Goal: Information Seeking & Learning: Learn about a topic

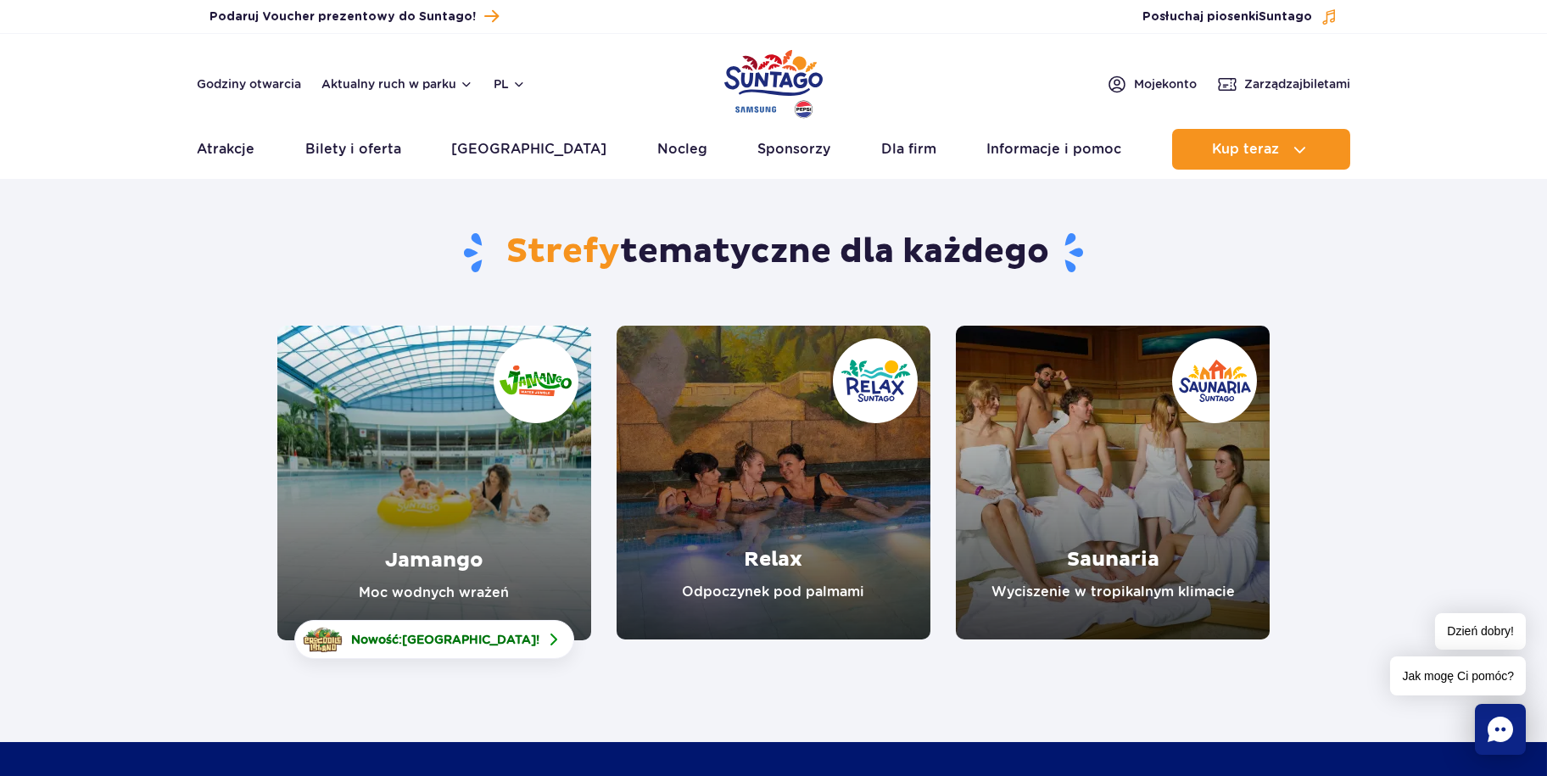
click at [442, 438] on link "Jamango" at bounding box center [434, 483] width 314 height 315
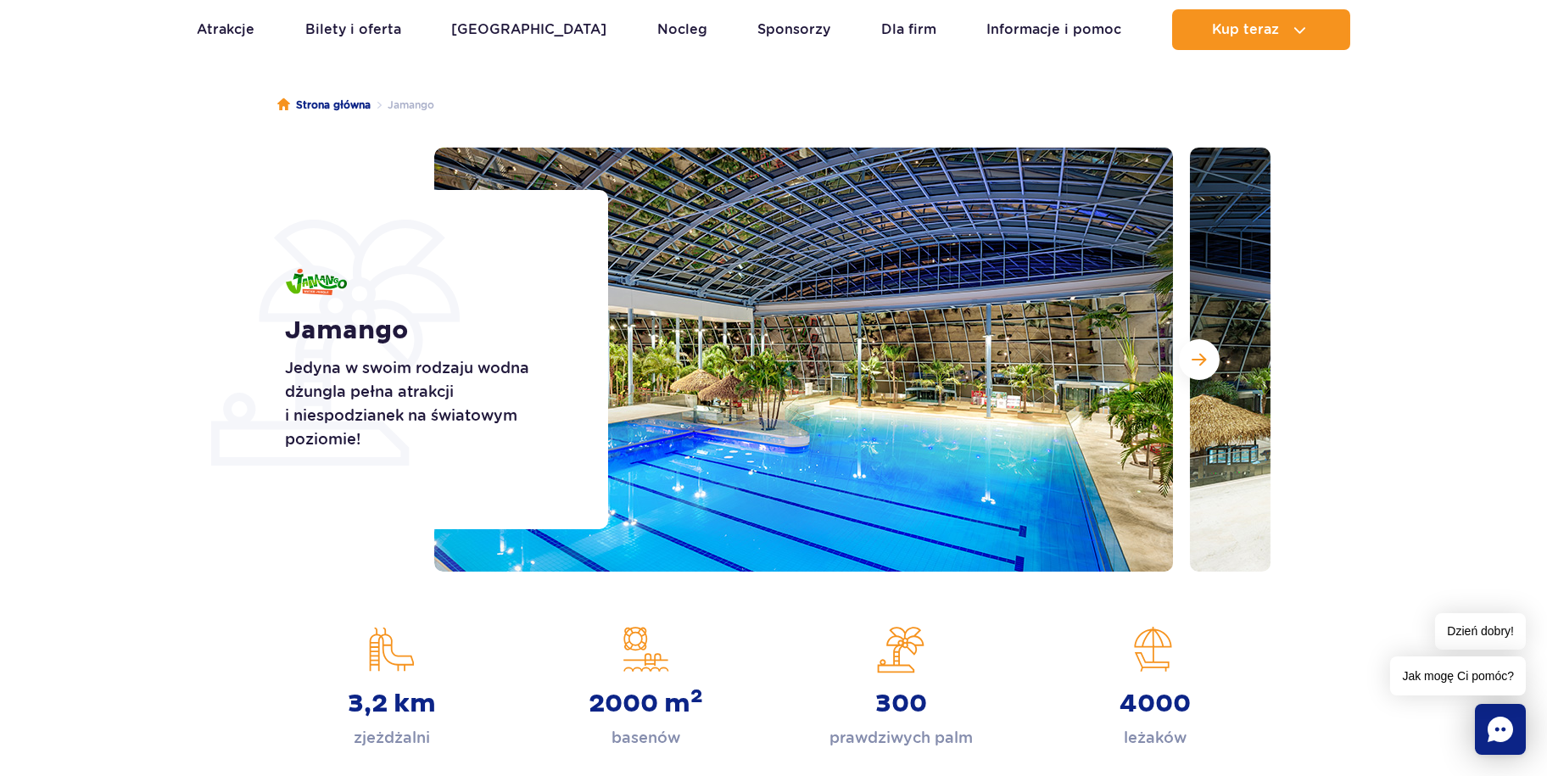
scroll to position [254, 0]
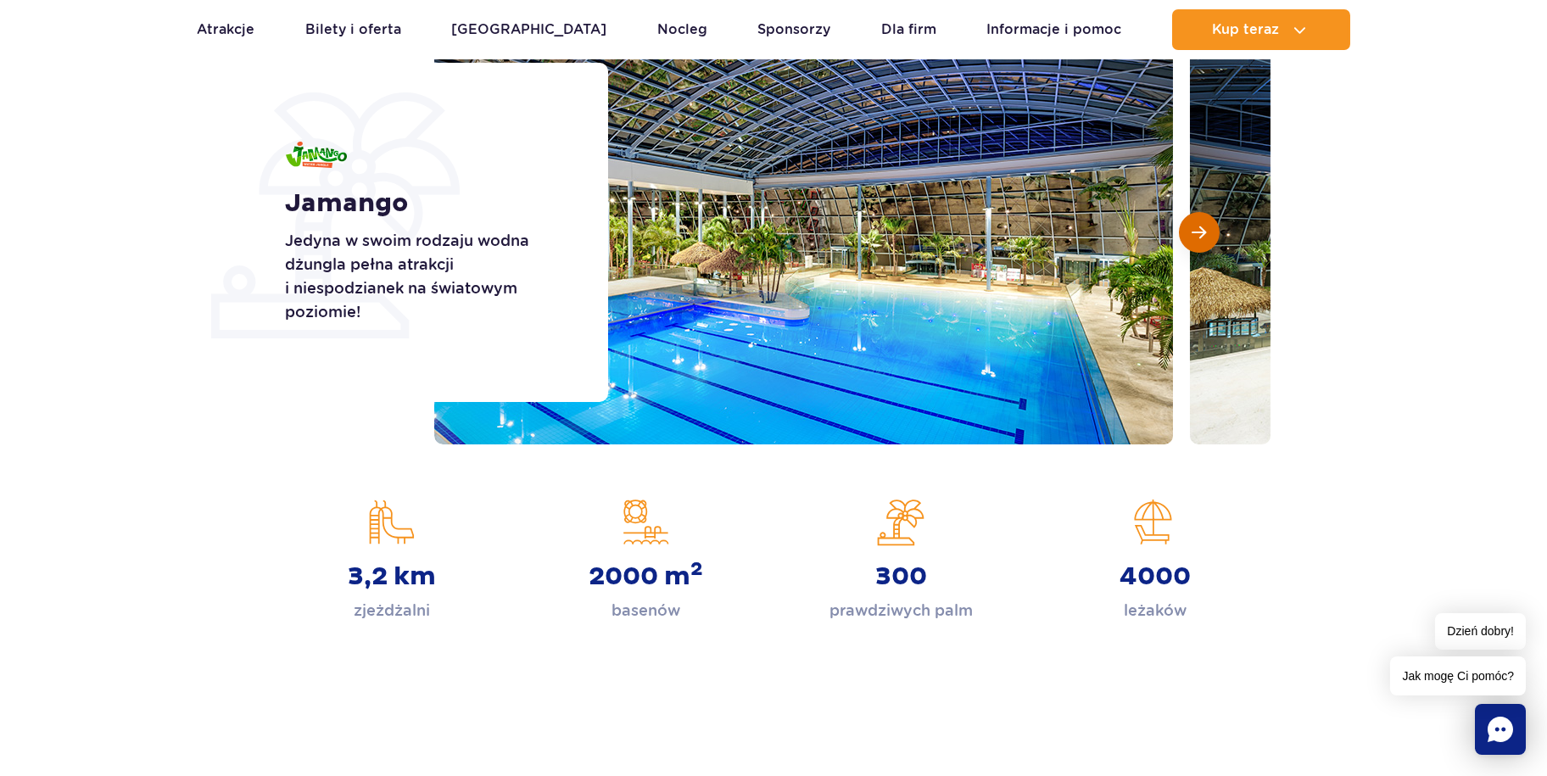
click at [1204, 222] on button "Następny slajd" at bounding box center [1199, 232] width 41 height 41
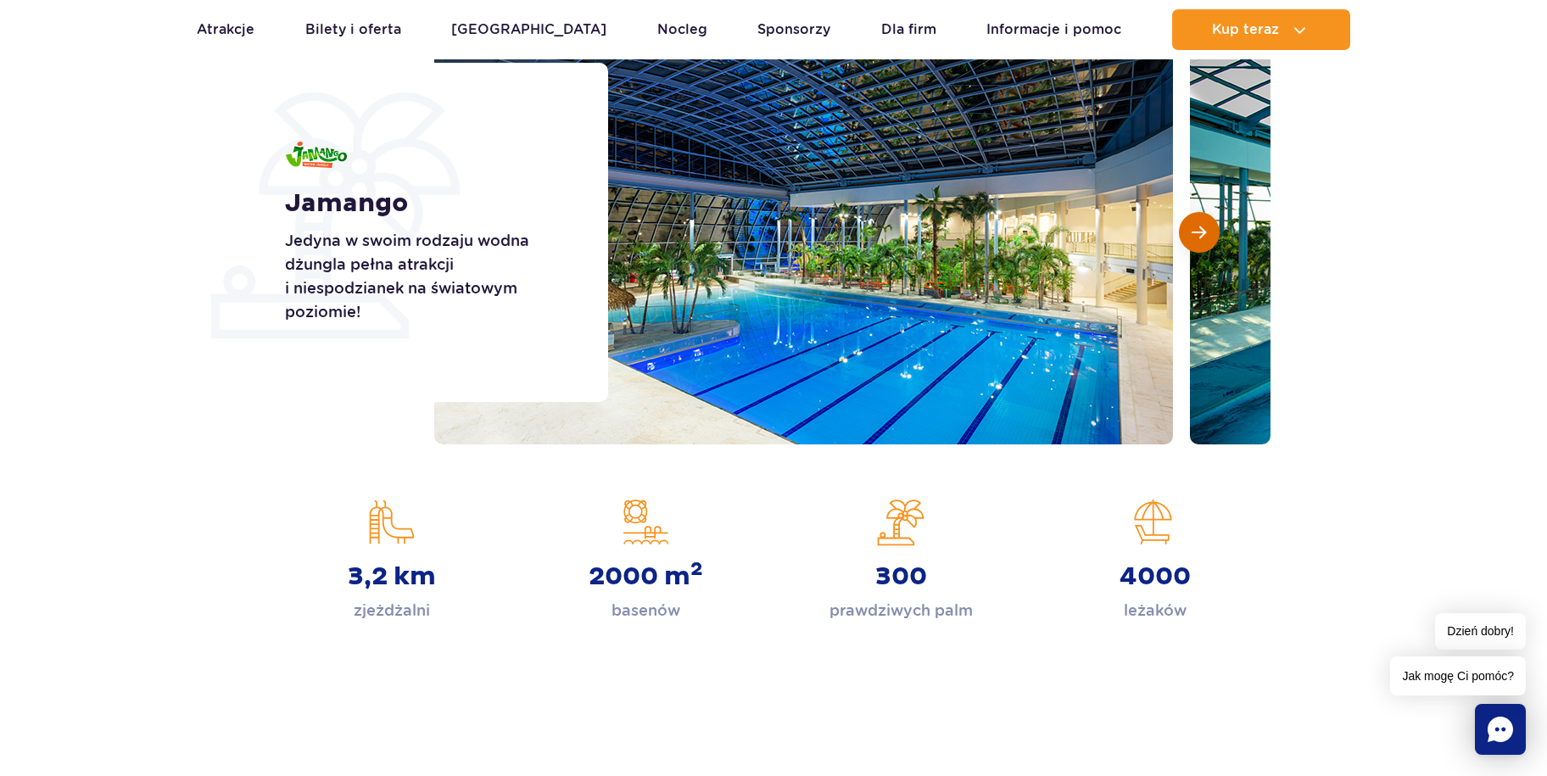
click at [1204, 222] on button "Następny slajd" at bounding box center [1199, 232] width 41 height 41
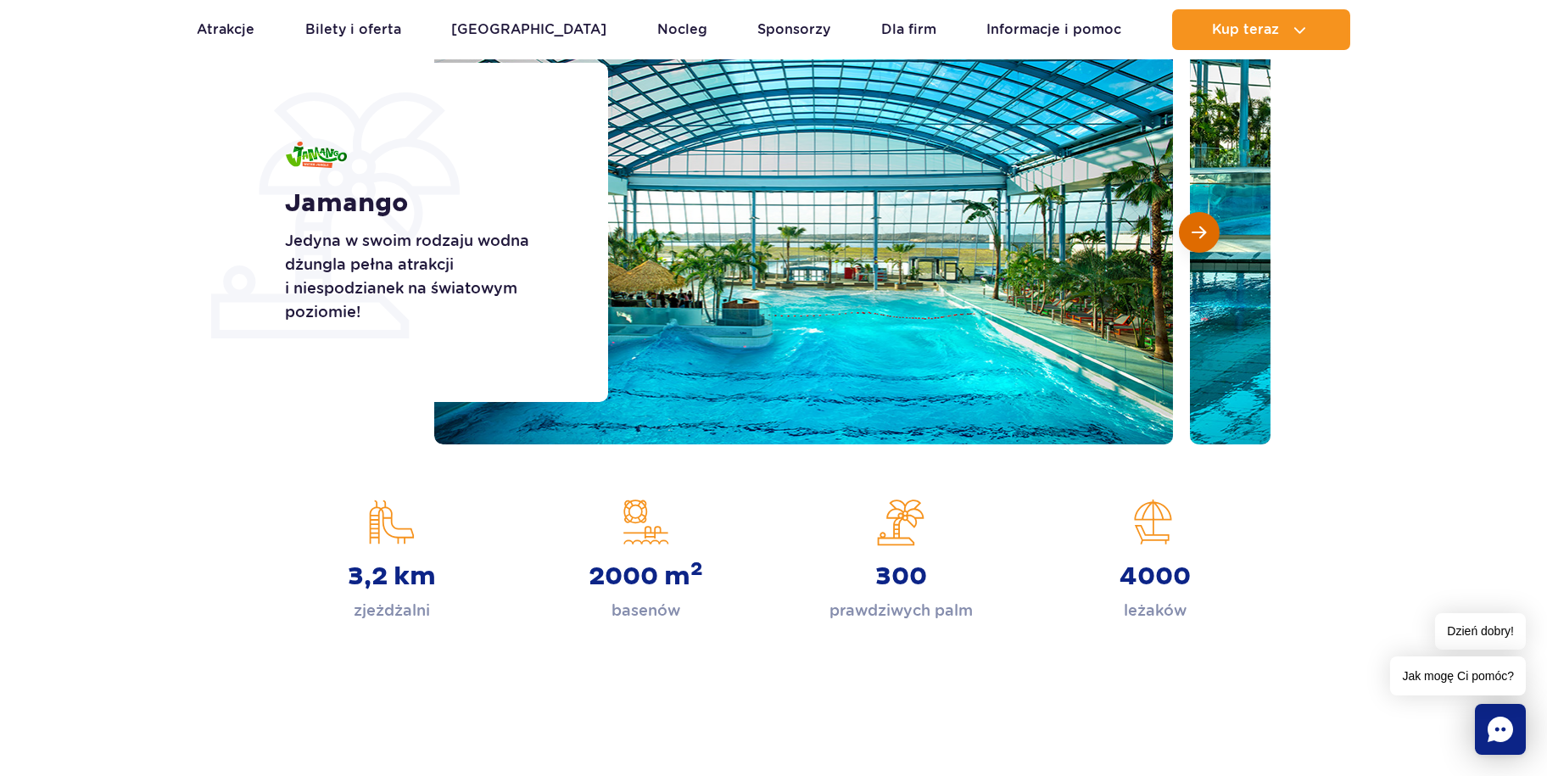
click at [1204, 222] on button "Następny slajd" at bounding box center [1199, 232] width 41 height 41
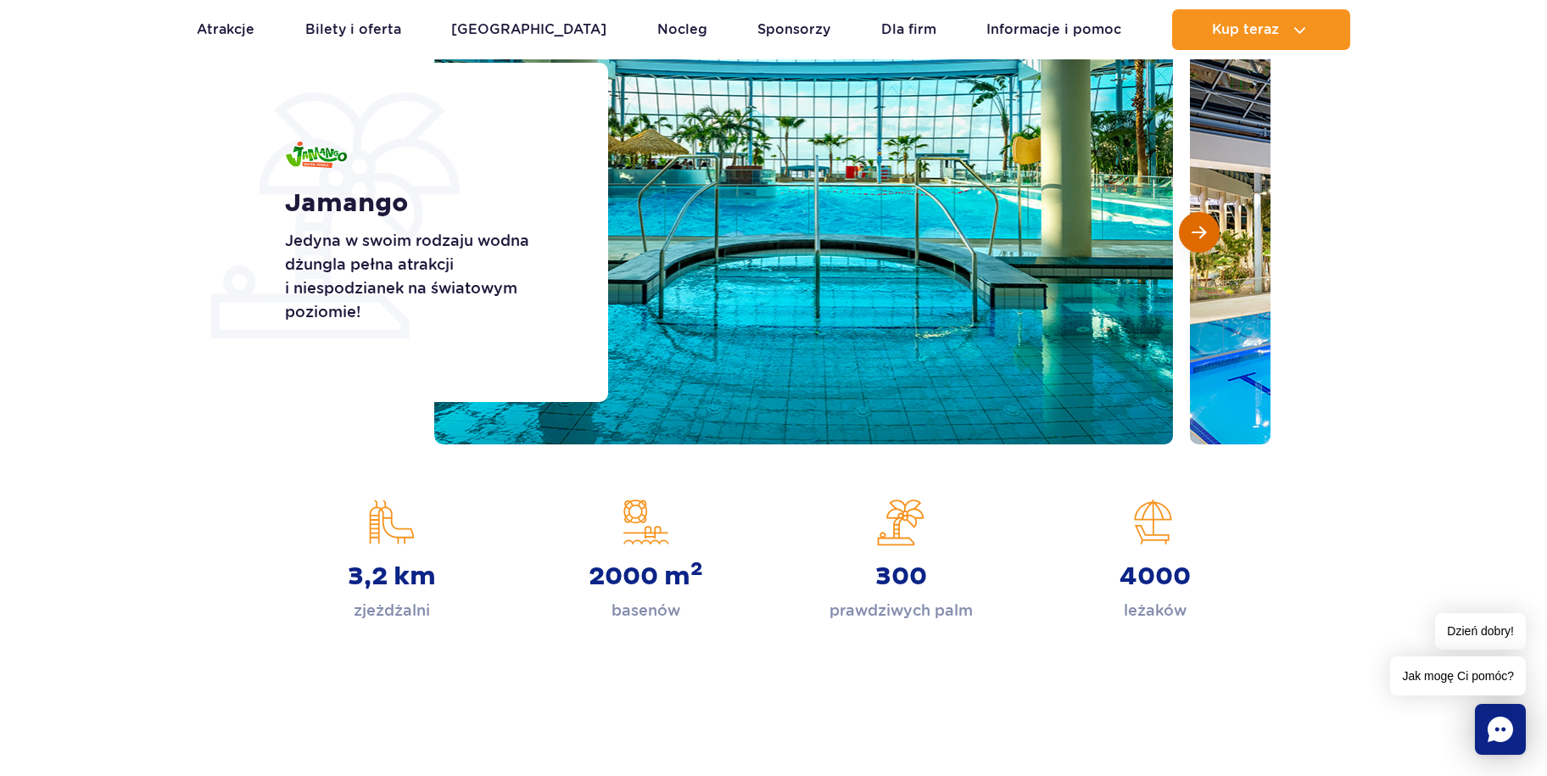
click at [1204, 222] on button "Następny slajd" at bounding box center [1199, 232] width 41 height 41
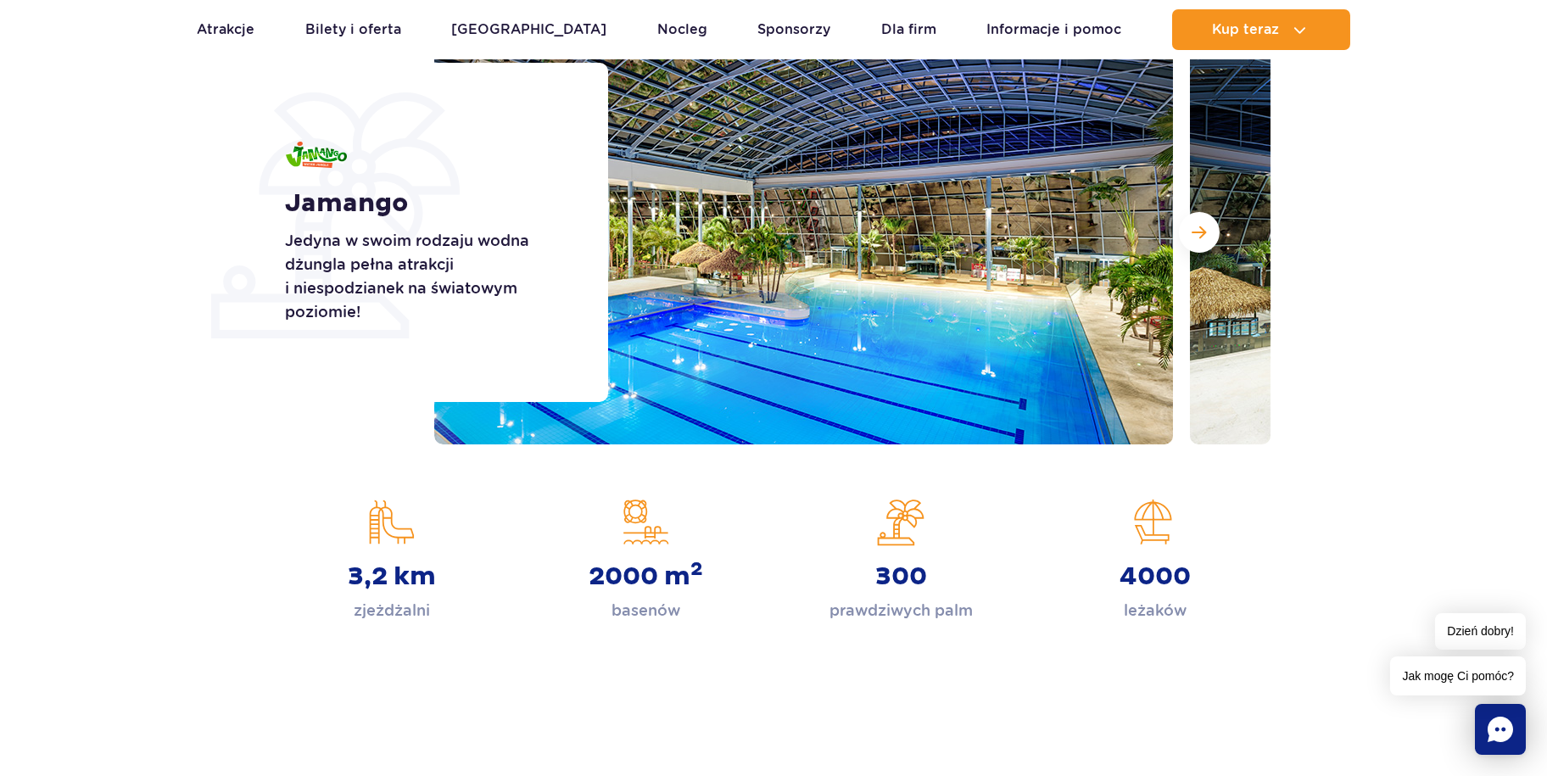
click at [1205, 207] on div at bounding box center [852, 232] width 836 height 424
click at [1193, 226] on span "Następny slajd" at bounding box center [1199, 232] width 14 height 15
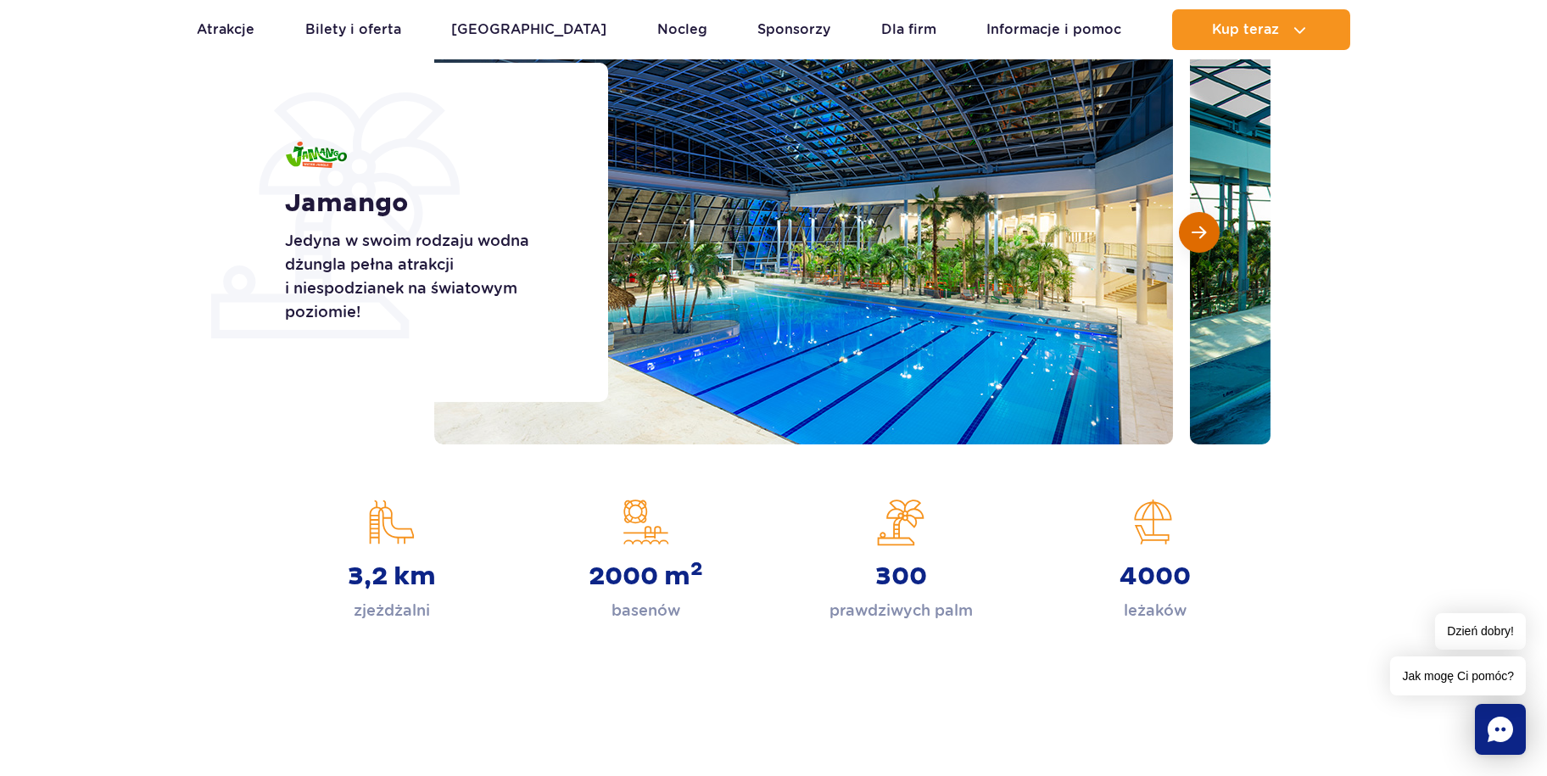
click at [1192, 237] on span "Następny slajd" at bounding box center [1199, 232] width 14 height 15
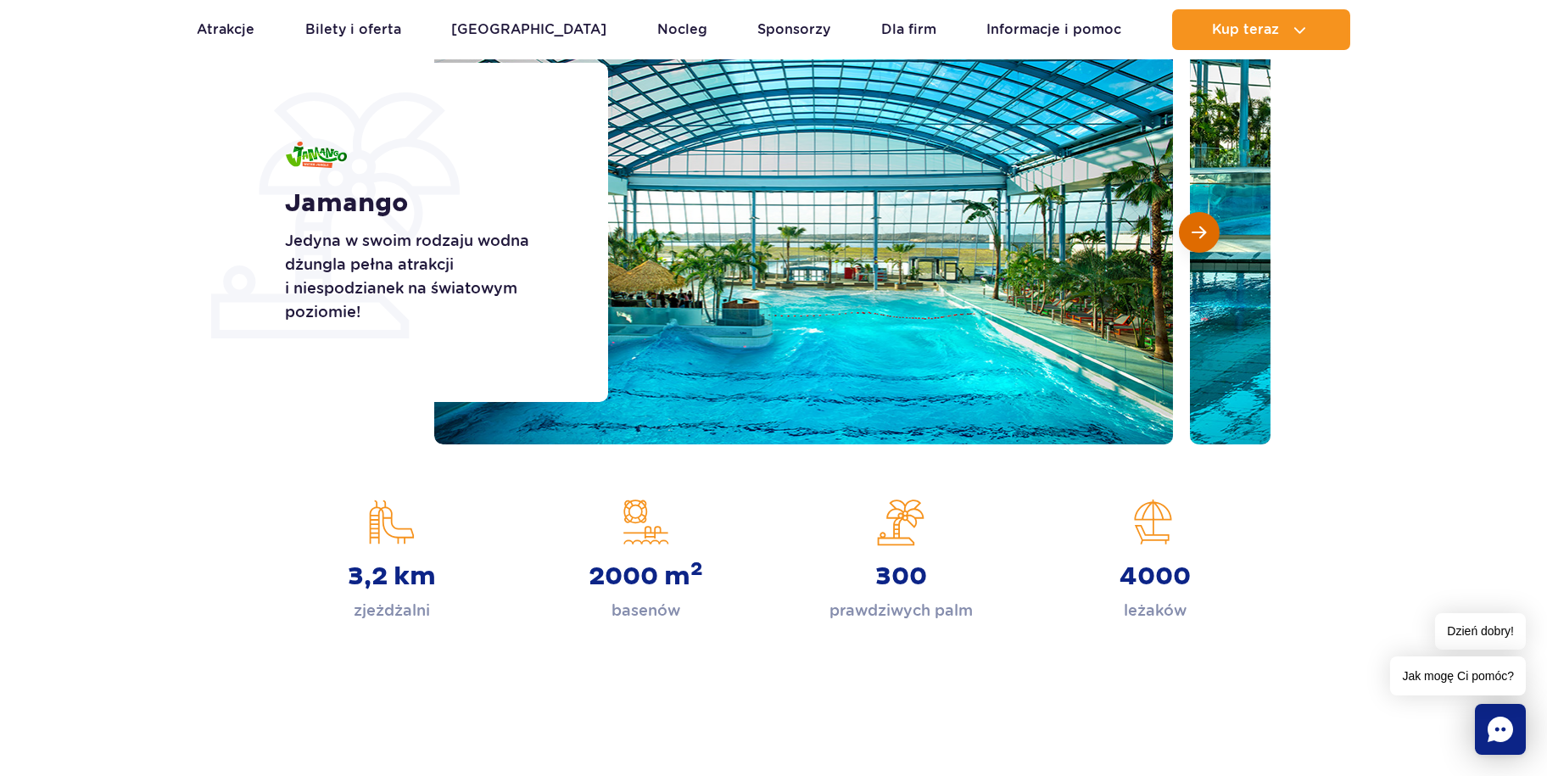
click at [1191, 240] on button "Następny slajd" at bounding box center [1199, 232] width 41 height 41
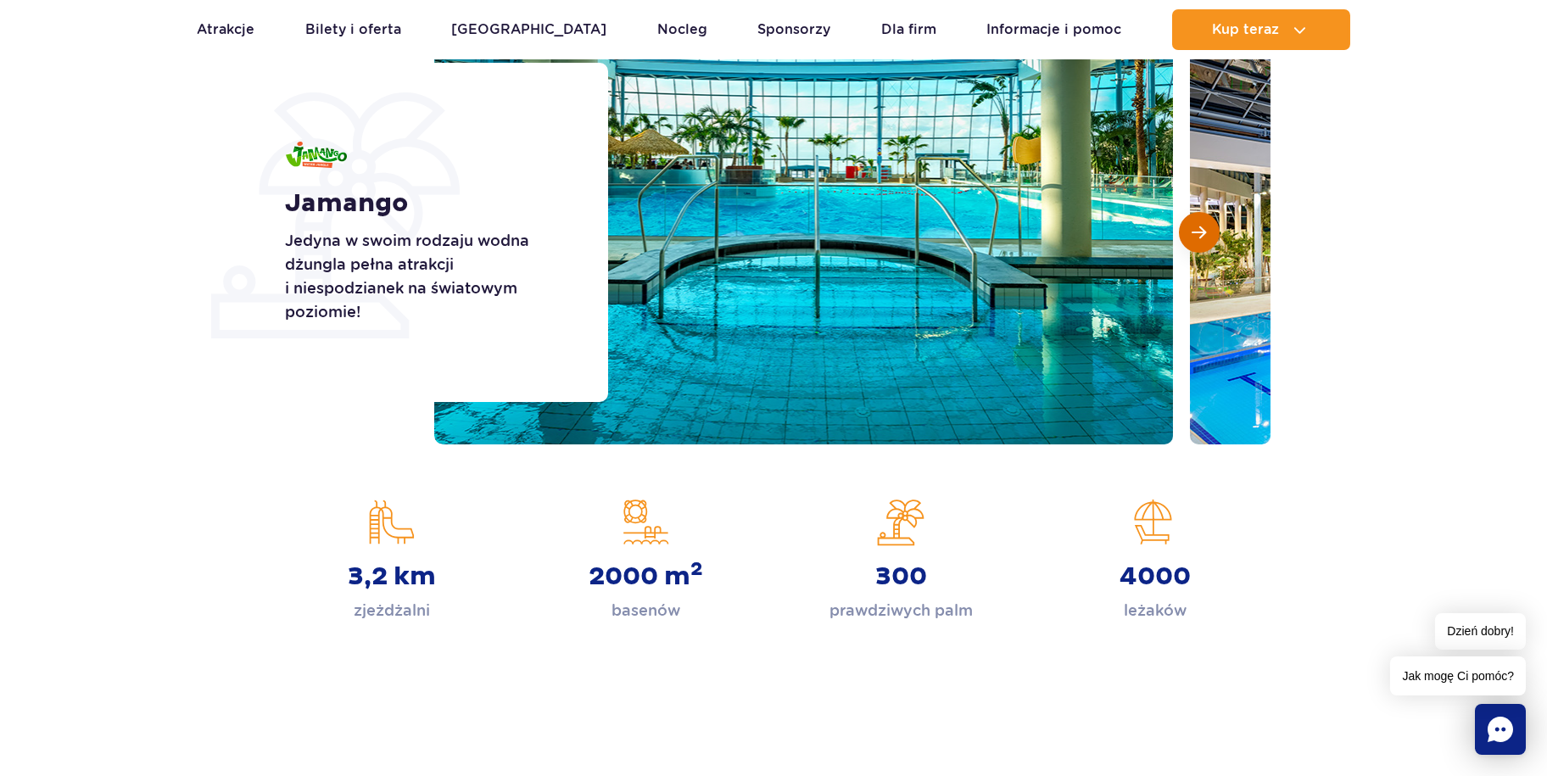
click at [1192, 239] on span "Następny slajd" at bounding box center [1199, 232] width 14 height 15
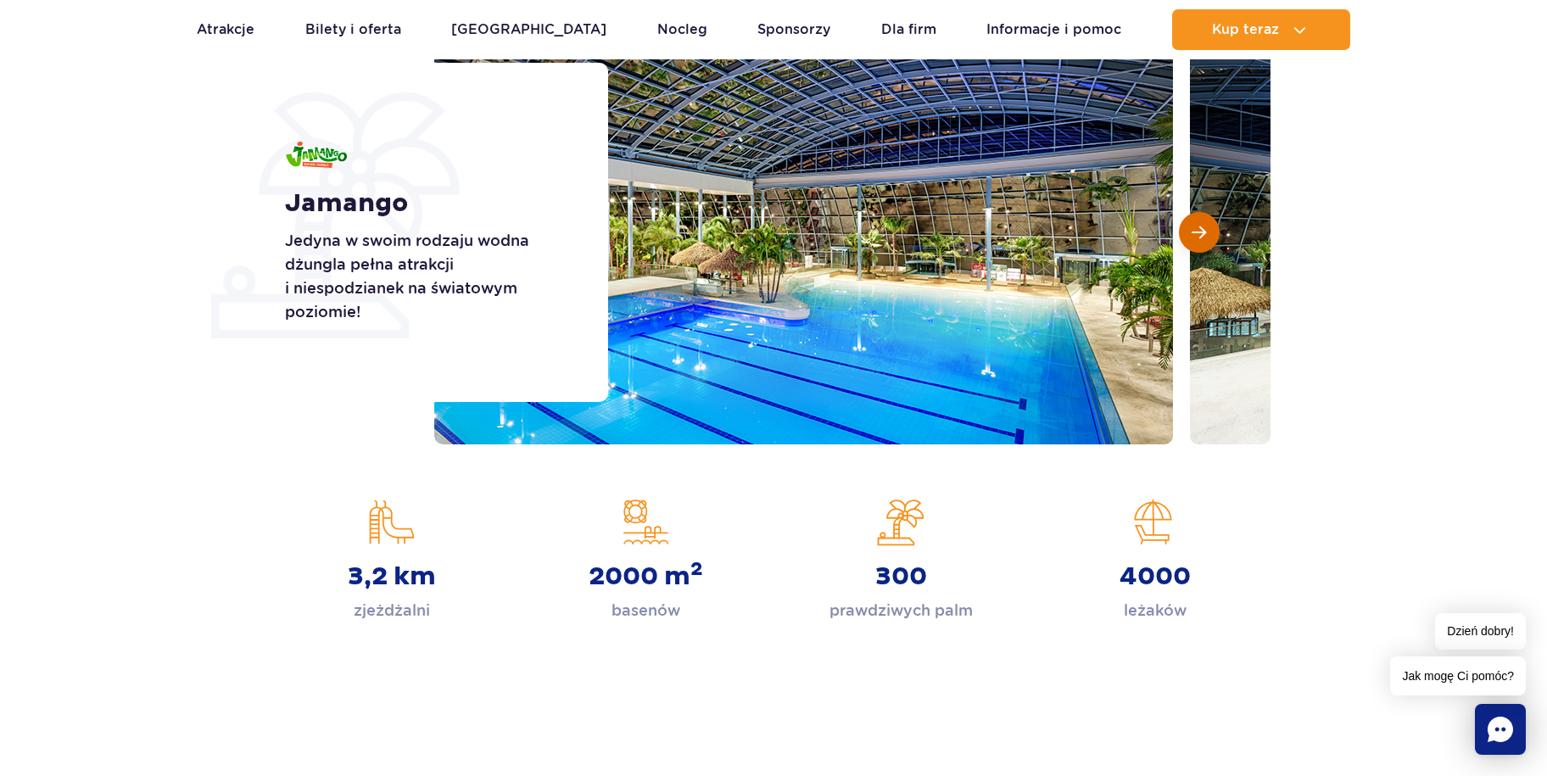
click at [1192, 237] on span "Następny slajd" at bounding box center [1199, 232] width 14 height 15
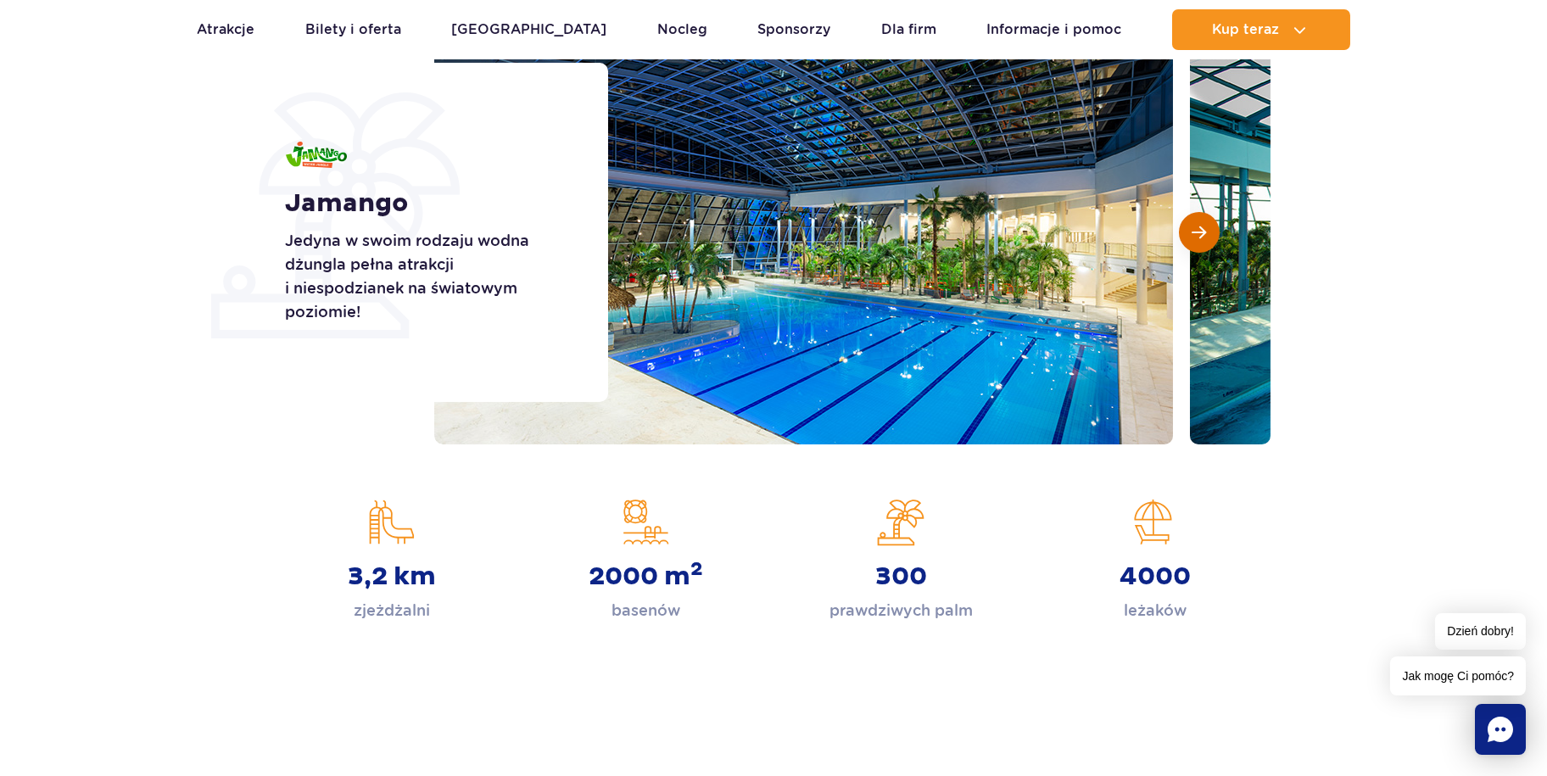
click at [1192, 237] on span "Następny slajd" at bounding box center [1199, 232] width 14 height 15
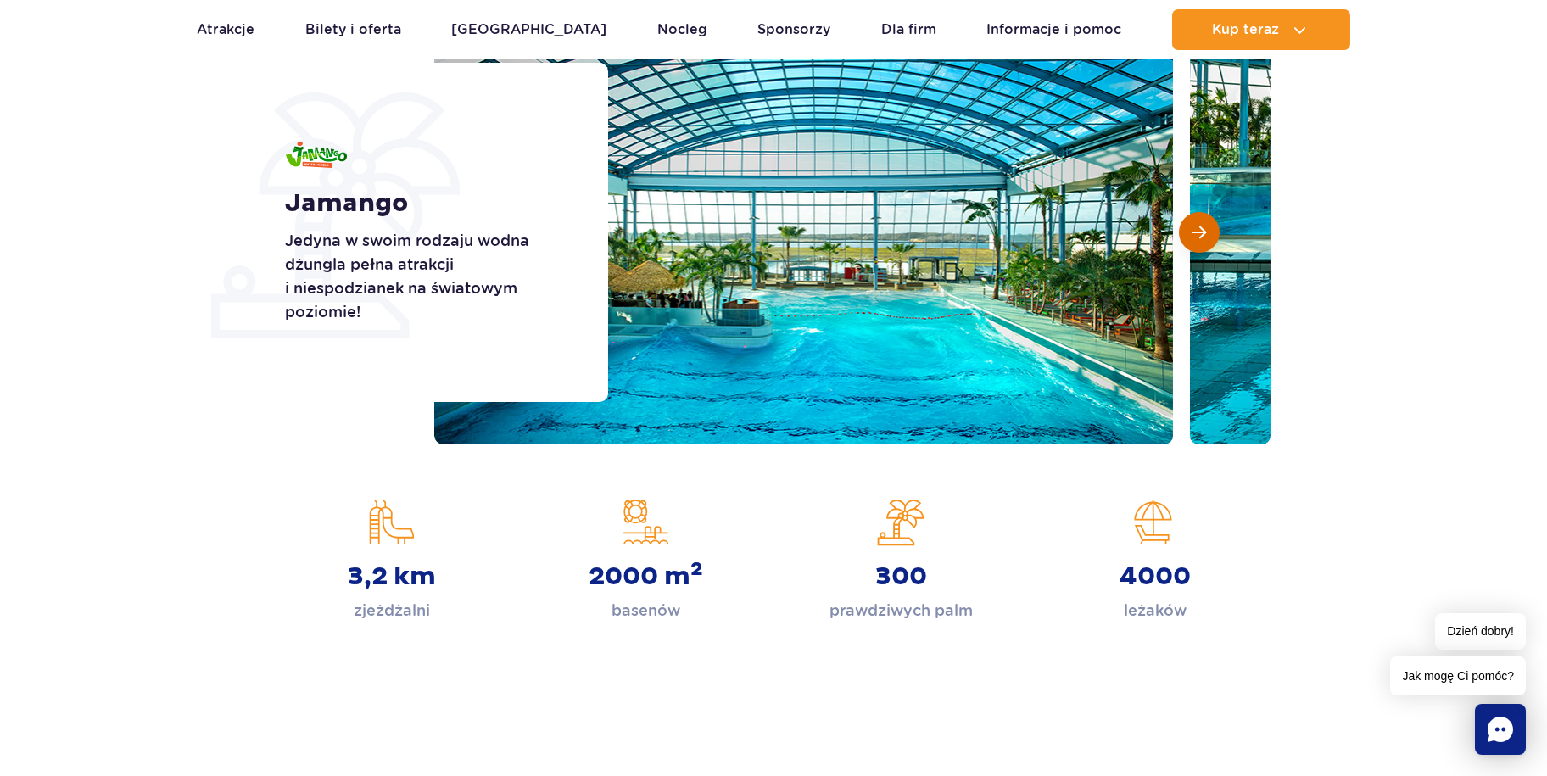
click at [1192, 237] on span "Następny slajd" at bounding box center [1199, 232] width 14 height 15
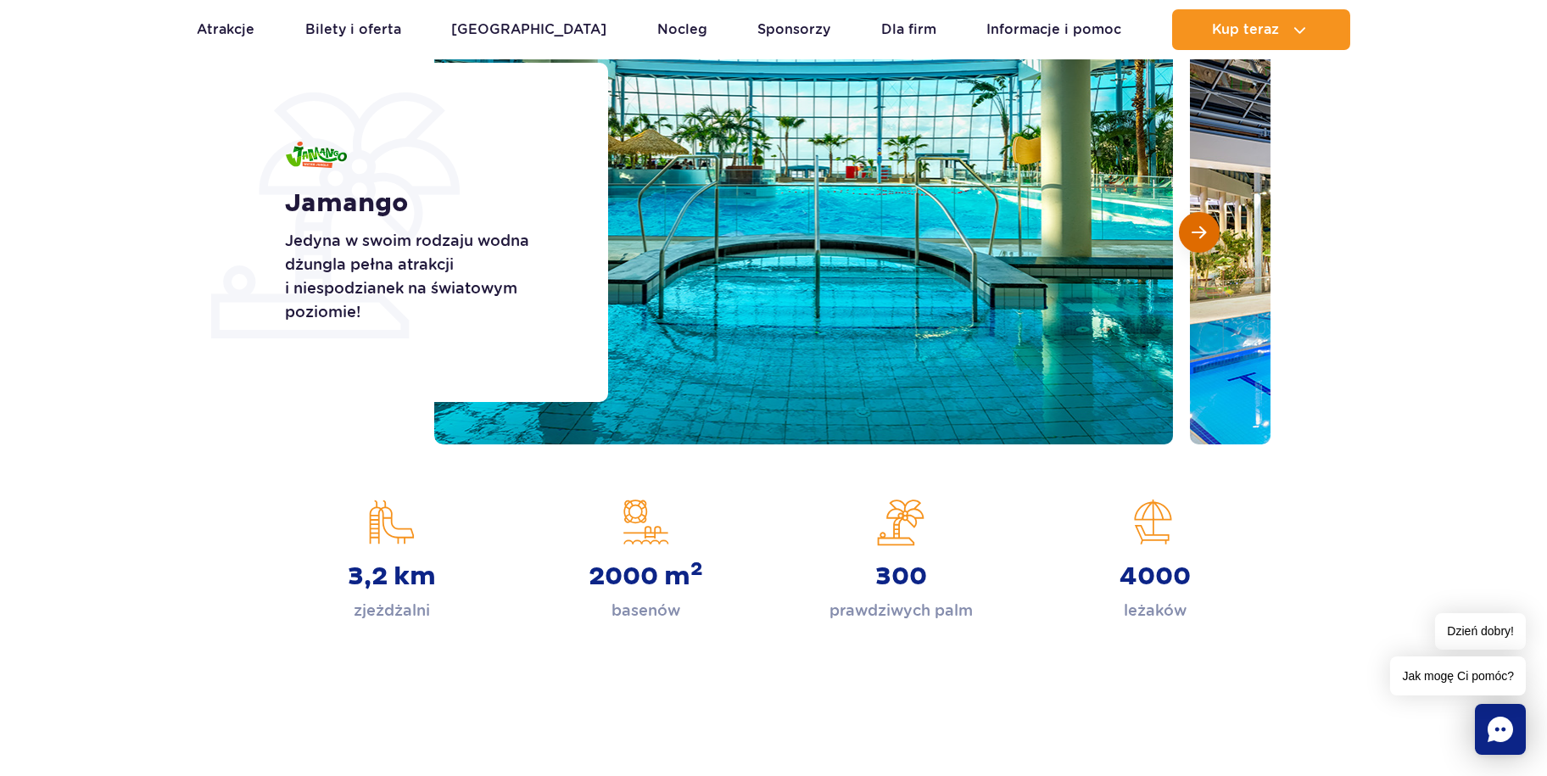
click at [1192, 237] on span "Następny slajd" at bounding box center [1199, 232] width 14 height 15
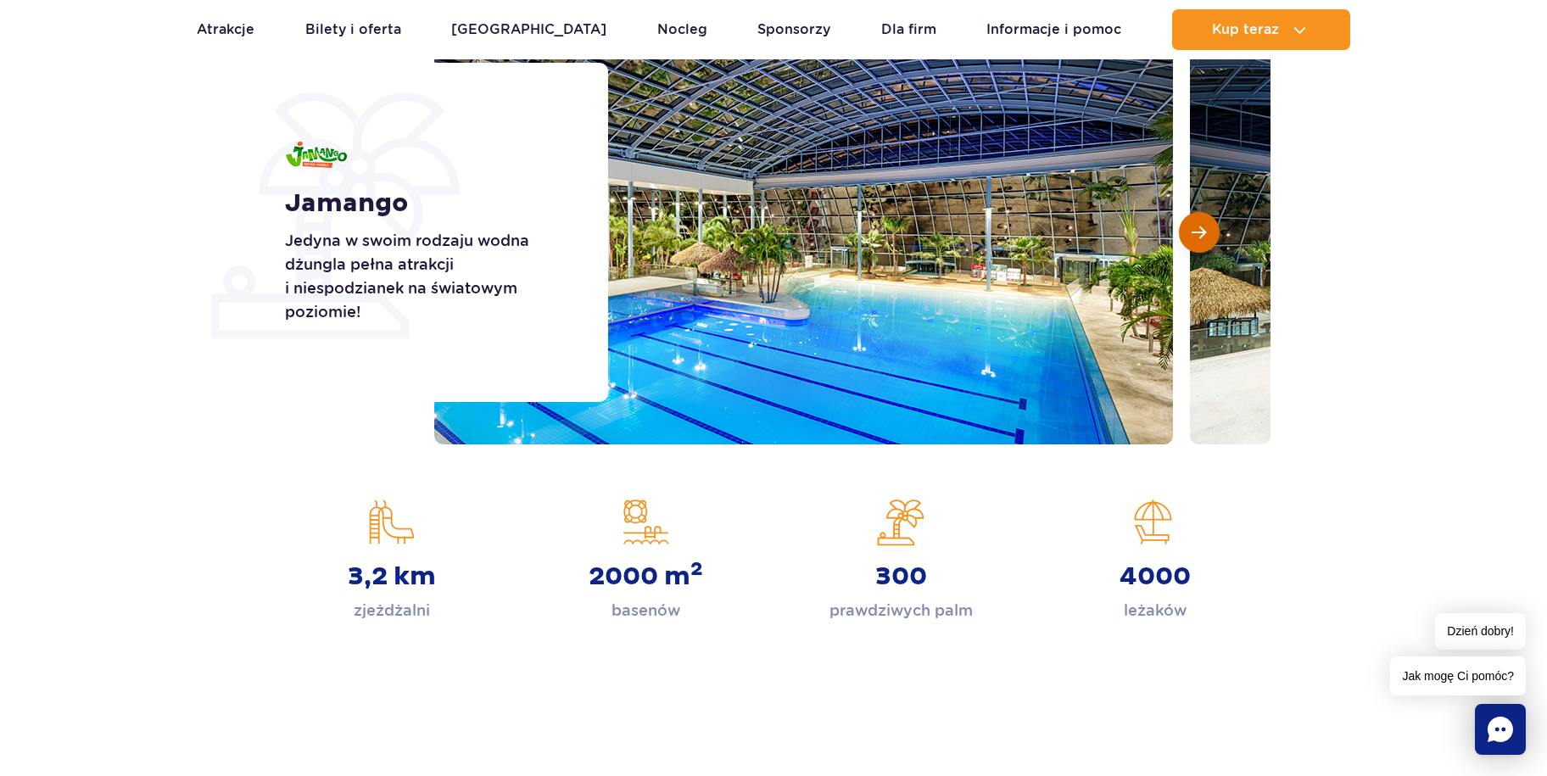
click at [1192, 237] on span "Następny slajd" at bounding box center [1199, 232] width 14 height 15
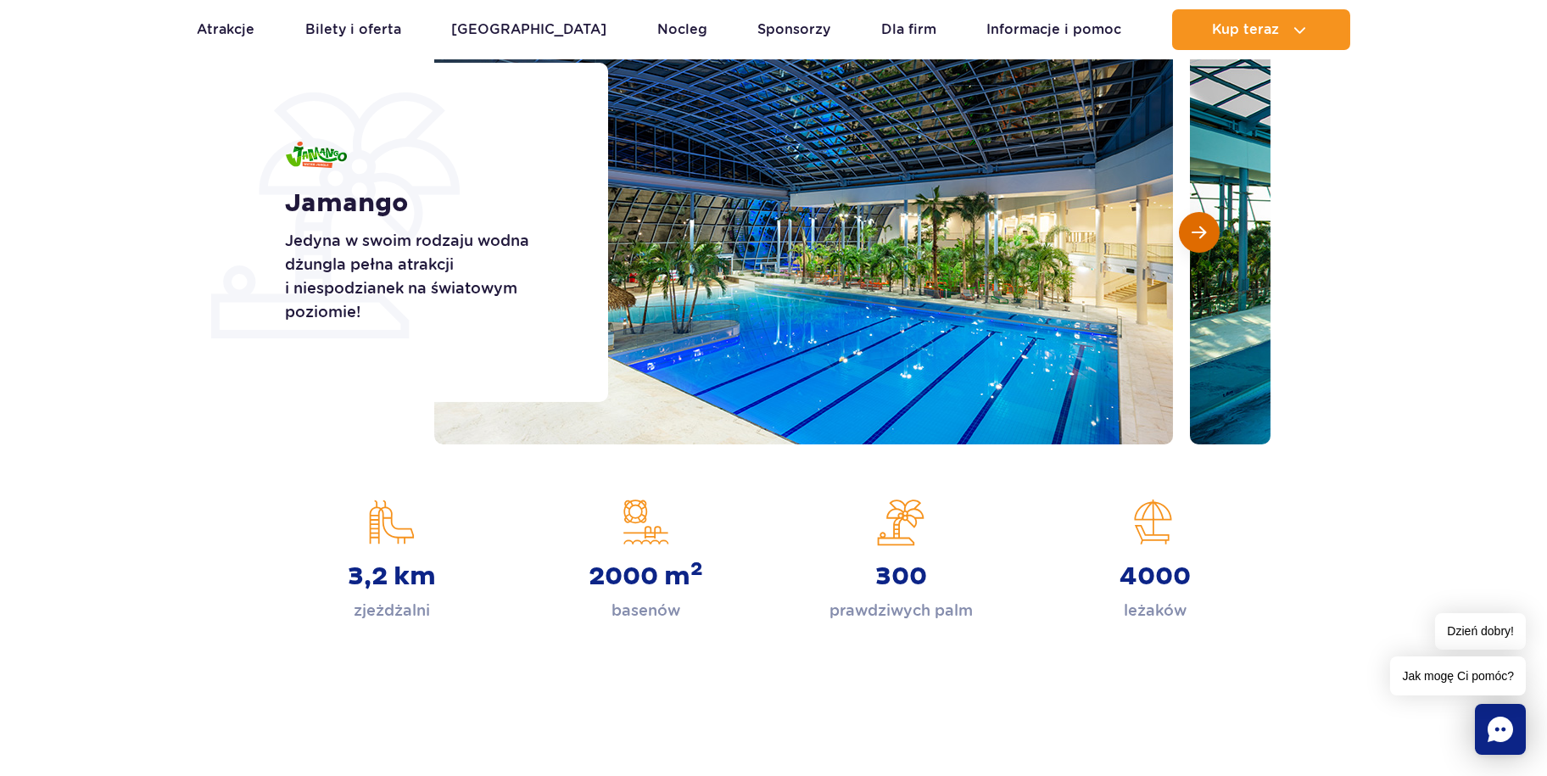
click at [1192, 237] on span "Następny slajd" at bounding box center [1199, 232] width 14 height 15
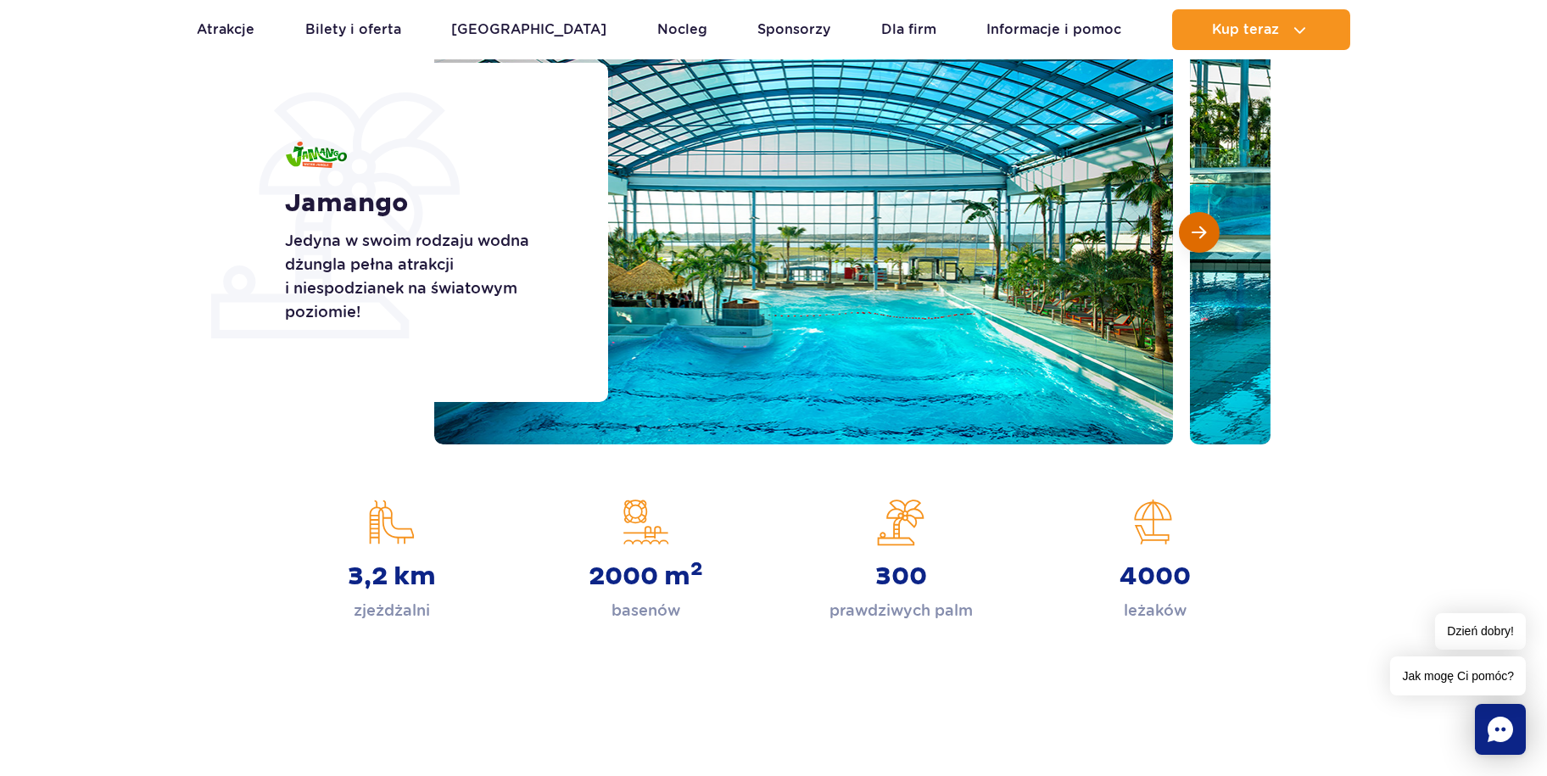
click at [1192, 237] on span "Następny slajd" at bounding box center [1199, 232] width 14 height 15
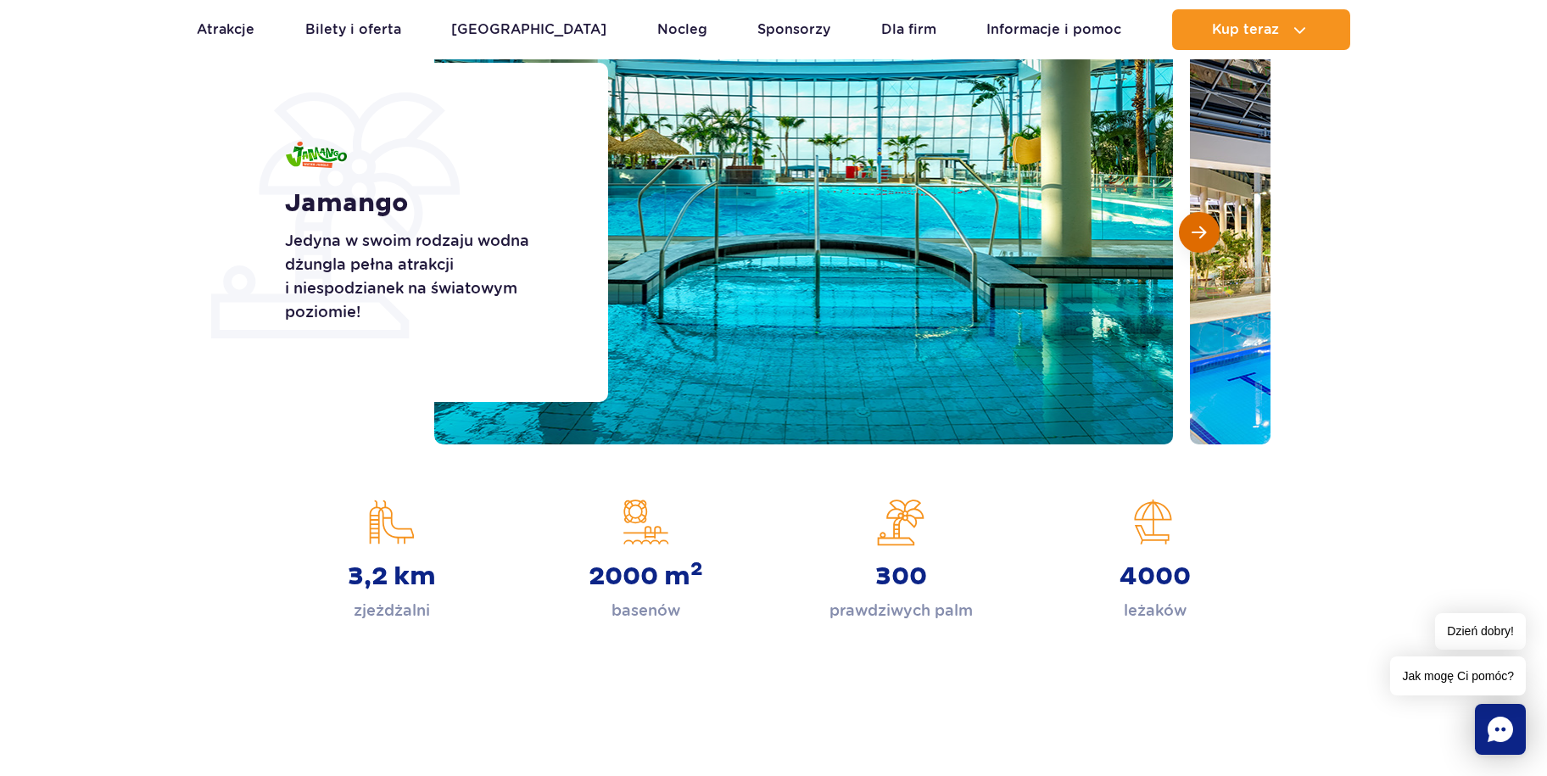
click at [1192, 237] on span "Następny slajd" at bounding box center [1199, 232] width 14 height 15
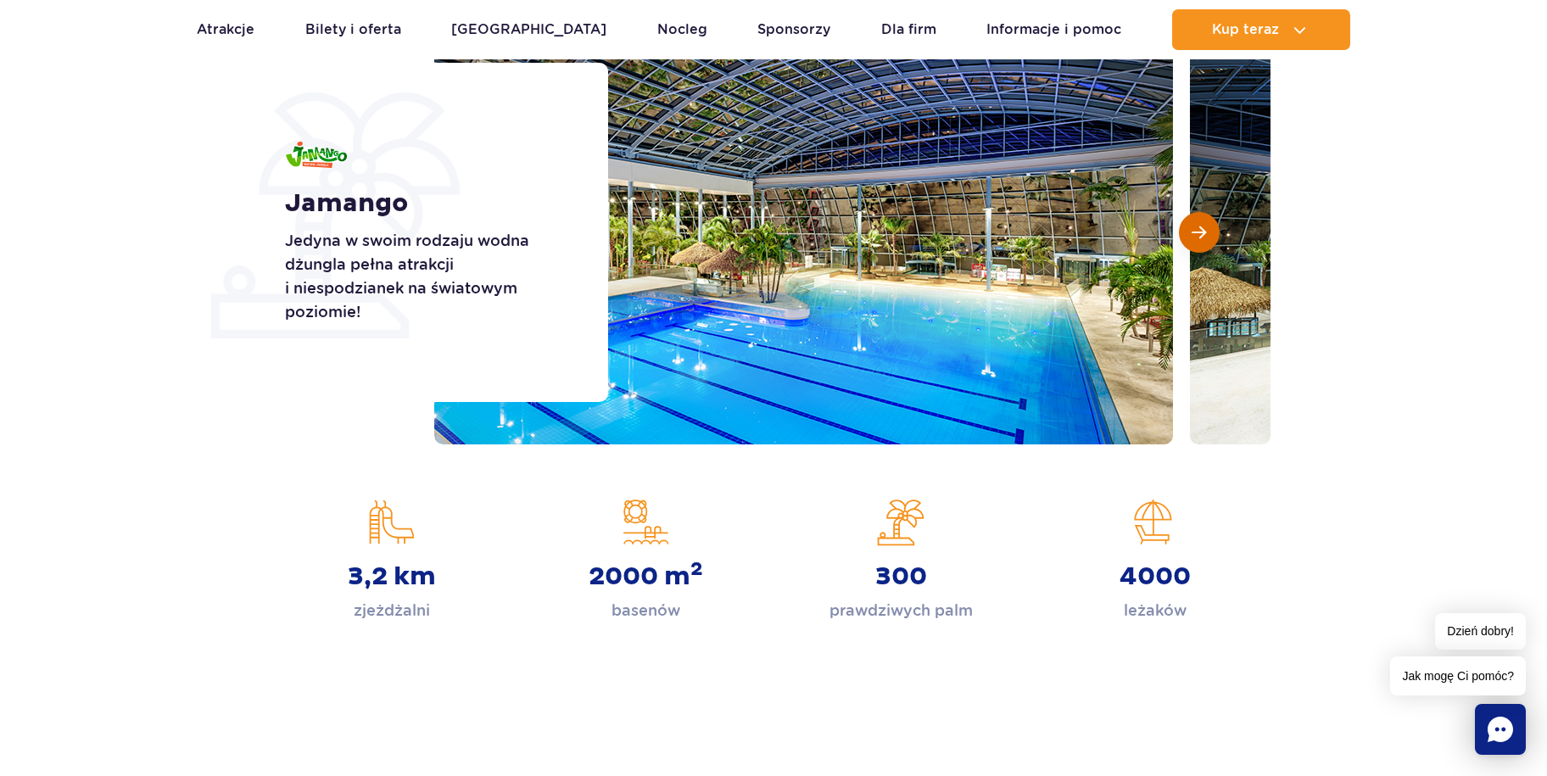
click at [1192, 237] on span "Następny slajd" at bounding box center [1199, 232] width 14 height 15
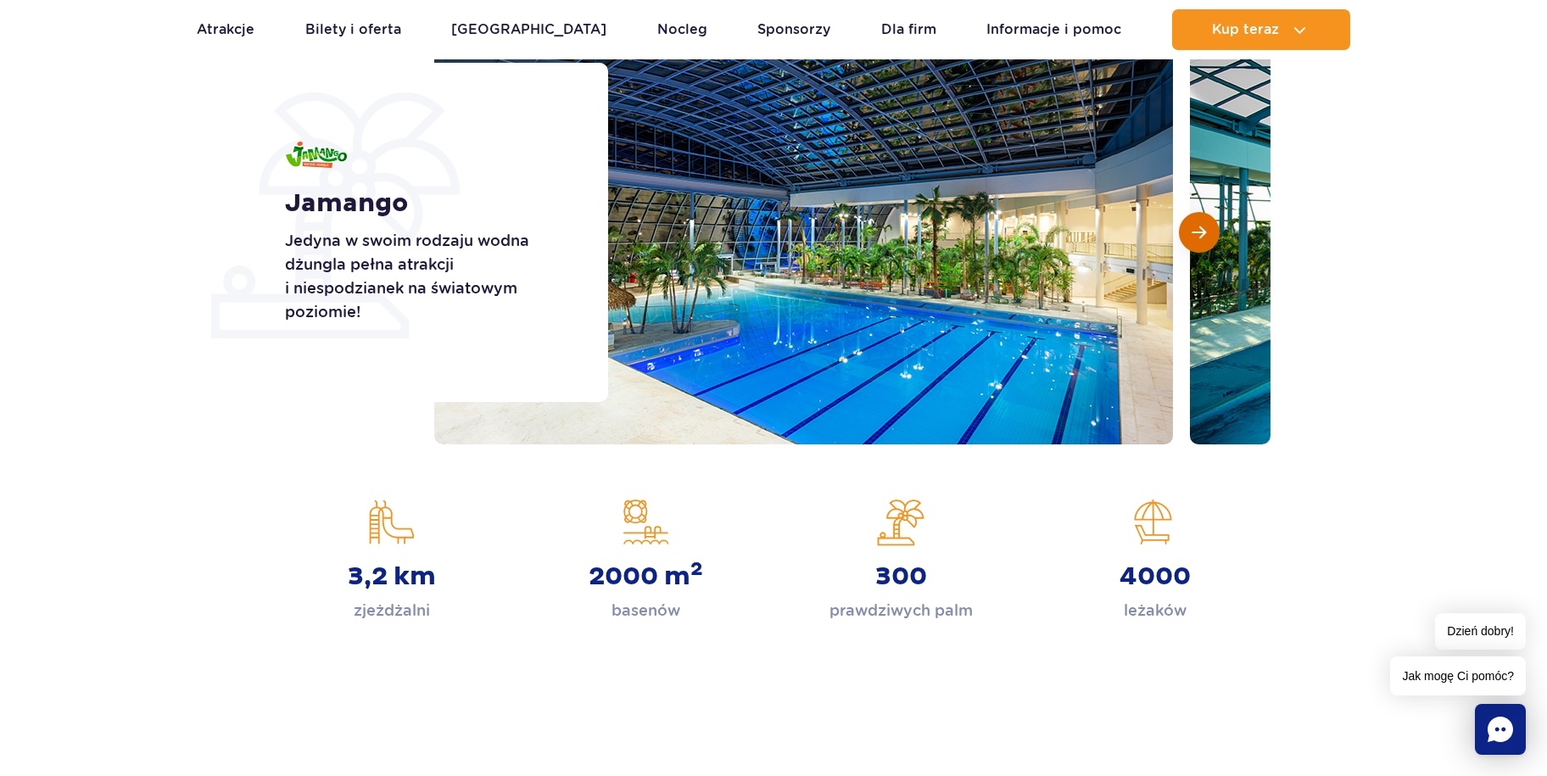
click at [1192, 237] on span "Następny slajd" at bounding box center [1199, 232] width 14 height 15
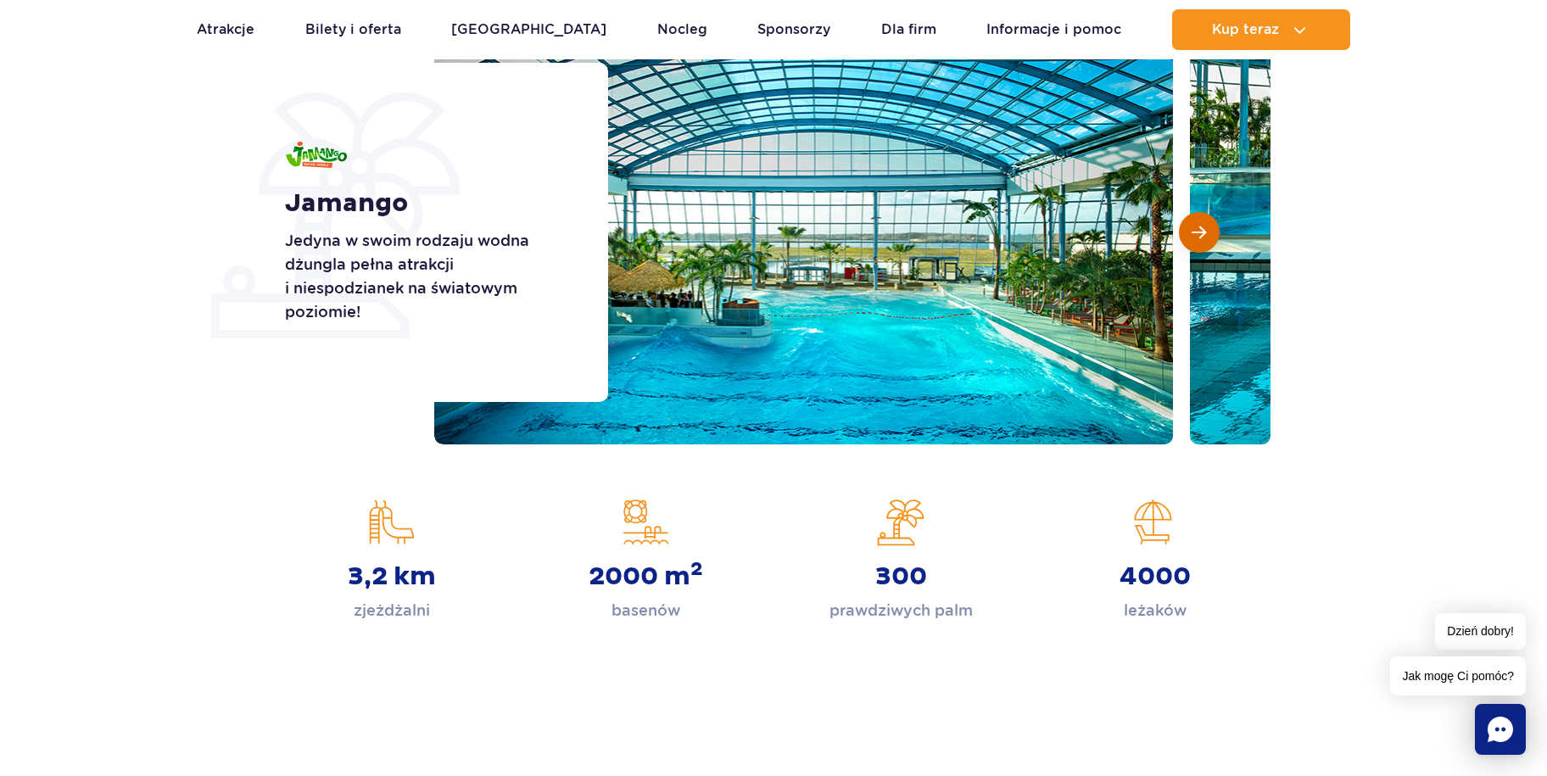
click at [1189, 231] on button "Następny slajd" at bounding box center [1199, 232] width 41 height 41
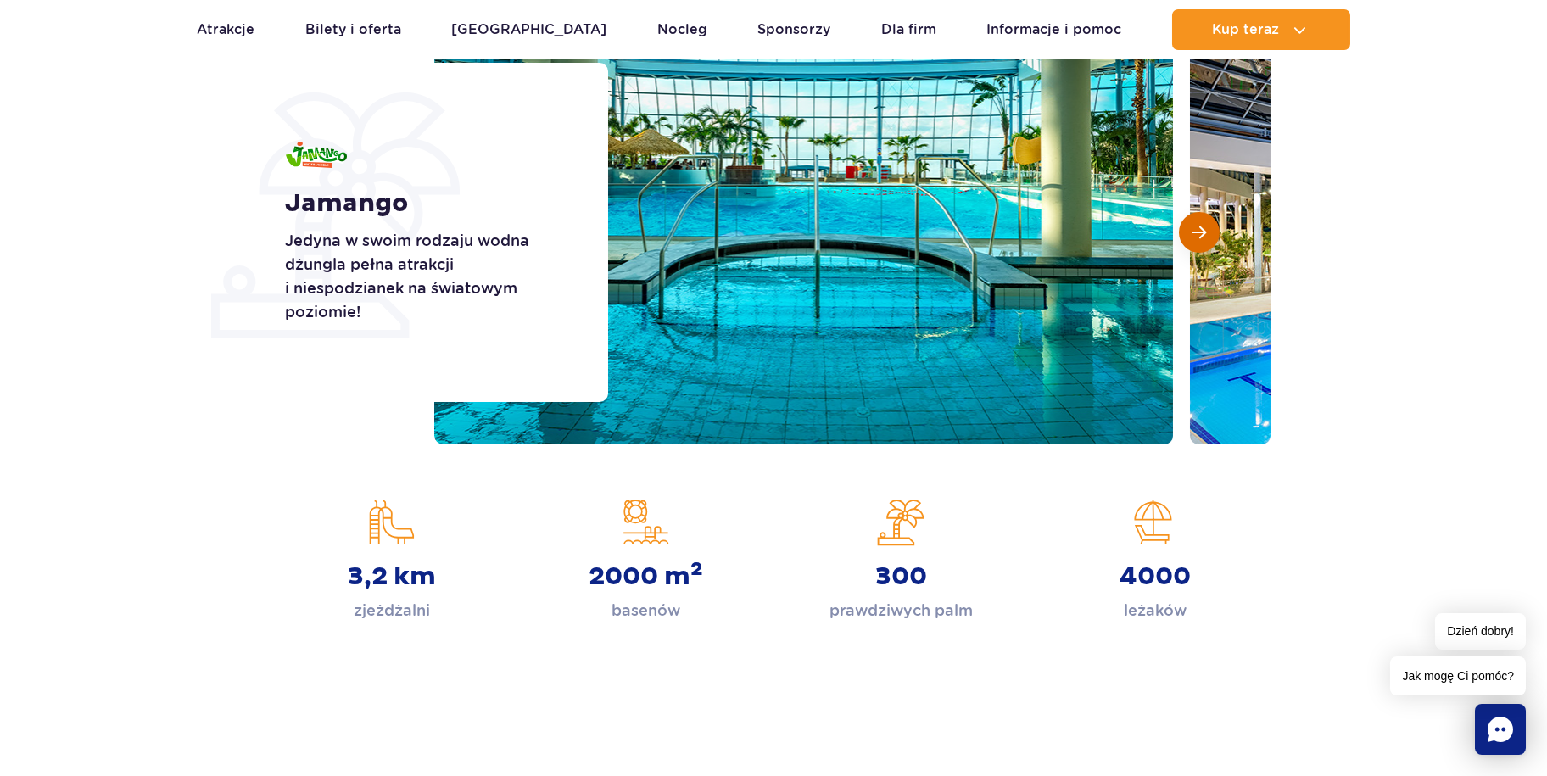
click at [1189, 230] on button "Następny slajd" at bounding box center [1199, 232] width 41 height 41
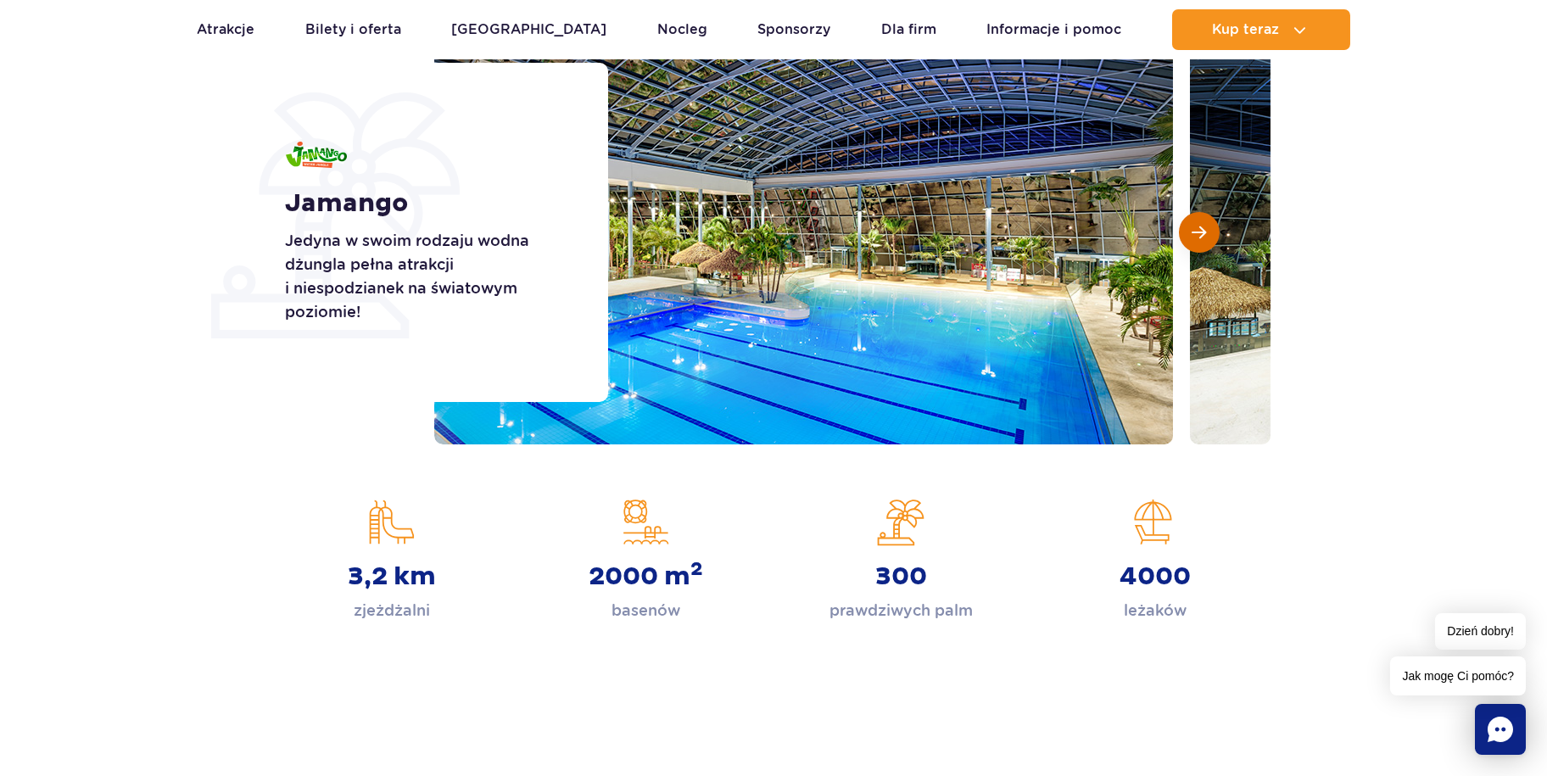
click at [1209, 240] on button "Następny slajd" at bounding box center [1199, 232] width 41 height 41
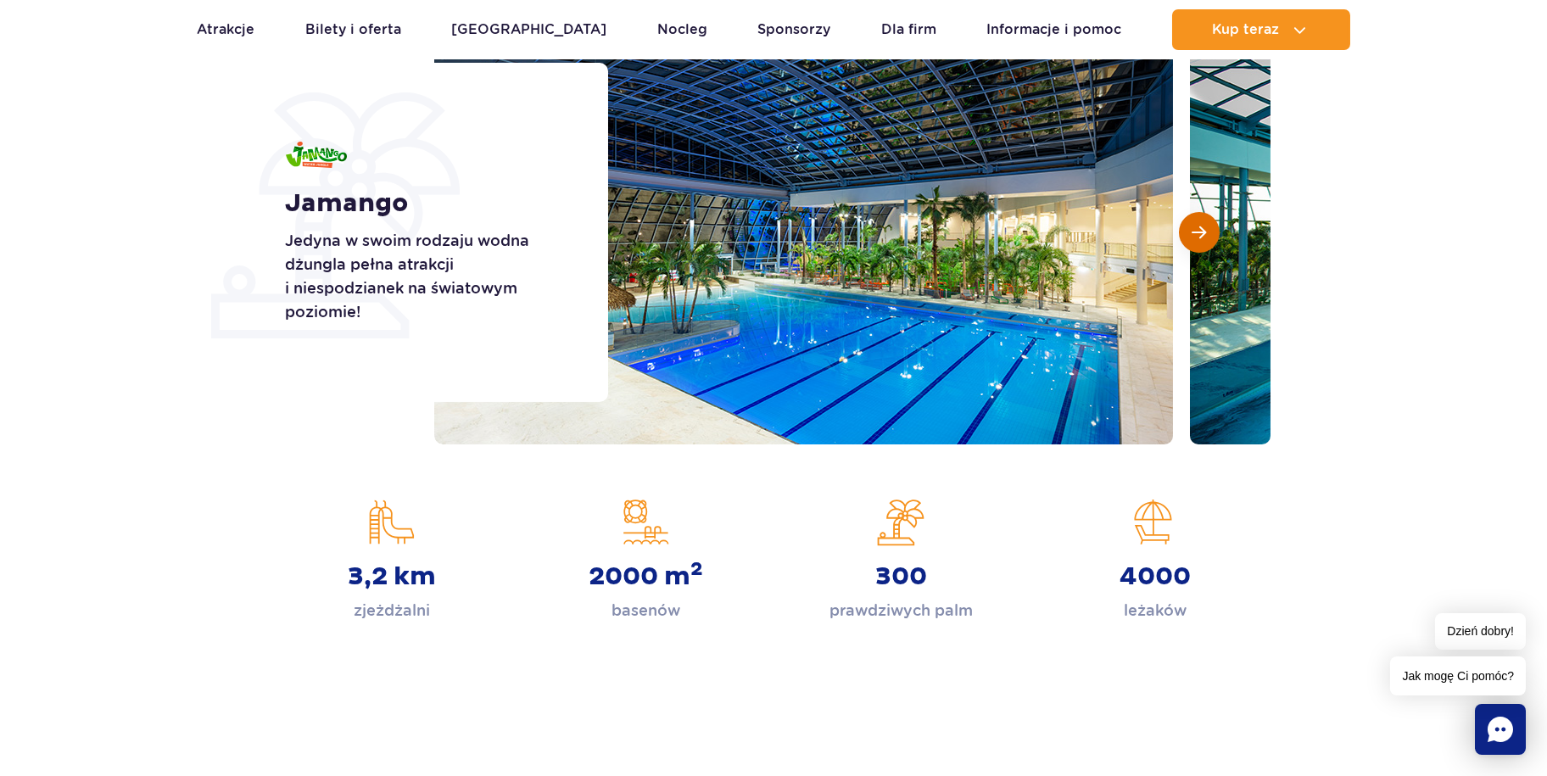
click at [1209, 237] on button "Następny slajd" at bounding box center [1199, 232] width 41 height 41
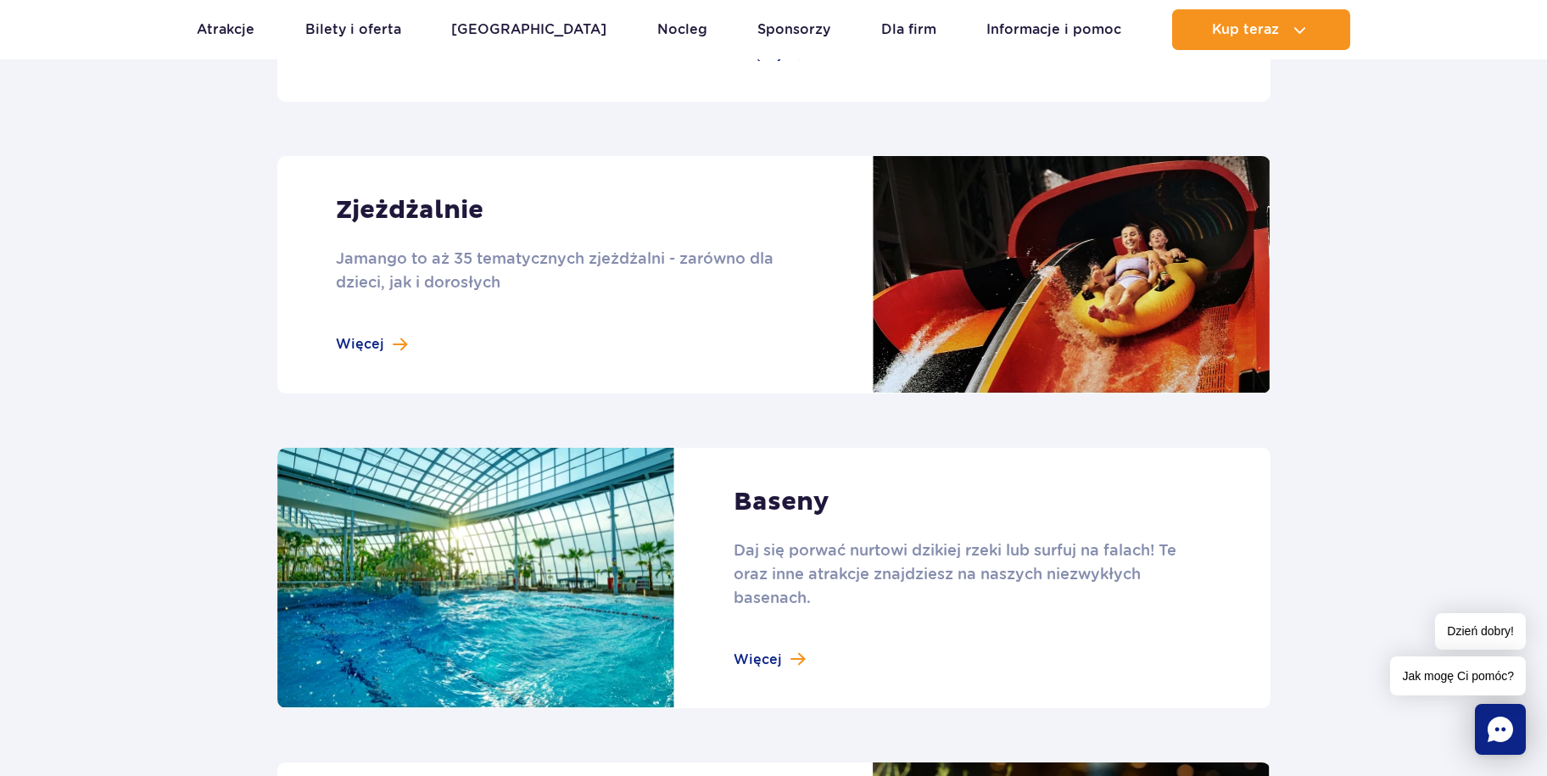
scroll to position [1442, 0]
click at [958, 261] on link at bounding box center [773, 273] width 993 height 237
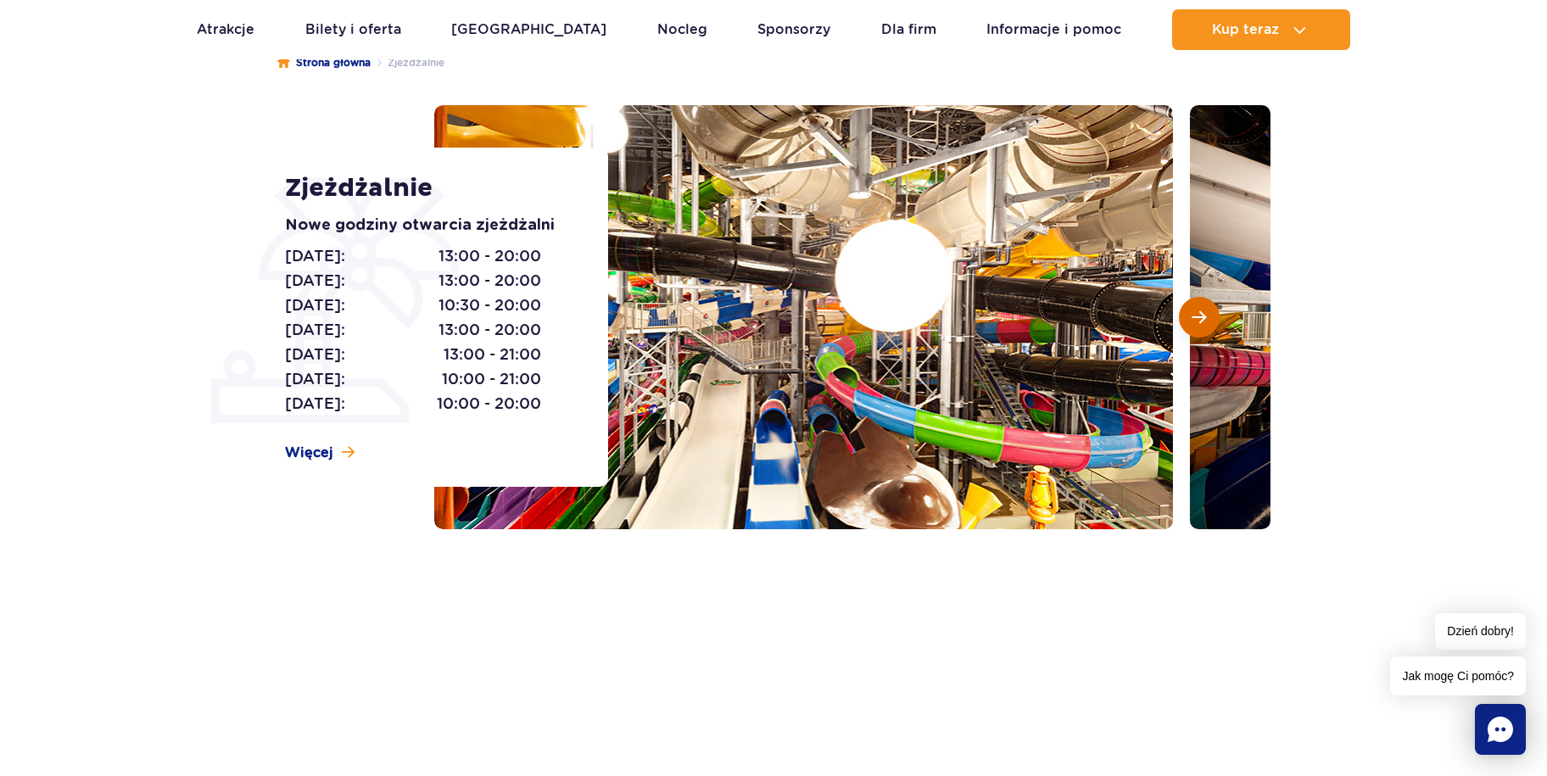
click at [1208, 327] on button "Następny slajd" at bounding box center [1199, 317] width 41 height 41
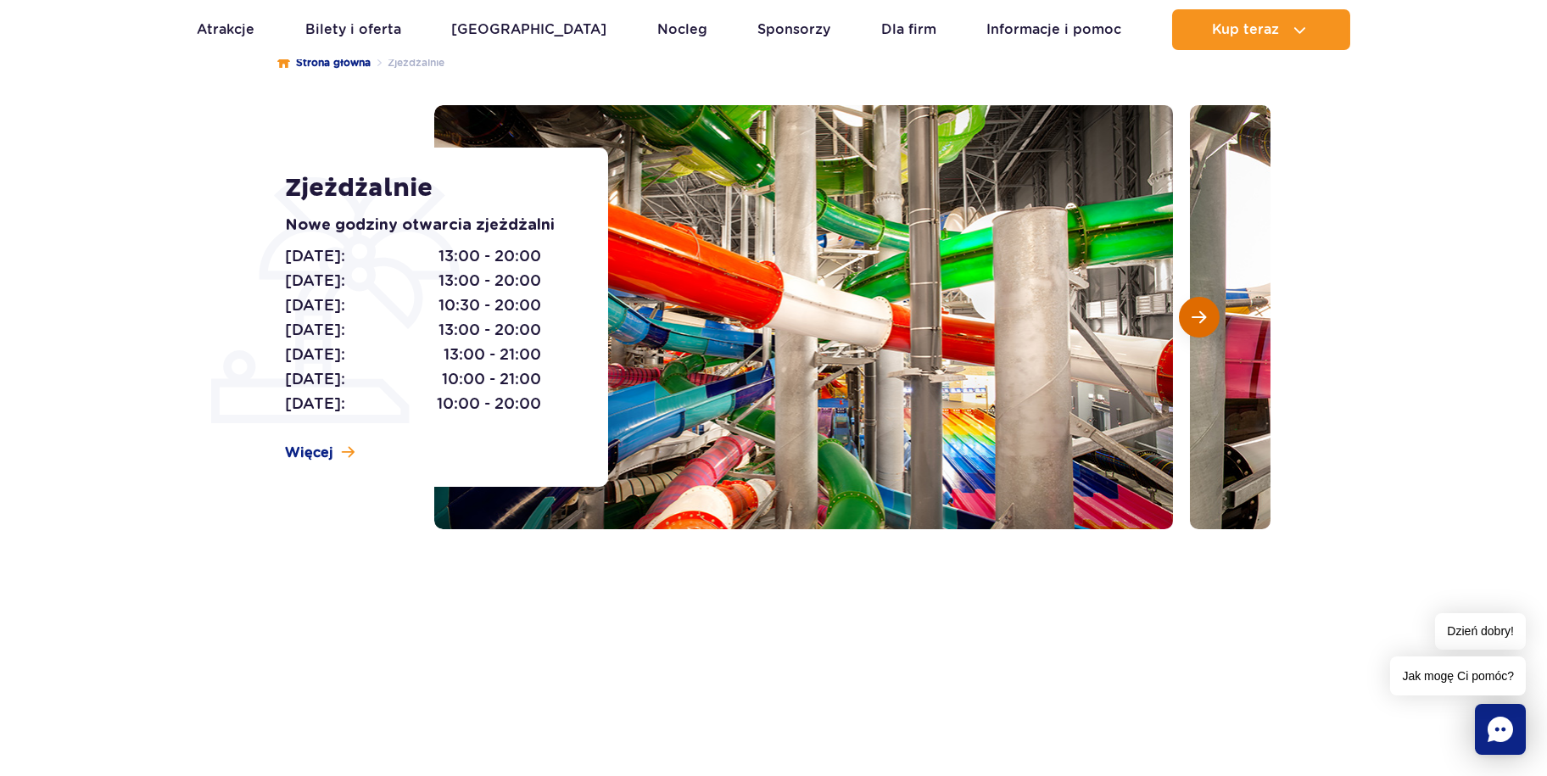
click at [1208, 327] on button "Następny slajd" at bounding box center [1199, 317] width 41 height 41
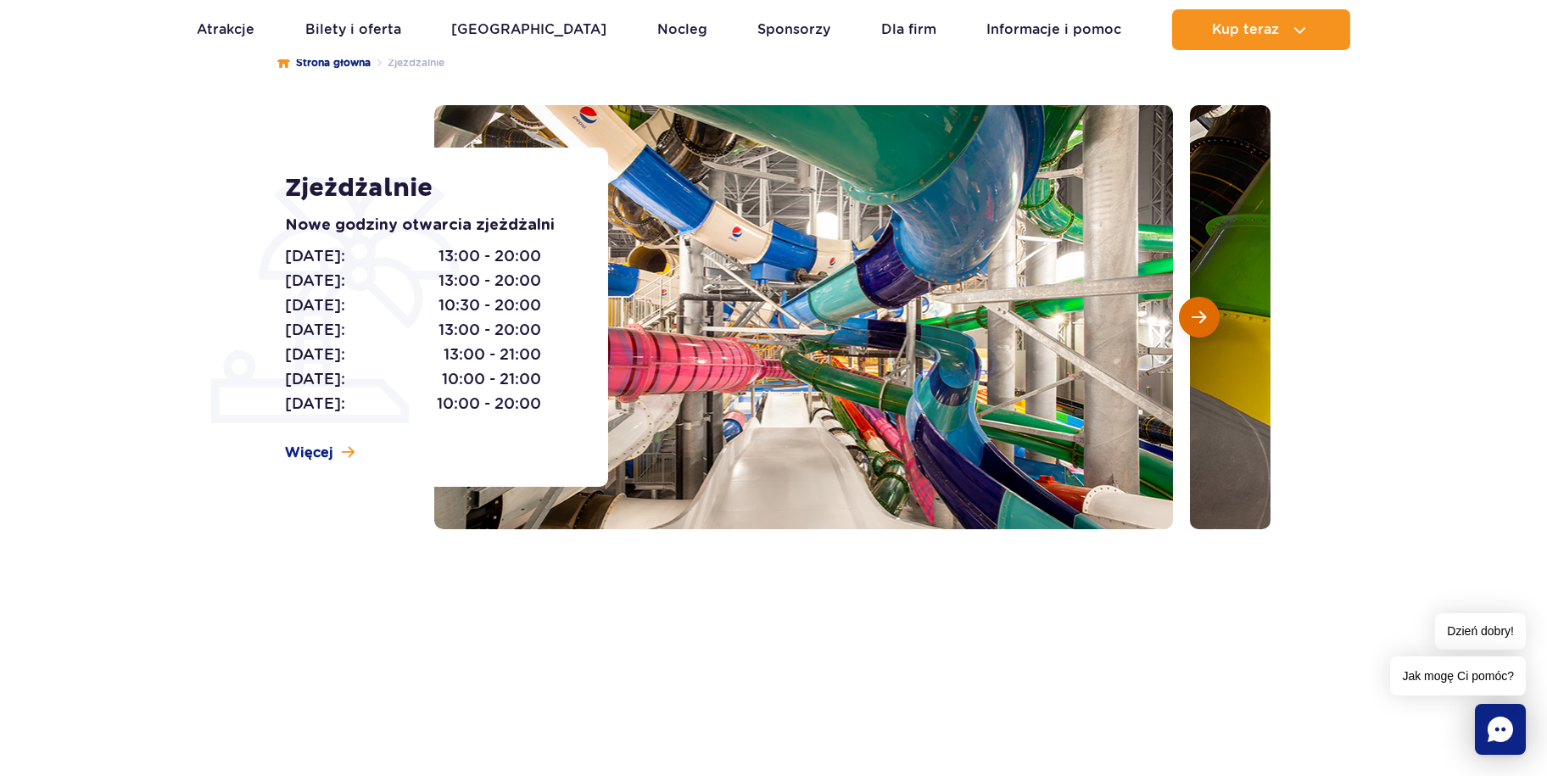
click at [1206, 327] on button "Następny slajd" at bounding box center [1199, 317] width 41 height 41
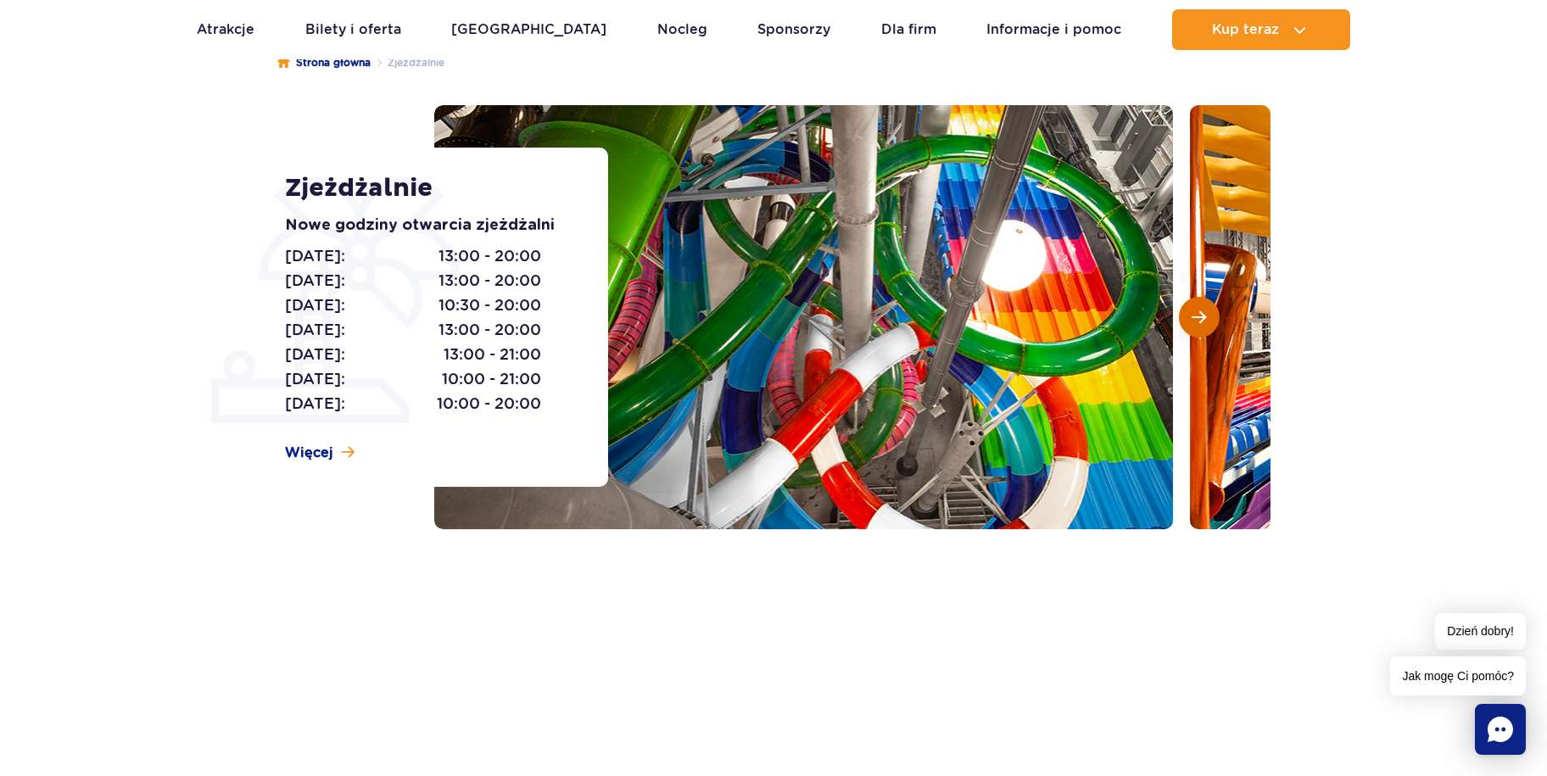
click at [1206, 327] on button "Następny slajd" at bounding box center [1199, 317] width 41 height 41
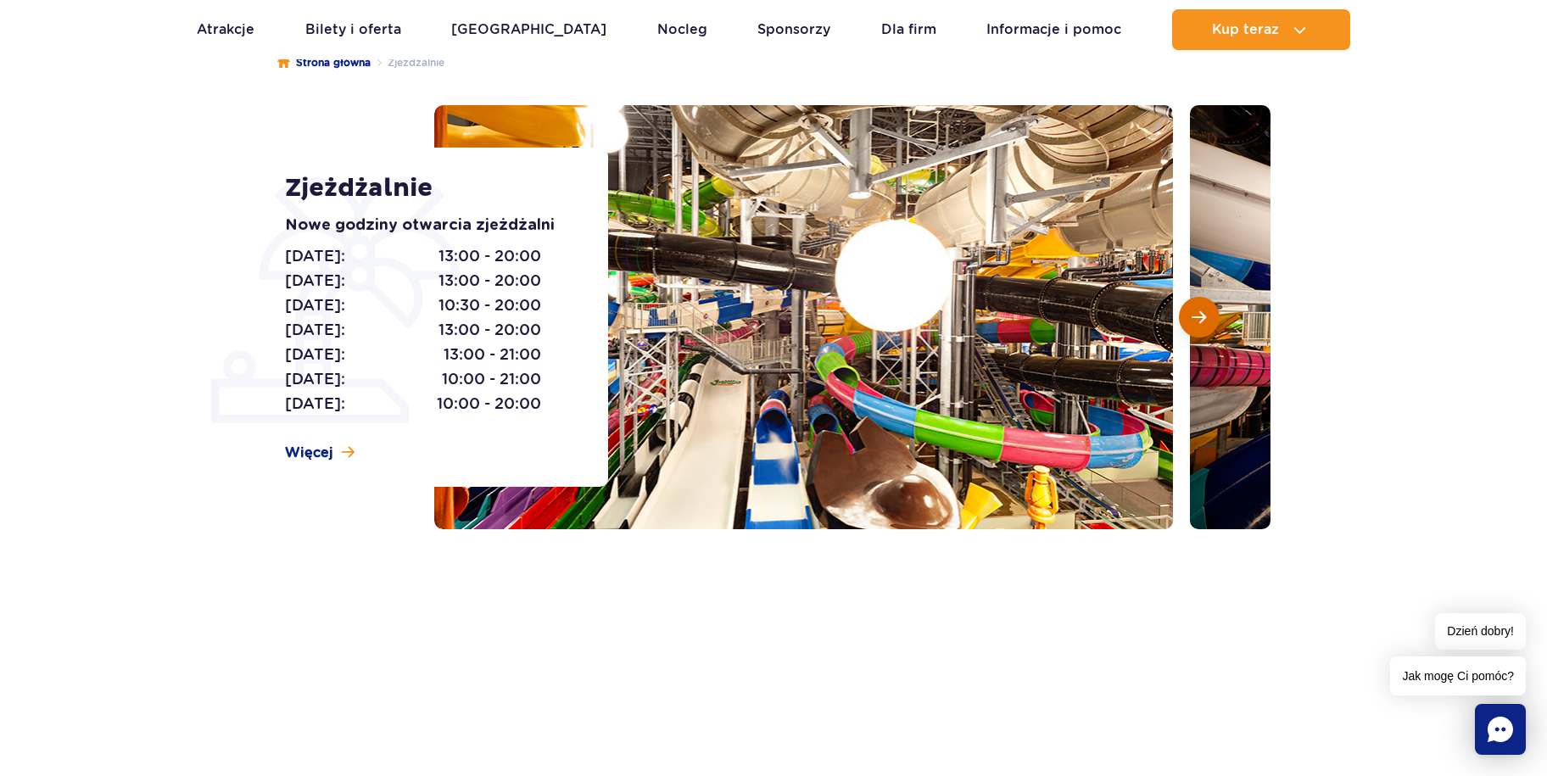
click at [1205, 327] on button "Następny slajd" at bounding box center [1199, 317] width 41 height 41
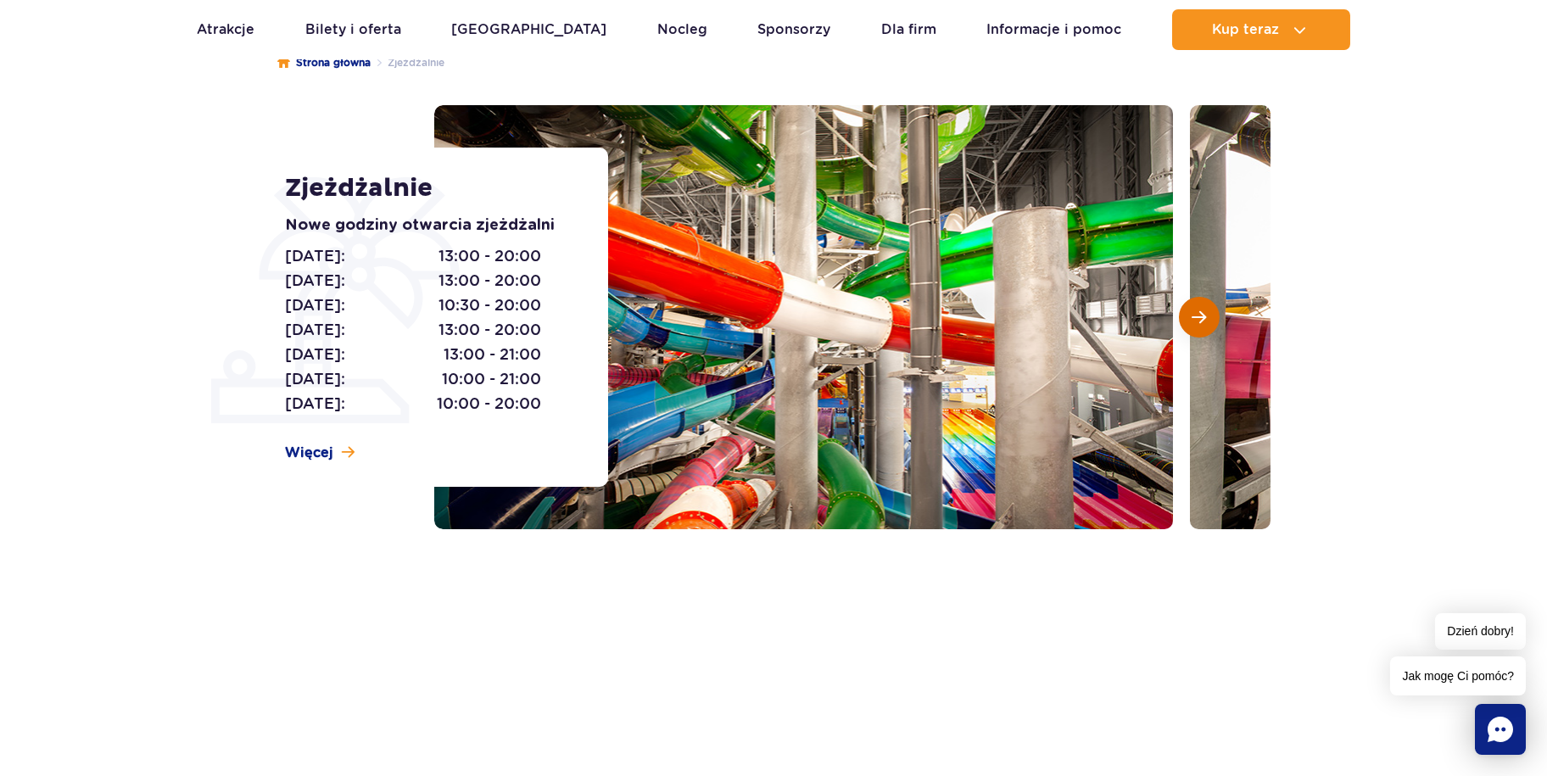
click at [1204, 324] on span "Następny slajd" at bounding box center [1199, 317] width 14 height 15
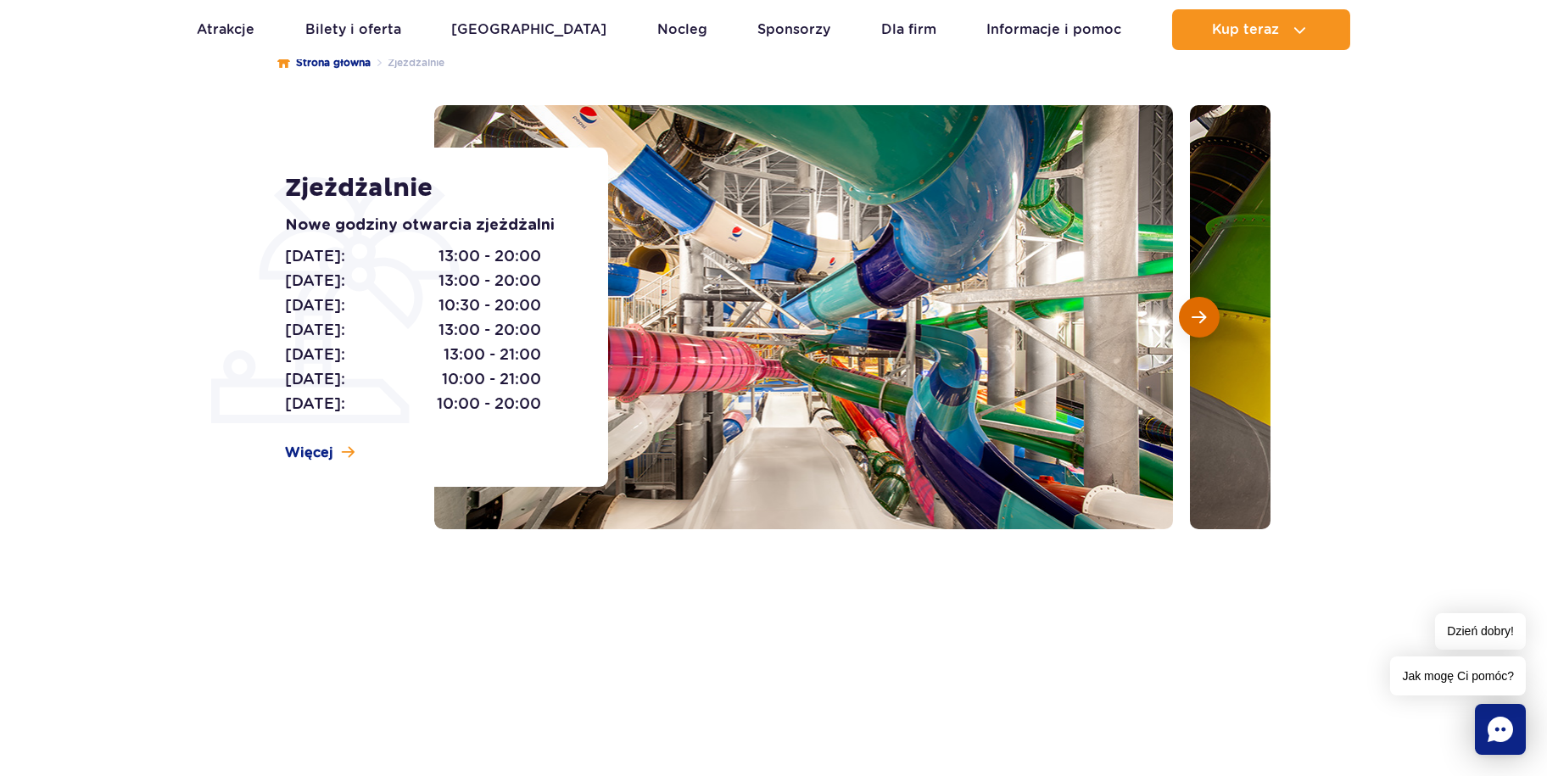
click at [1204, 324] on span "Następny slajd" at bounding box center [1199, 317] width 14 height 15
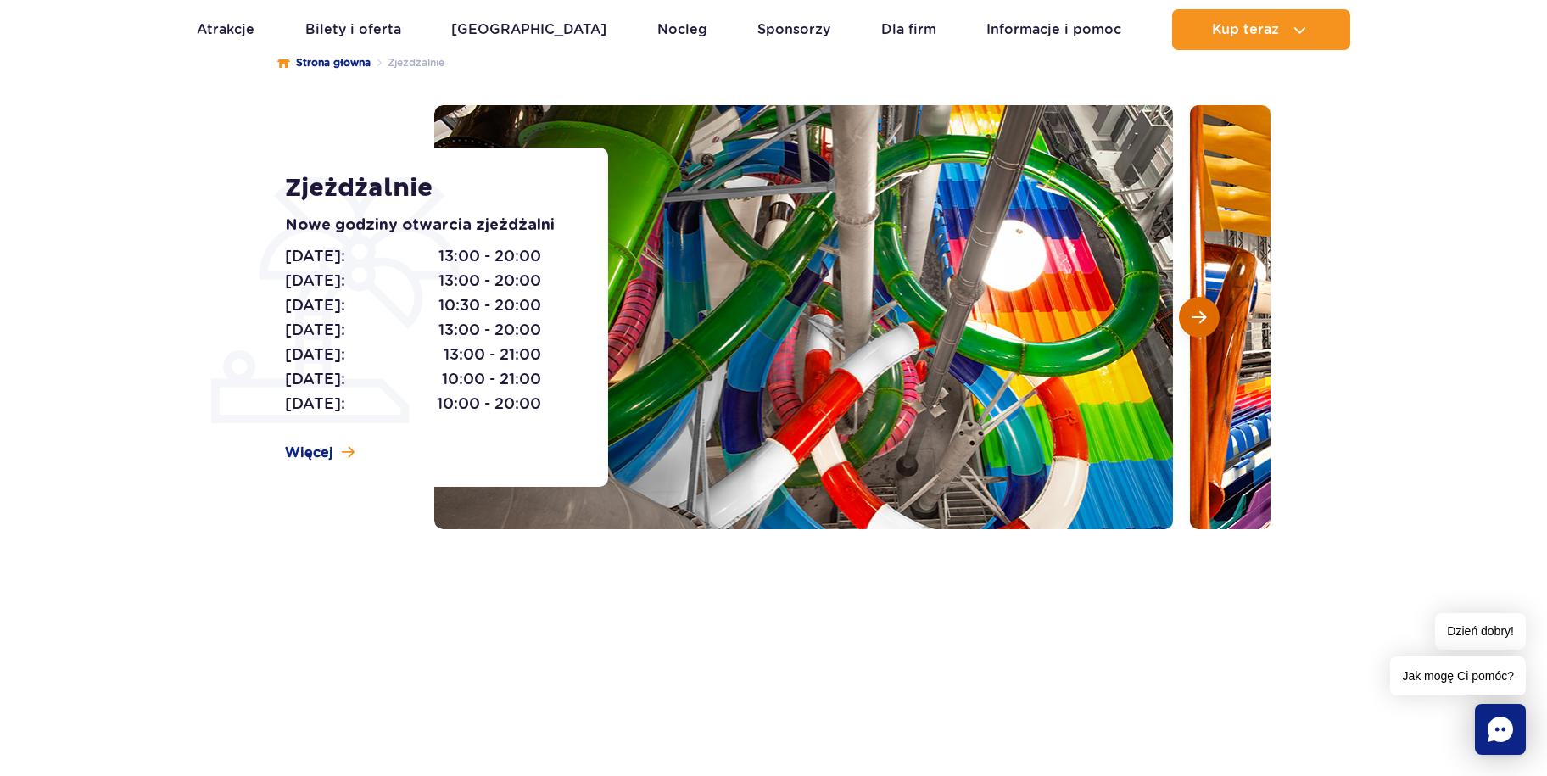
click at [1204, 324] on span "Następny slajd" at bounding box center [1199, 317] width 14 height 15
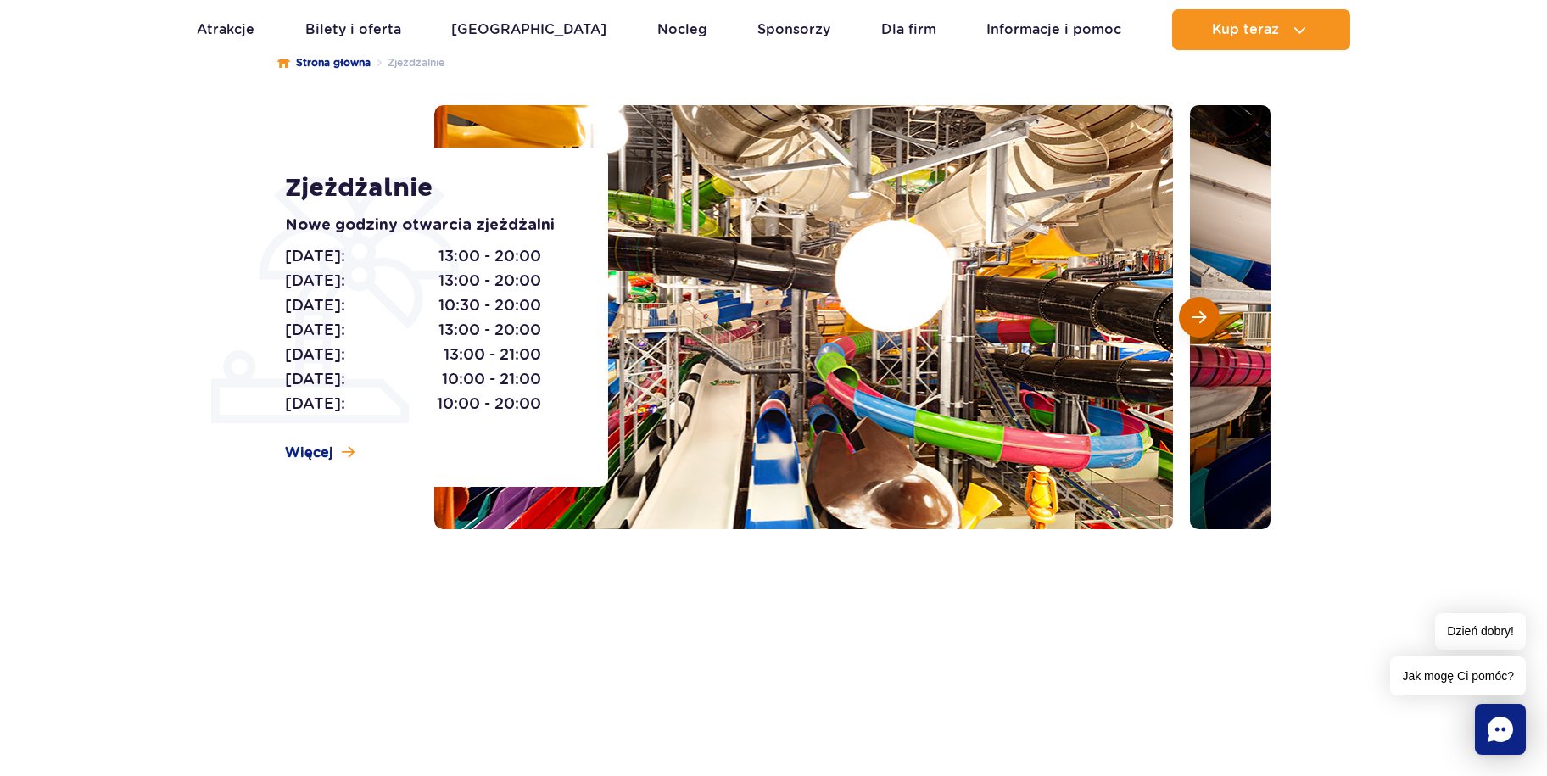
click at [1204, 324] on span "Następny slajd" at bounding box center [1199, 317] width 14 height 15
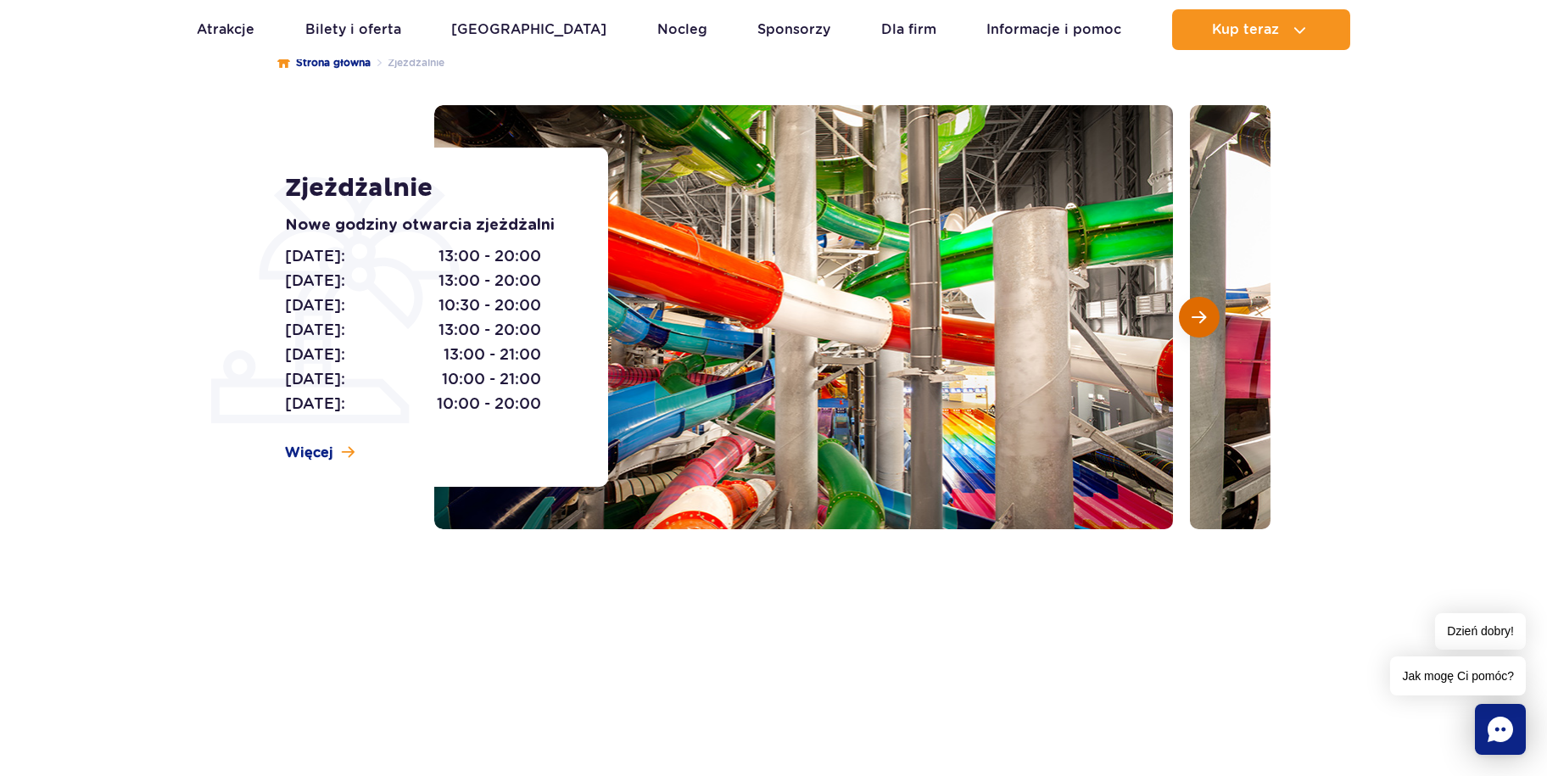
click at [1204, 324] on span "Następny slajd" at bounding box center [1199, 317] width 14 height 15
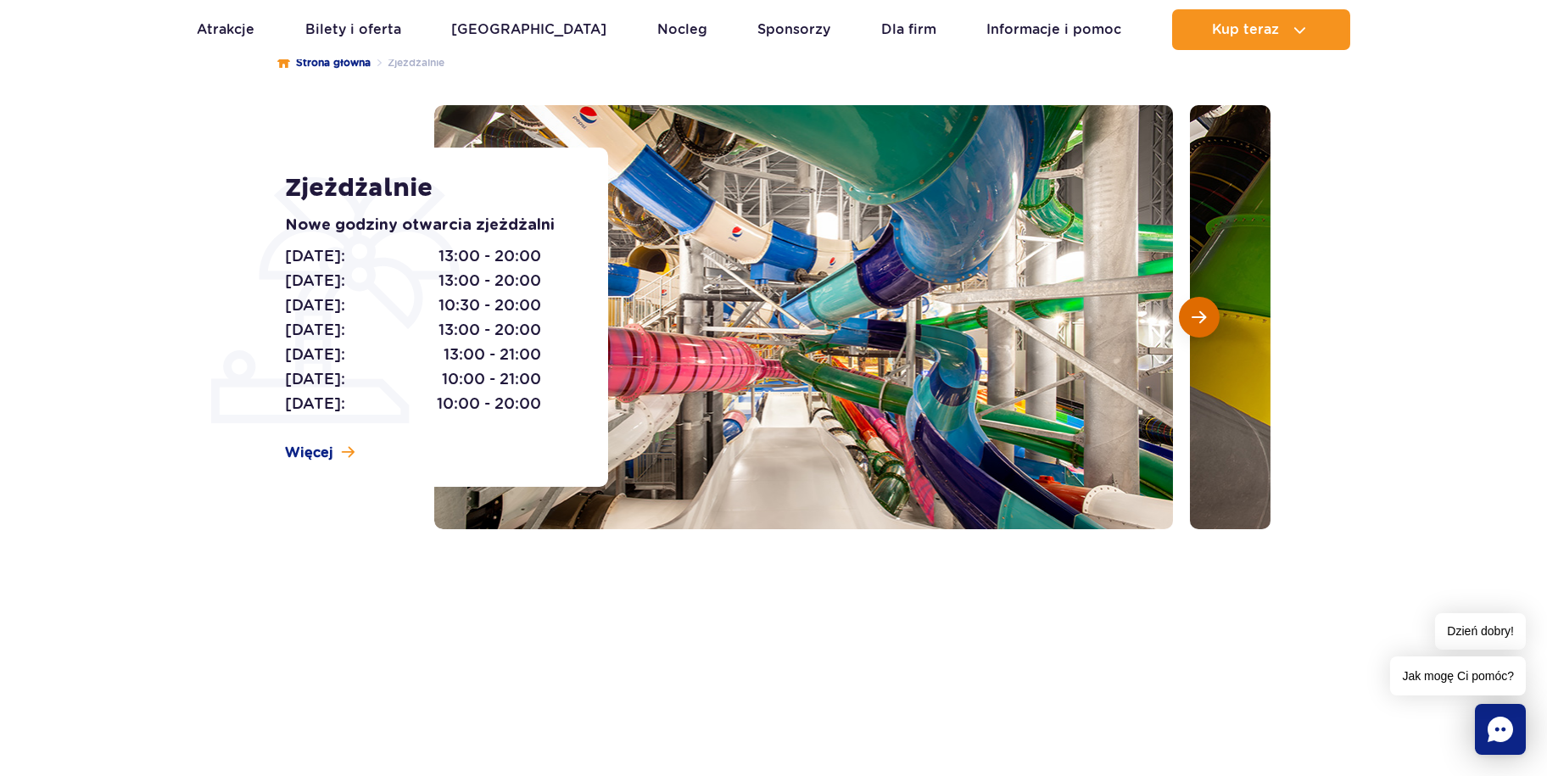
click at [1204, 324] on span "Następny slajd" at bounding box center [1199, 317] width 14 height 15
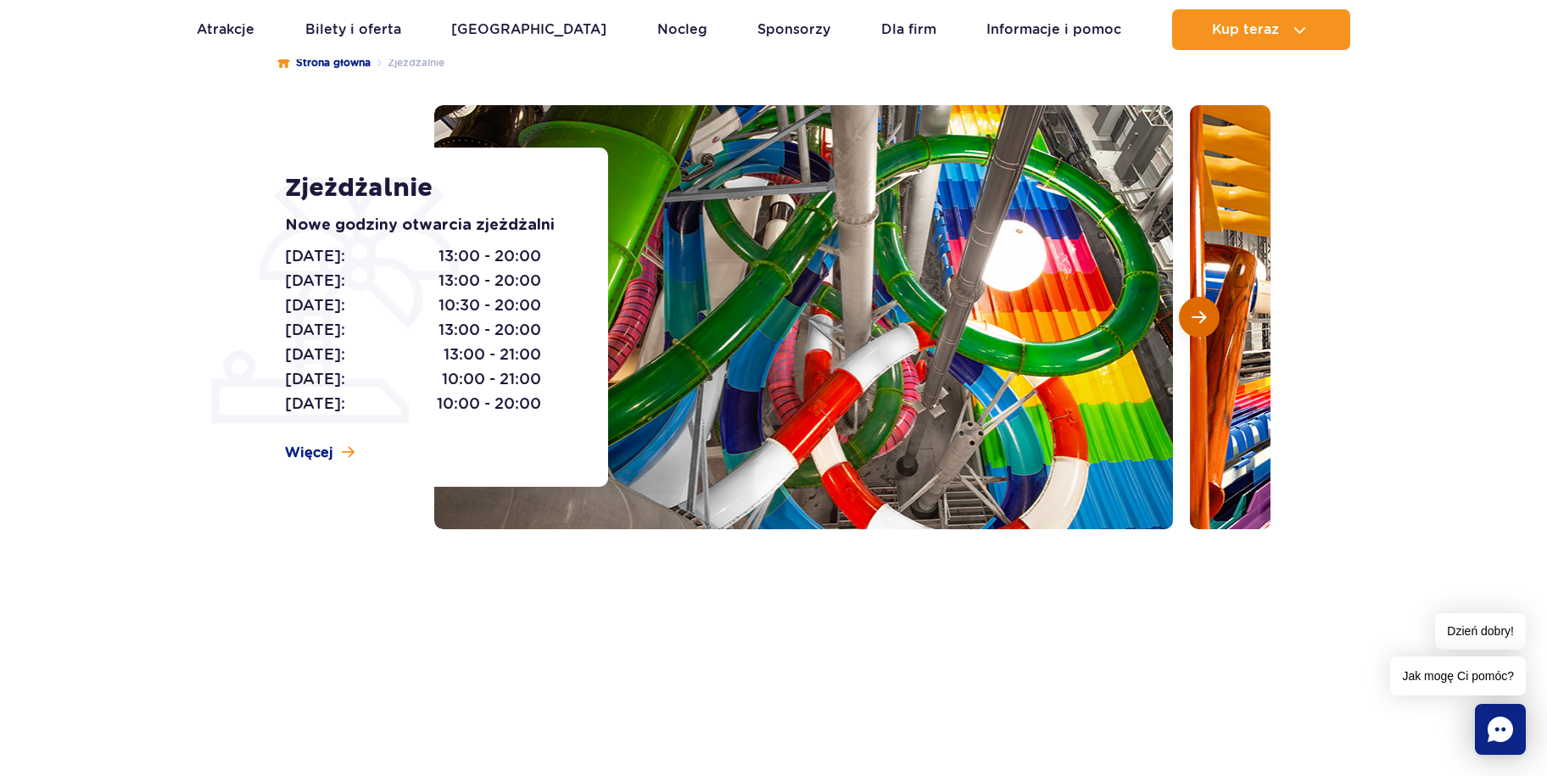
click at [1204, 325] on button "Następny slajd" at bounding box center [1199, 317] width 41 height 41
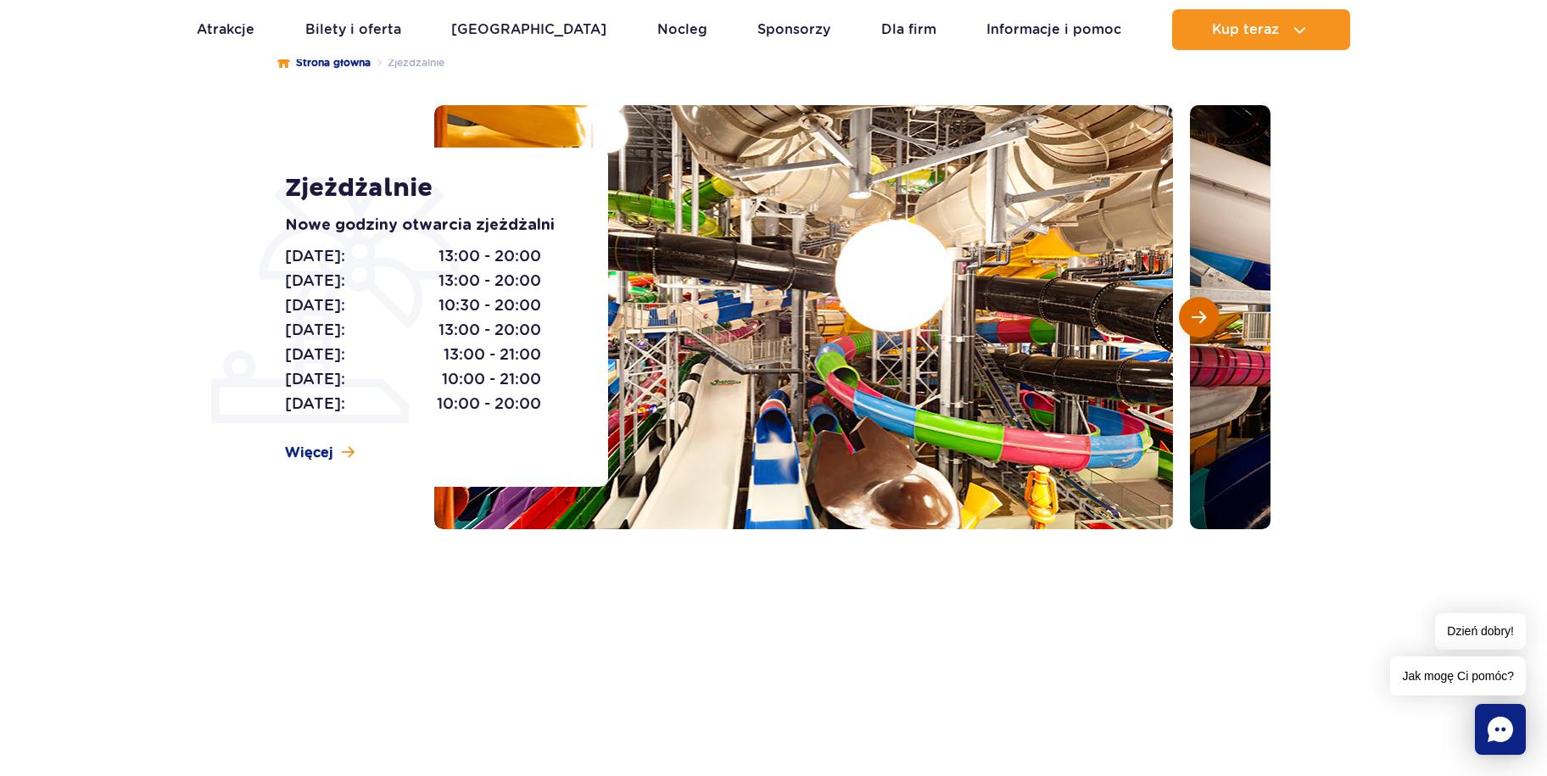
click at [1204, 325] on button "Następny slajd" at bounding box center [1199, 317] width 41 height 41
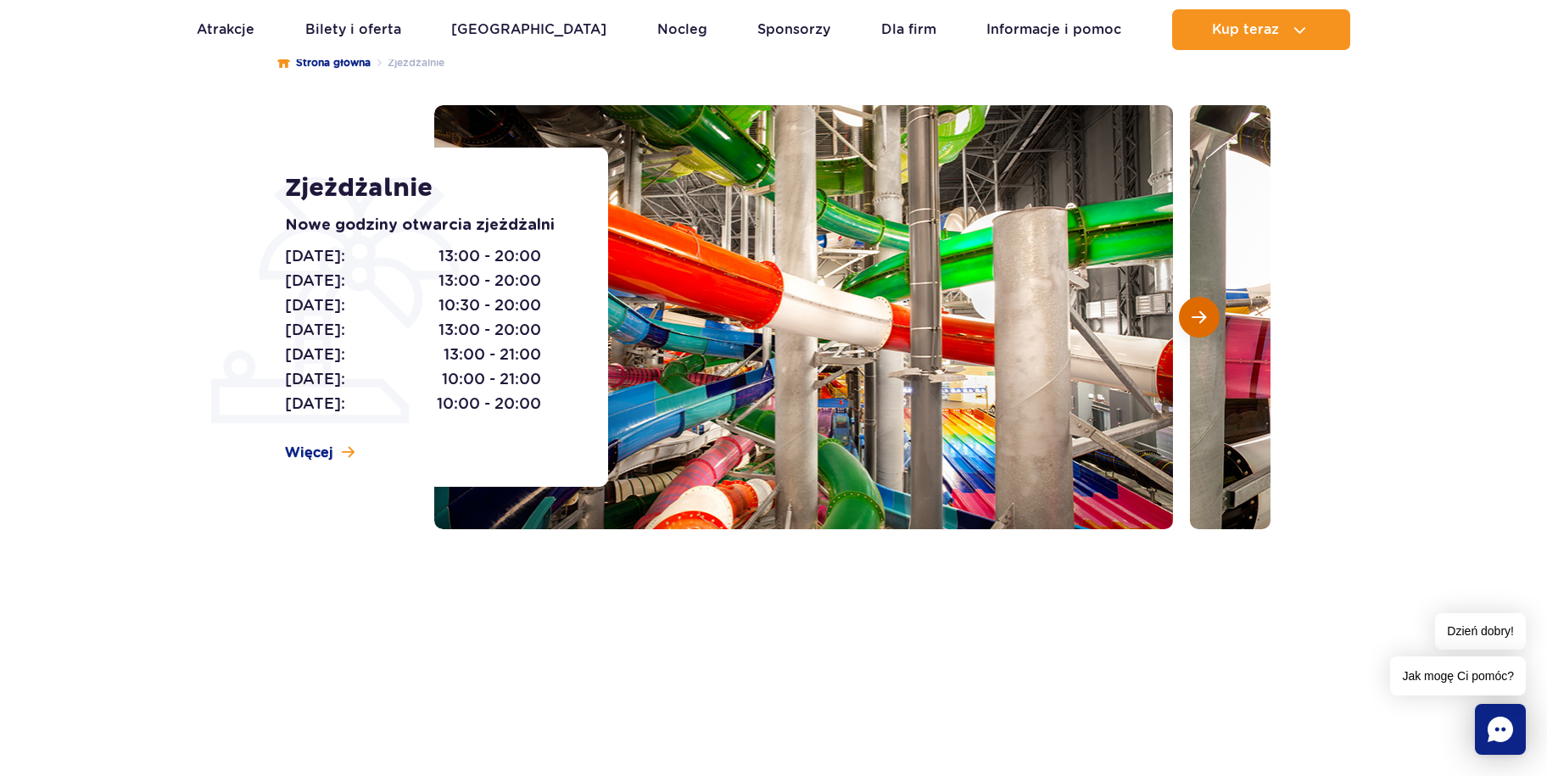
click at [1204, 326] on button "Następny slajd" at bounding box center [1199, 317] width 41 height 41
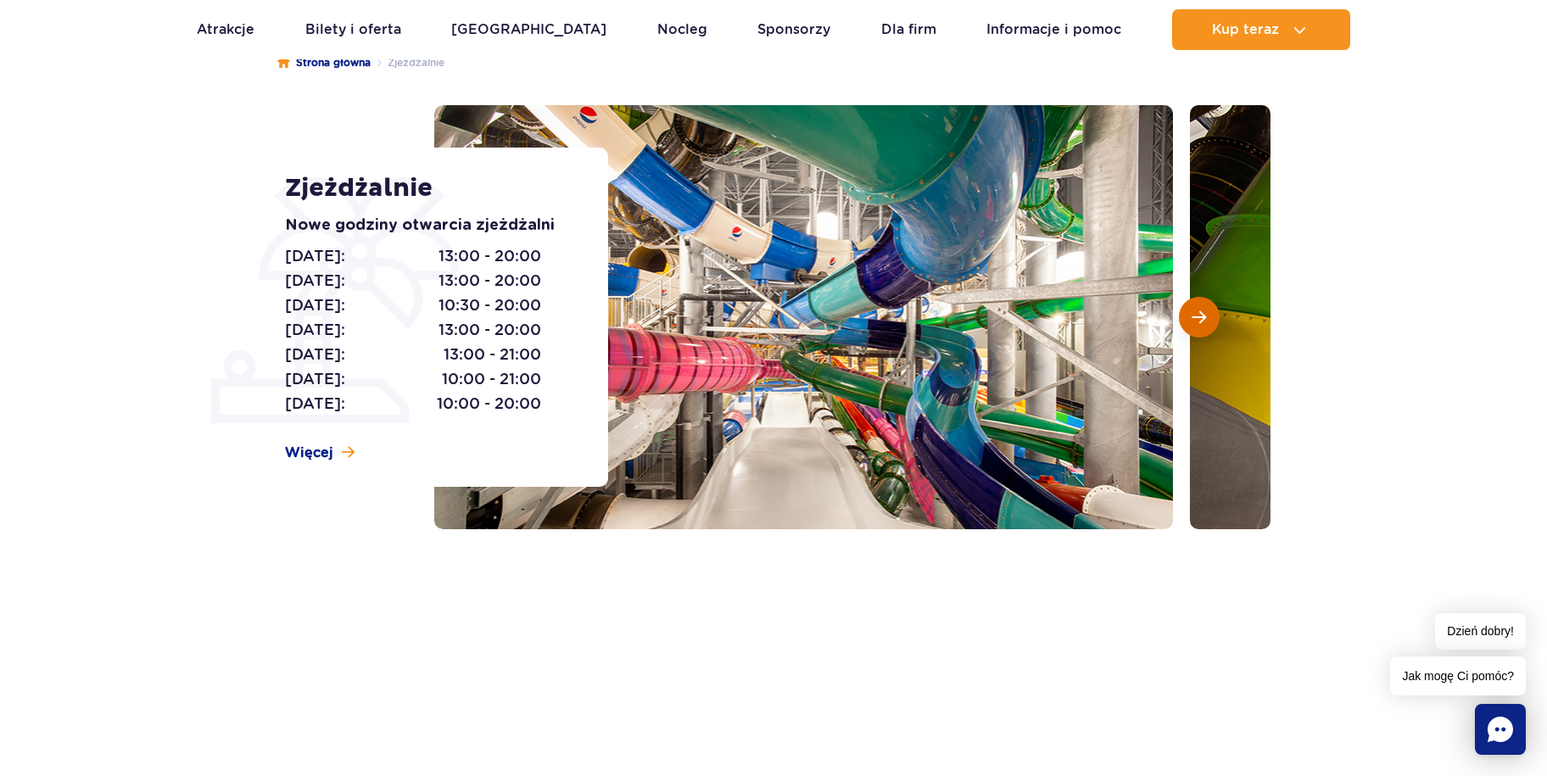
click at [1204, 326] on button "Następny slajd" at bounding box center [1199, 317] width 41 height 41
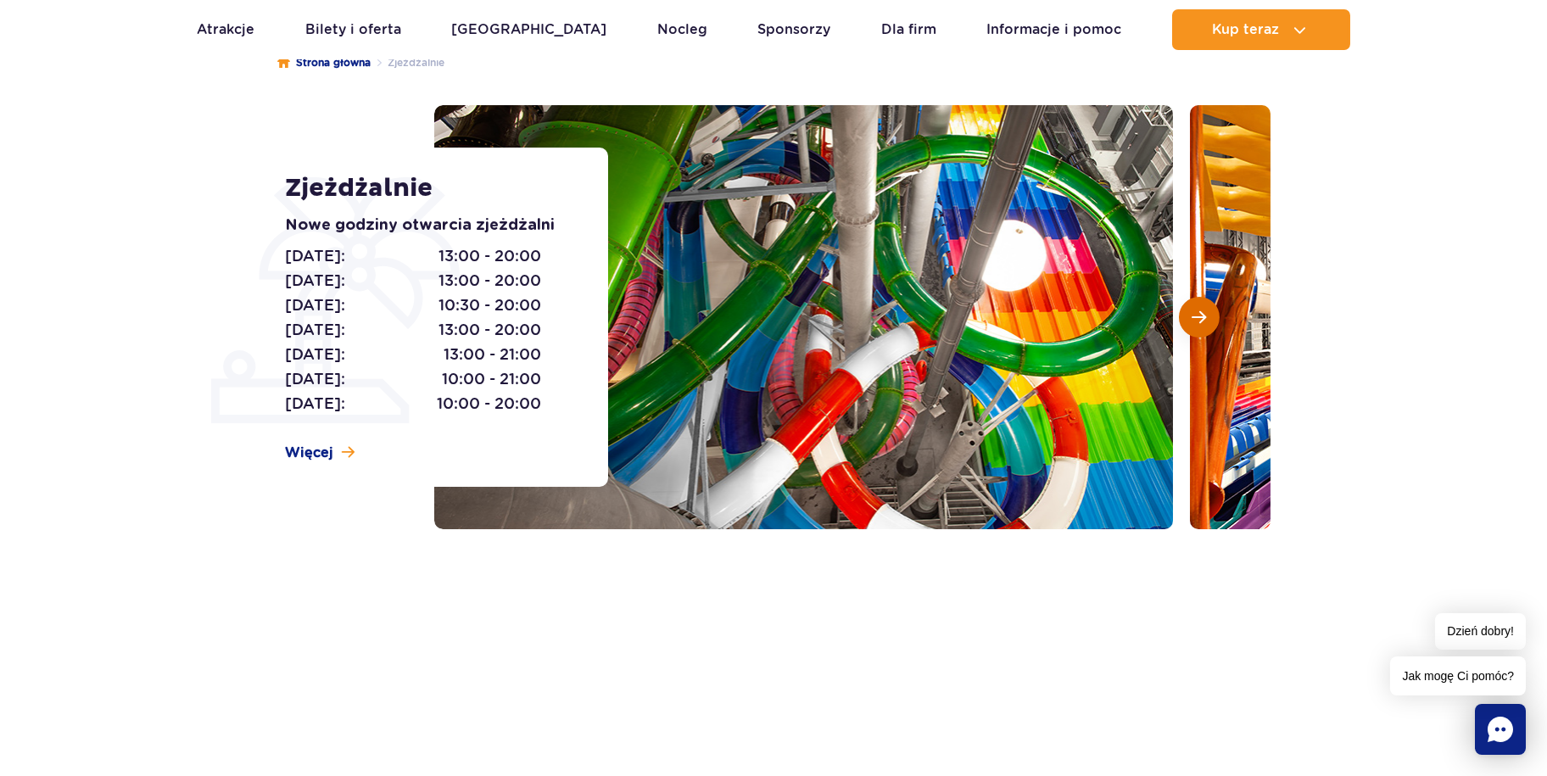
click at [1204, 326] on button "Następny slajd" at bounding box center [1199, 317] width 41 height 41
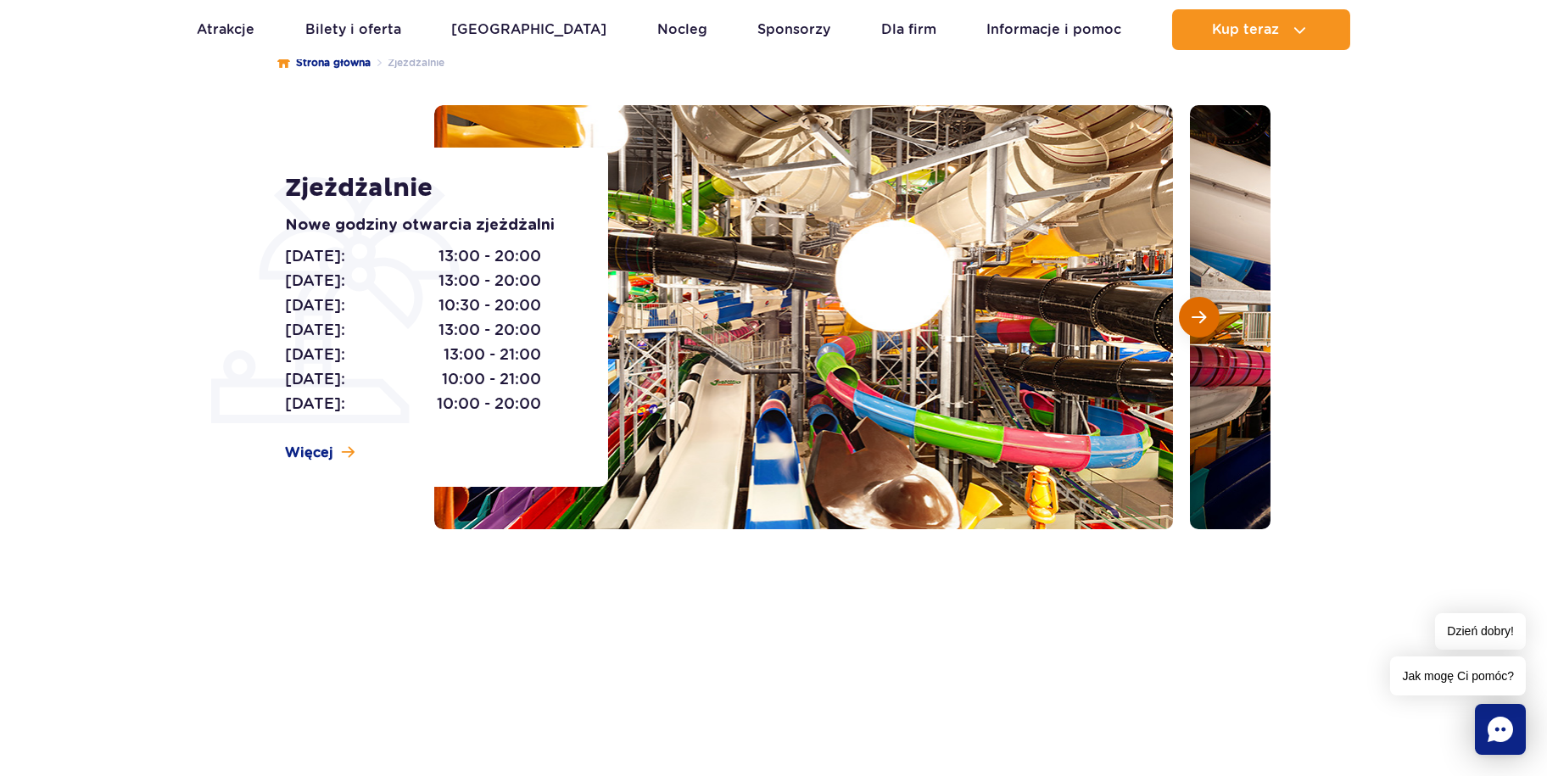
click at [1204, 326] on button "Następny slajd" at bounding box center [1199, 317] width 41 height 41
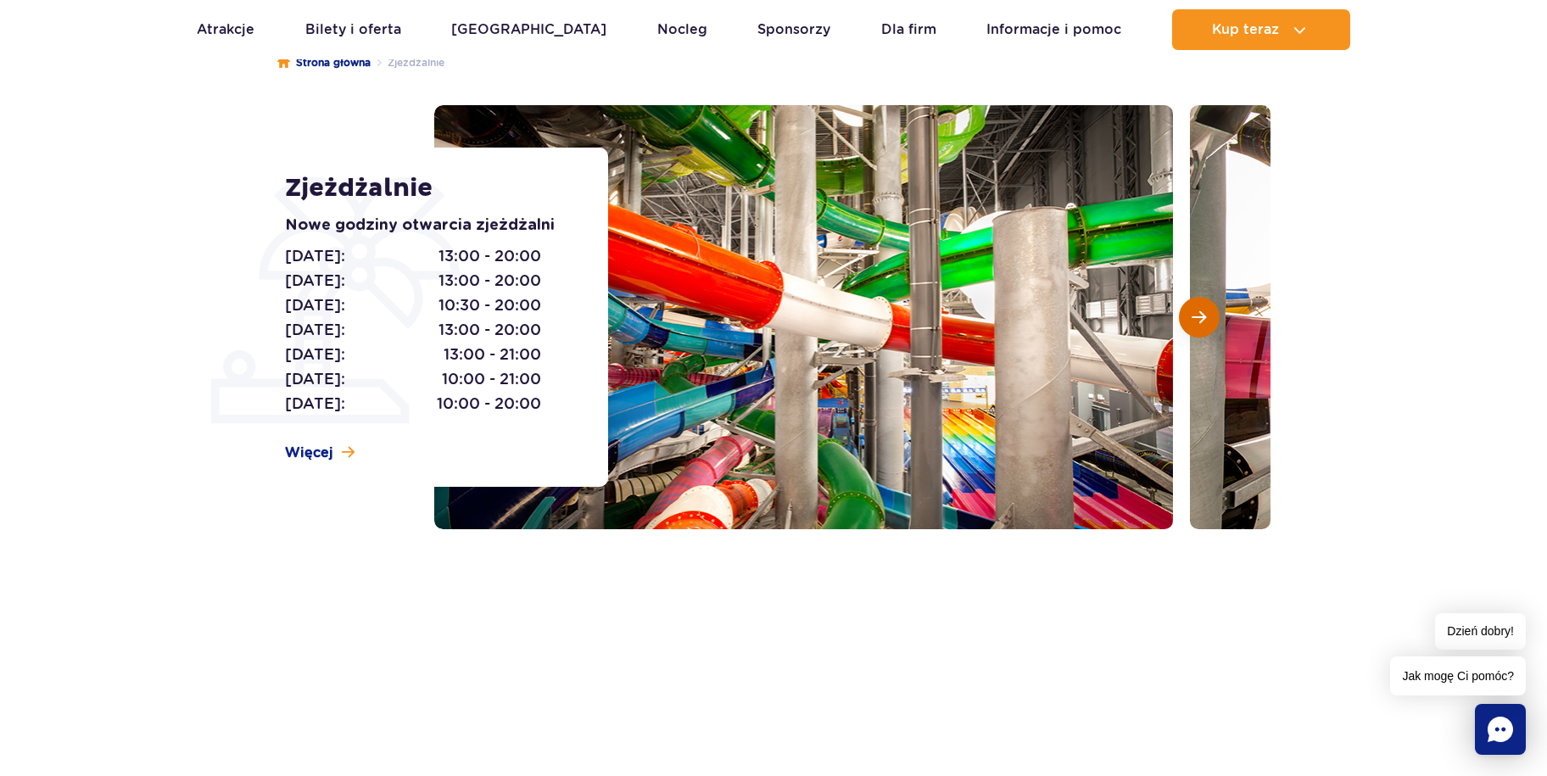
click at [1204, 326] on button "Następny slajd" at bounding box center [1199, 317] width 41 height 41
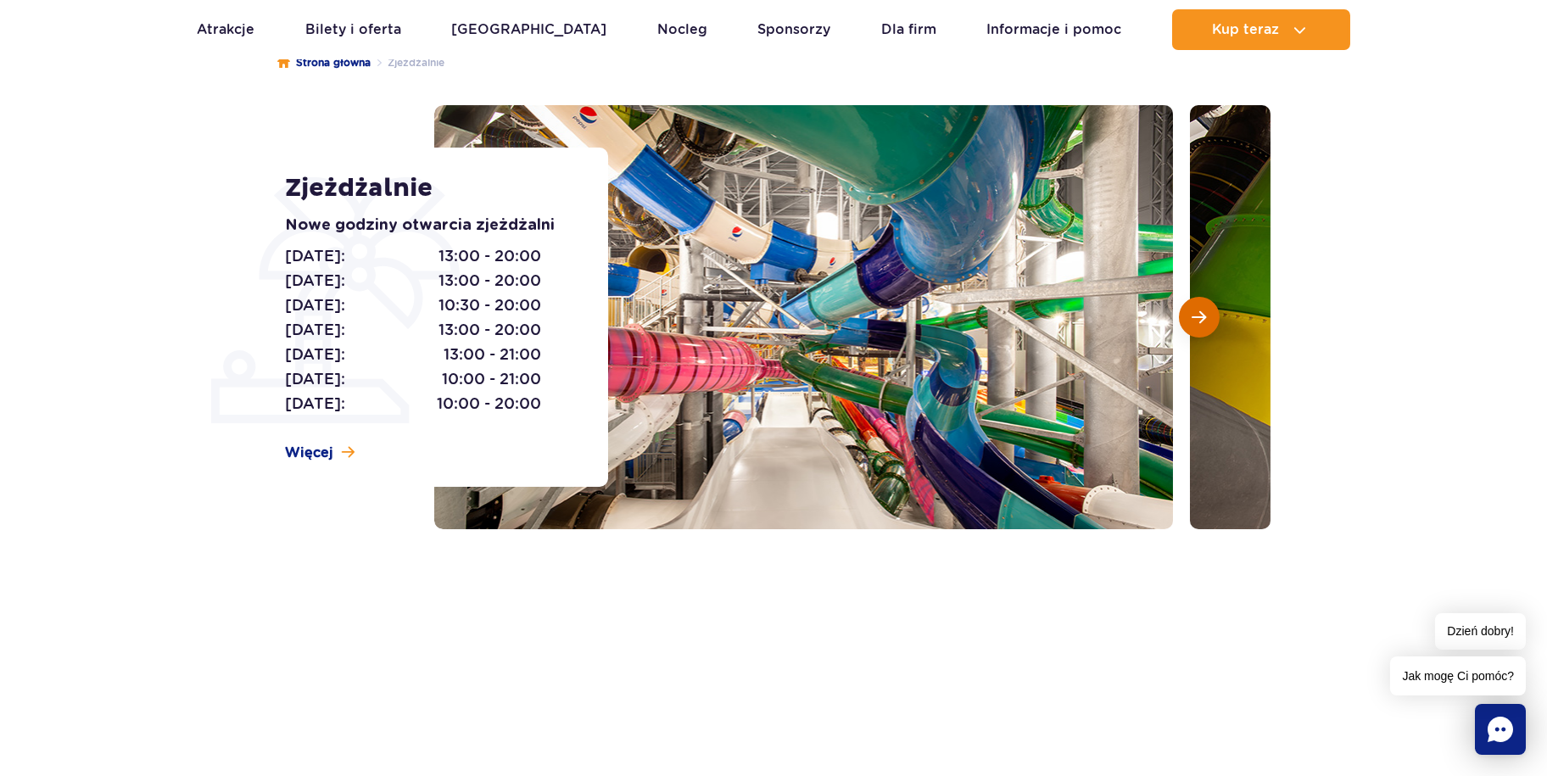
click at [1204, 326] on button "Następny slajd" at bounding box center [1199, 317] width 41 height 41
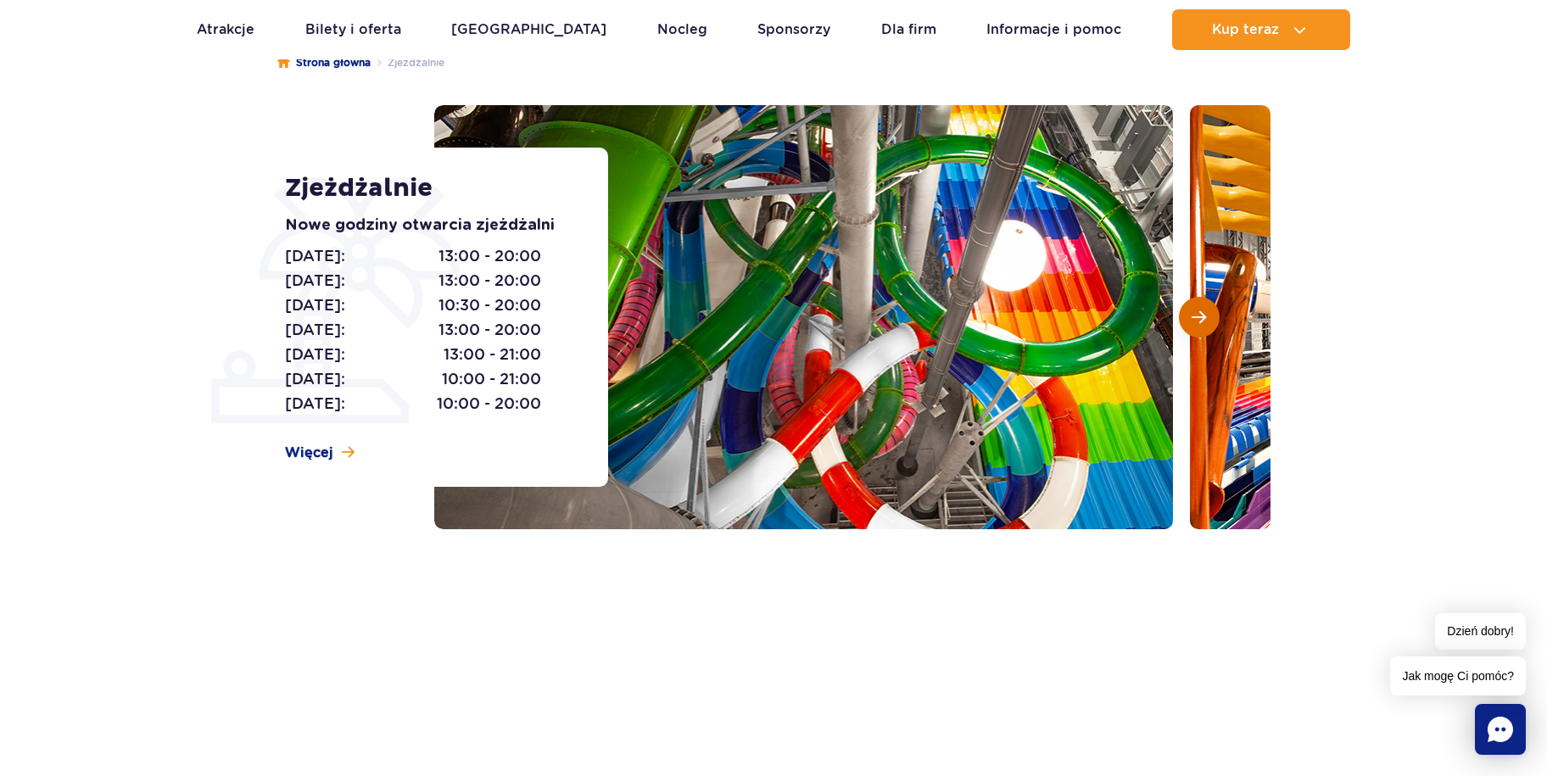
click at [1204, 326] on button "Następny slajd" at bounding box center [1199, 317] width 41 height 41
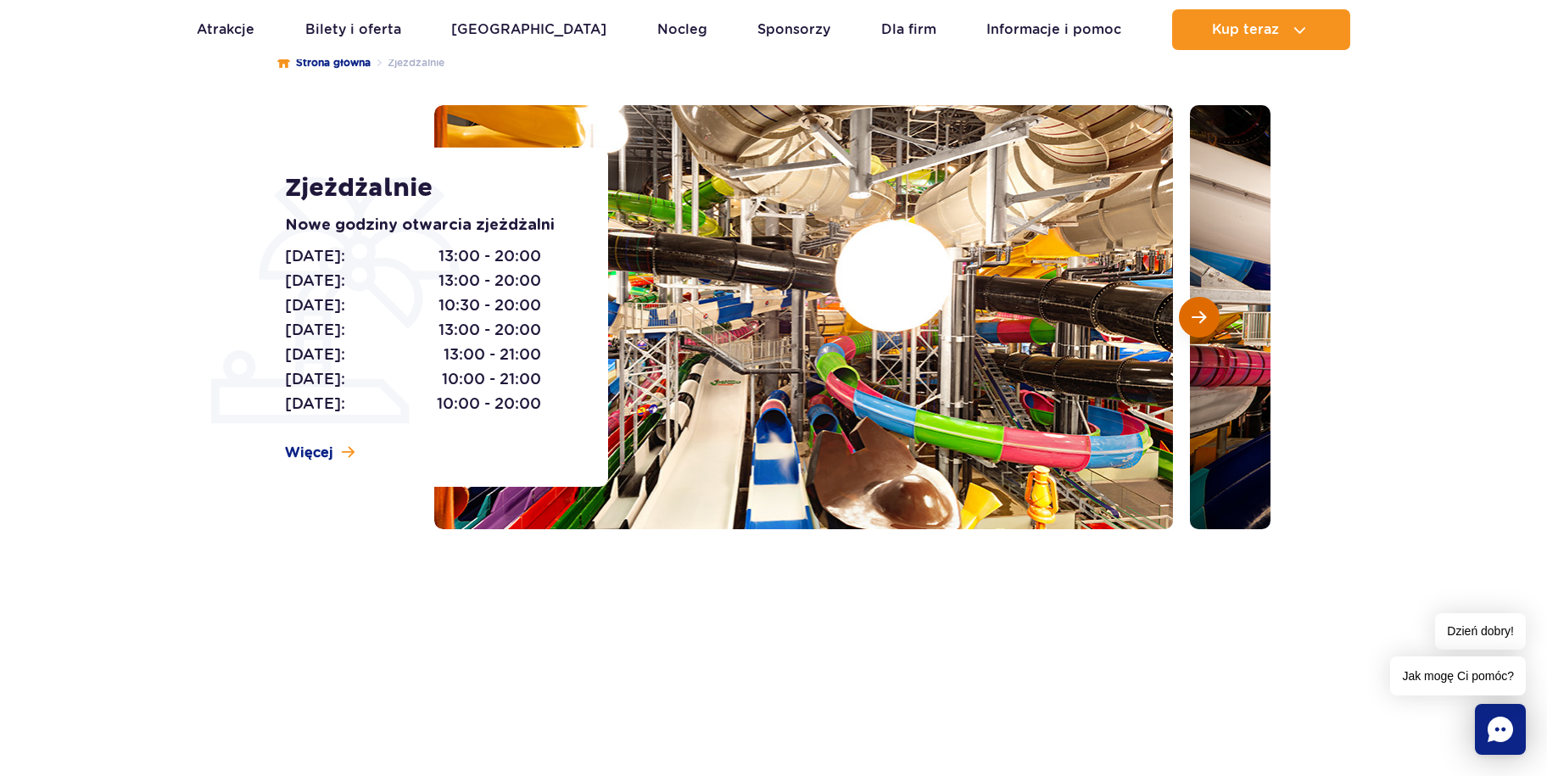
click at [1204, 326] on button "Następny slajd" at bounding box center [1199, 317] width 41 height 41
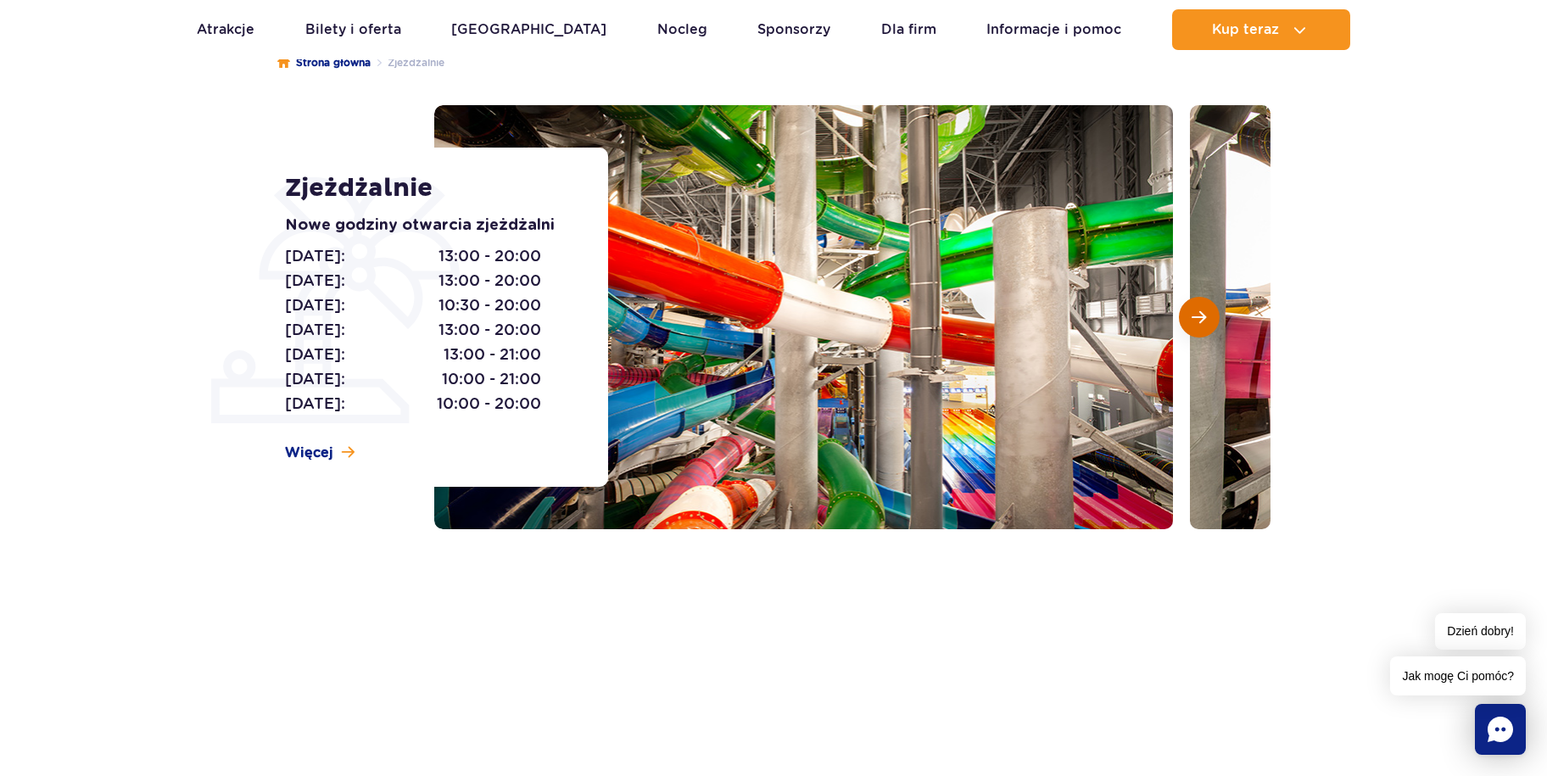
click at [1204, 326] on button "Następny slajd" at bounding box center [1199, 317] width 41 height 41
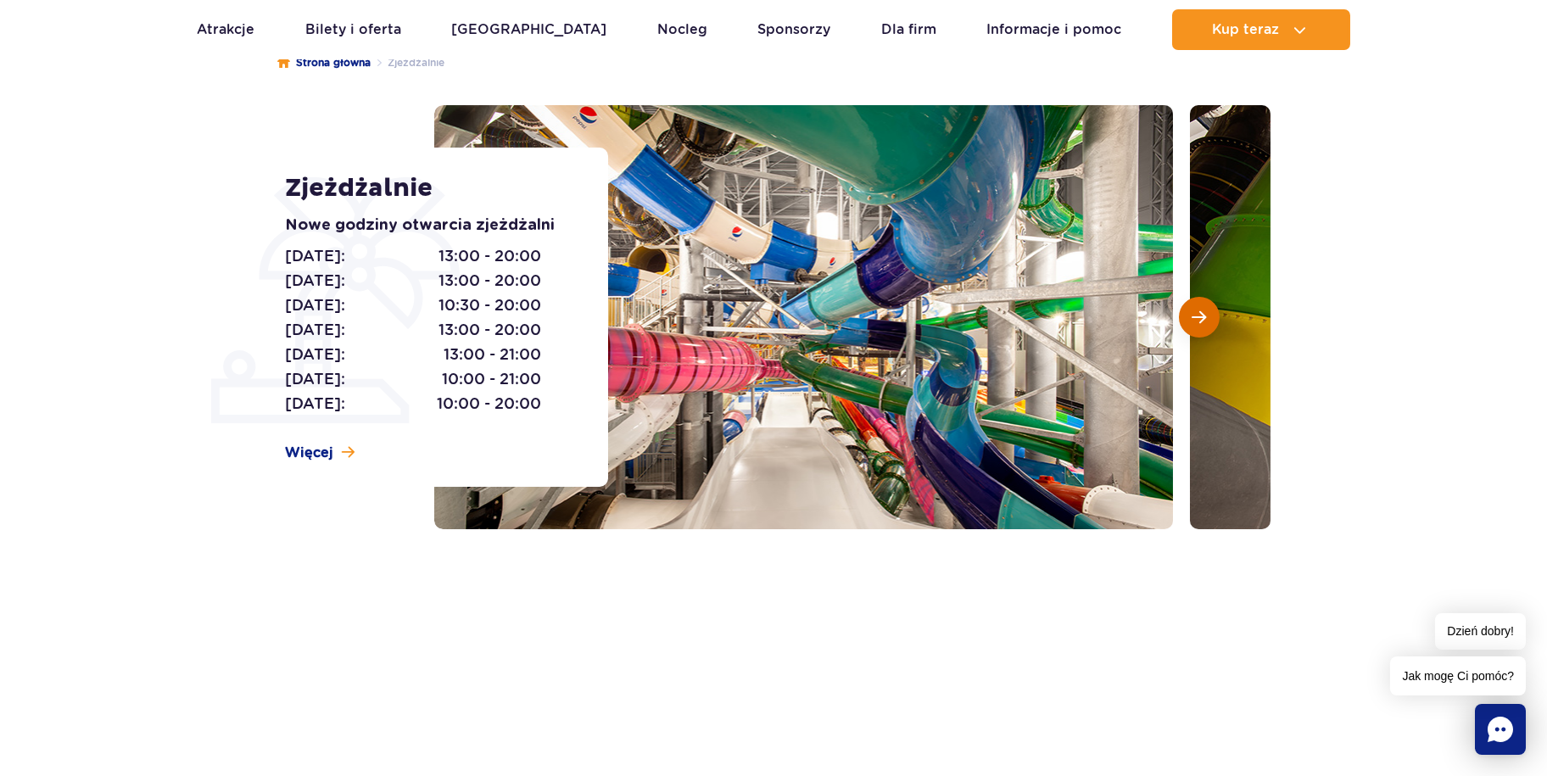
click at [1204, 326] on button "Następny slajd" at bounding box center [1199, 317] width 41 height 41
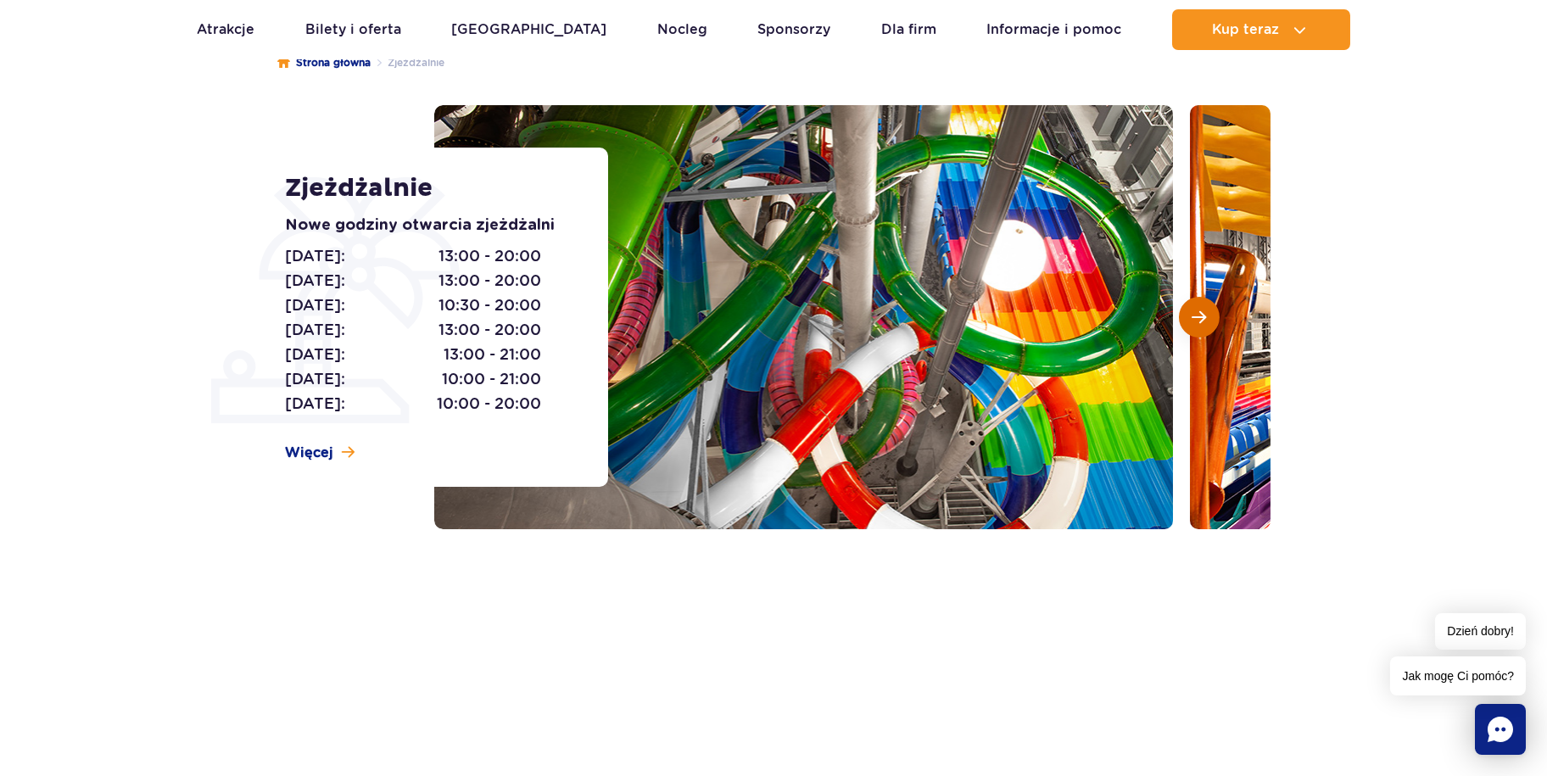
click at [1204, 326] on button "Następny slajd" at bounding box center [1199, 317] width 41 height 41
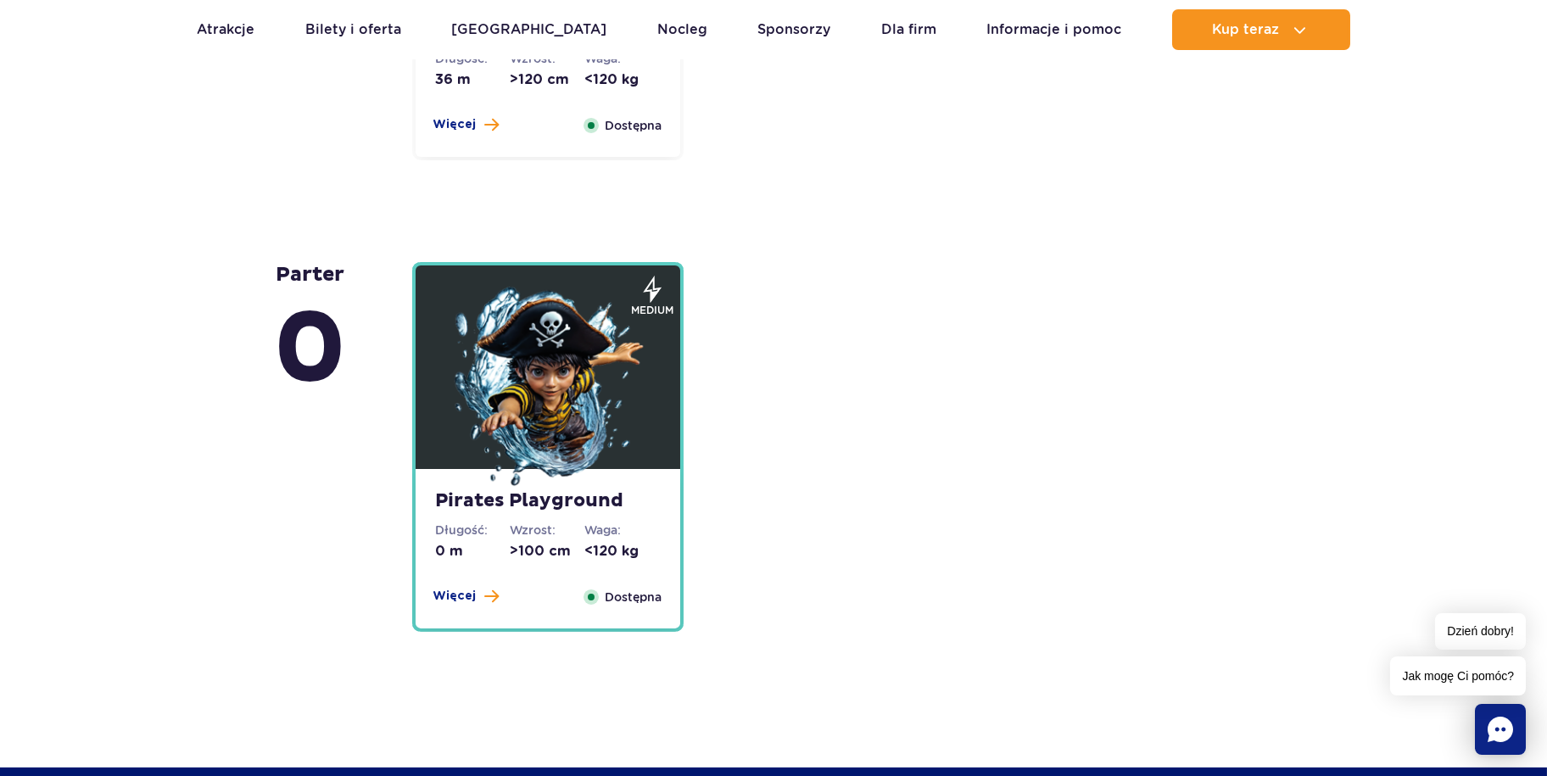
scroll to position [4156, 0]
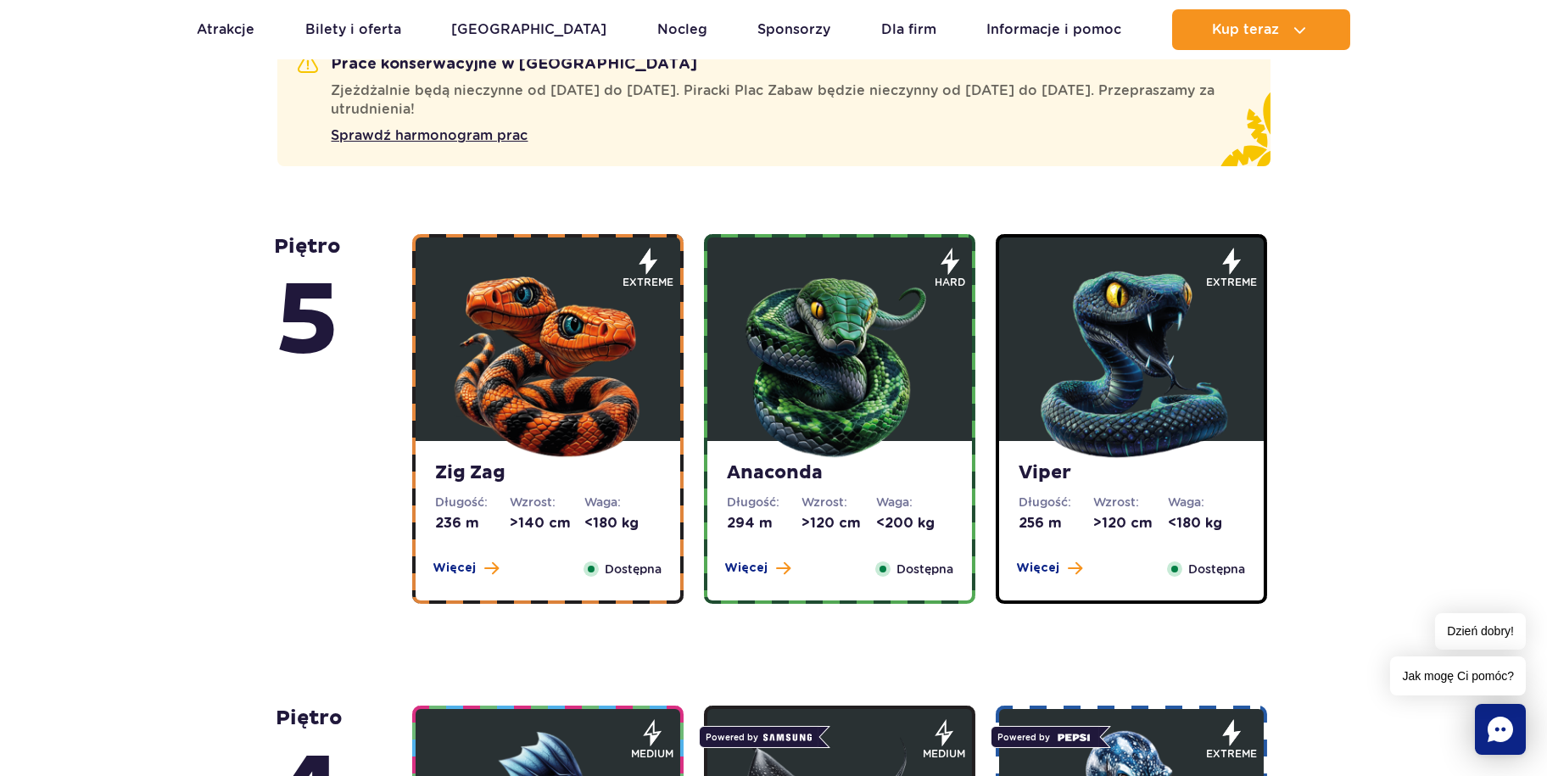
click at [610, 388] on img at bounding box center [548, 361] width 204 height 204
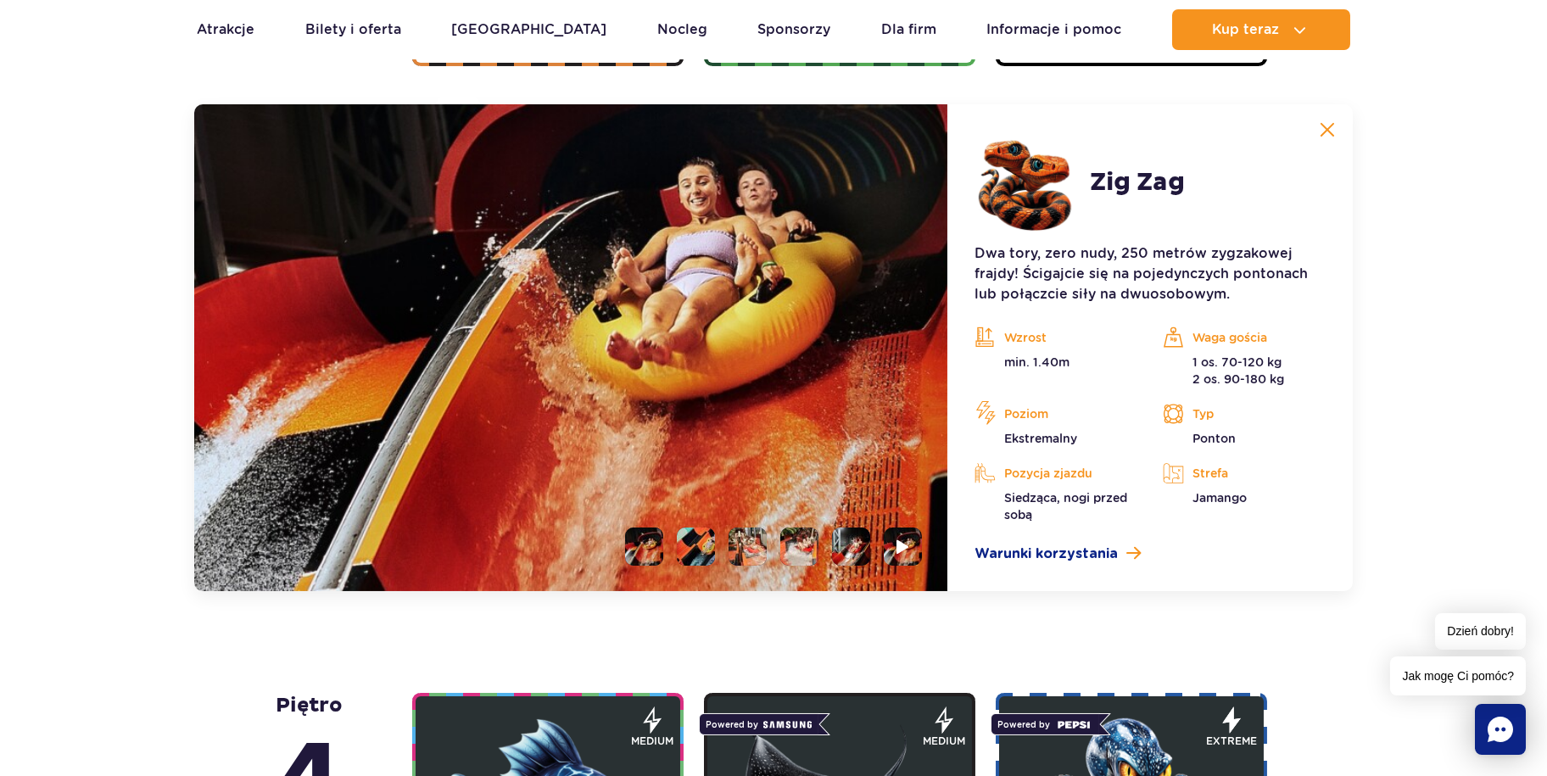
scroll to position [1557, 0]
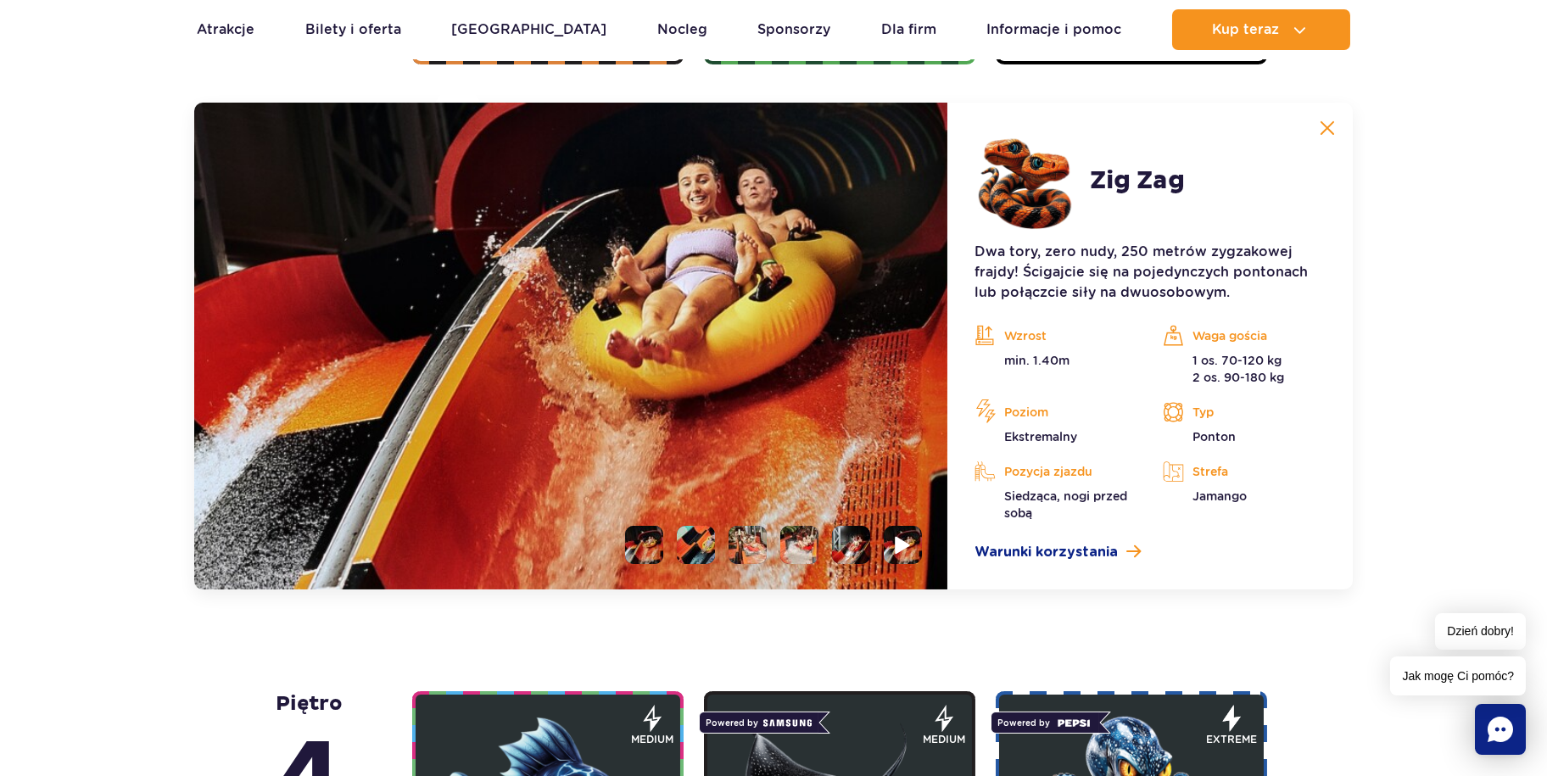
click at [909, 547] on img at bounding box center [903, 545] width 16 height 20
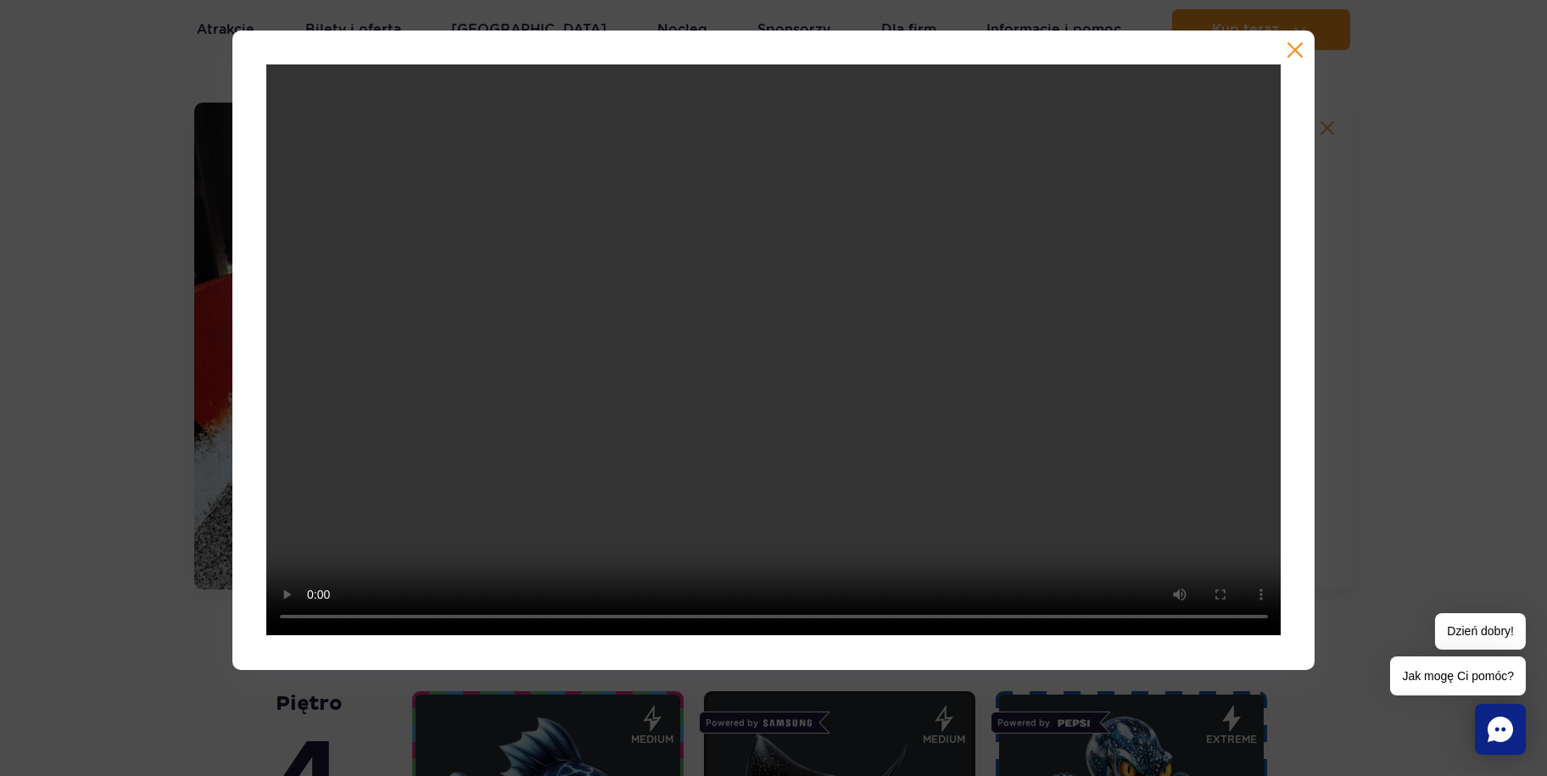
click at [1385, 327] on div at bounding box center [773, 350] width 1547 height 639
click at [1295, 51] on button "button" at bounding box center [1295, 50] width 17 height 17
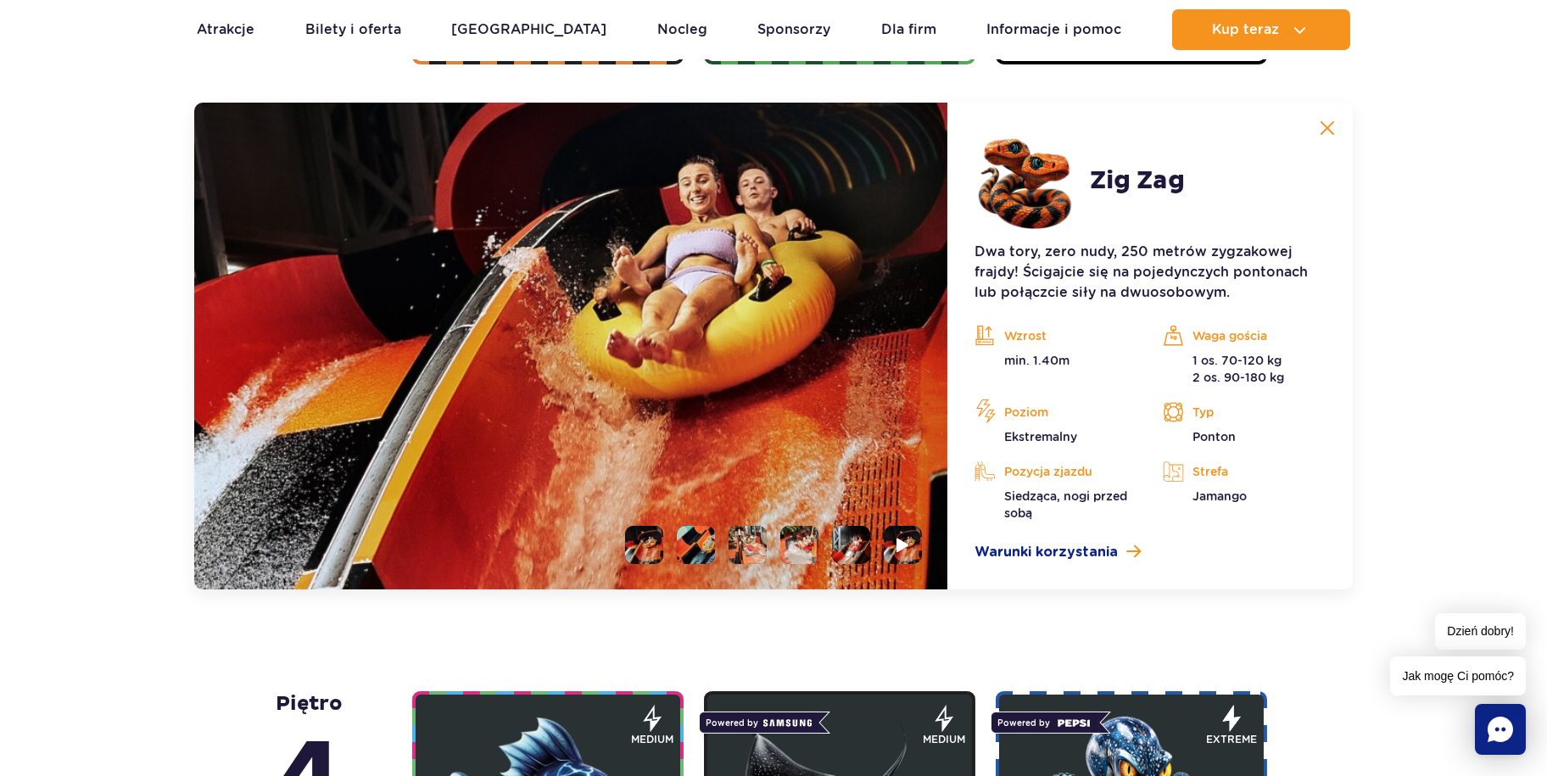
click at [702, 548] on li at bounding box center [696, 545] width 38 height 38
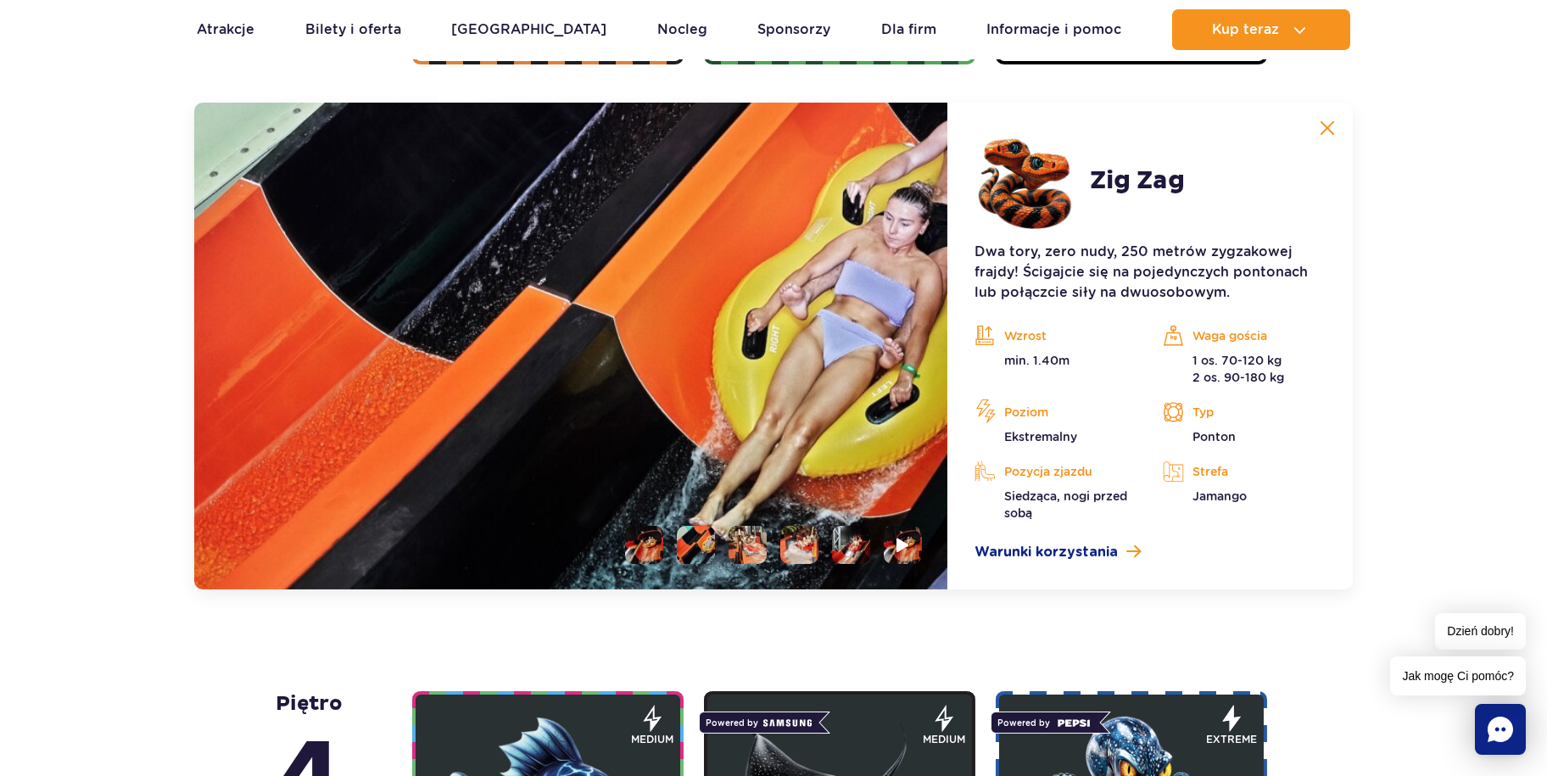
click at [738, 549] on li at bounding box center [748, 545] width 38 height 38
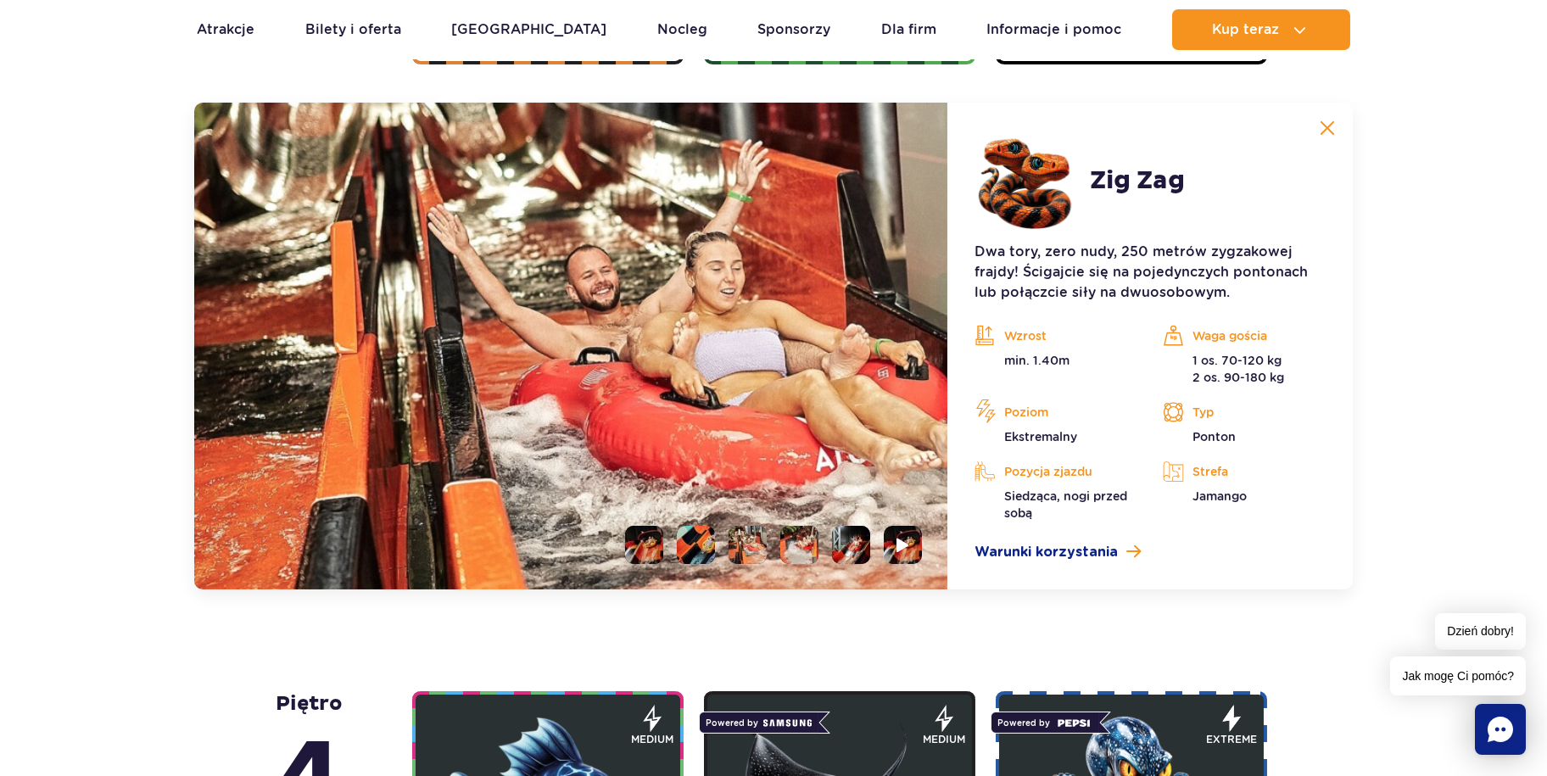
click at [792, 551] on li at bounding box center [799, 545] width 38 height 38
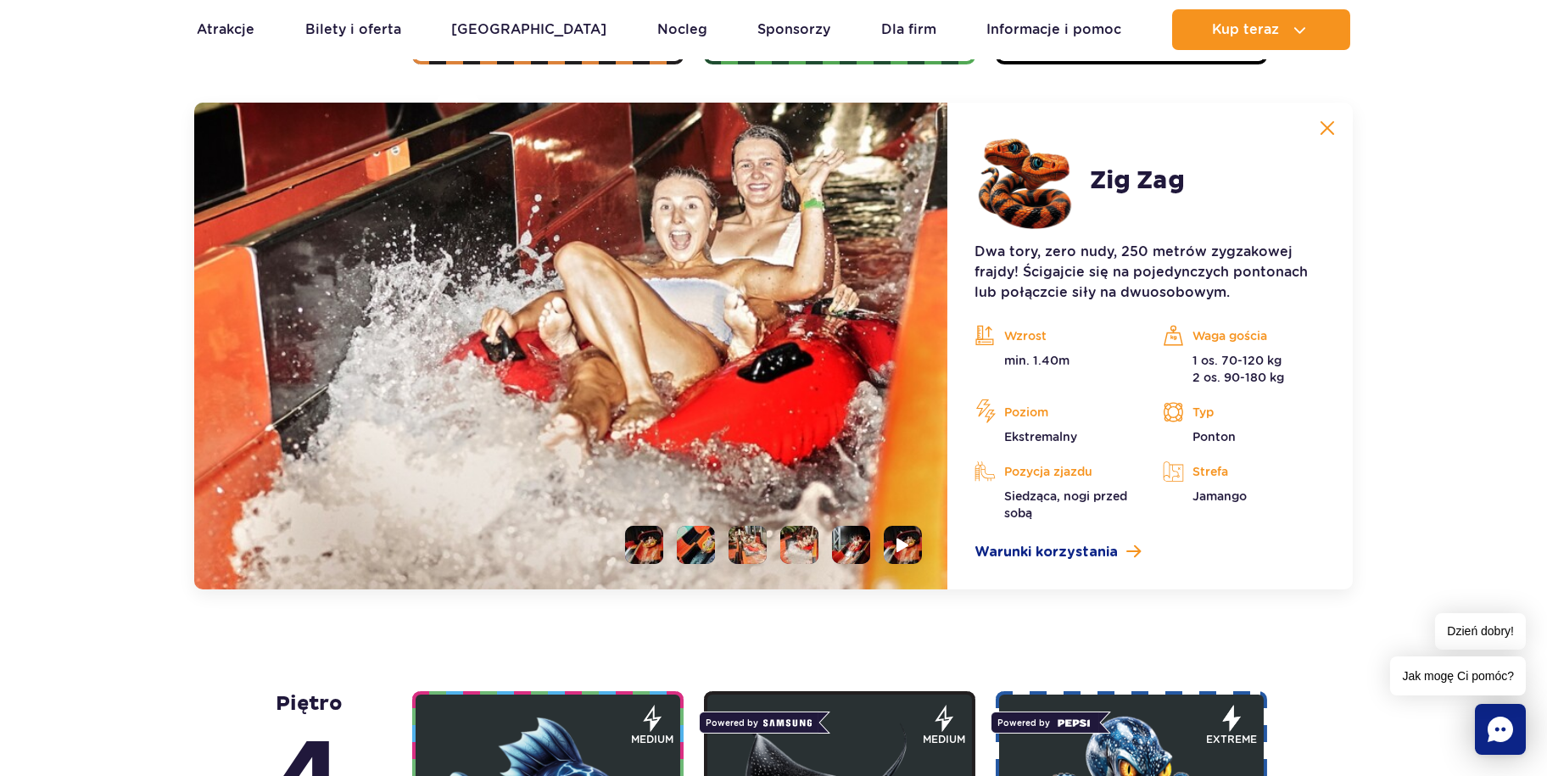
click at [845, 542] on li at bounding box center [851, 545] width 38 height 38
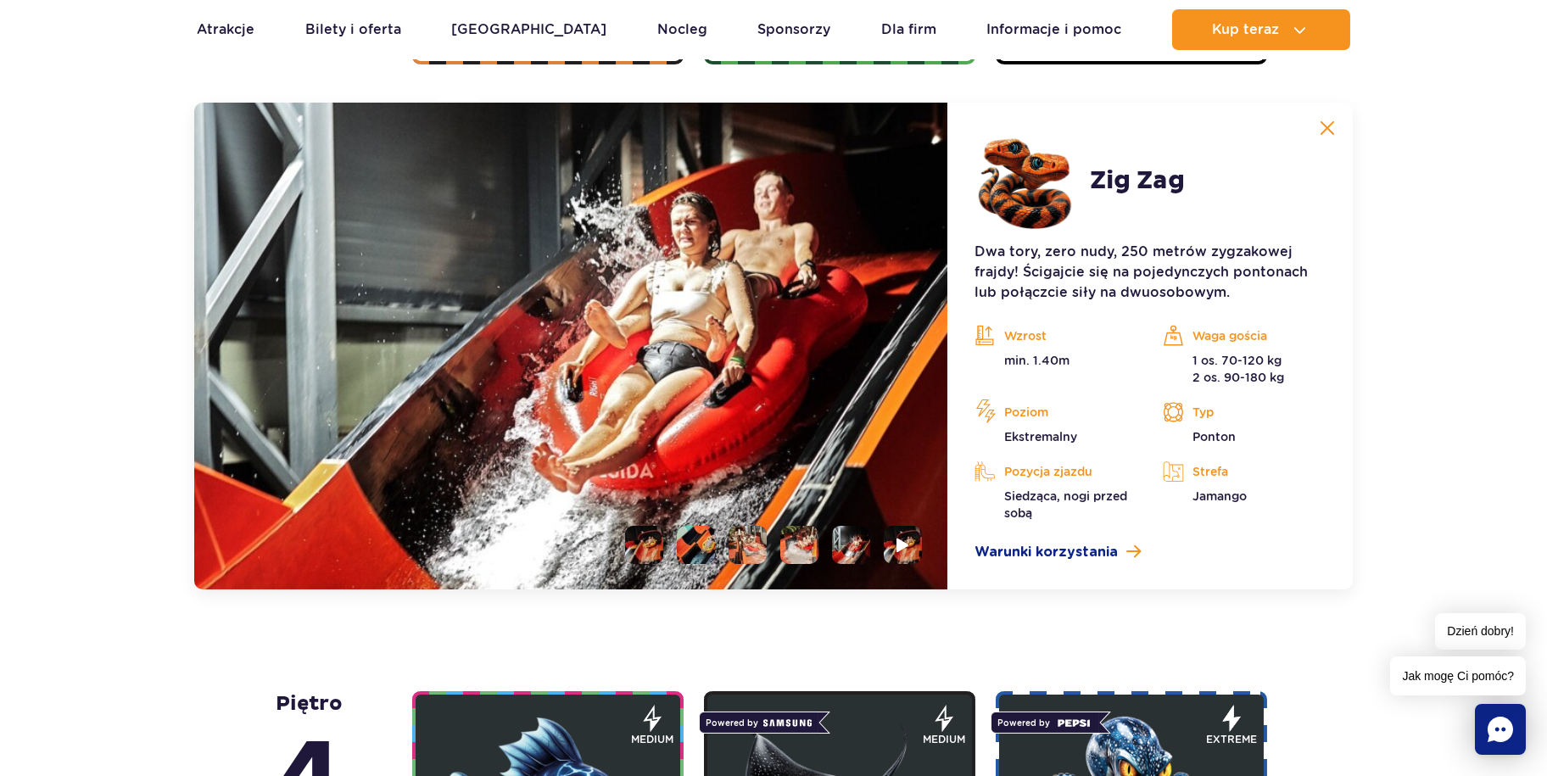
click at [1328, 129] on img at bounding box center [1327, 127] width 15 height 15
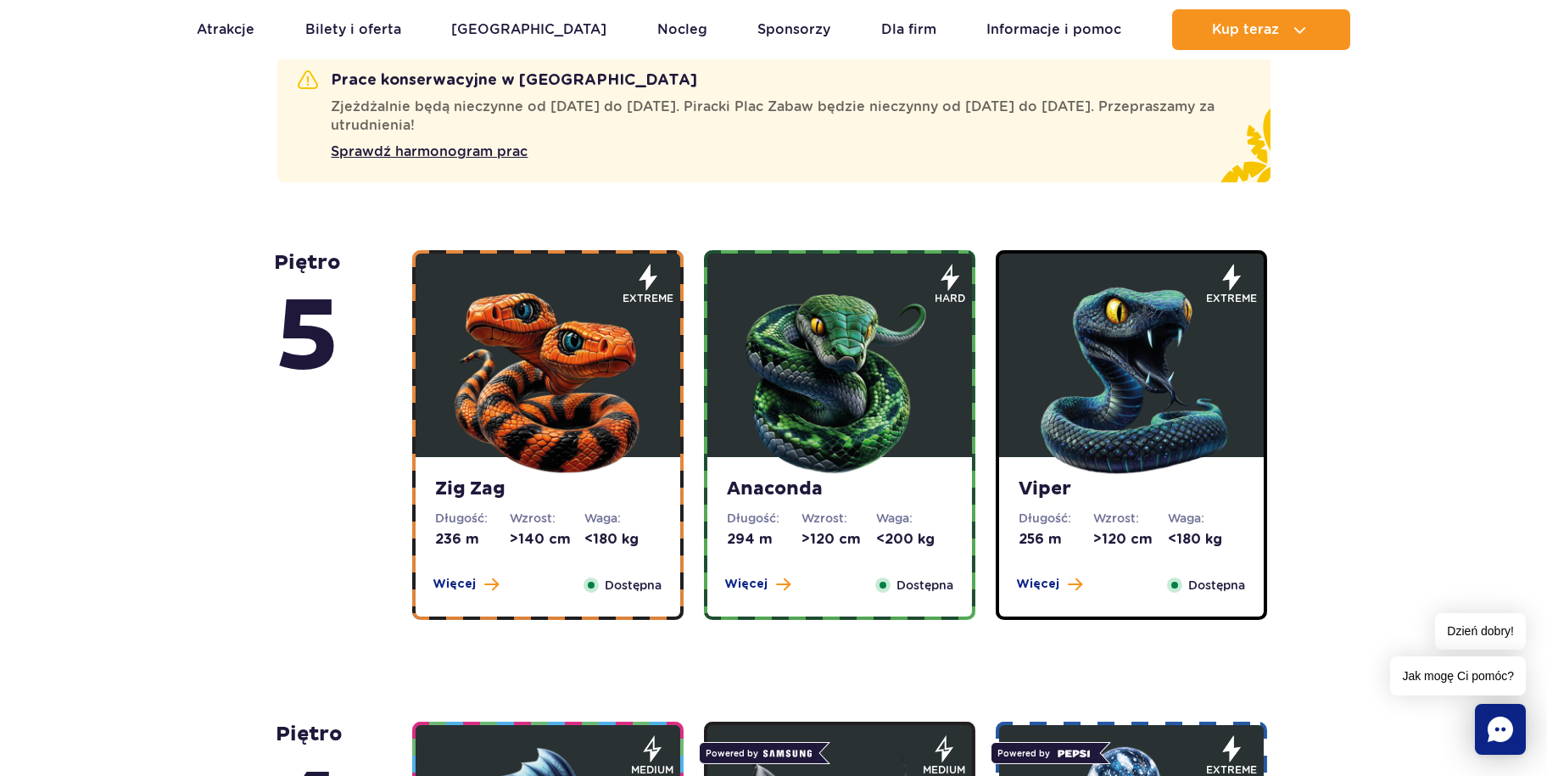
scroll to position [964, 0]
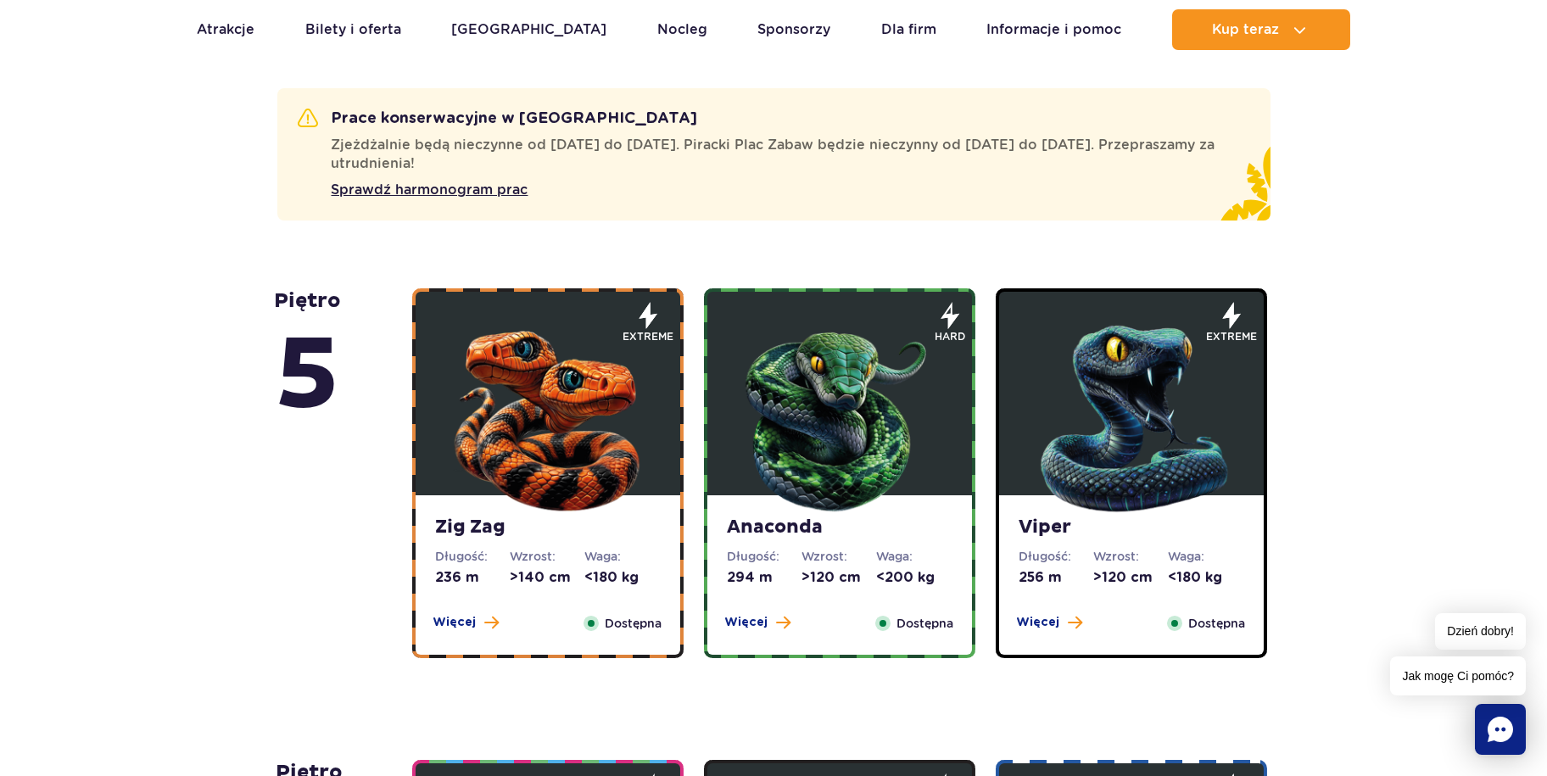
click at [784, 360] on img at bounding box center [840, 415] width 204 height 204
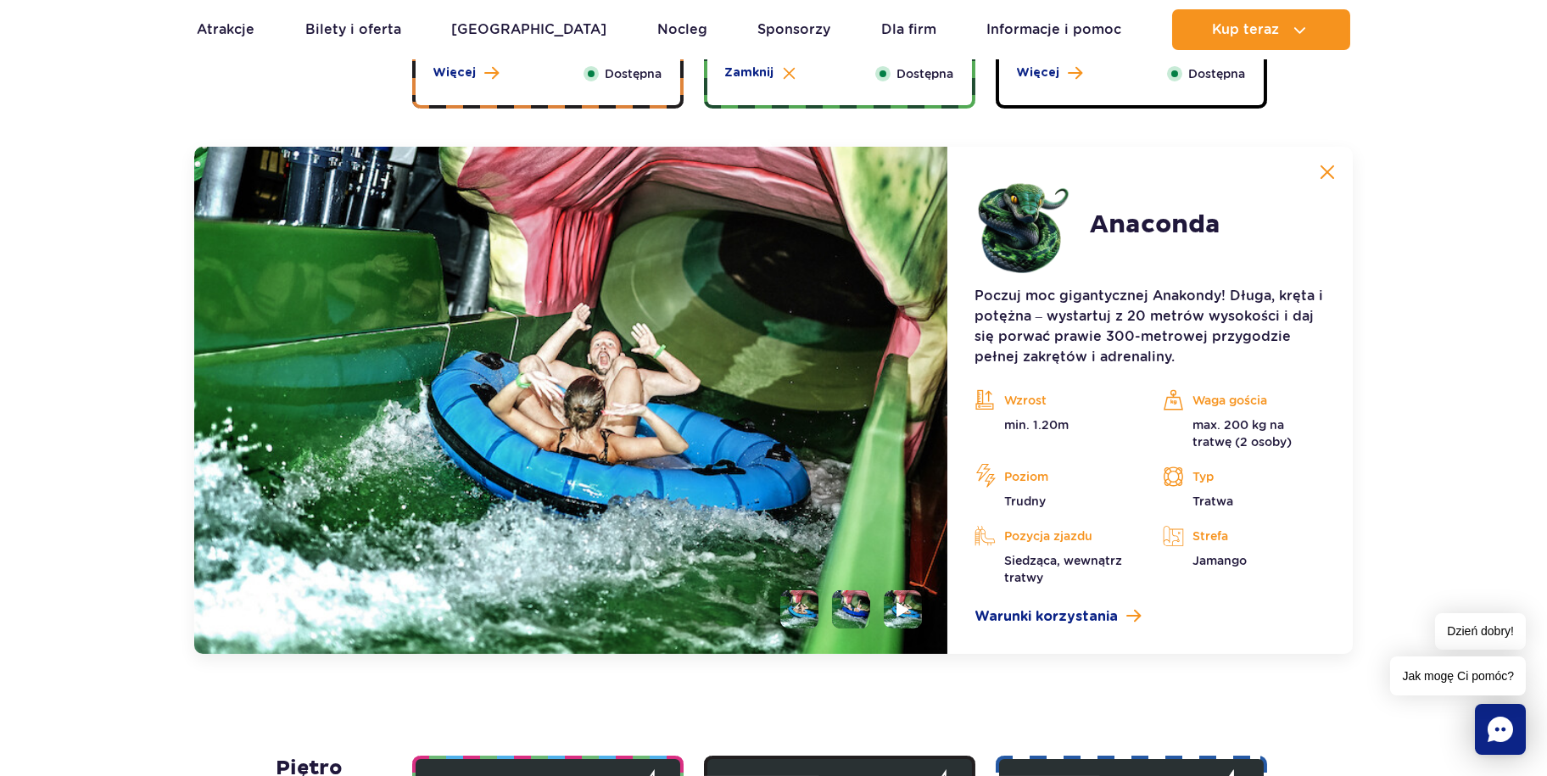
scroll to position [1557, 0]
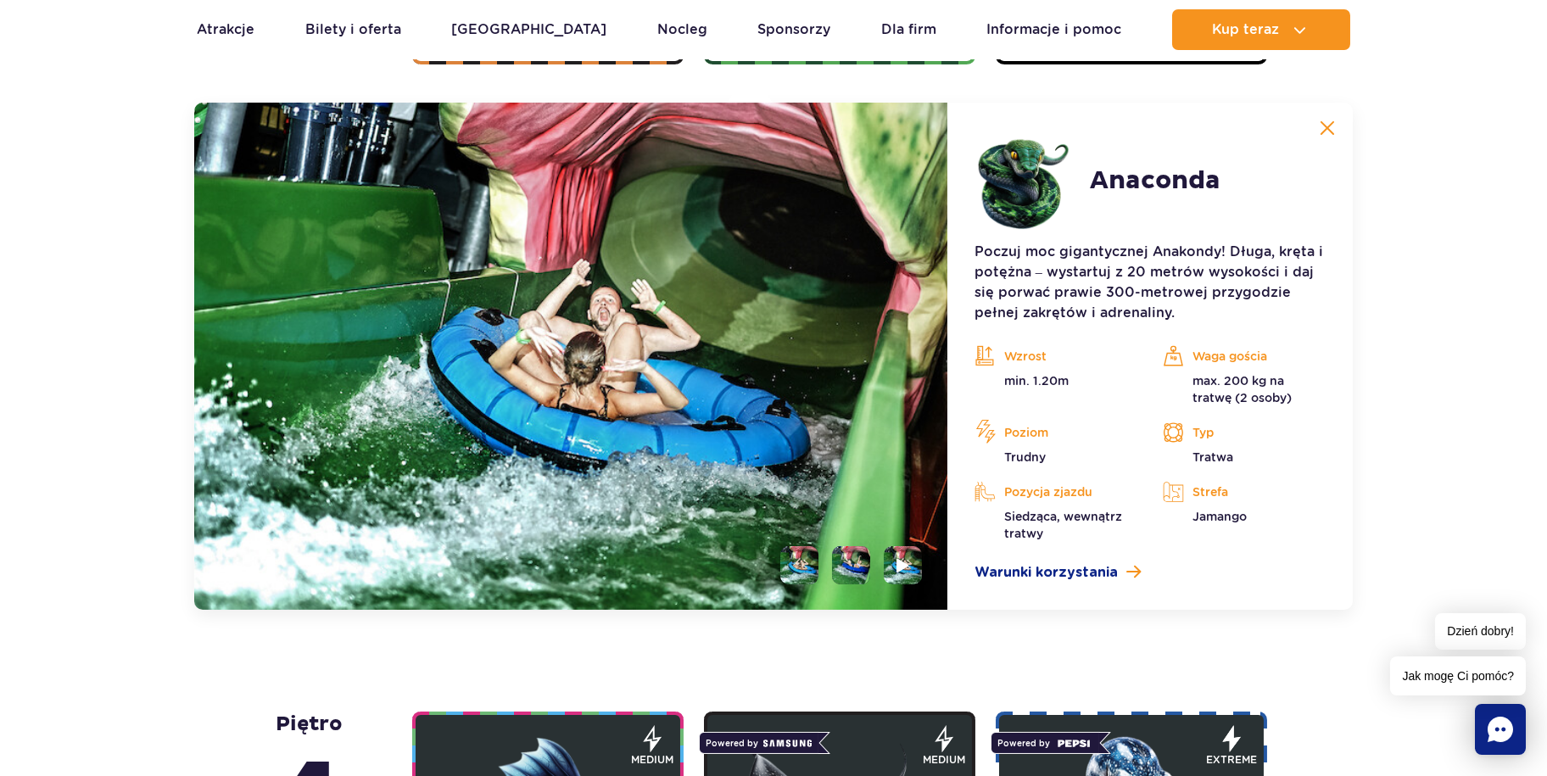
click at [847, 558] on li at bounding box center [851, 565] width 38 height 38
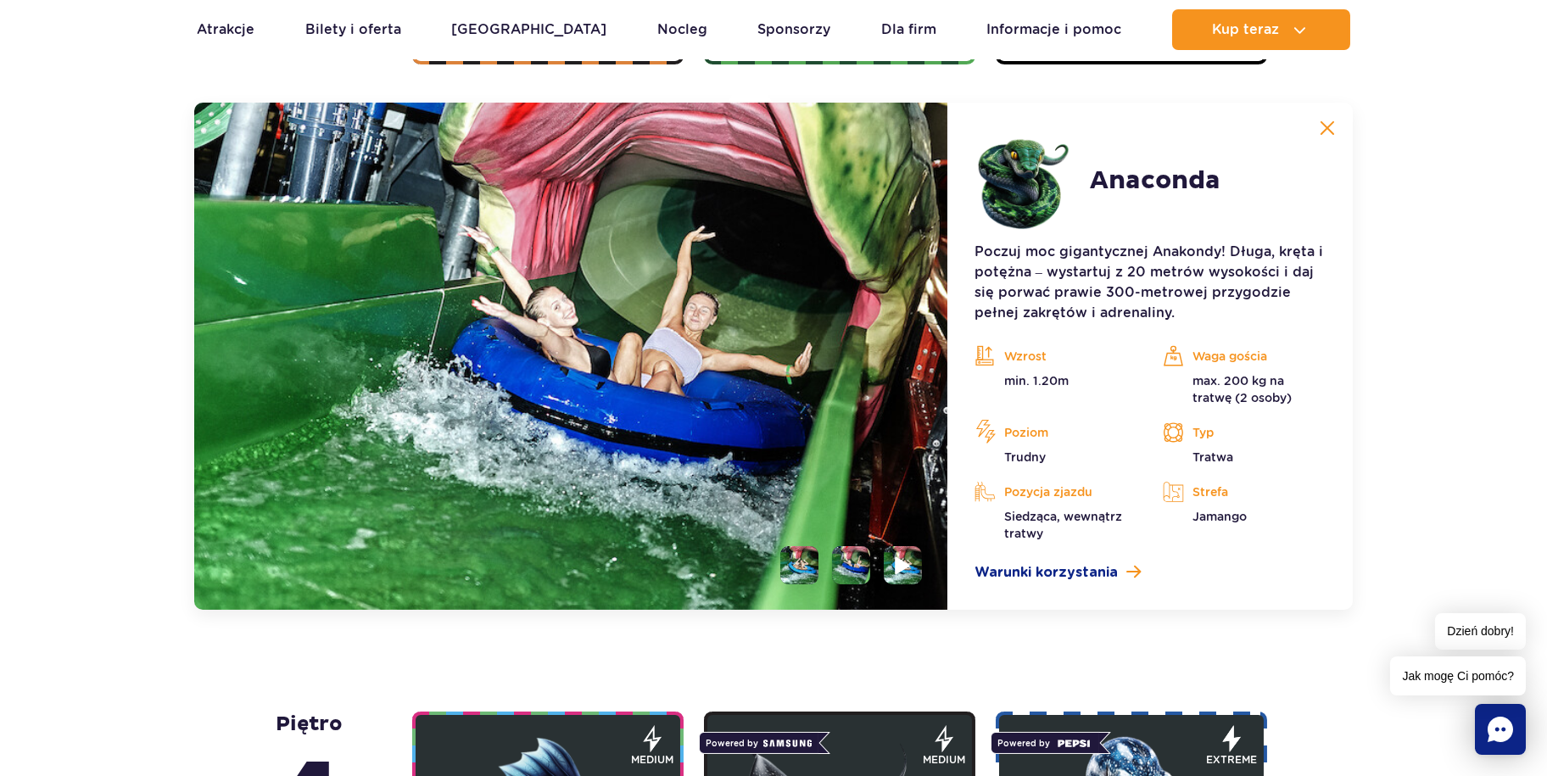
click at [891, 566] on li at bounding box center [903, 565] width 38 height 38
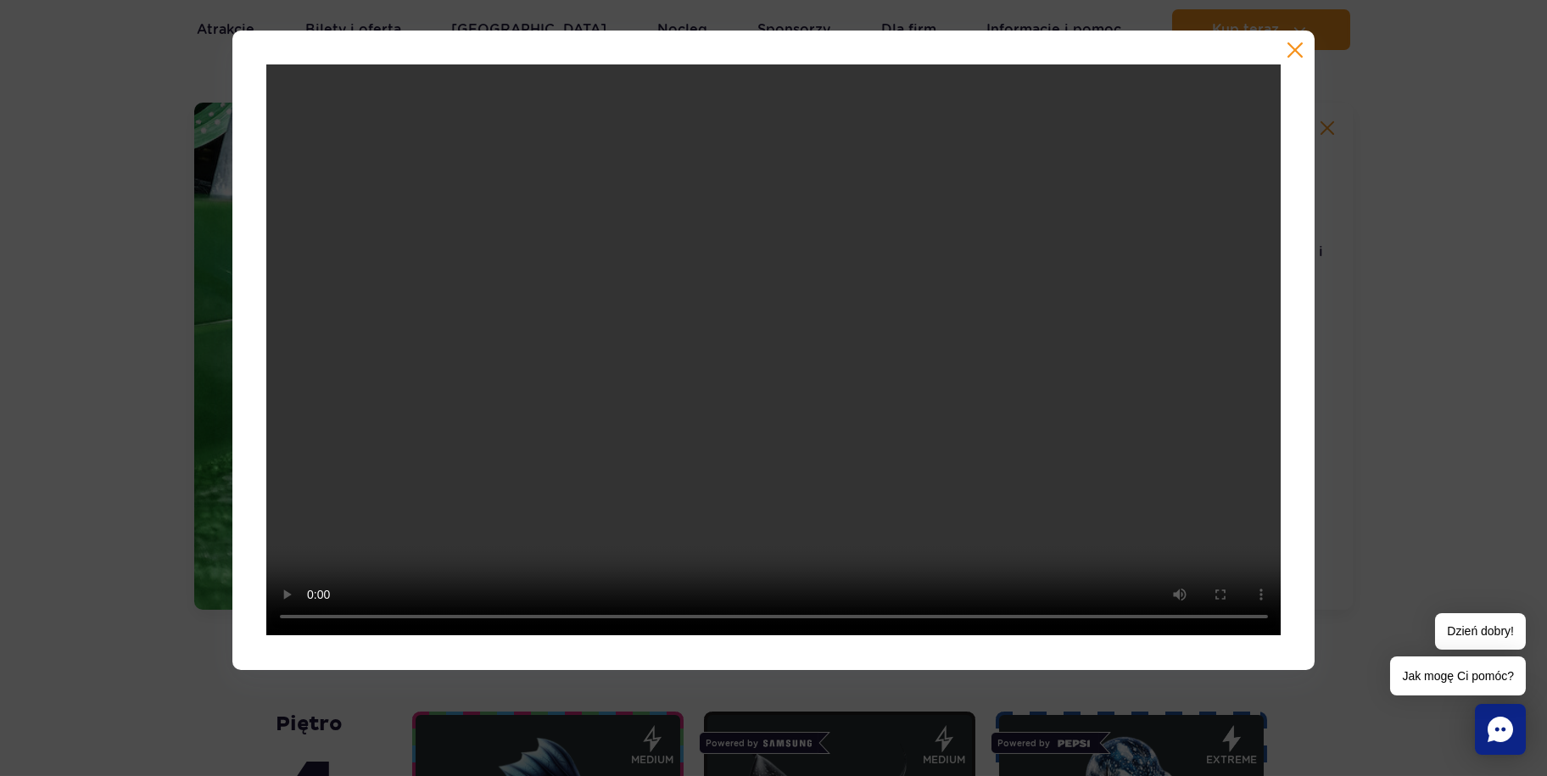
click at [1465, 337] on div at bounding box center [773, 350] width 1547 height 639
click at [1293, 43] on button "button" at bounding box center [1295, 50] width 17 height 17
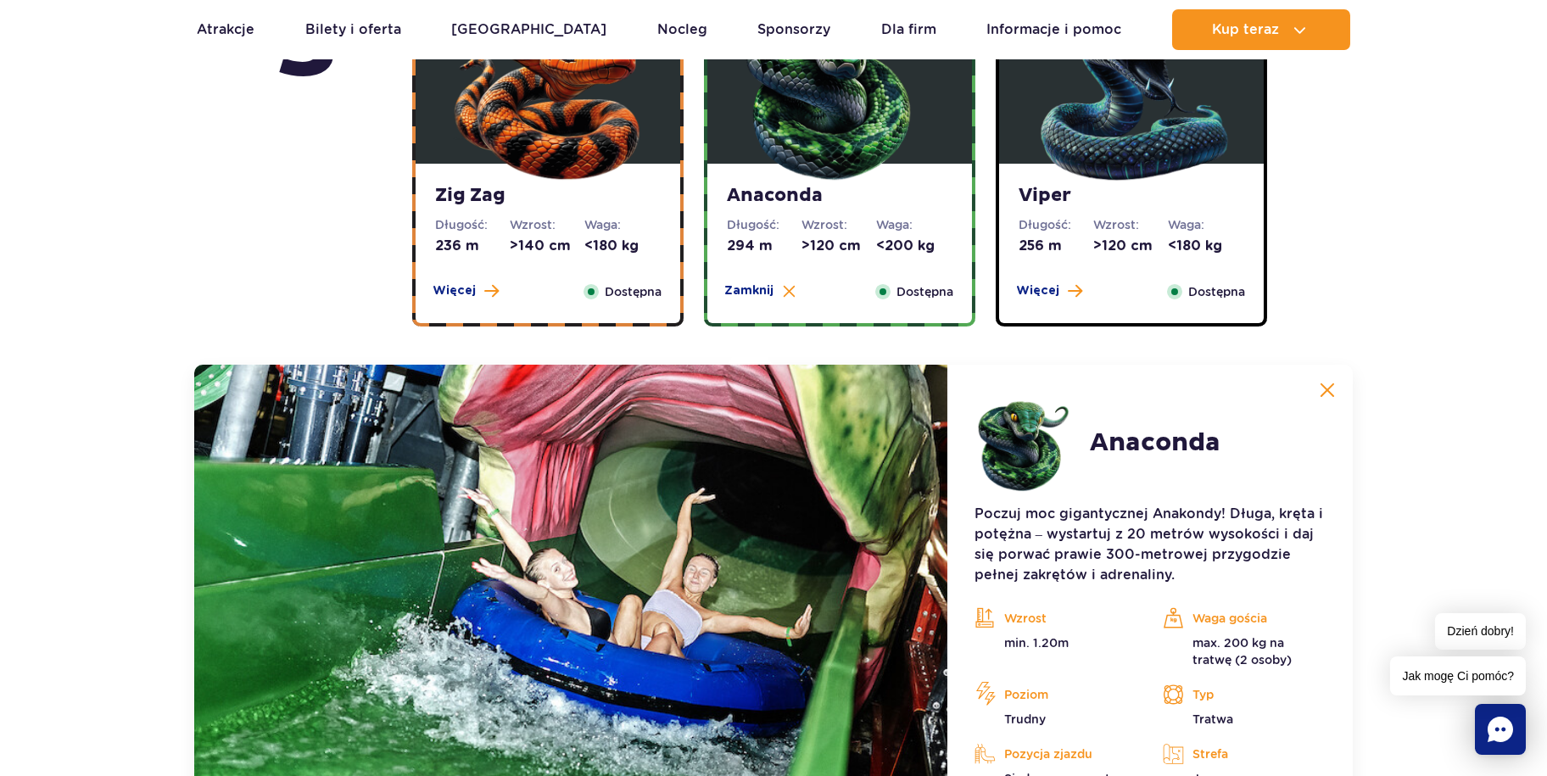
scroll to position [1133, 0]
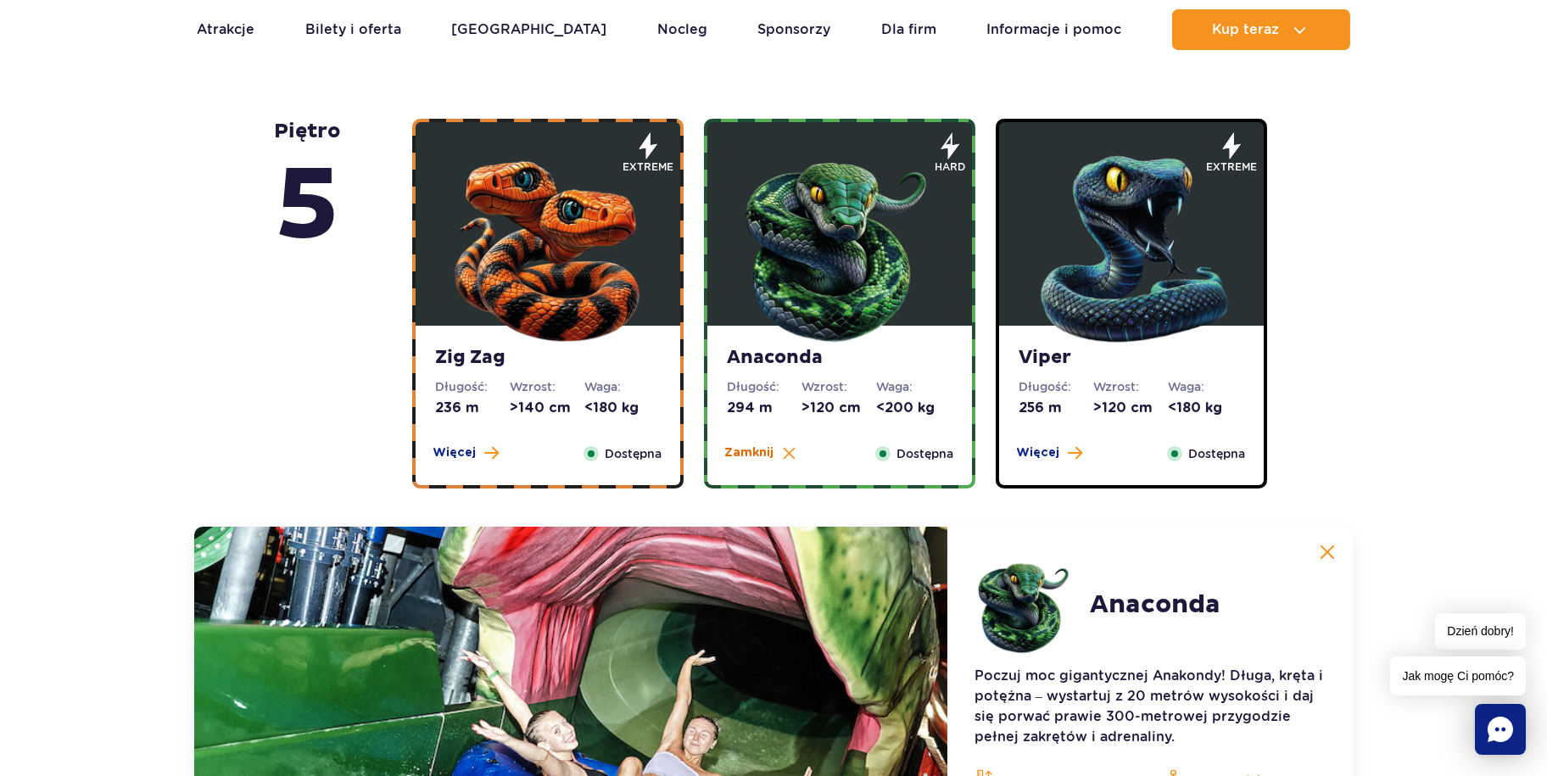
click at [740, 450] on span "Zamknij" at bounding box center [749, 452] width 49 height 17
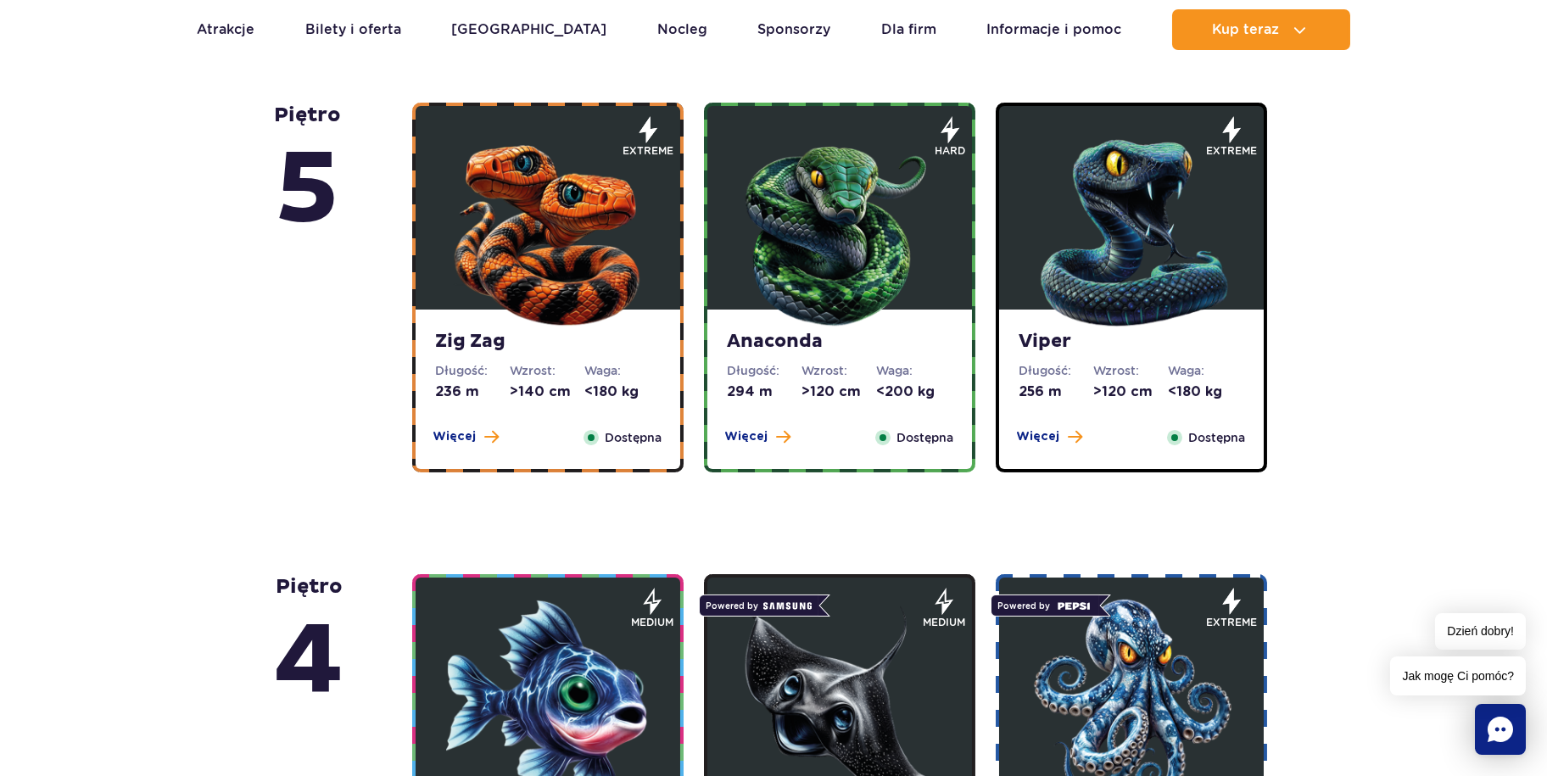
scroll to position [1303, 0]
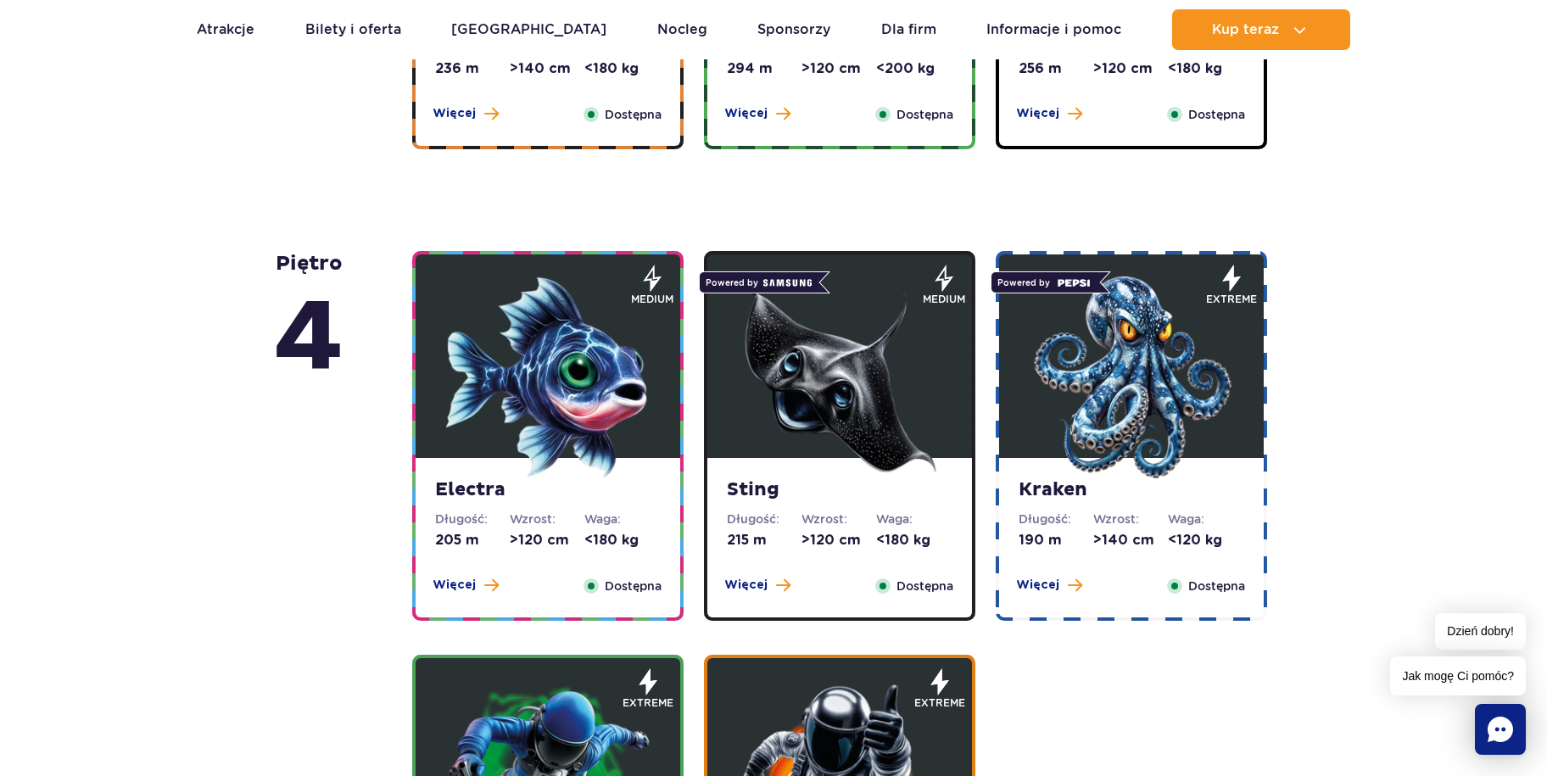
click at [565, 330] on img at bounding box center [548, 378] width 204 height 204
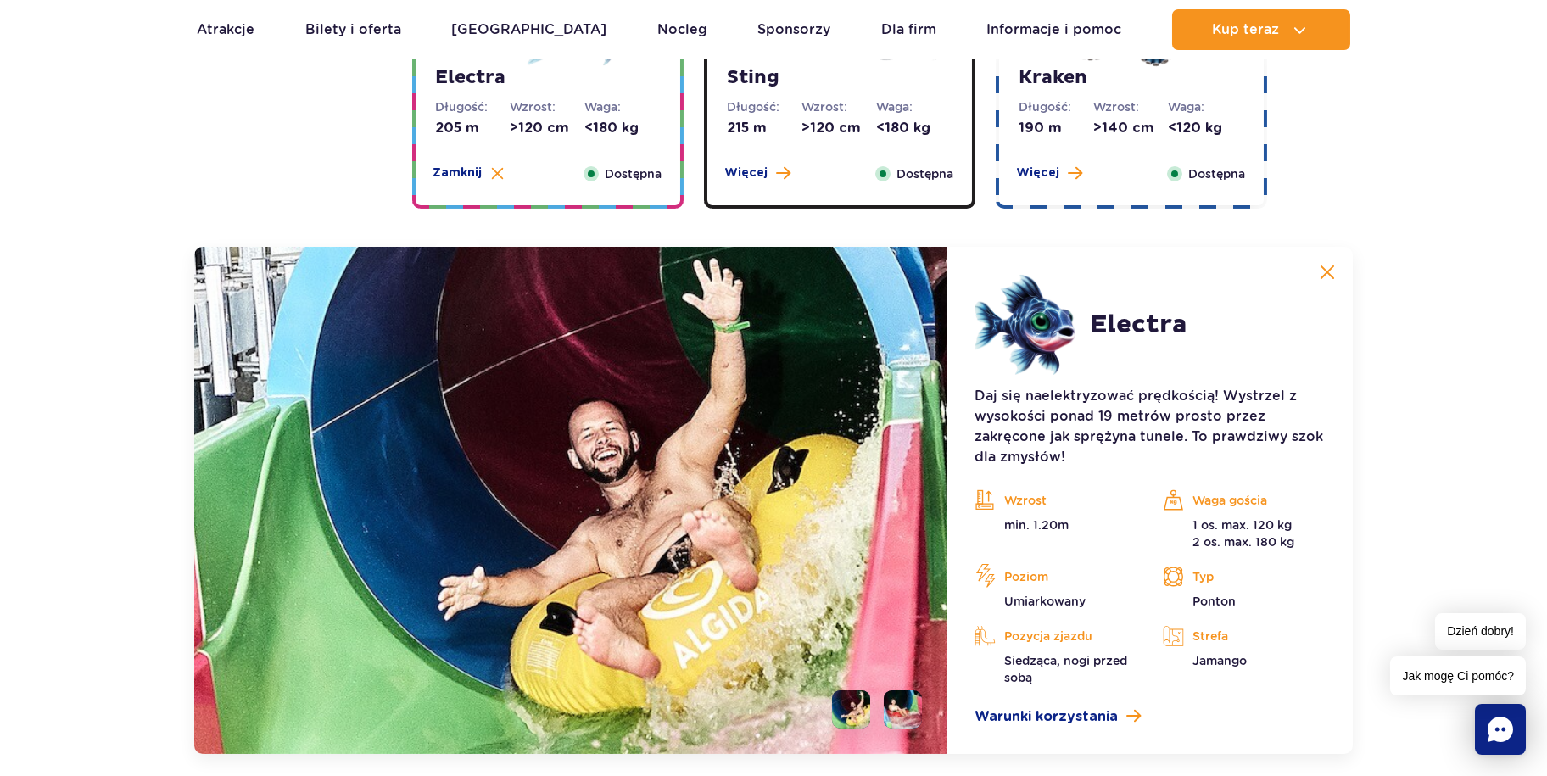
scroll to position [2029, 0]
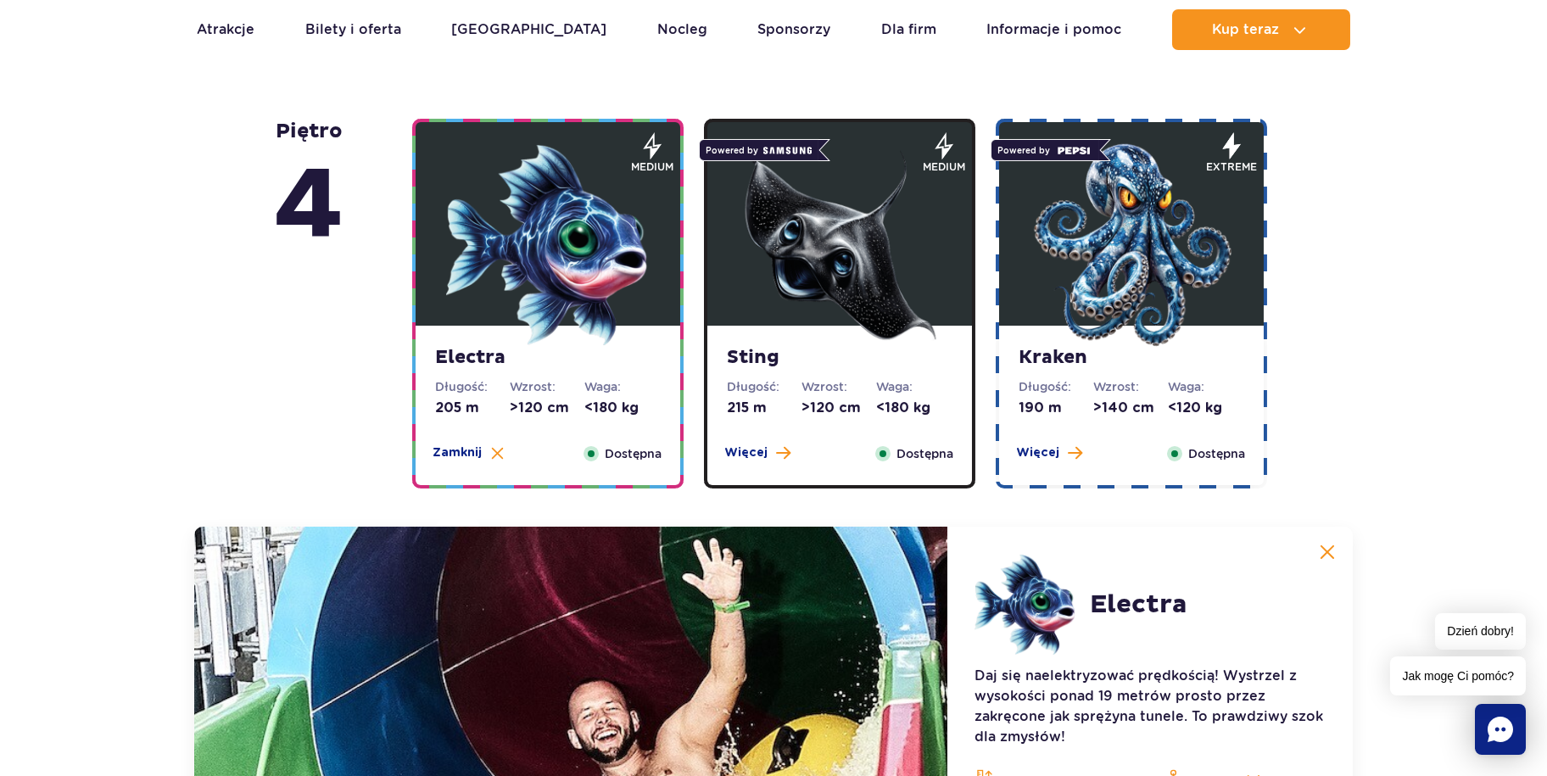
click at [865, 260] on img at bounding box center [840, 245] width 204 height 204
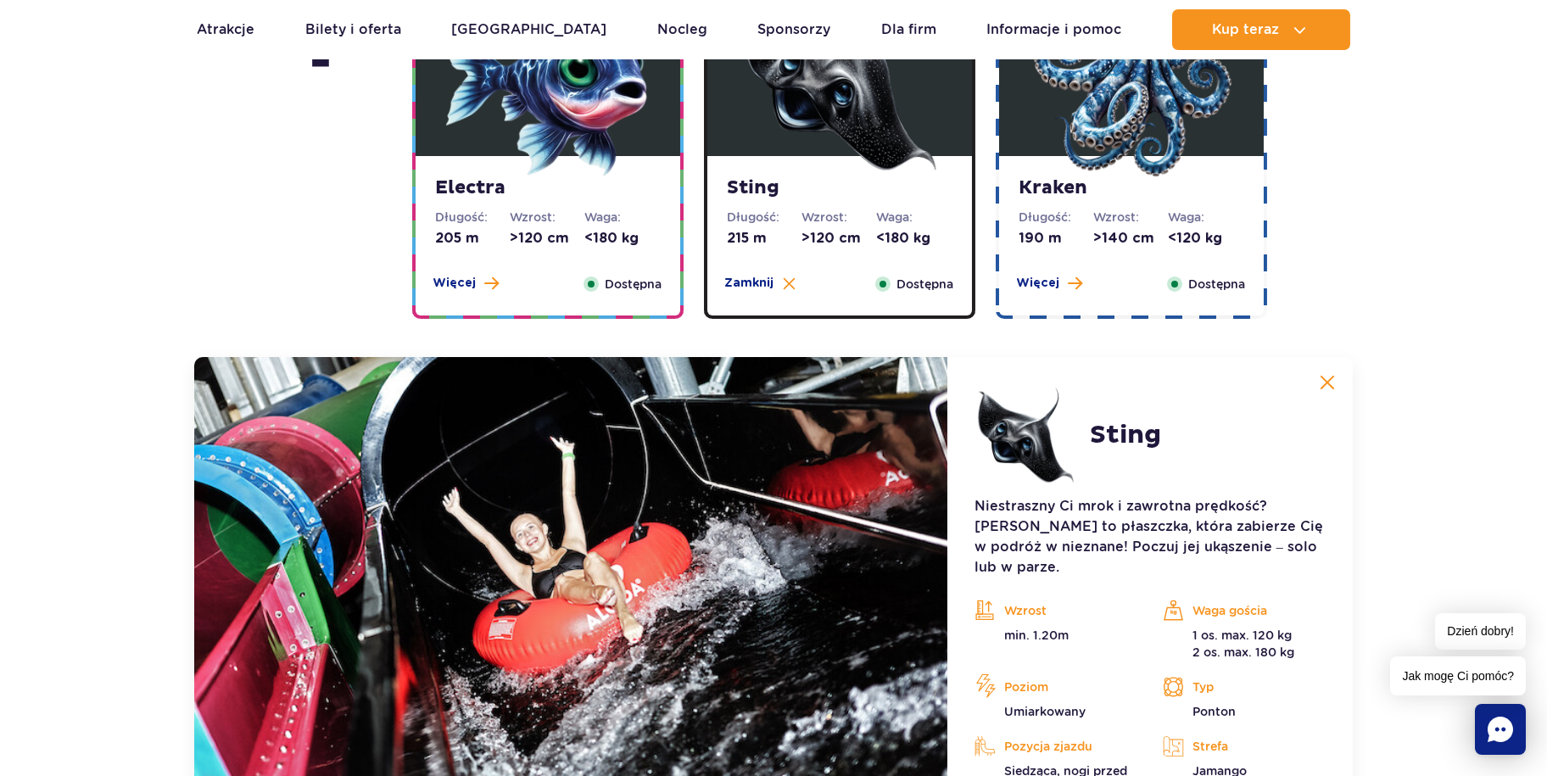
click at [1100, 193] on strong "Kraken" at bounding box center [1131, 188] width 224 height 24
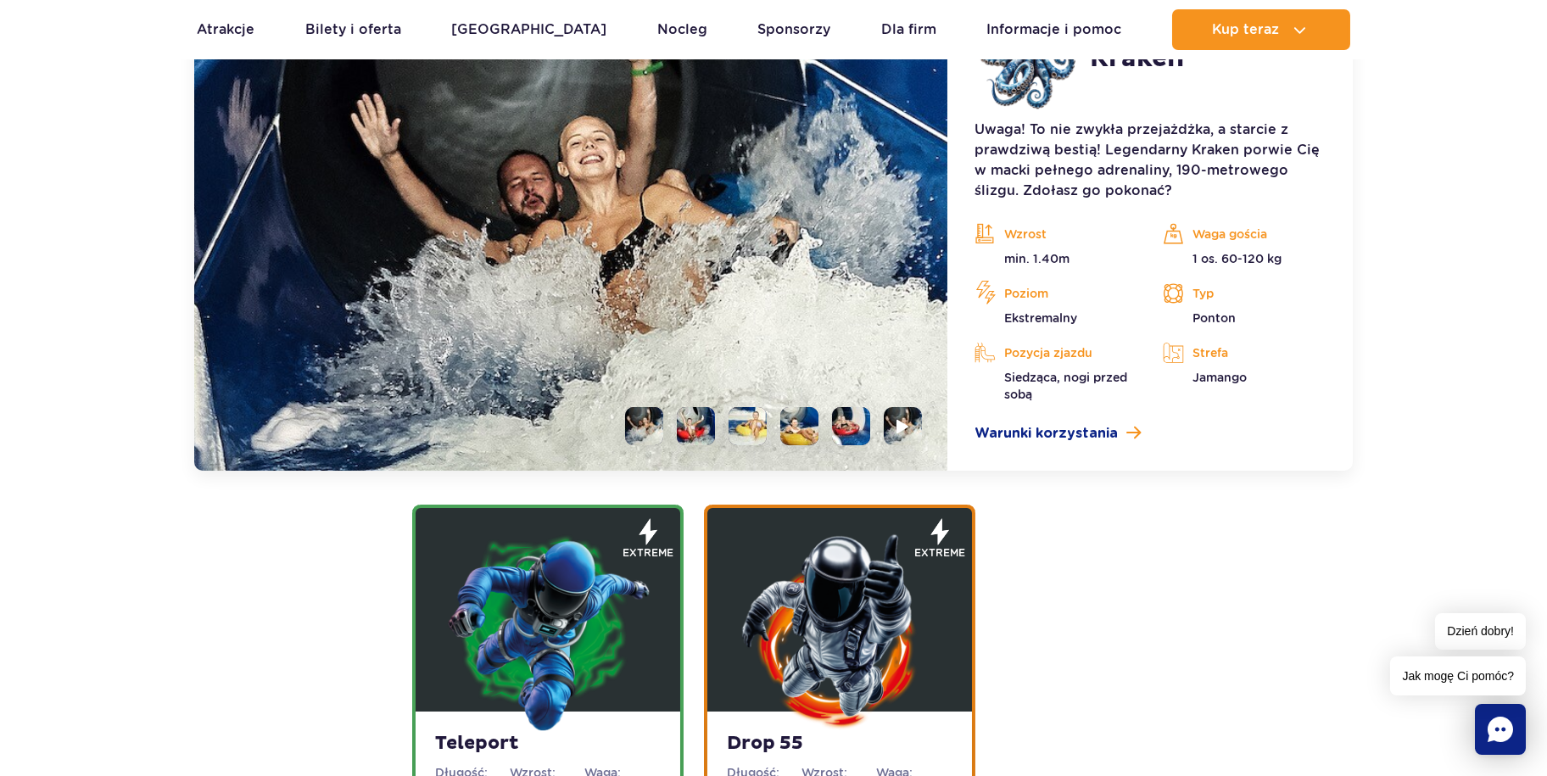
scroll to position [2453, 0]
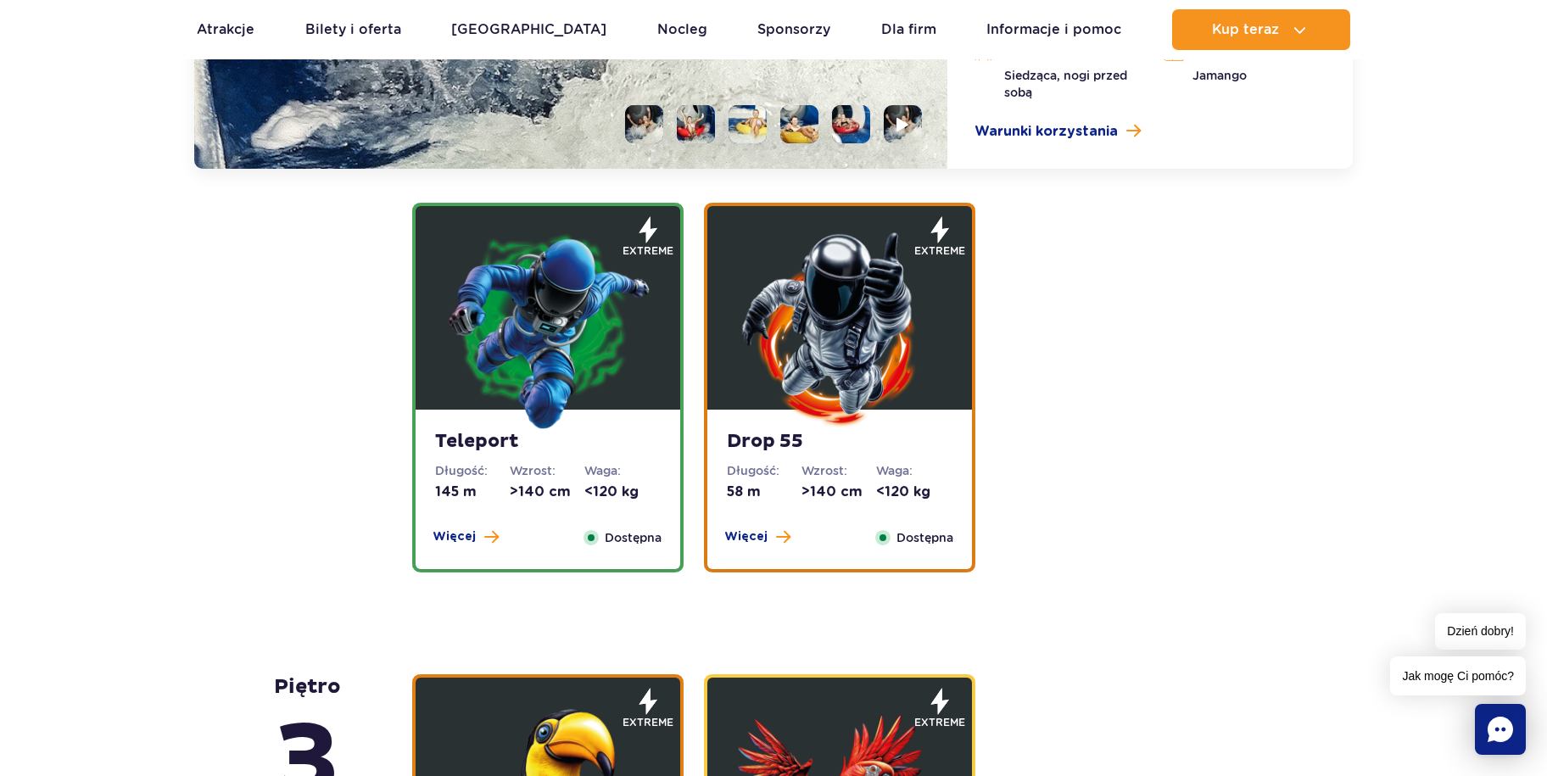
click at [645, 392] on img at bounding box center [548, 329] width 204 height 204
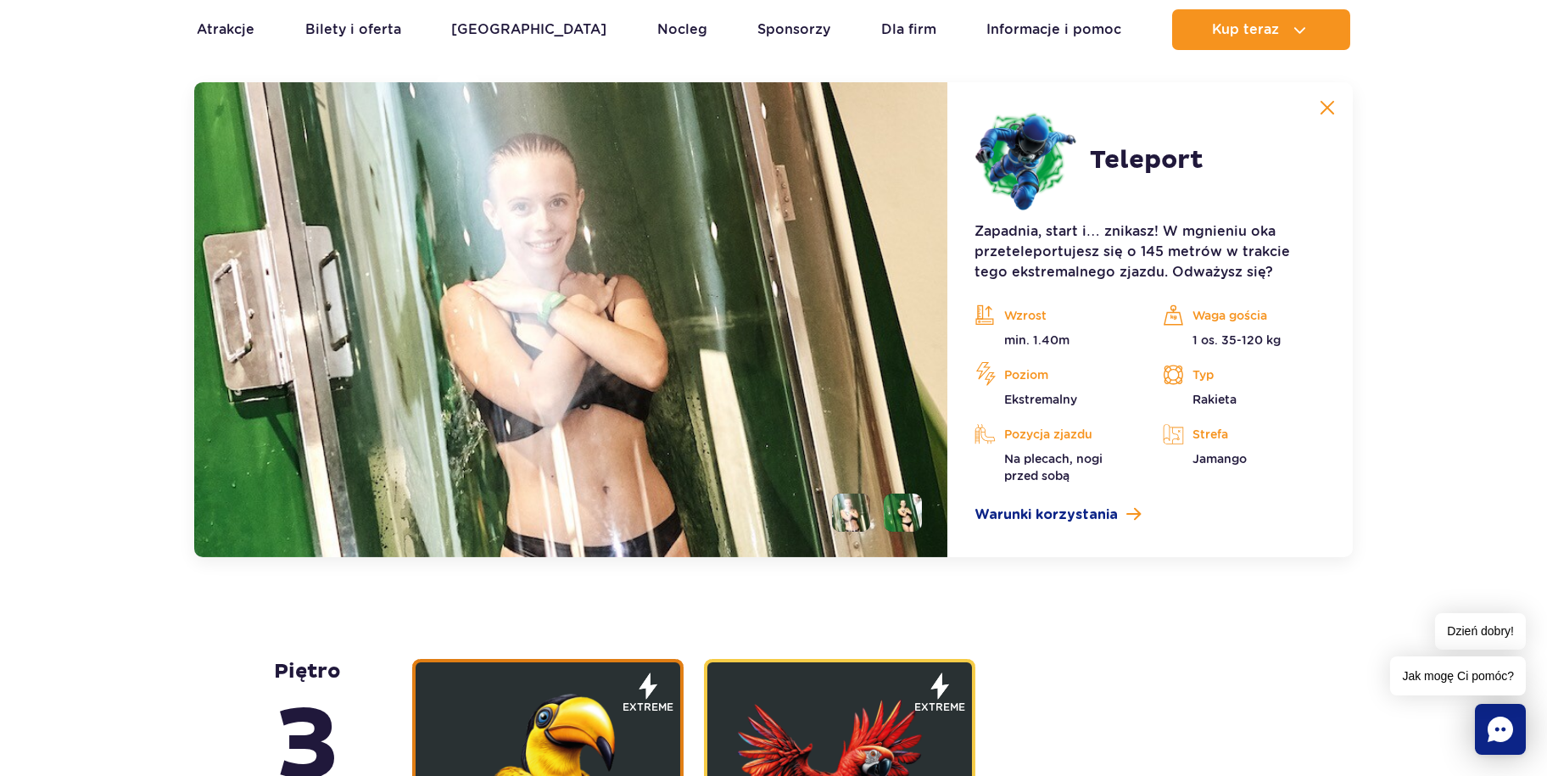
scroll to position [2433, 0]
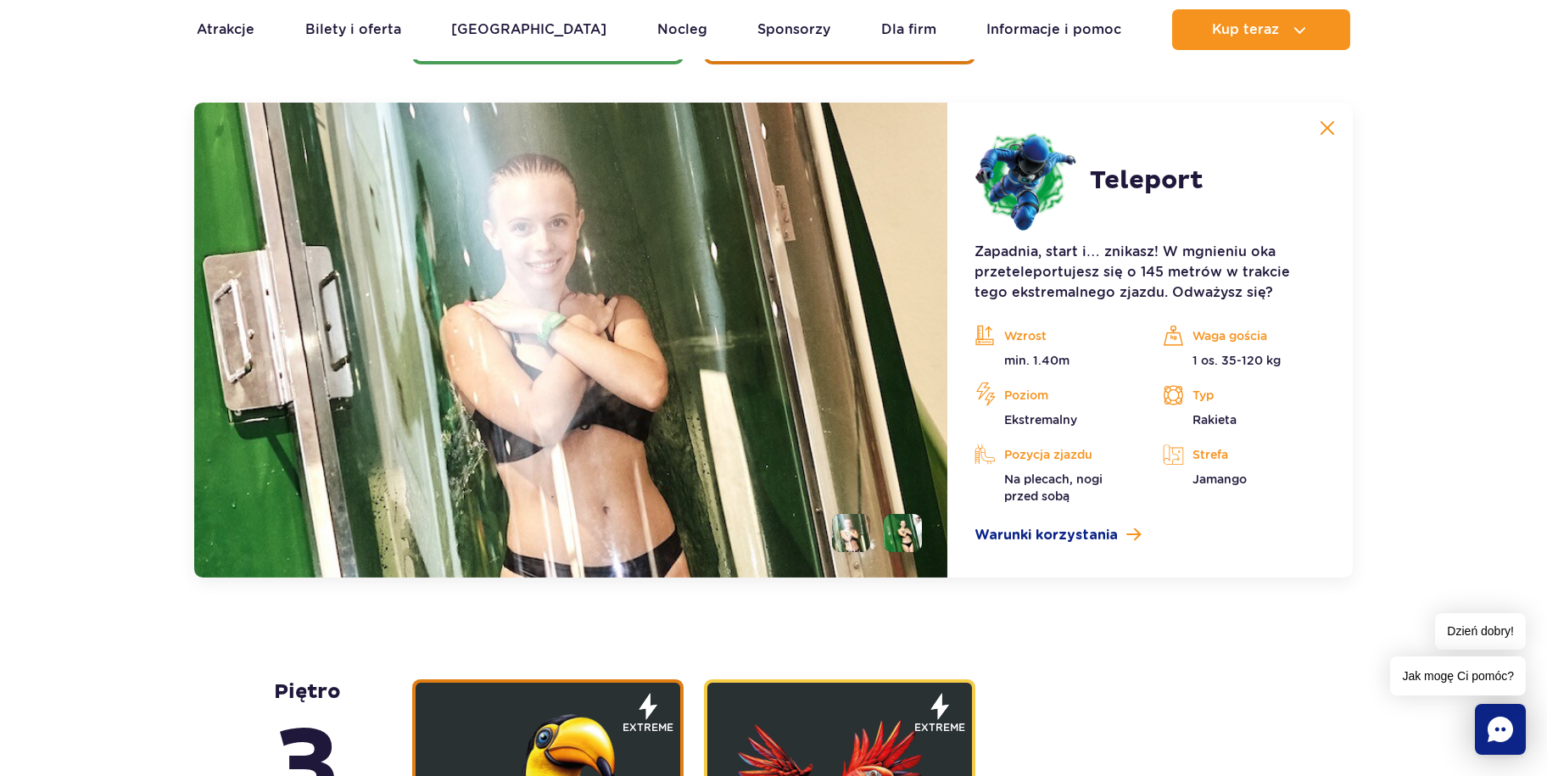
click at [1315, 135] on button at bounding box center [1327, 128] width 34 height 34
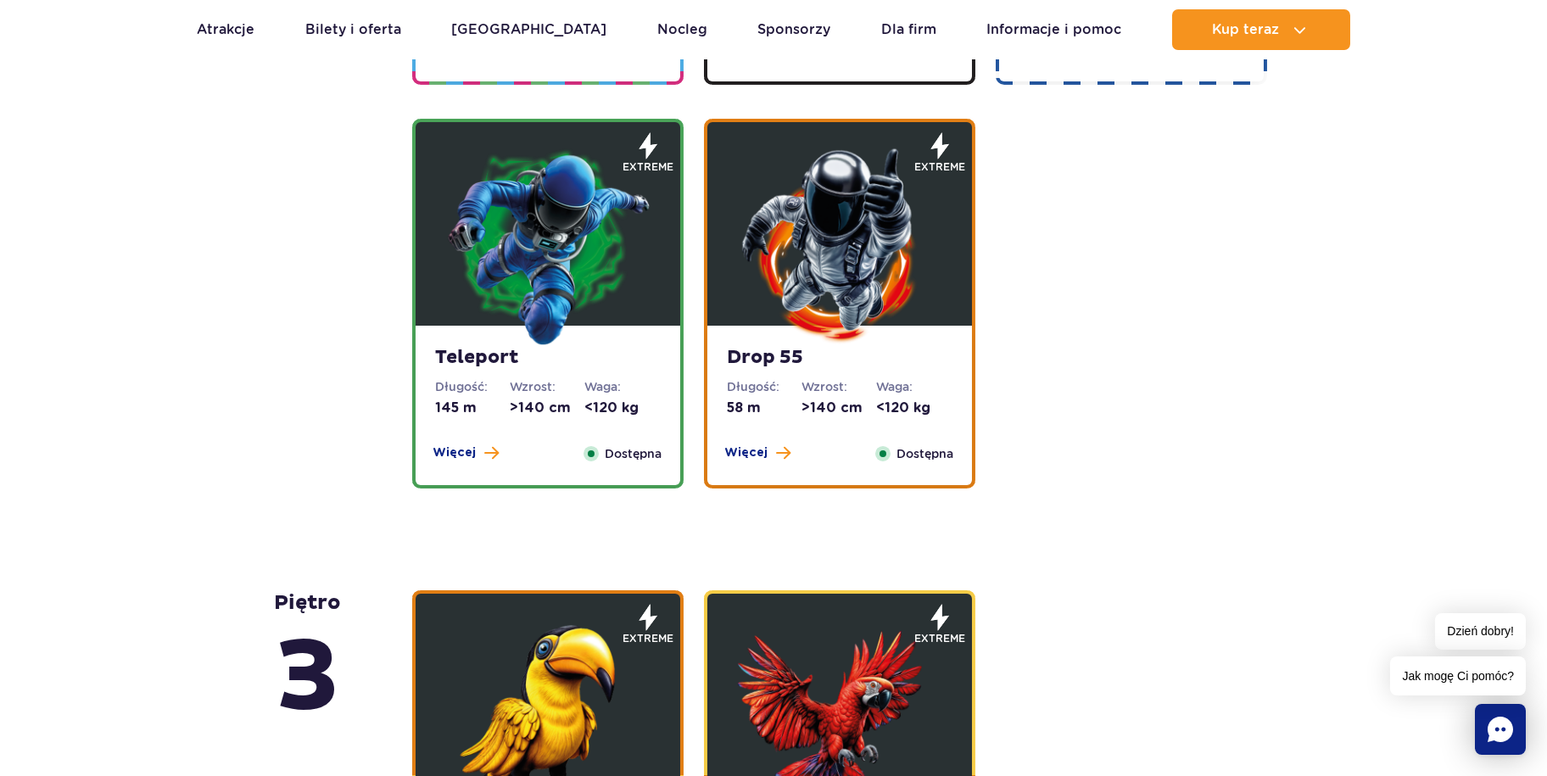
click at [920, 299] on img at bounding box center [840, 245] width 204 height 204
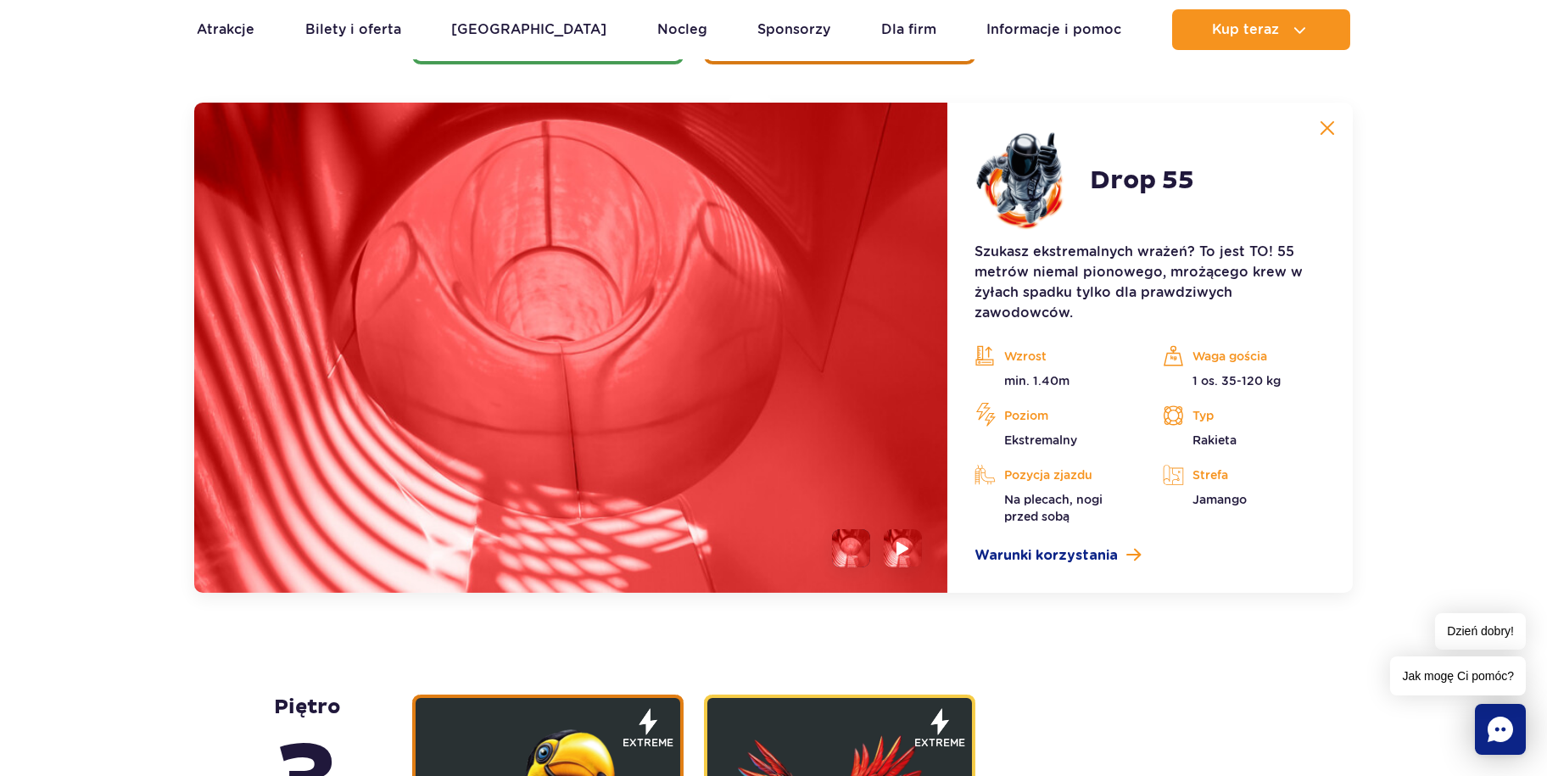
click at [832, 550] on li at bounding box center [851, 548] width 38 height 38
click at [1334, 131] on img at bounding box center [1327, 127] width 15 height 15
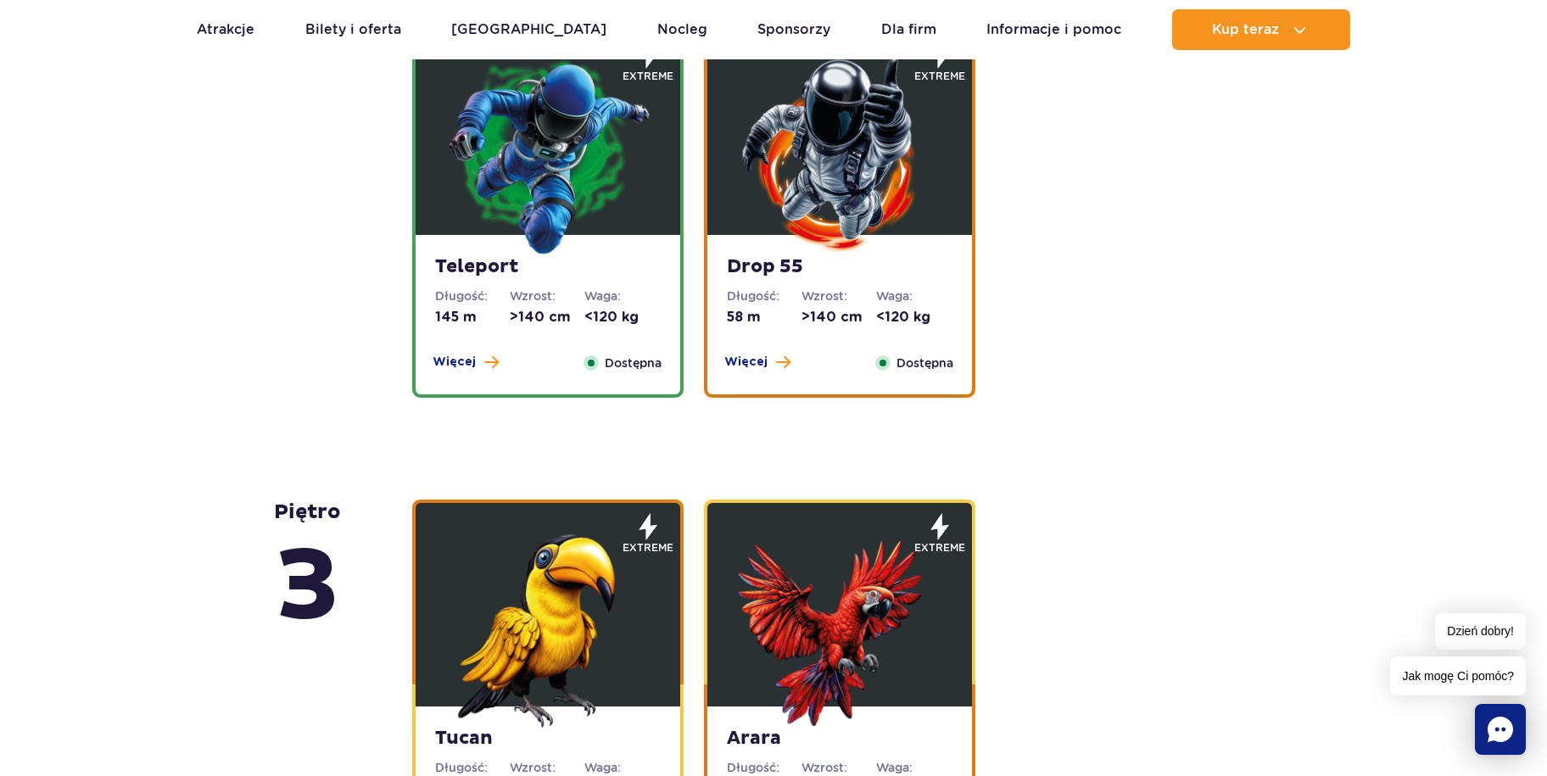
scroll to position [2093, 0]
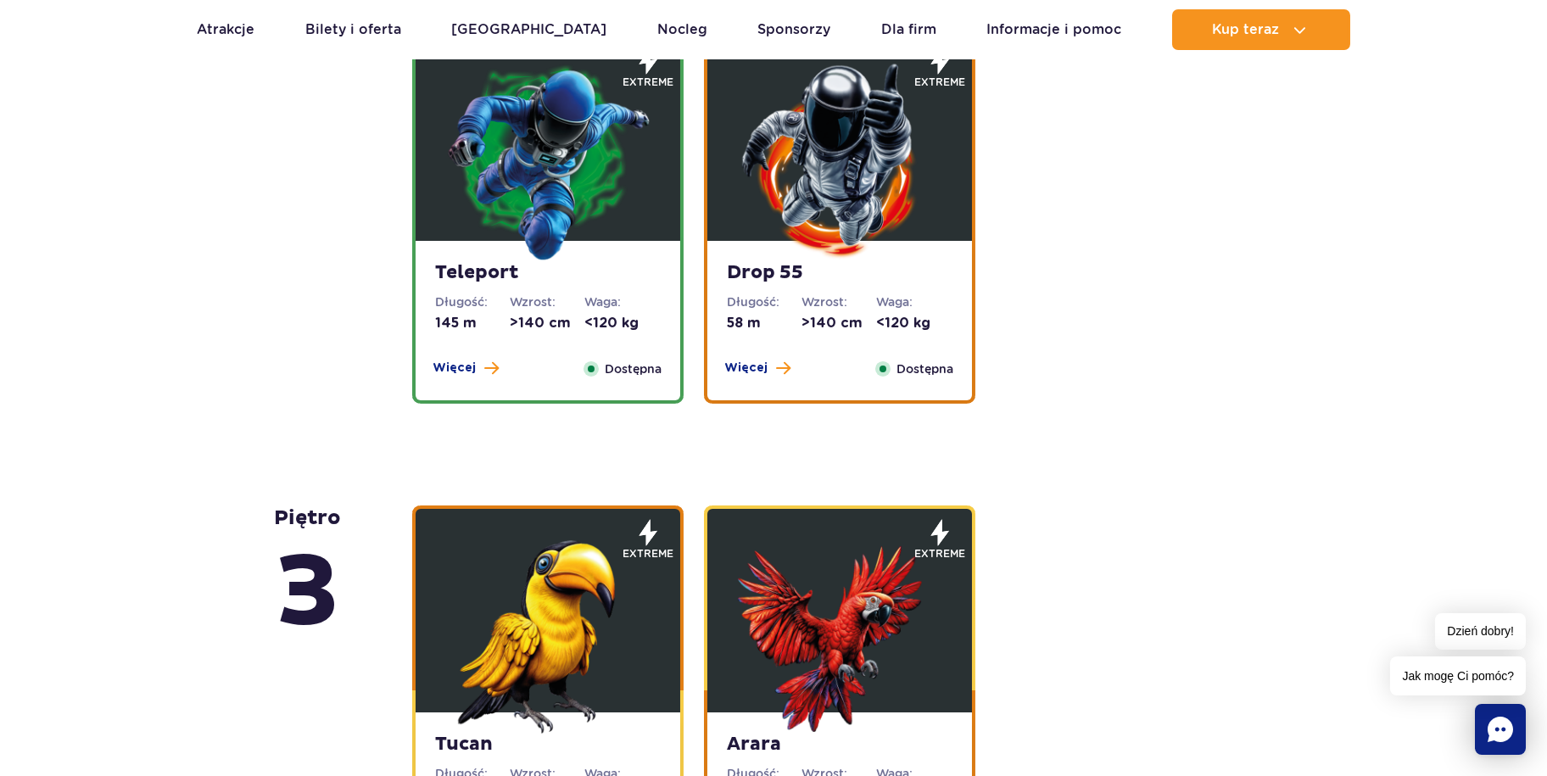
click at [622, 209] on img at bounding box center [548, 161] width 204 height 204
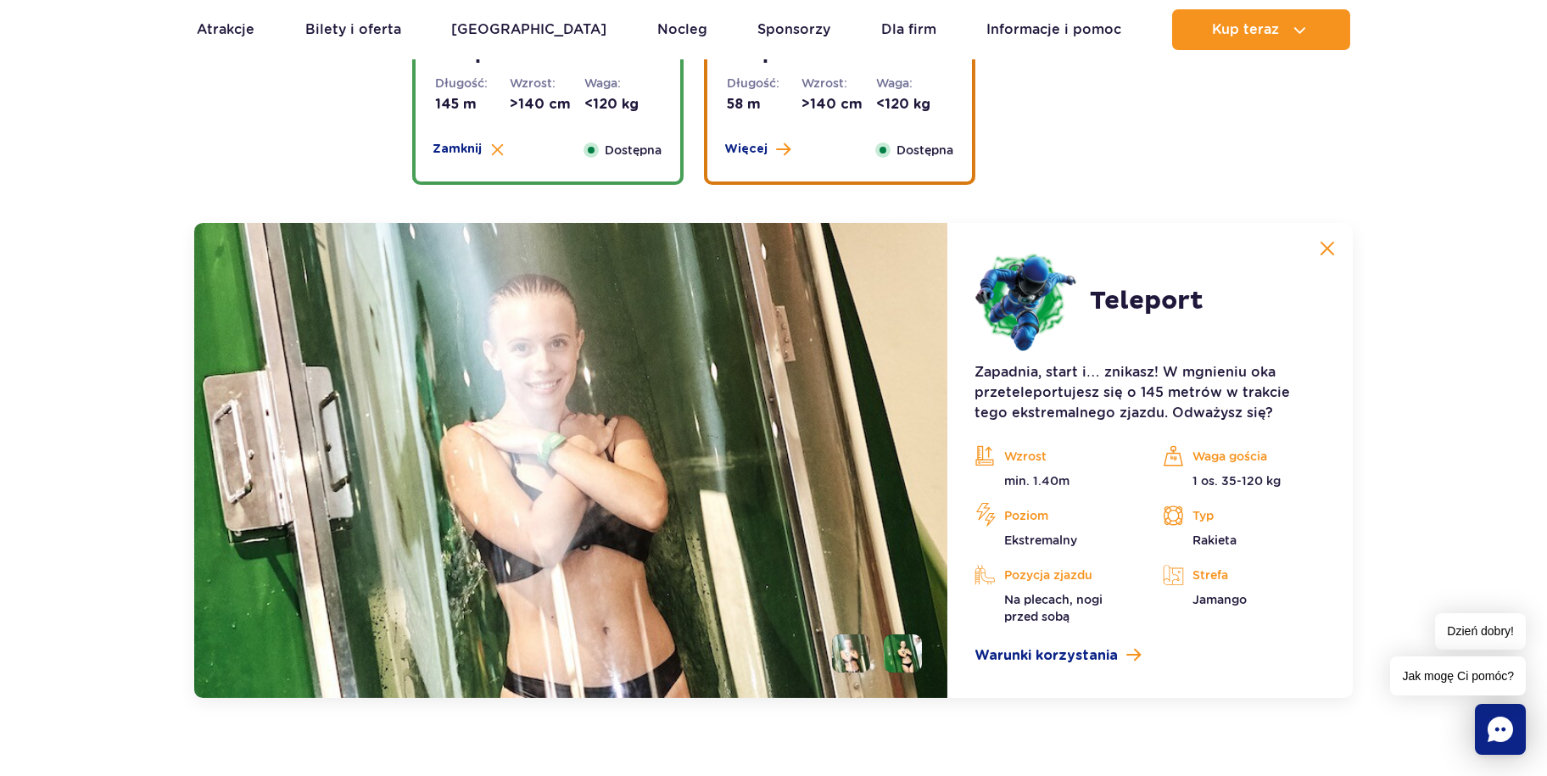
scroll to position [2433, 0]
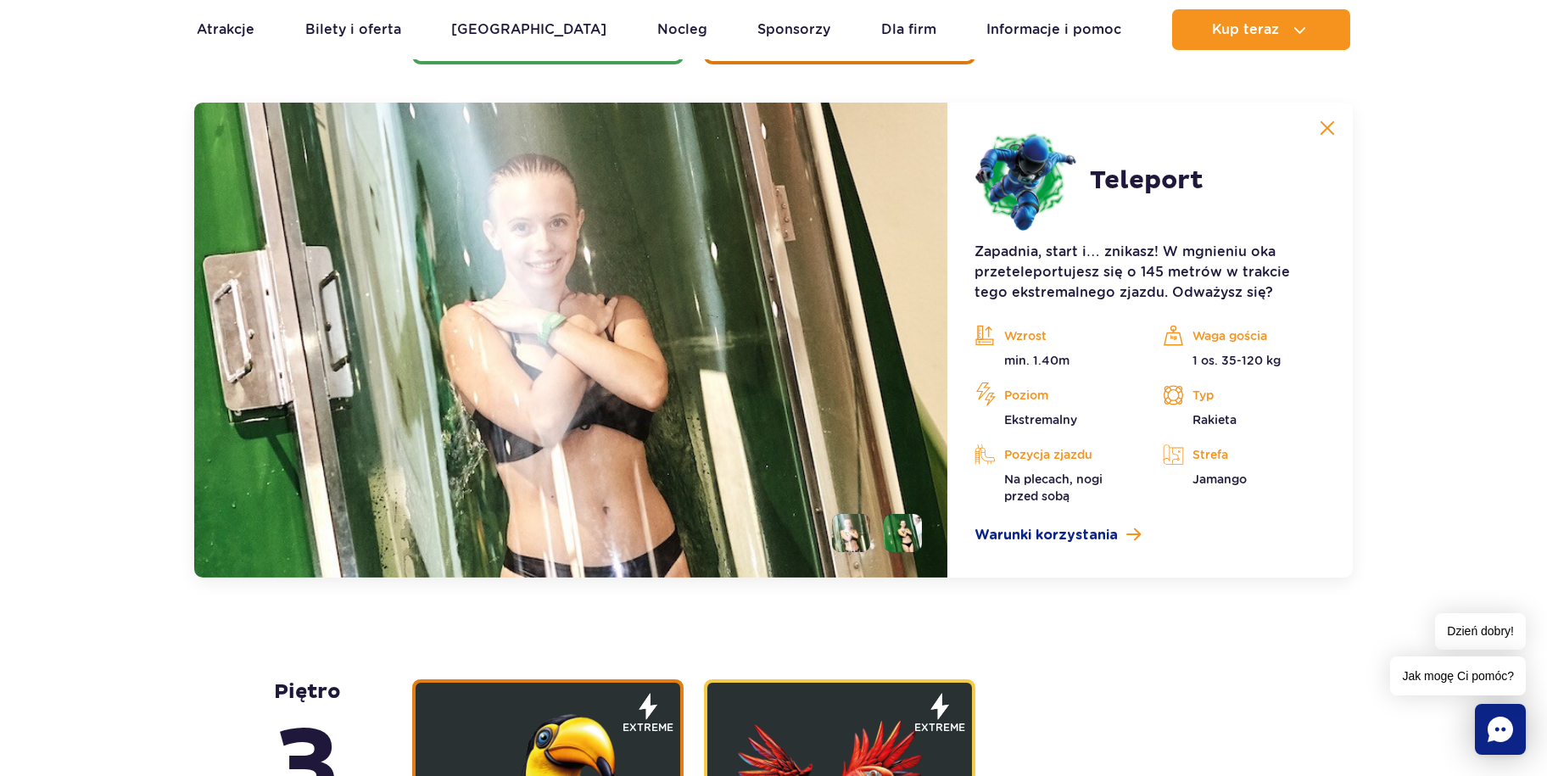
click at [1328, 129] on img at bounding box center [1327, 127] width 15 height 15
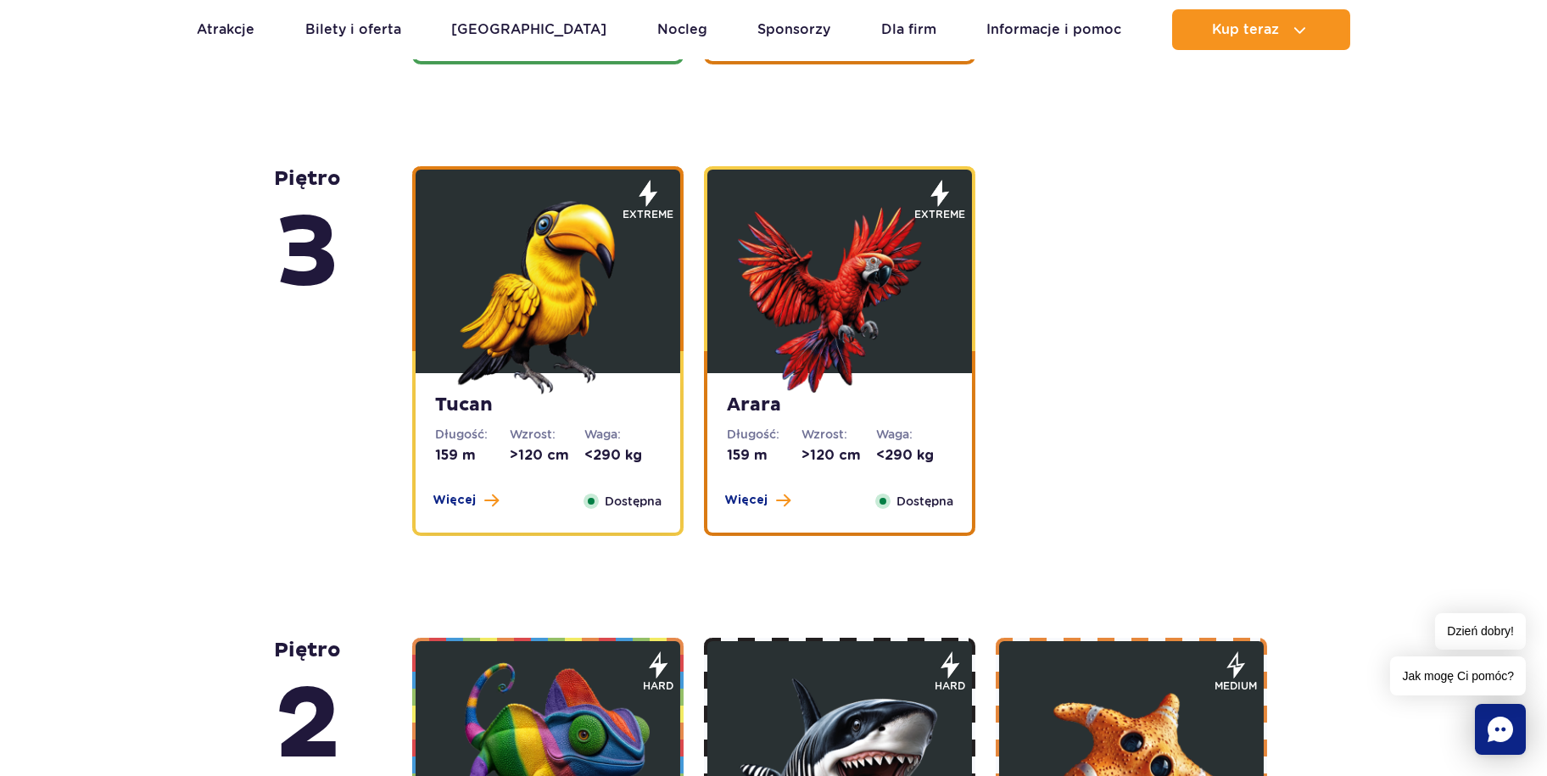
scroll to position [2348, 0]
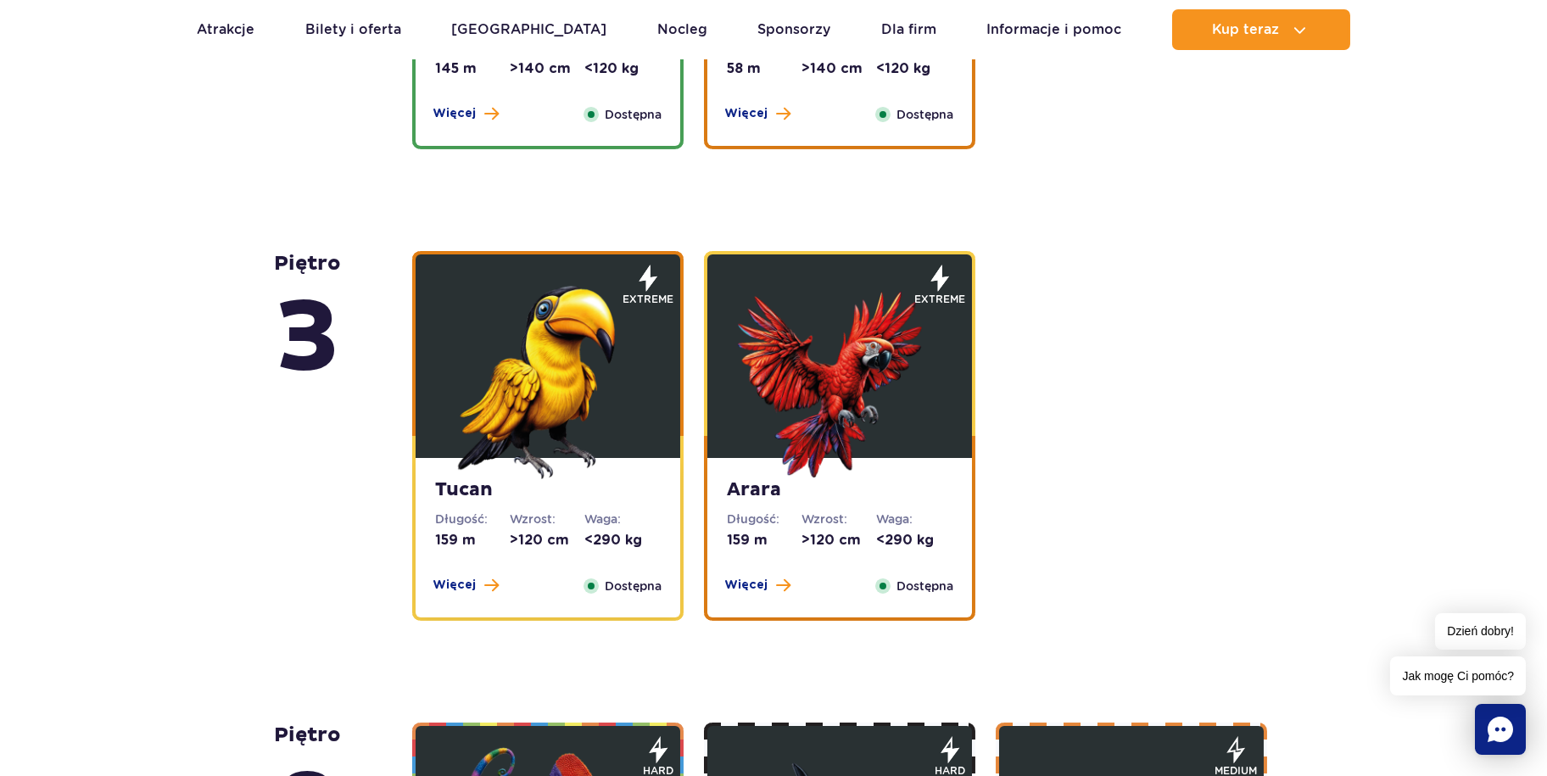
click at [907, 342] on img at bounding box center [840, 378] width 204 height 204
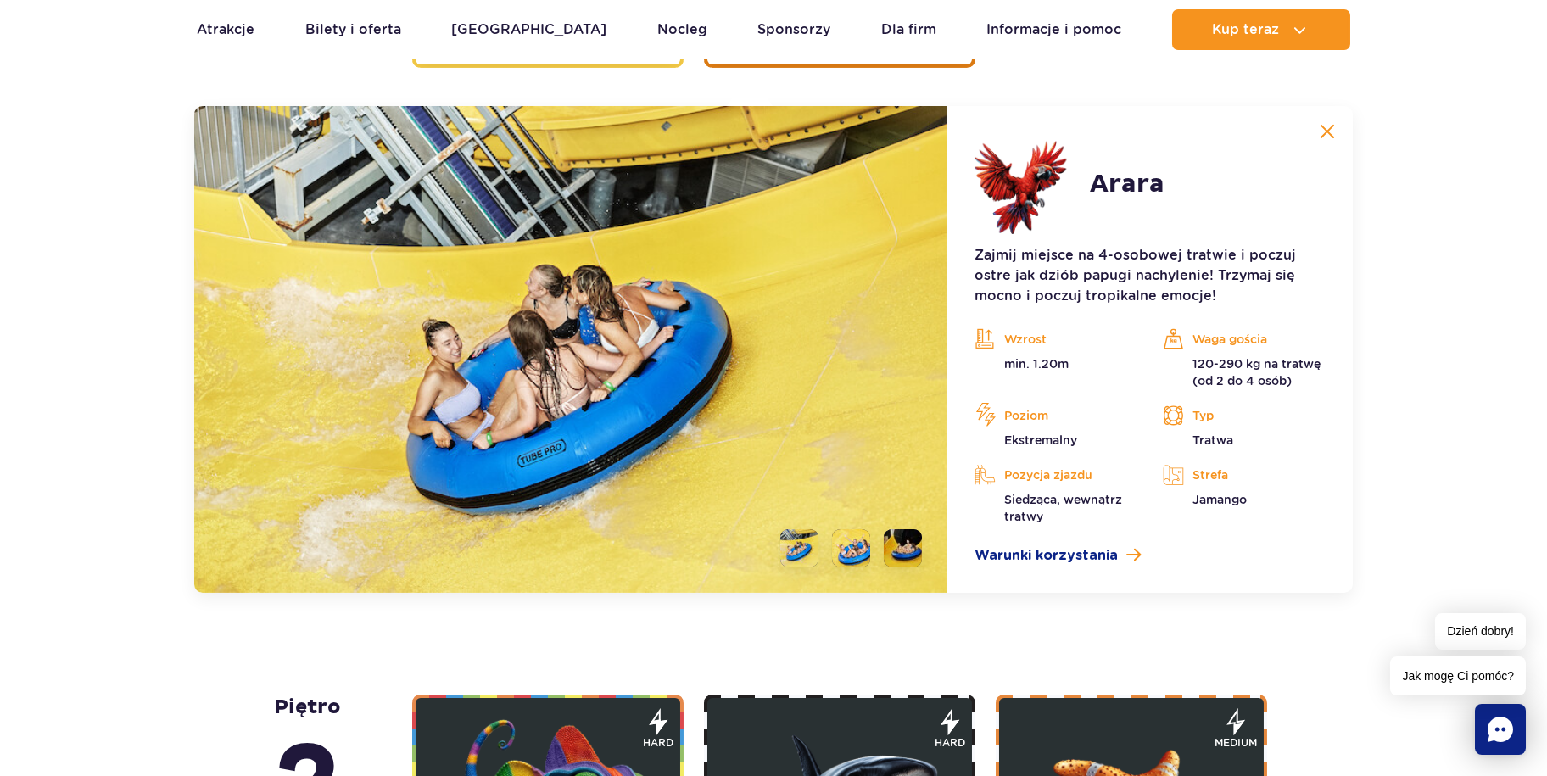
scroll to position [2904, 0]
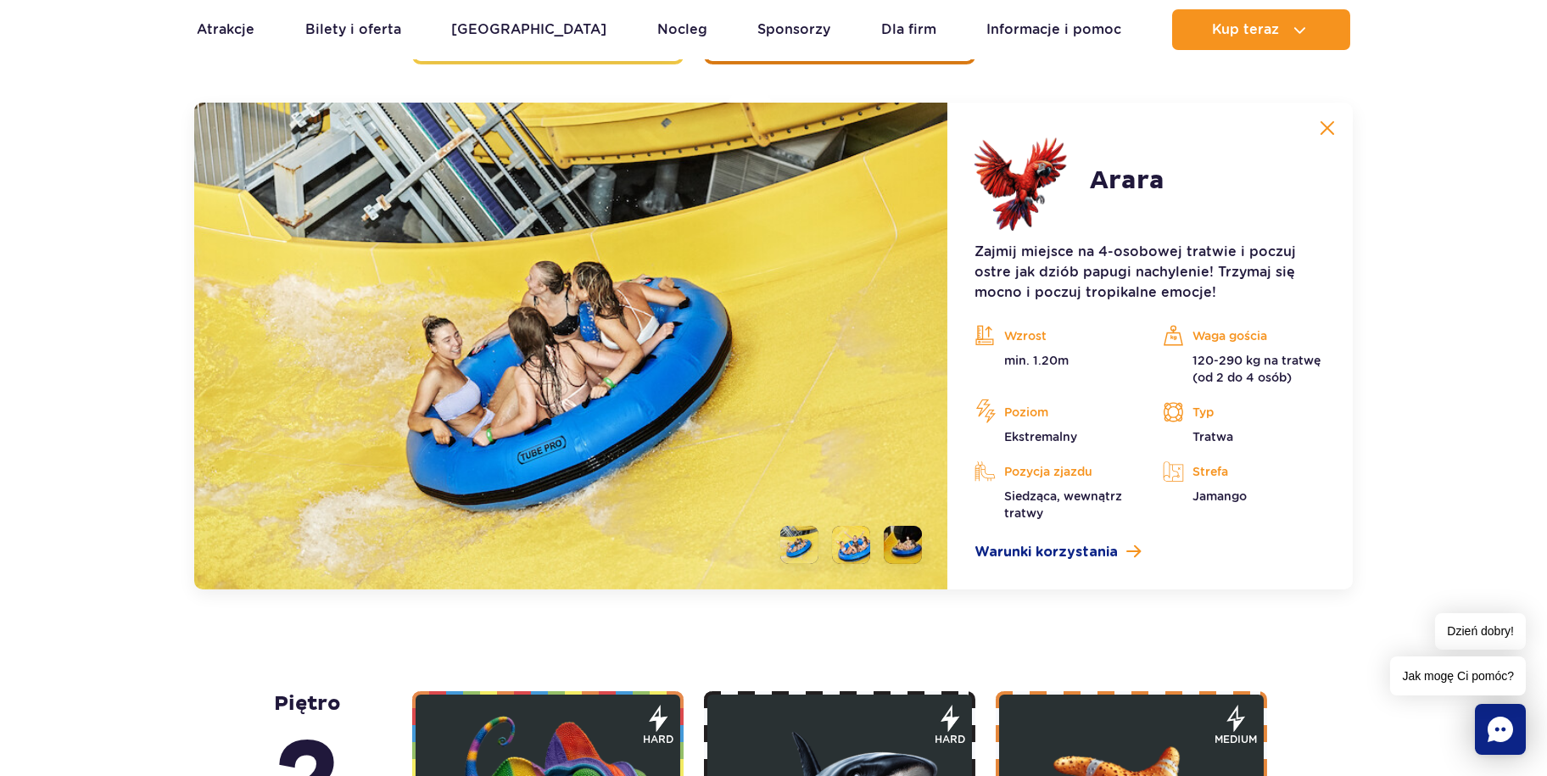
click at [1324, 137] on button at bounding box center [1327, 128] width 34 height 34
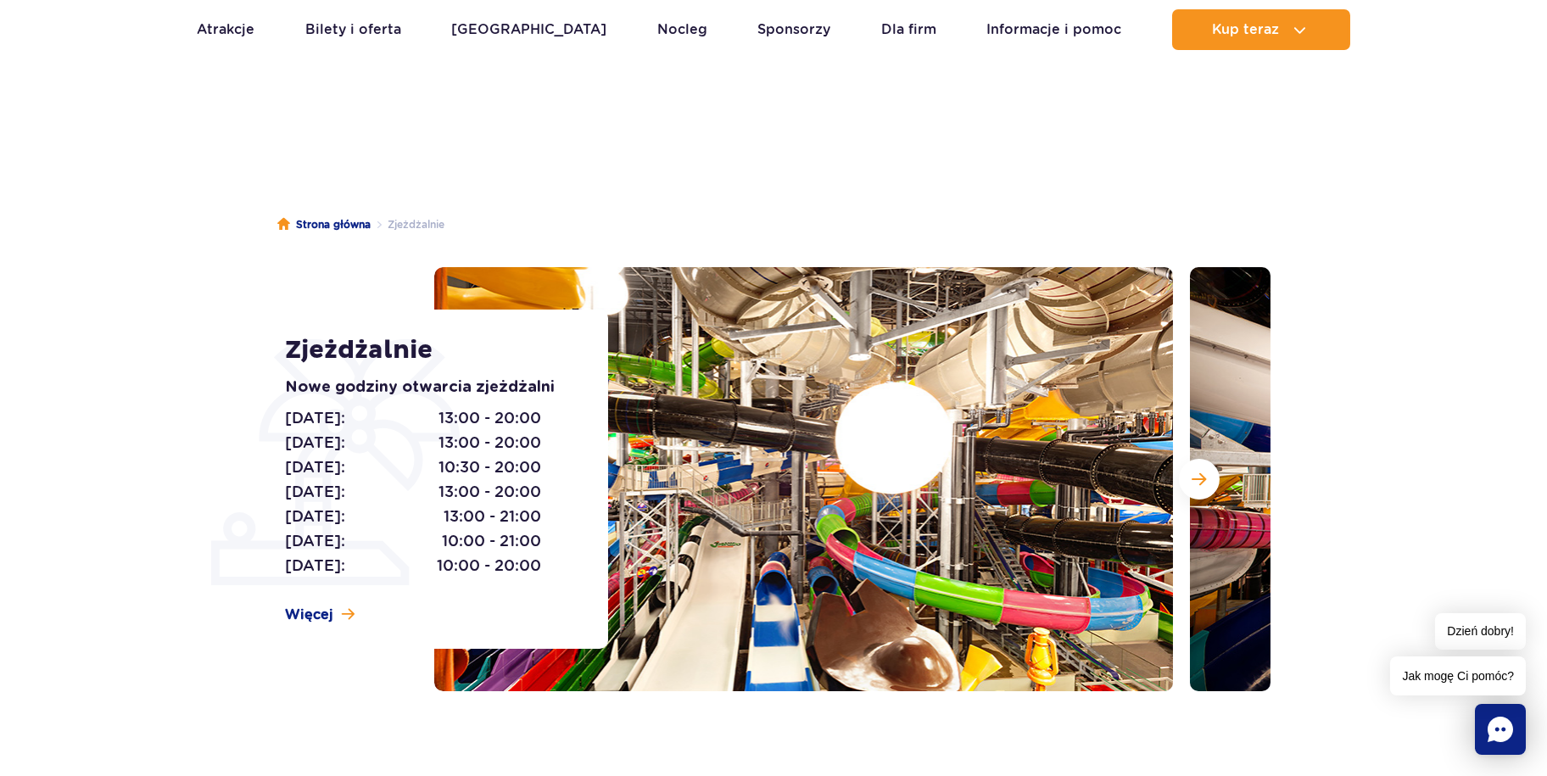
scroll to position [0, 0]
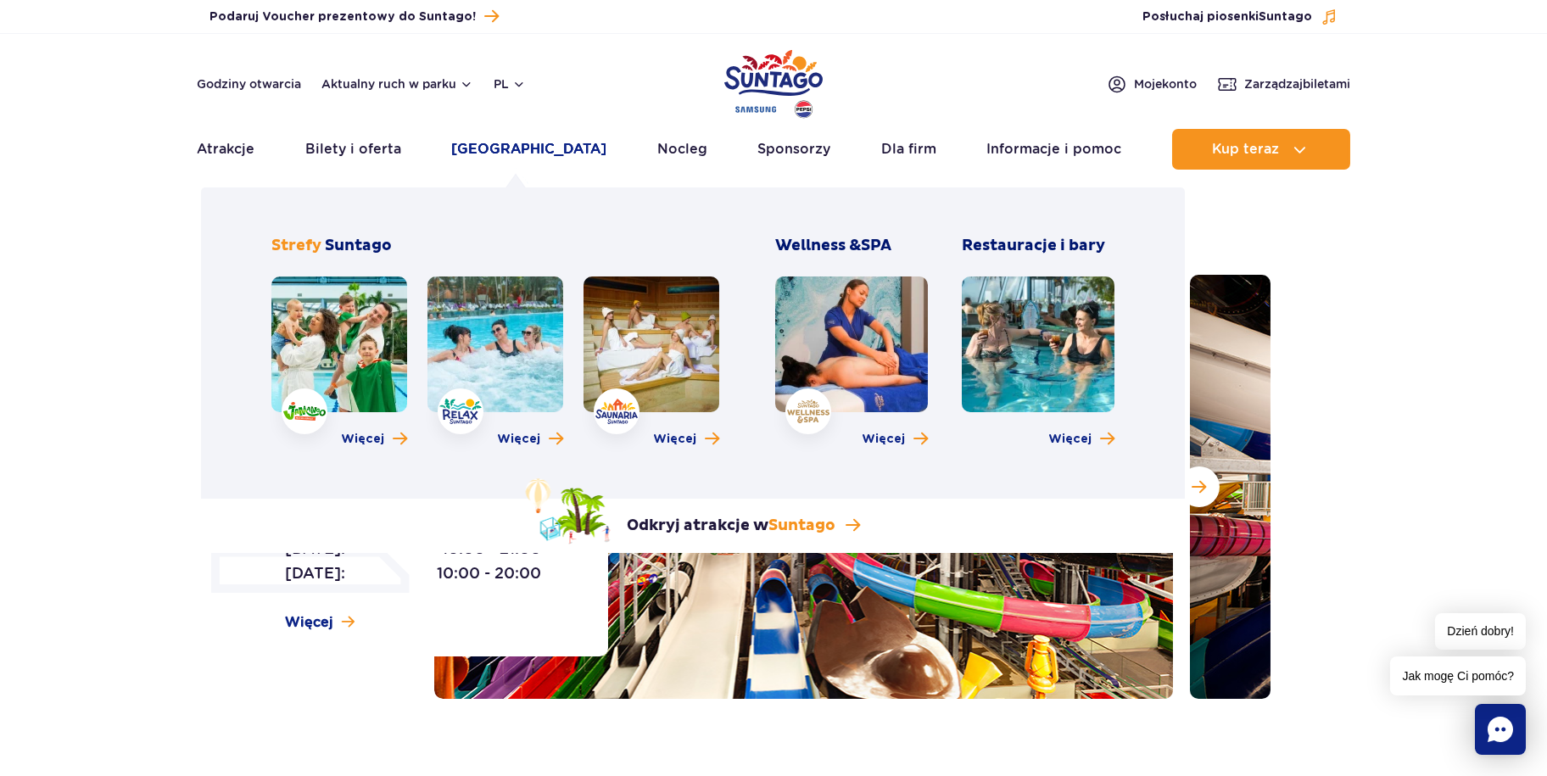
click at [528, 154] on link "[GEOGRAPHIC_DATA]" at bounding box center [528, 149] width 155 height 41
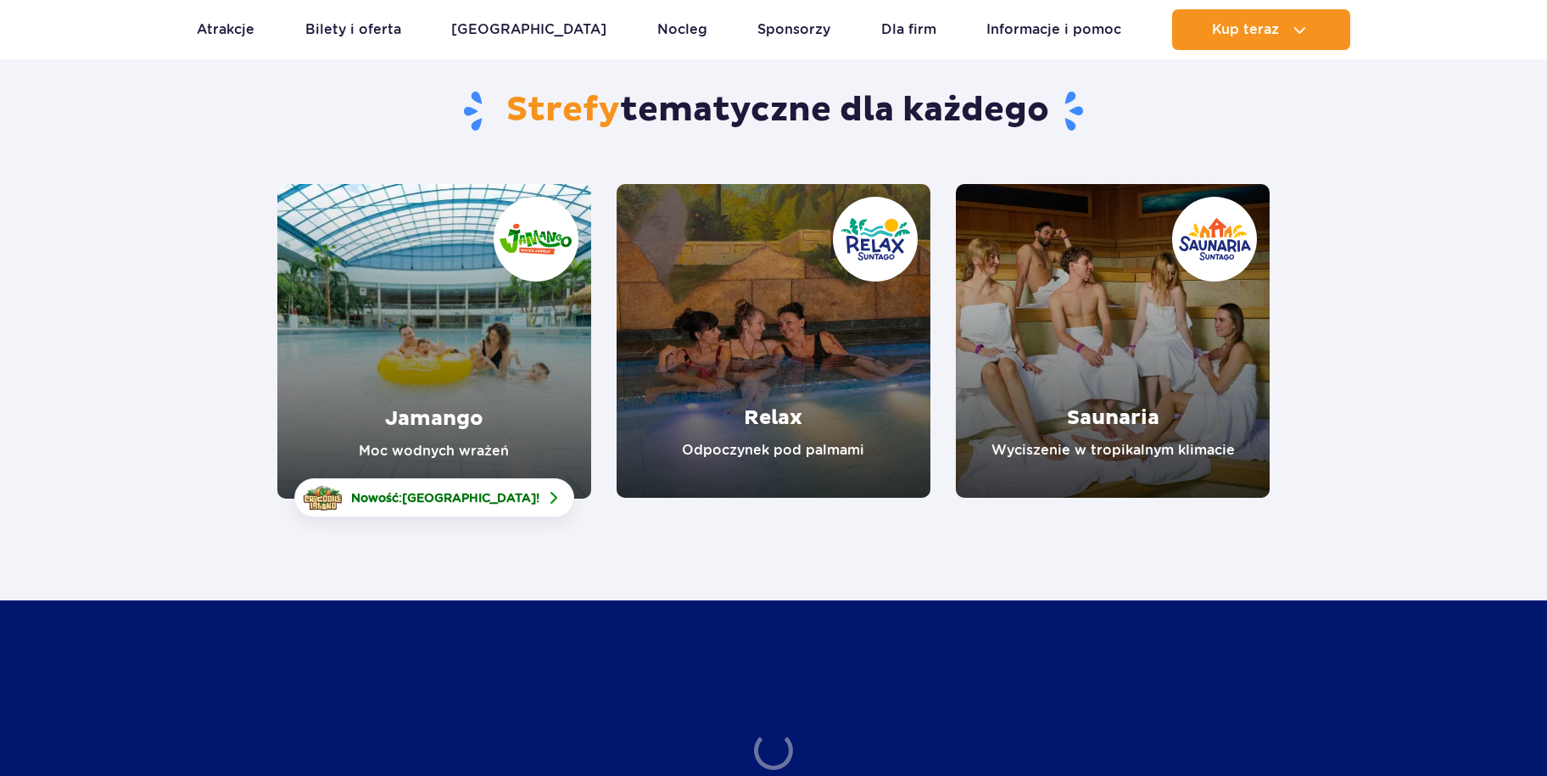
scroll to position [170, 0]
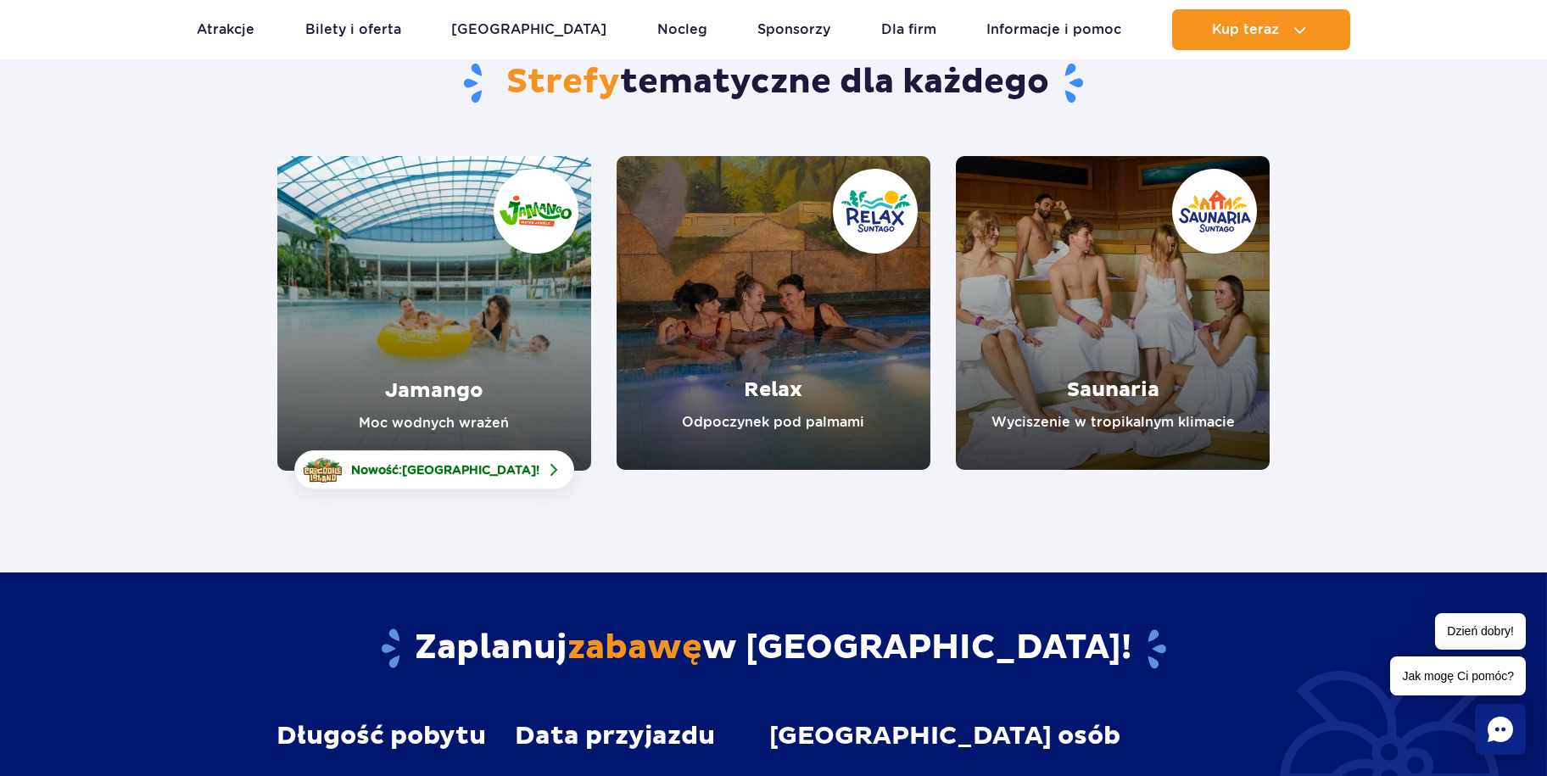
click at [526, 343] on link "Jamango" at bounding box center [434, 313] width 314 height 315
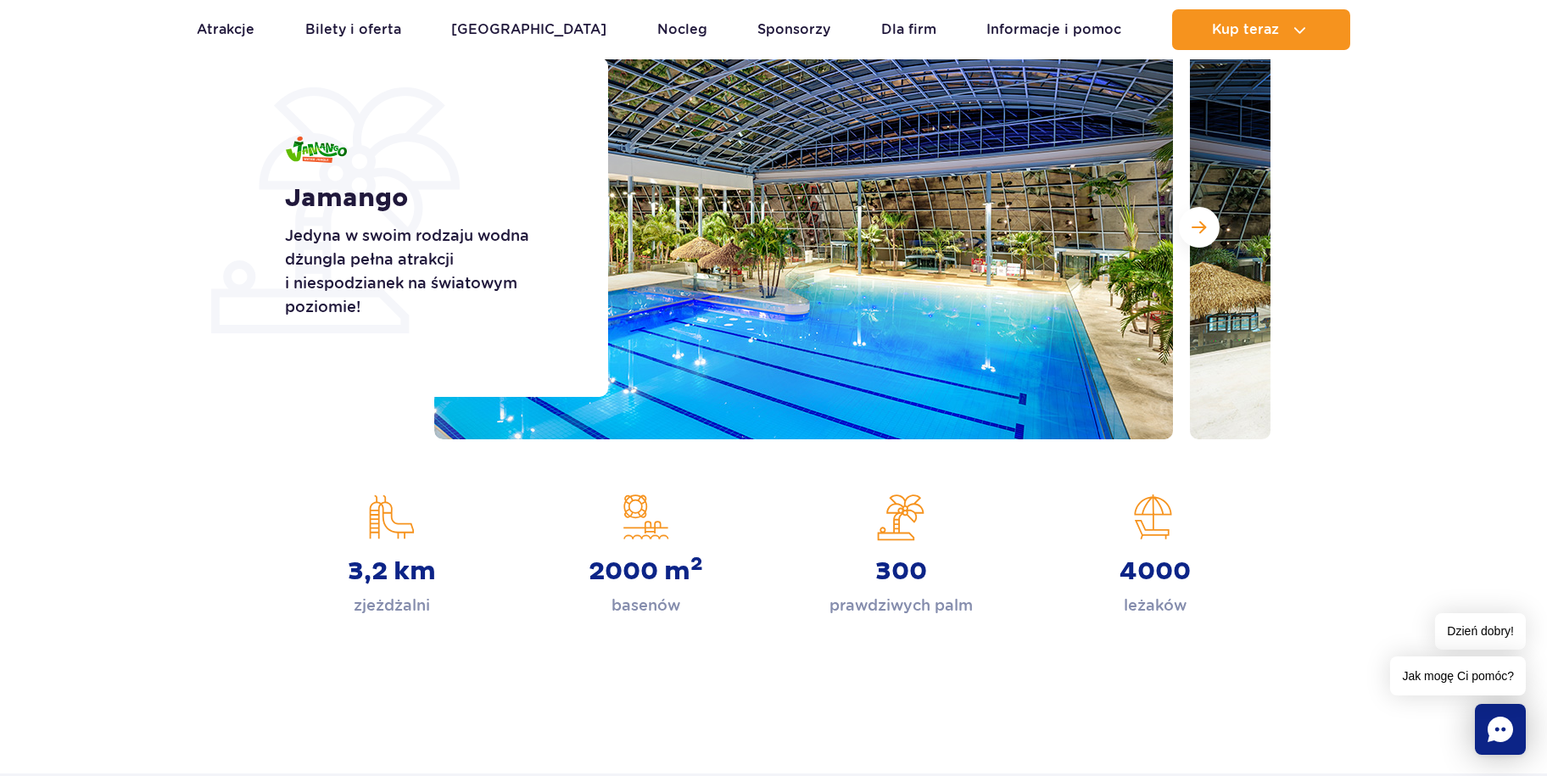
scroll to position [85, 0]
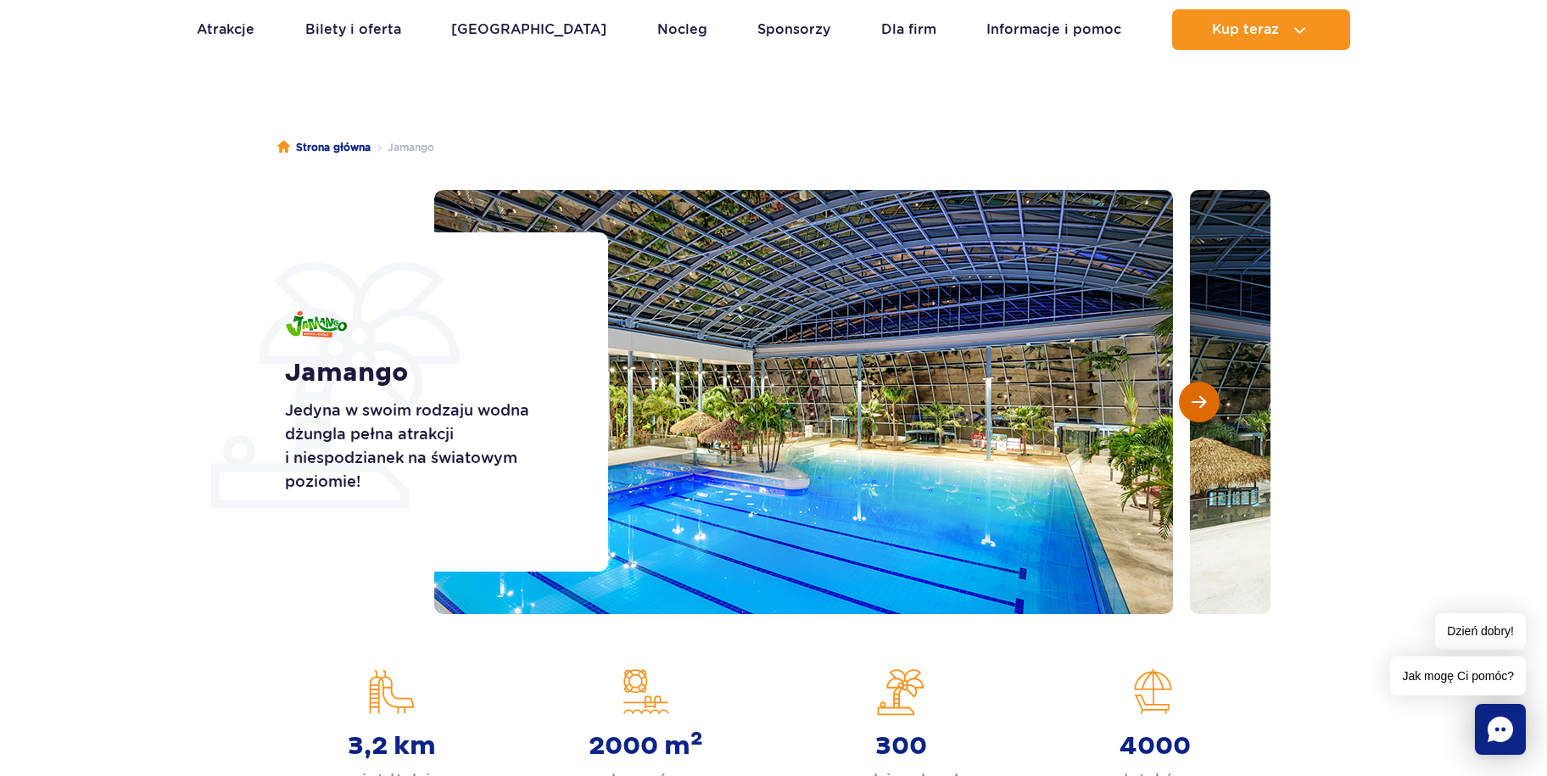
click at [1204, 399] on span "Następny slajd" at bounding box center [1199, 401] width 14 height 15
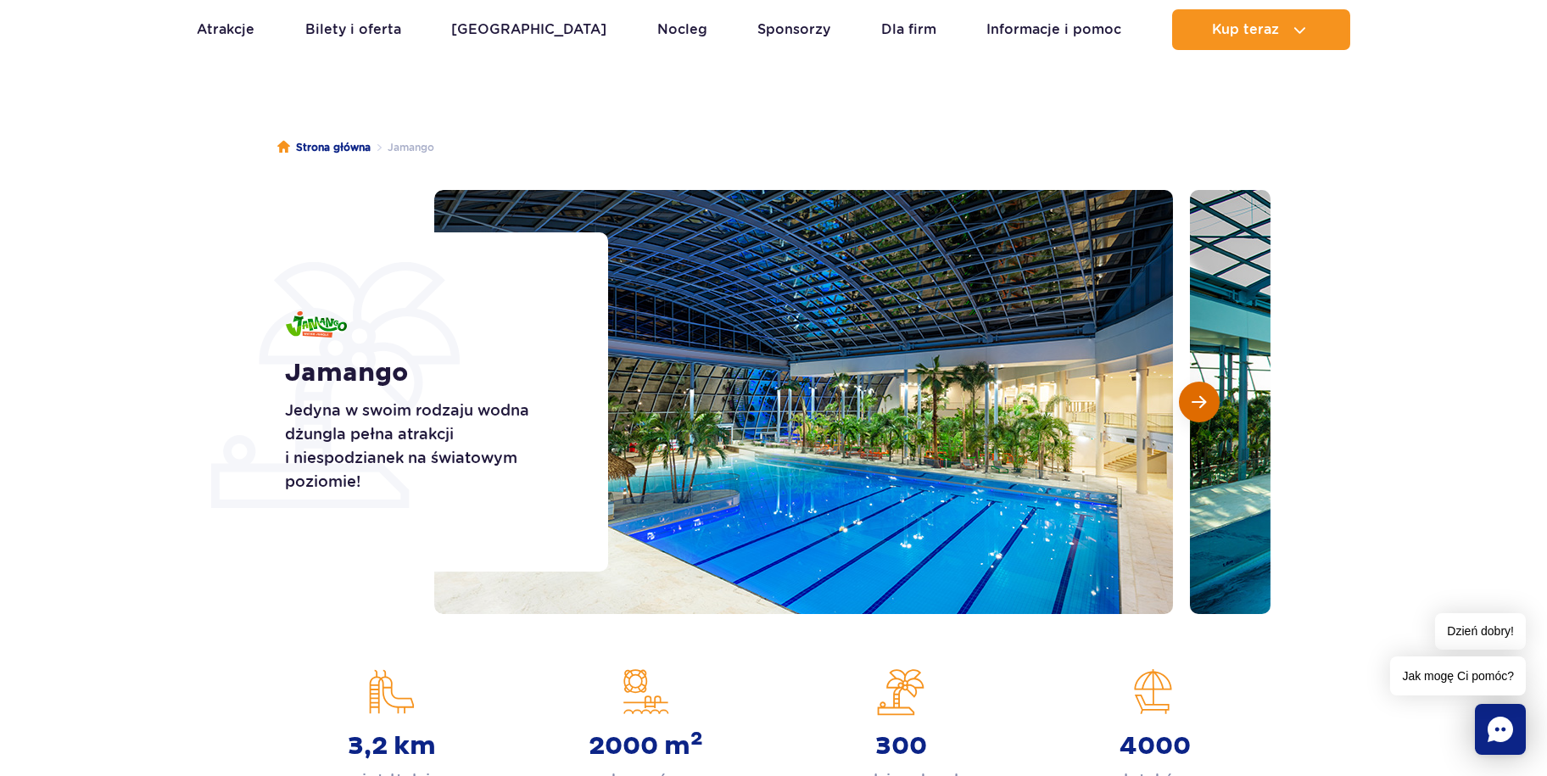
click at [1204, 399] on span "Następny slajd" at bounding box center [1199, 401] width 14 height 15
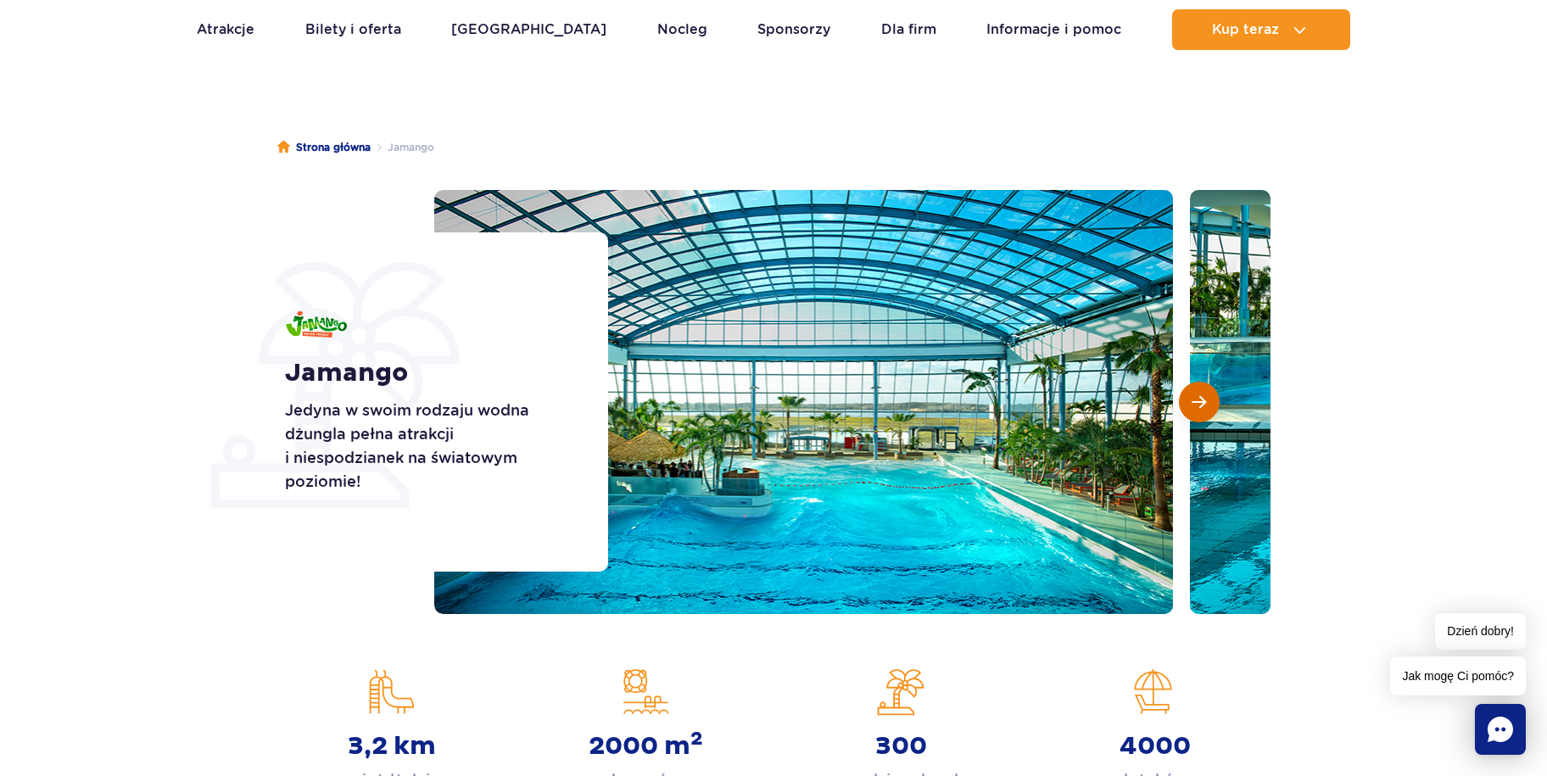
click at [1204, 399] on span "Następny slajd" at bounding box center [1199, 401] width 14 height 15
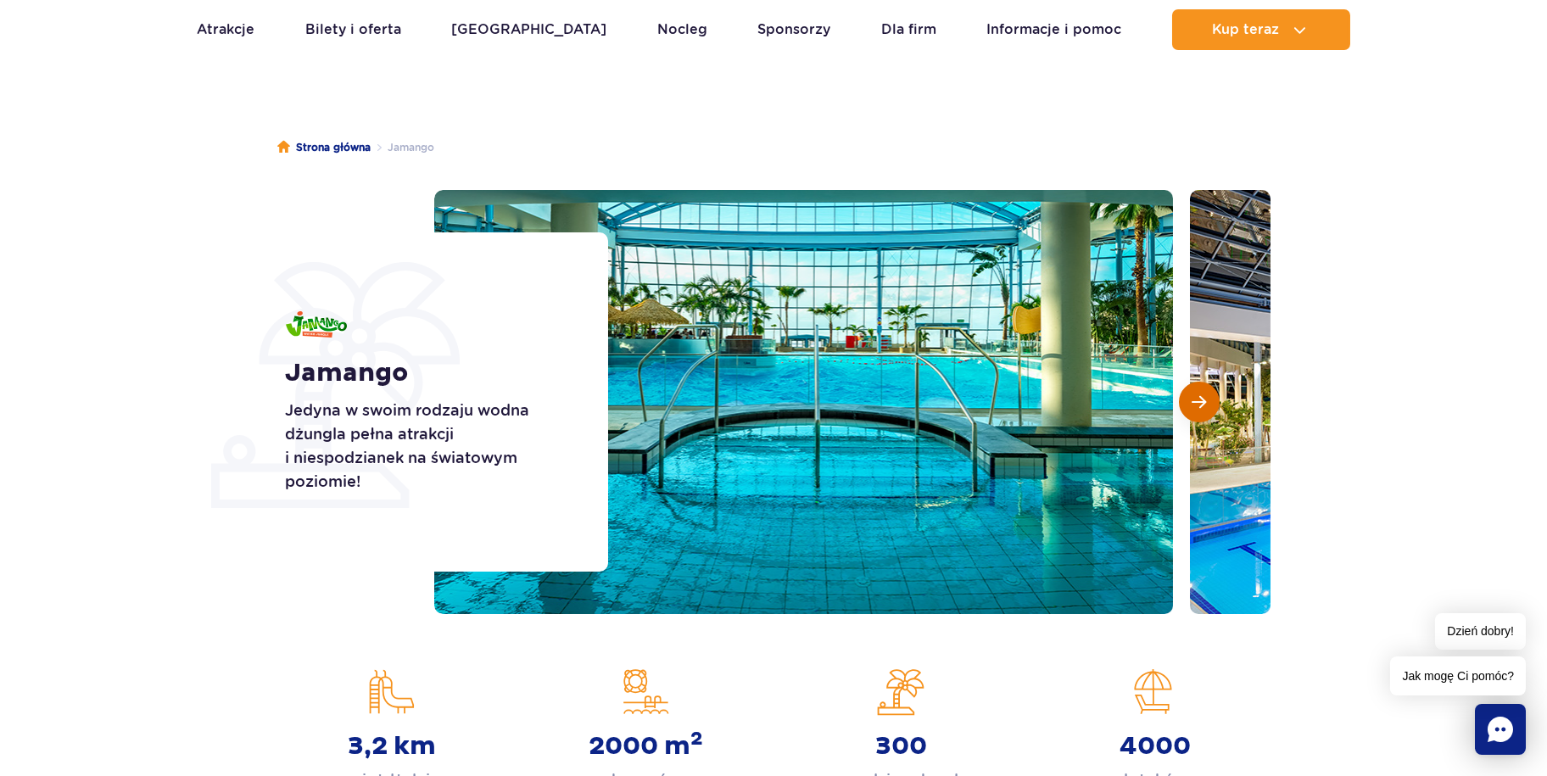
click at [1202, 397] on span "Następny slajd" at bounding box center [1199, 401] width 14 height 15
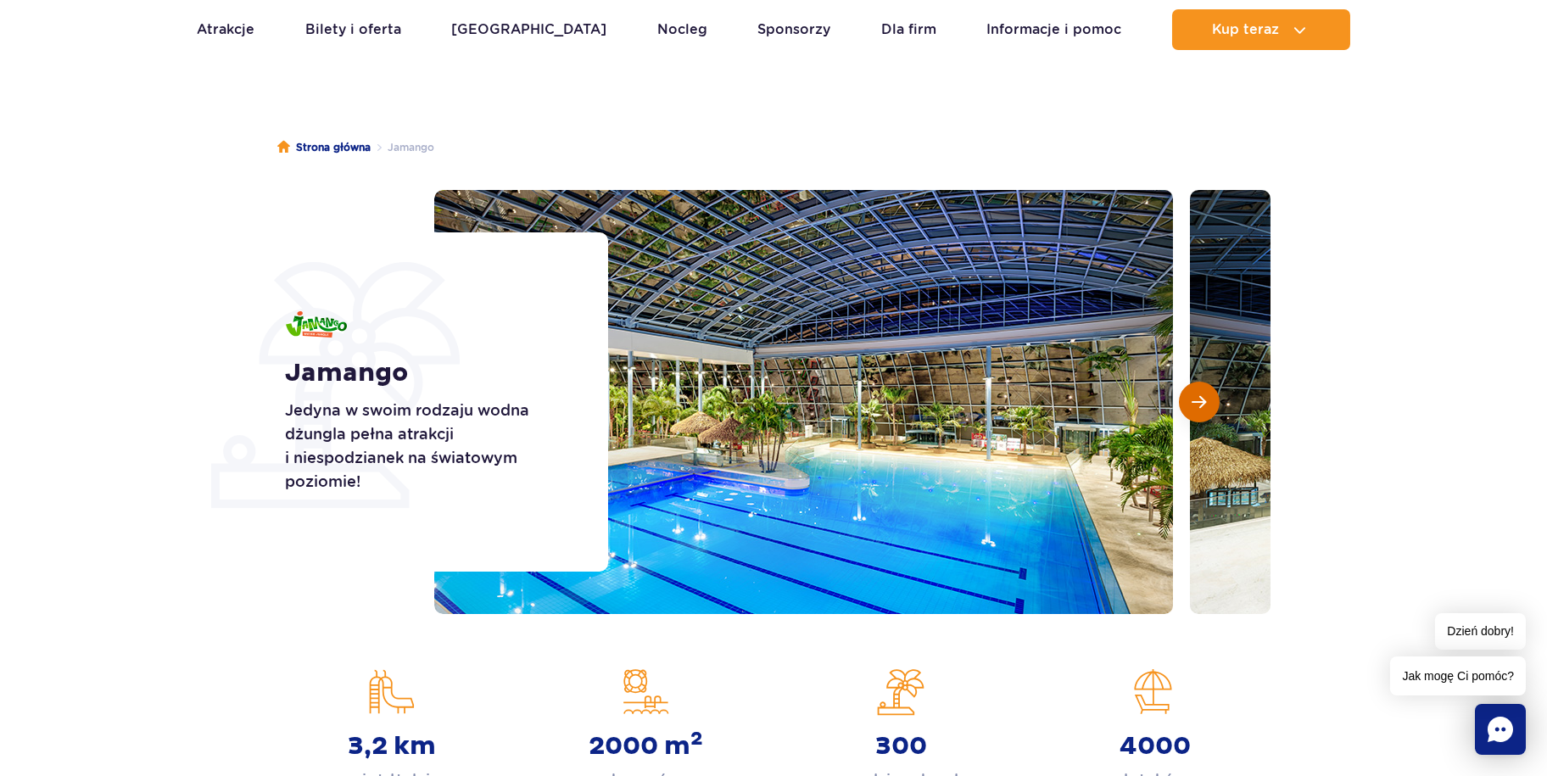
click at [1202, 397] on span "Następny slajd" at bounding box center [1199, 401] width 14 height 15
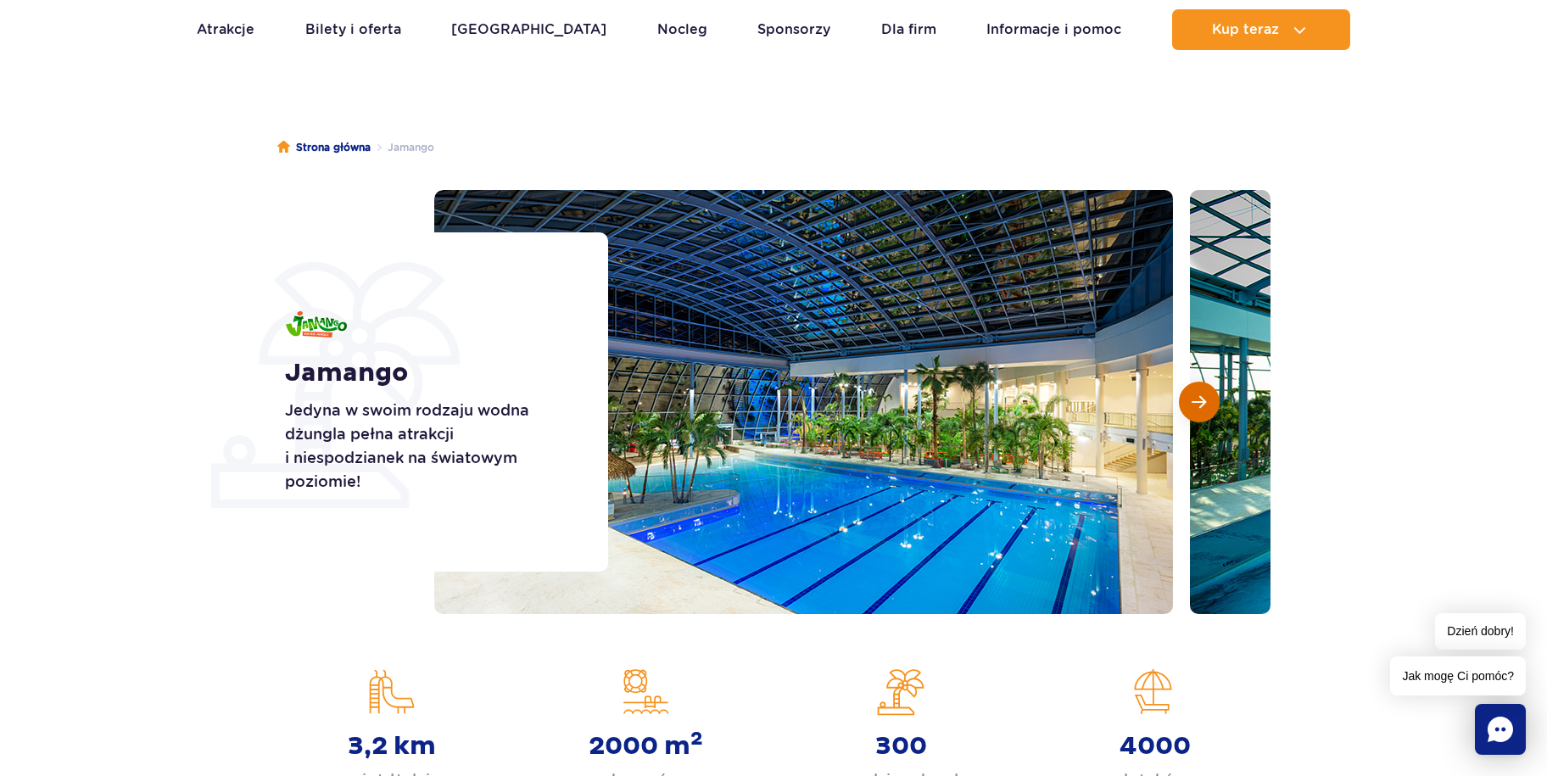
click at [1202, 397] on span "Następny slajd" at bounding box center [1199, 401] width 14 height 15
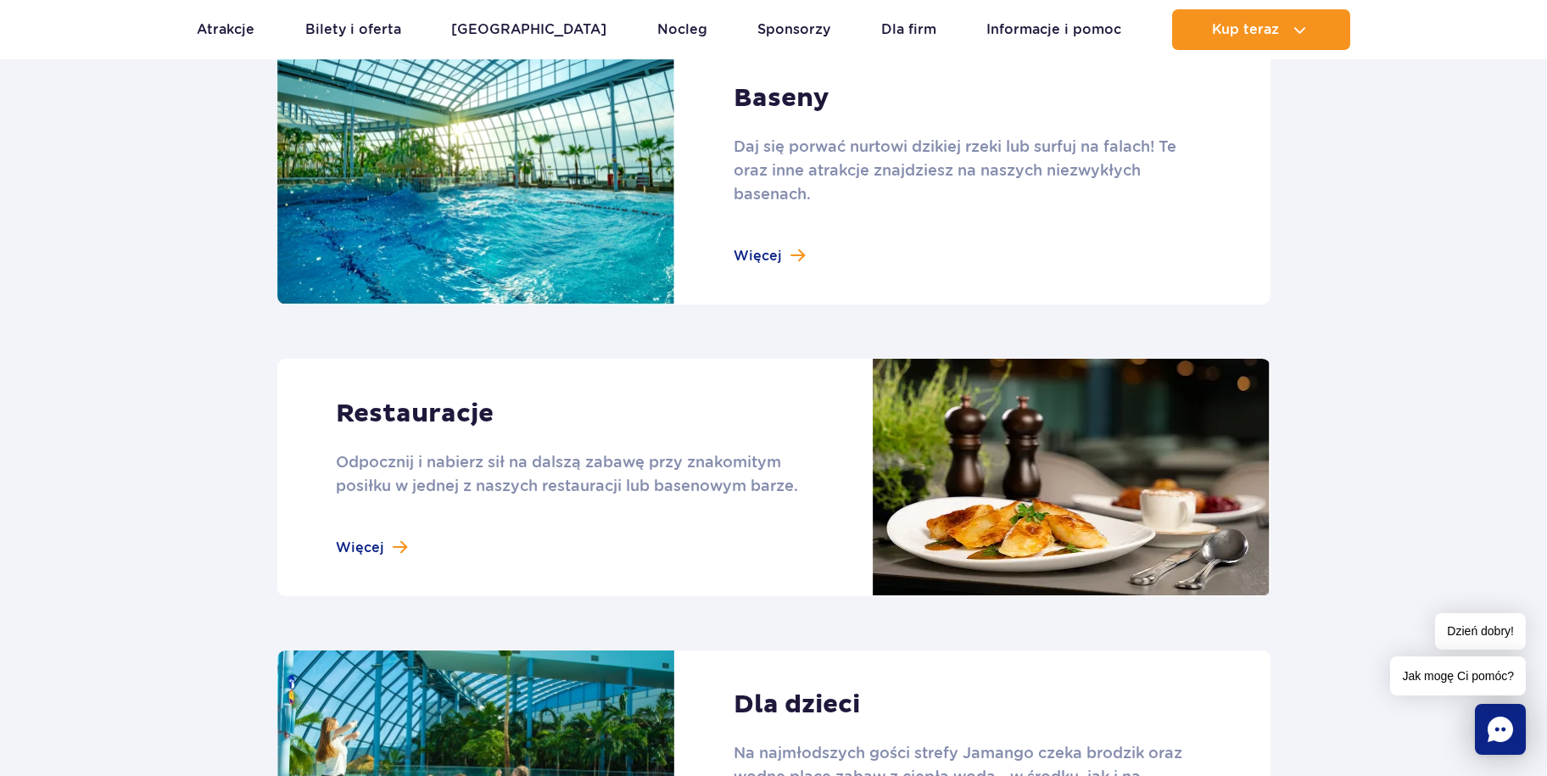
scroll to position [1696, 0]
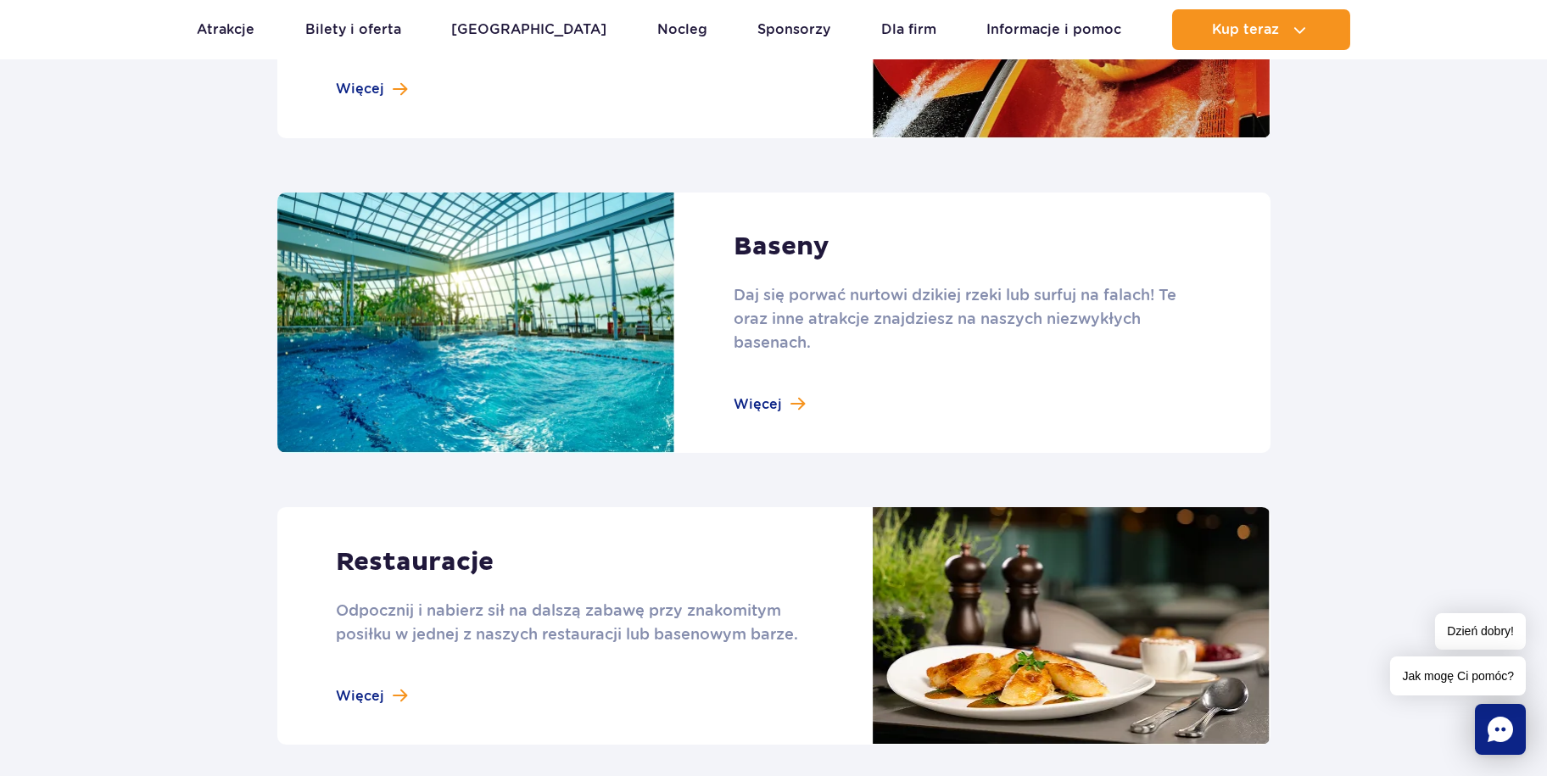
click at [804, 249] on link at bounding box center [773, 323] width 993 height 261
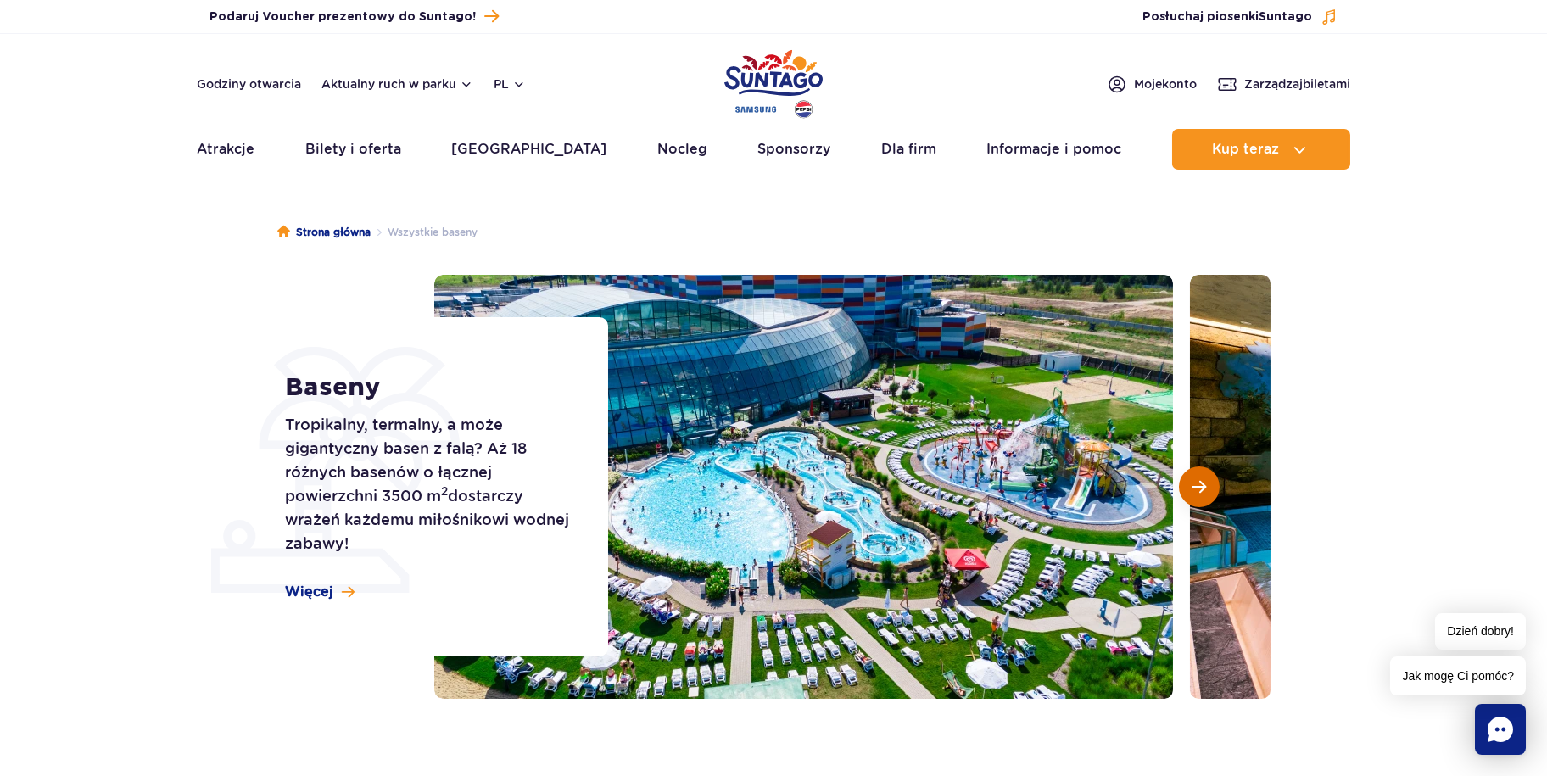
click at [1198, 489] on span "Następny slajd" at bounding box center [1199, 486] width 14 height 15
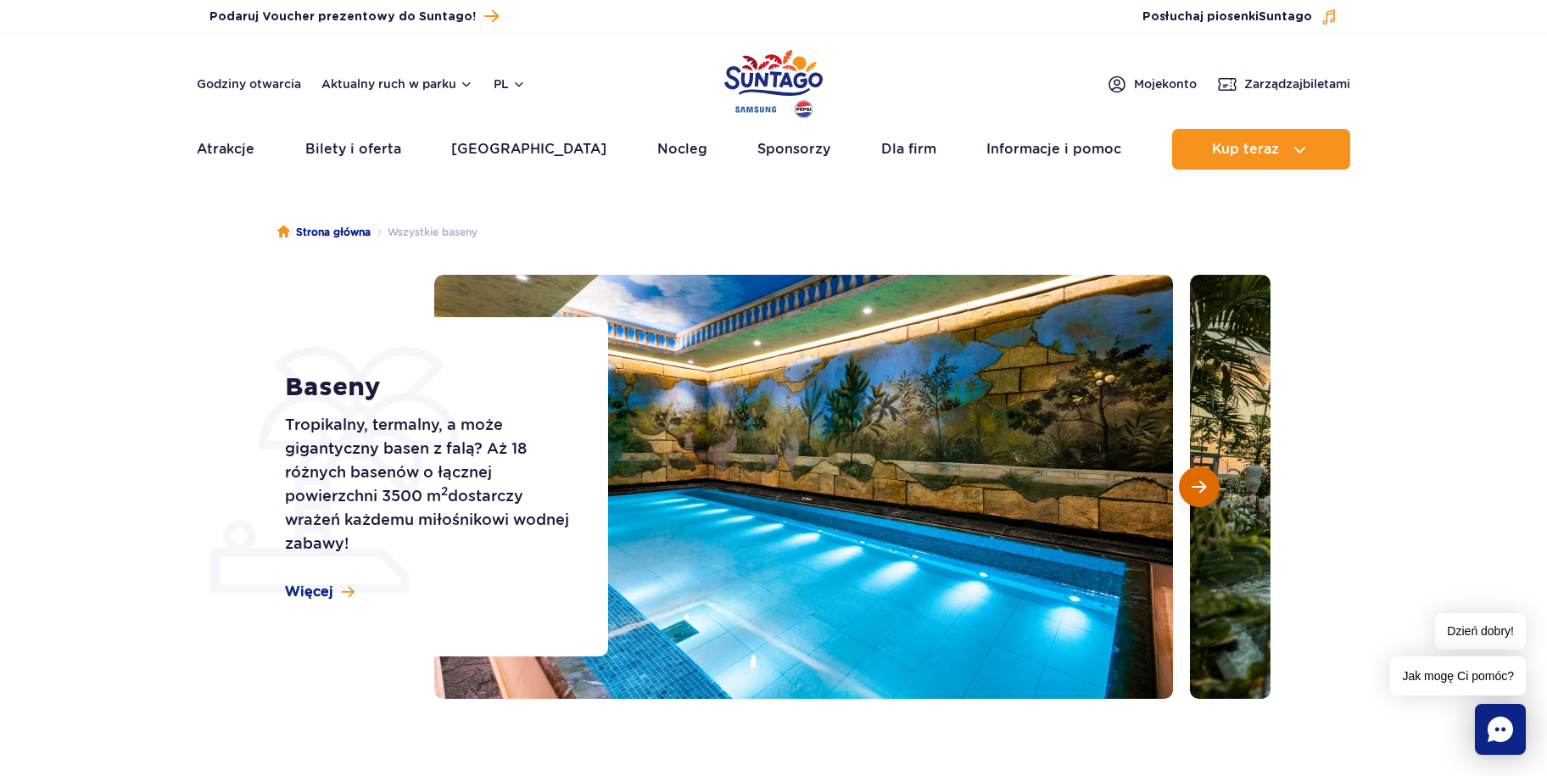
click at [1198, 489] on span "Następny slajd" at bounding box center [1199, 486] width 14 height 15
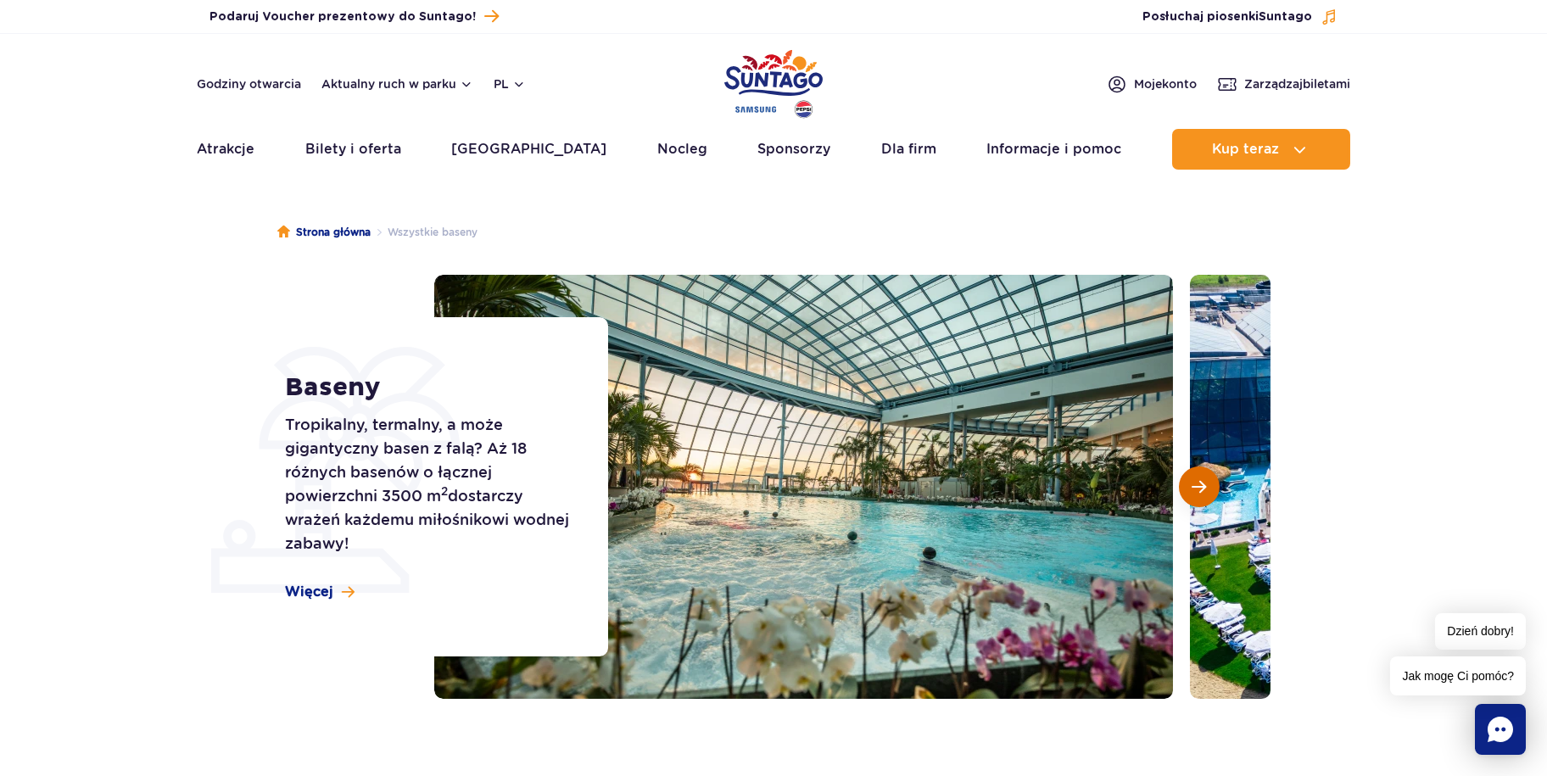
click at [1198, 489] on span "Następny slajd" at bounding box center [1199, 486] width 14 height 15
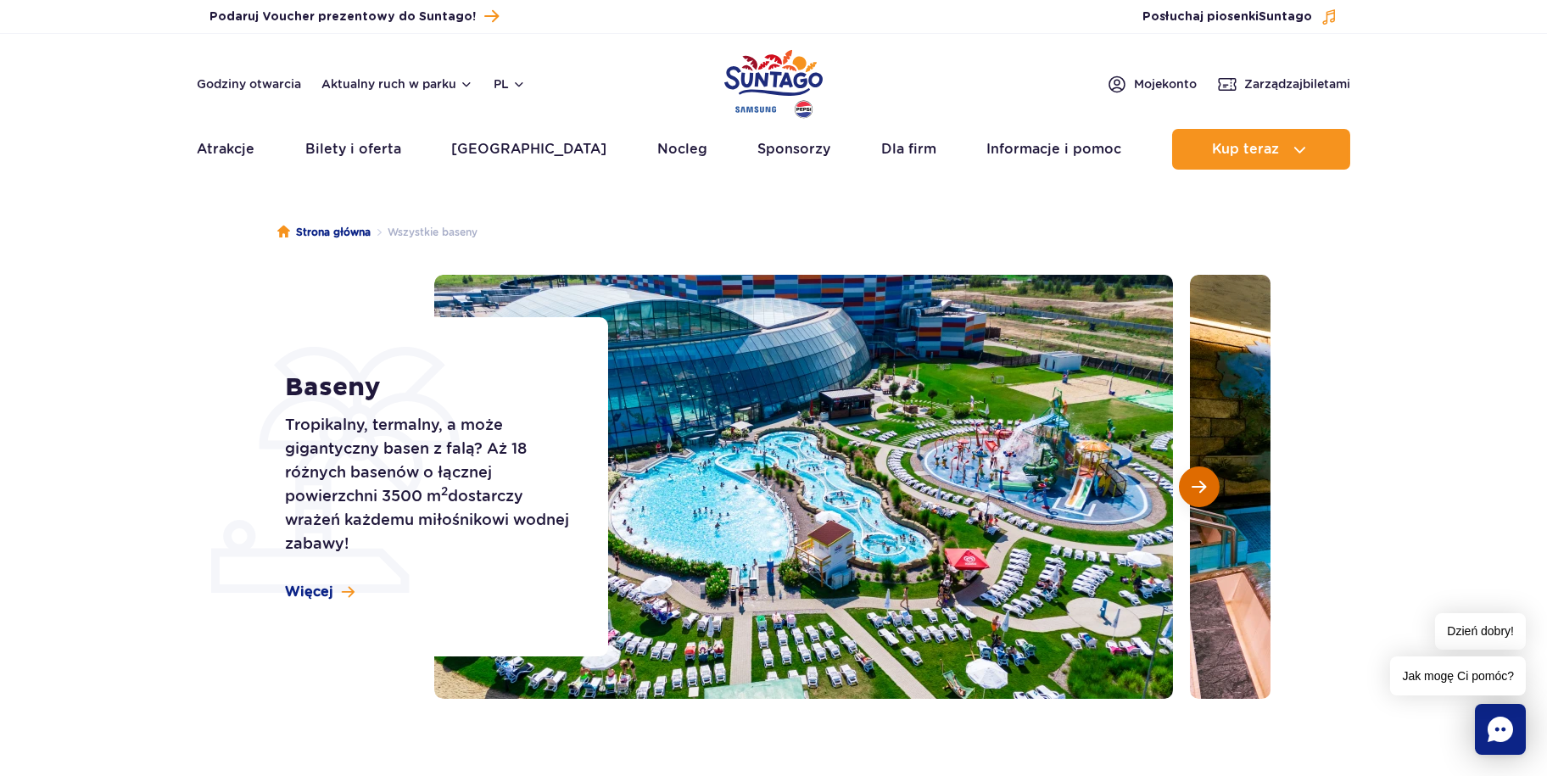
click at [1198, 489] on span "Następny slajd" at bounding box center [1199, 486] width 14 height 15
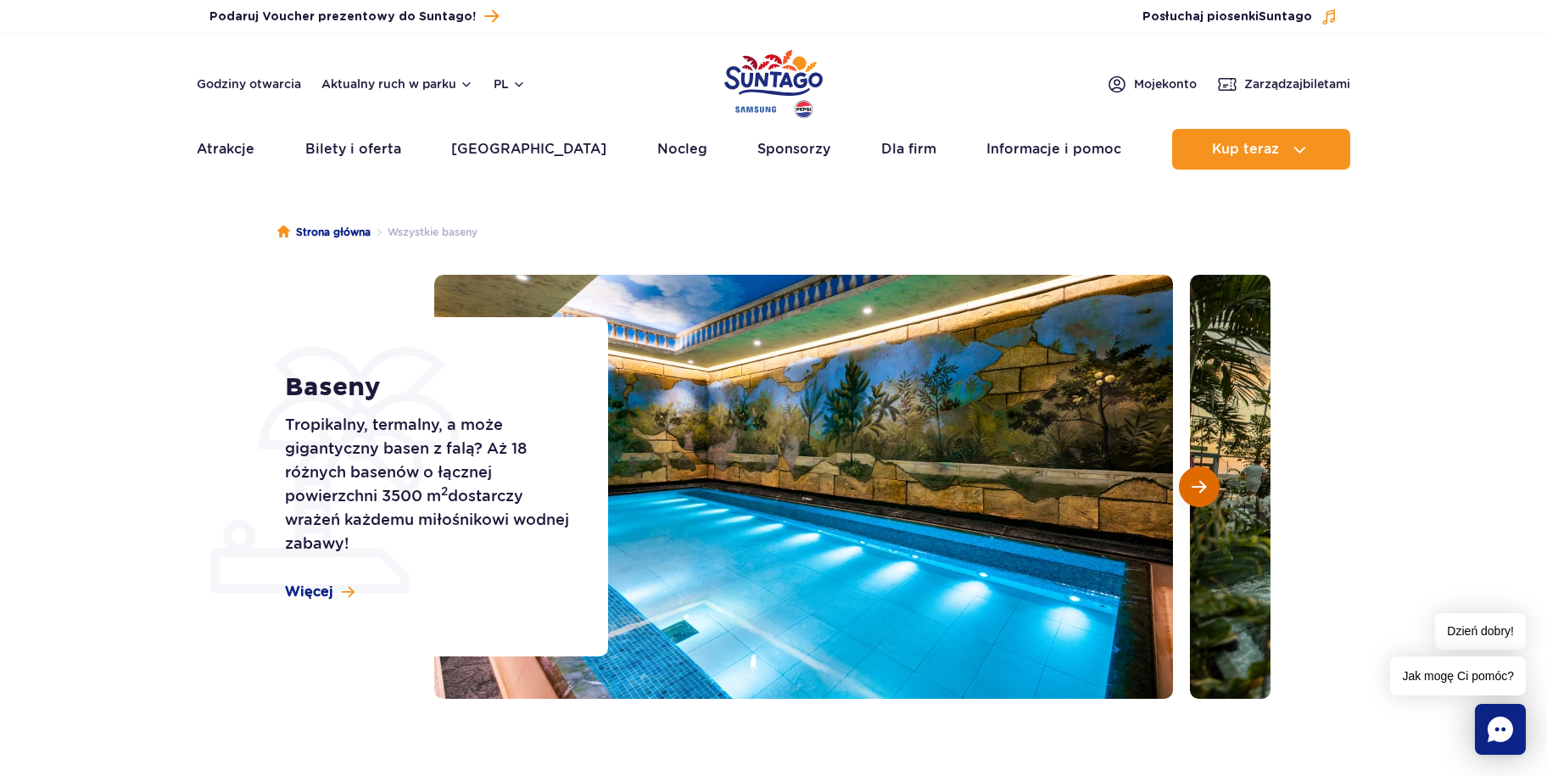
click at [1198, 489] on span "Następny slajd" at bounding box center [1199, 486] width 14 height 15
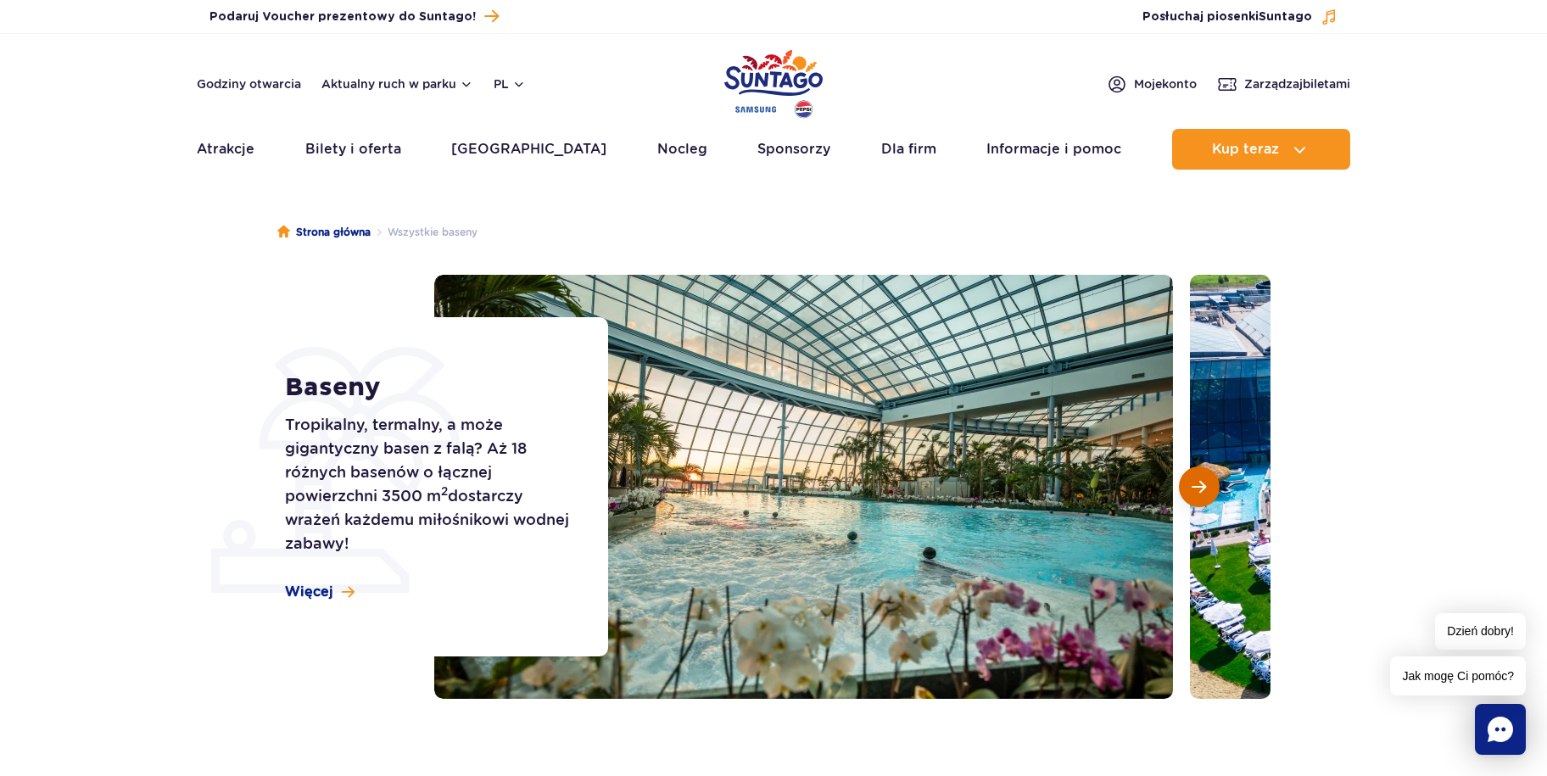
click at [1198, 489] on span "Następny slajd" at bounding box center [1199, 486] width 14 height 15
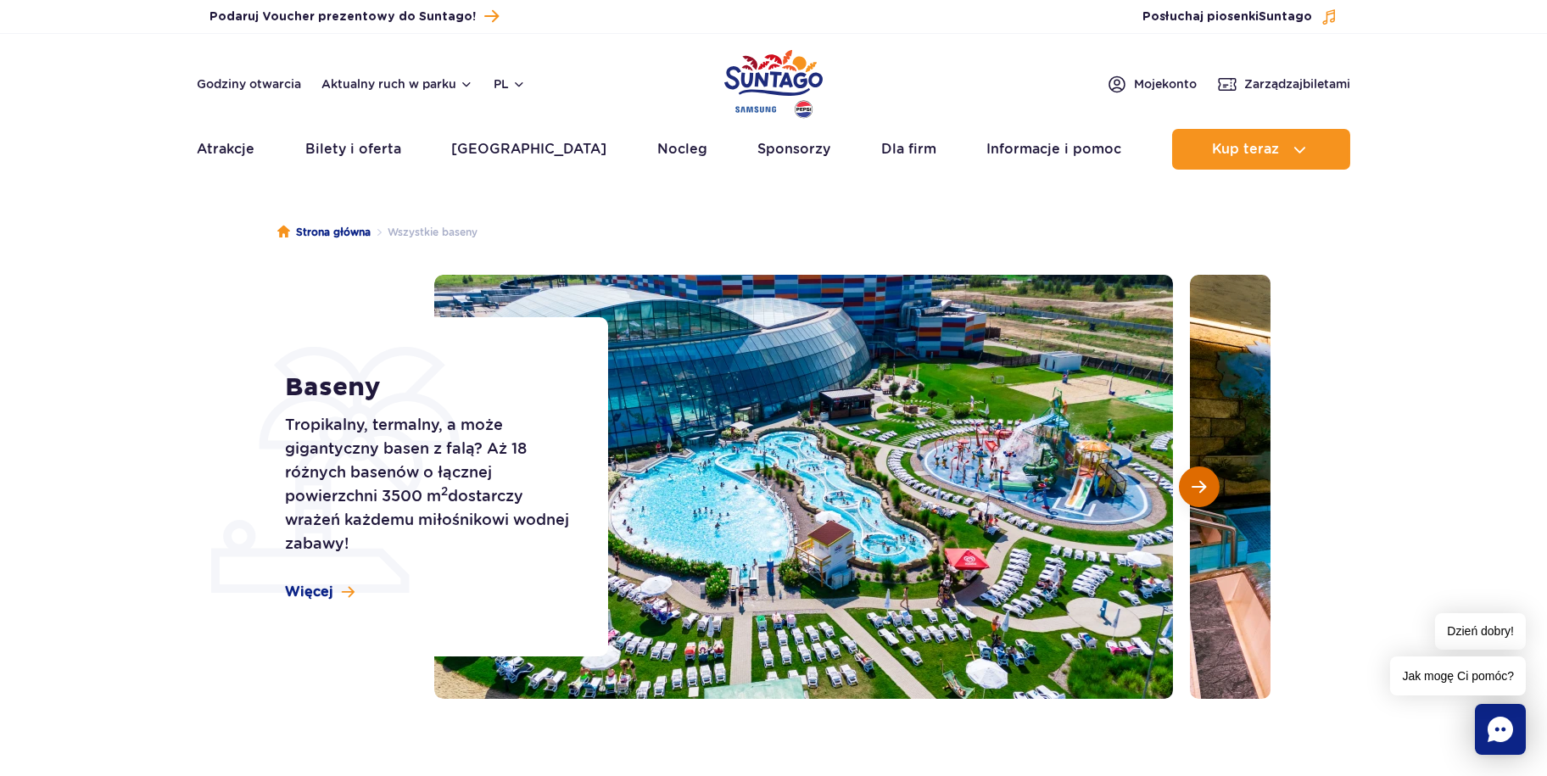
click at [1193, 491] on span "Następny slajd" at bounding box center [1199, 486] width 14 height 15
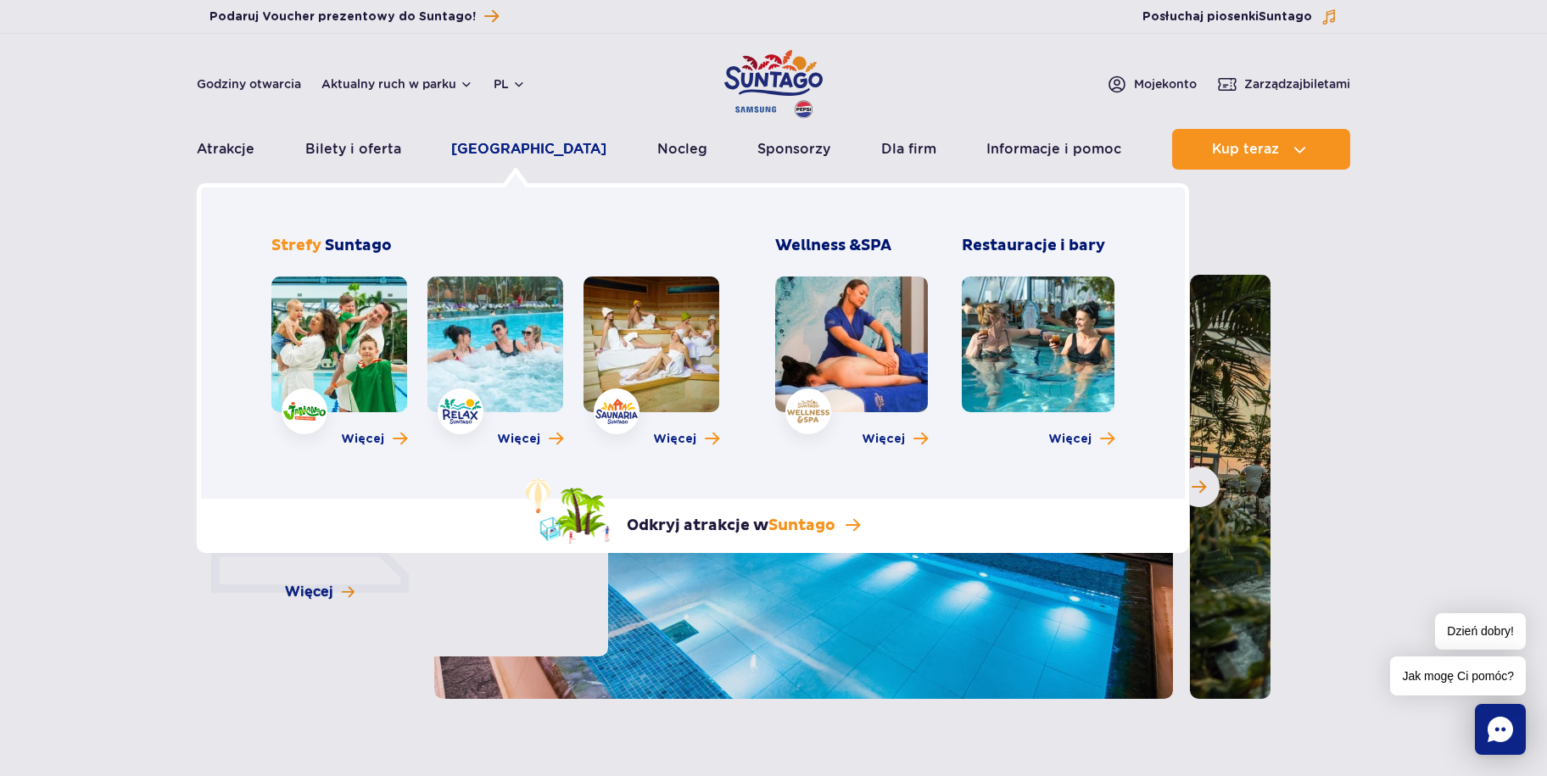
click at [539, 153] on link "[GEOGRAPHIC_DATA]" at bounding box center [528, 149] width 155 height 41
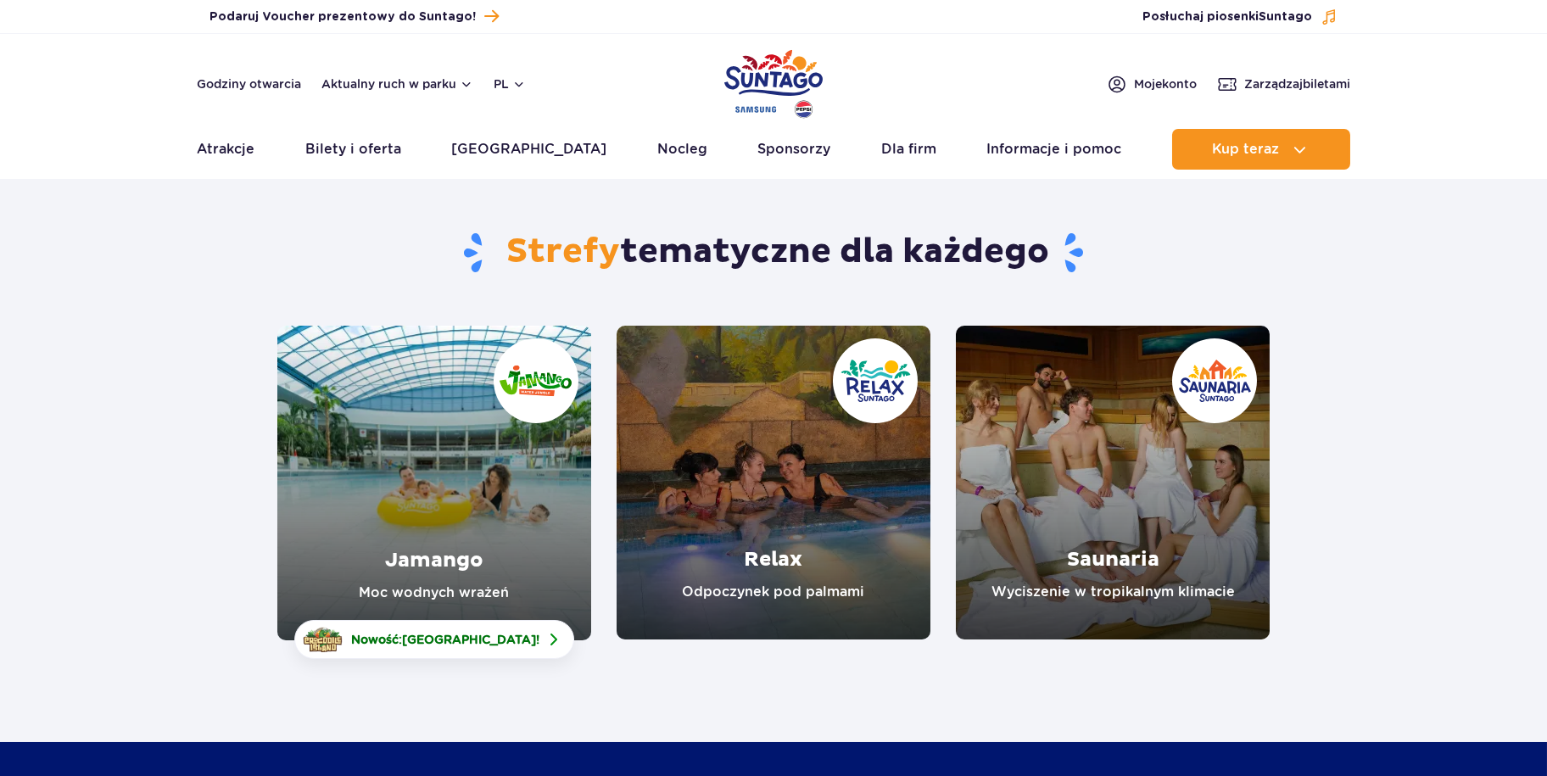
click at [762, 469] on link "Relax" at bounding box center [774, 483] width 314 height 314
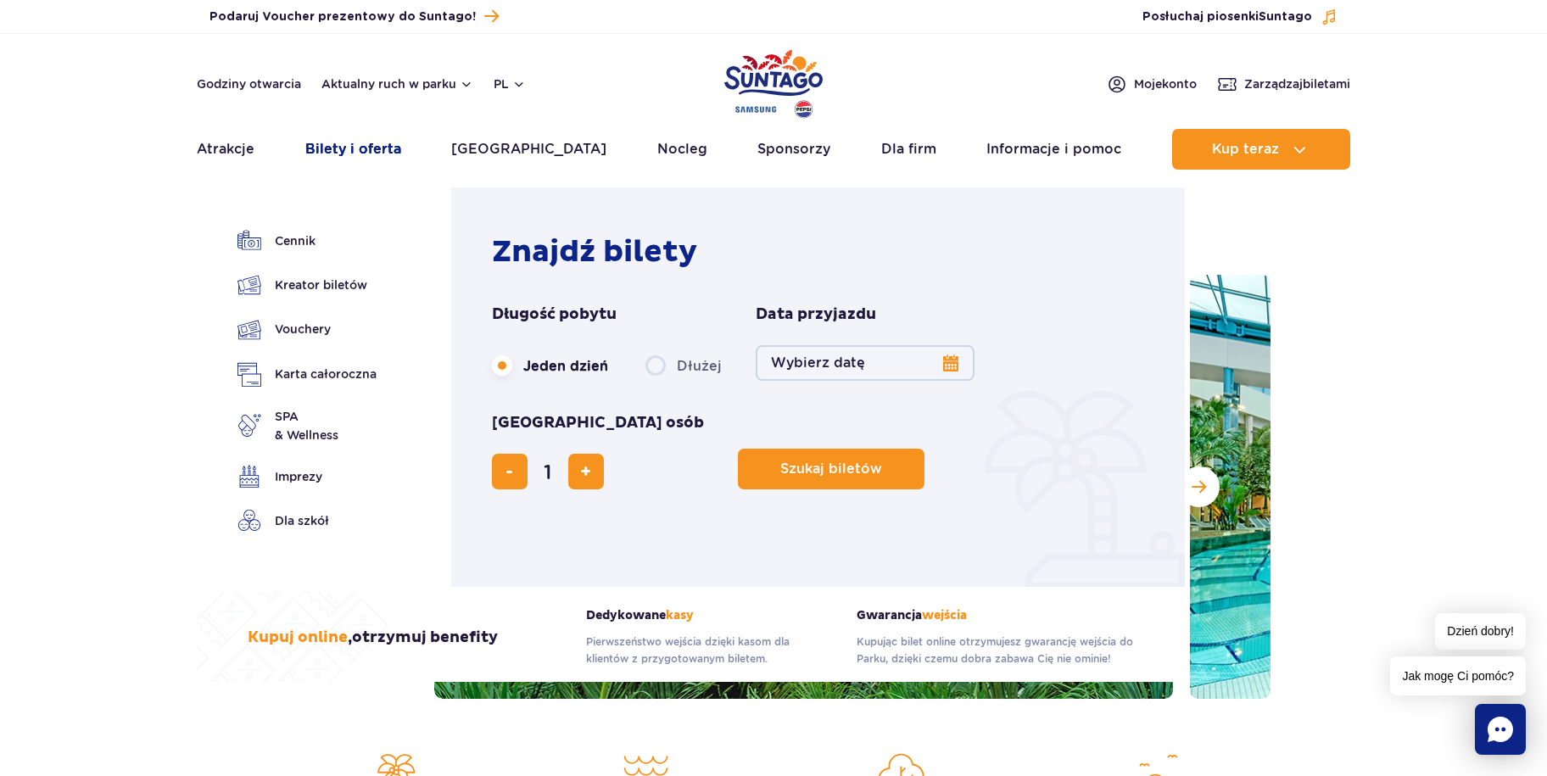
click at [382, 159] on link "Bilety i oferta" at bounding box center [353, 149] width 96 height 41
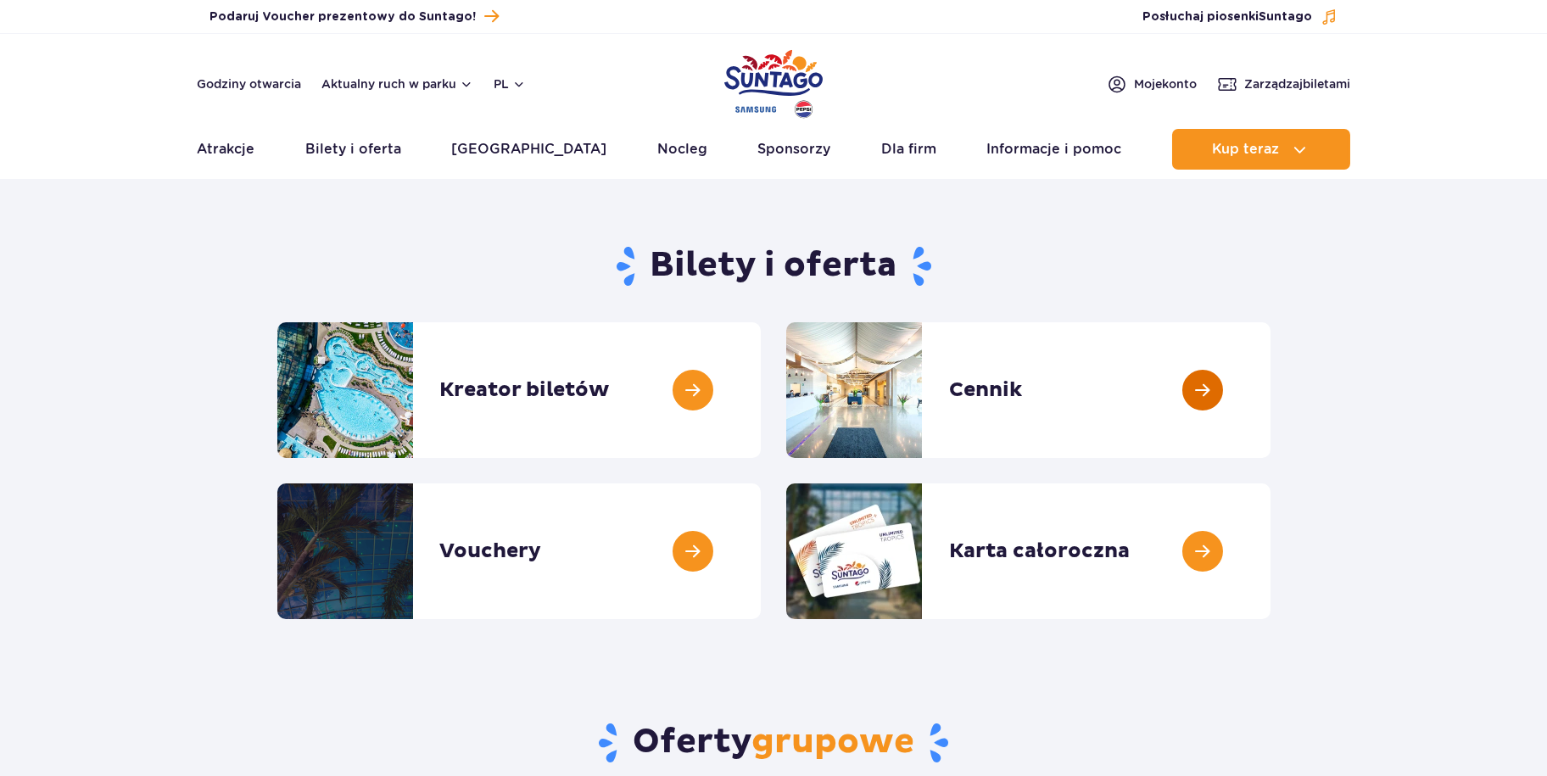
click at [1271, 396] on link at bounding box center [1271, 390] width 0 height 136
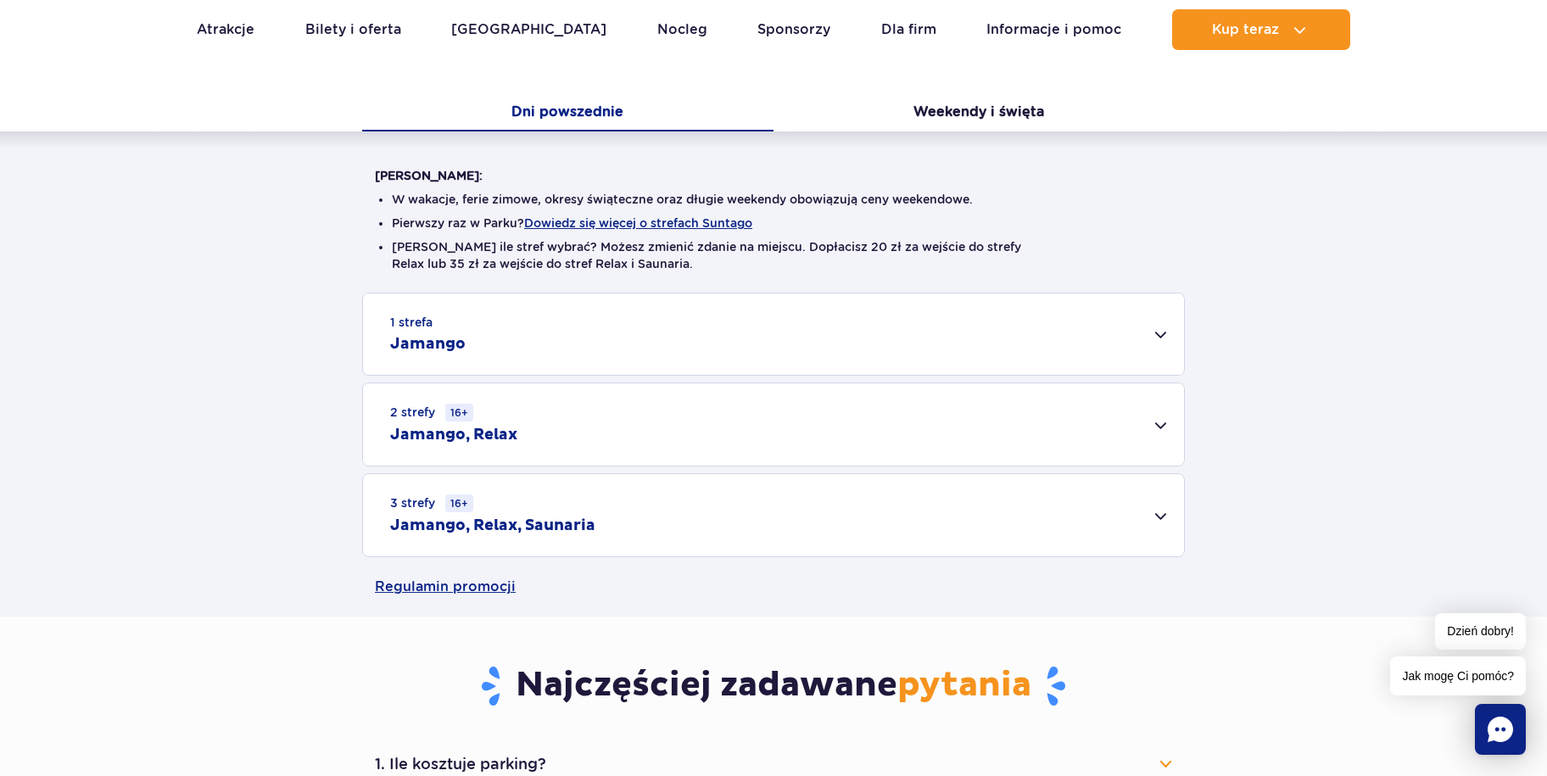
scroll to position [339, 0]
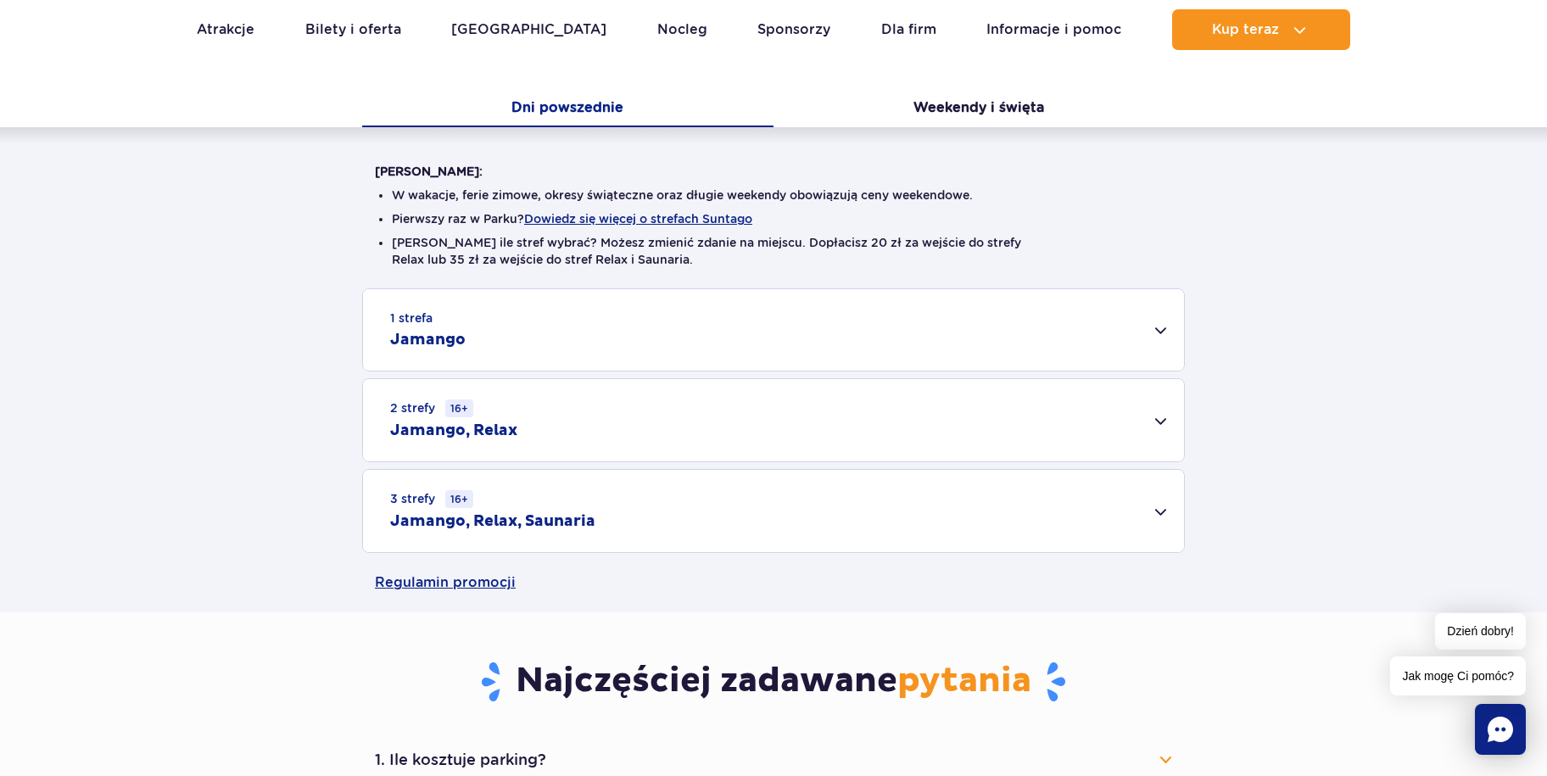
click at [1157, 338] on div "1 strefa Jamango" at bounding box center [773, 329] width 821 height 81
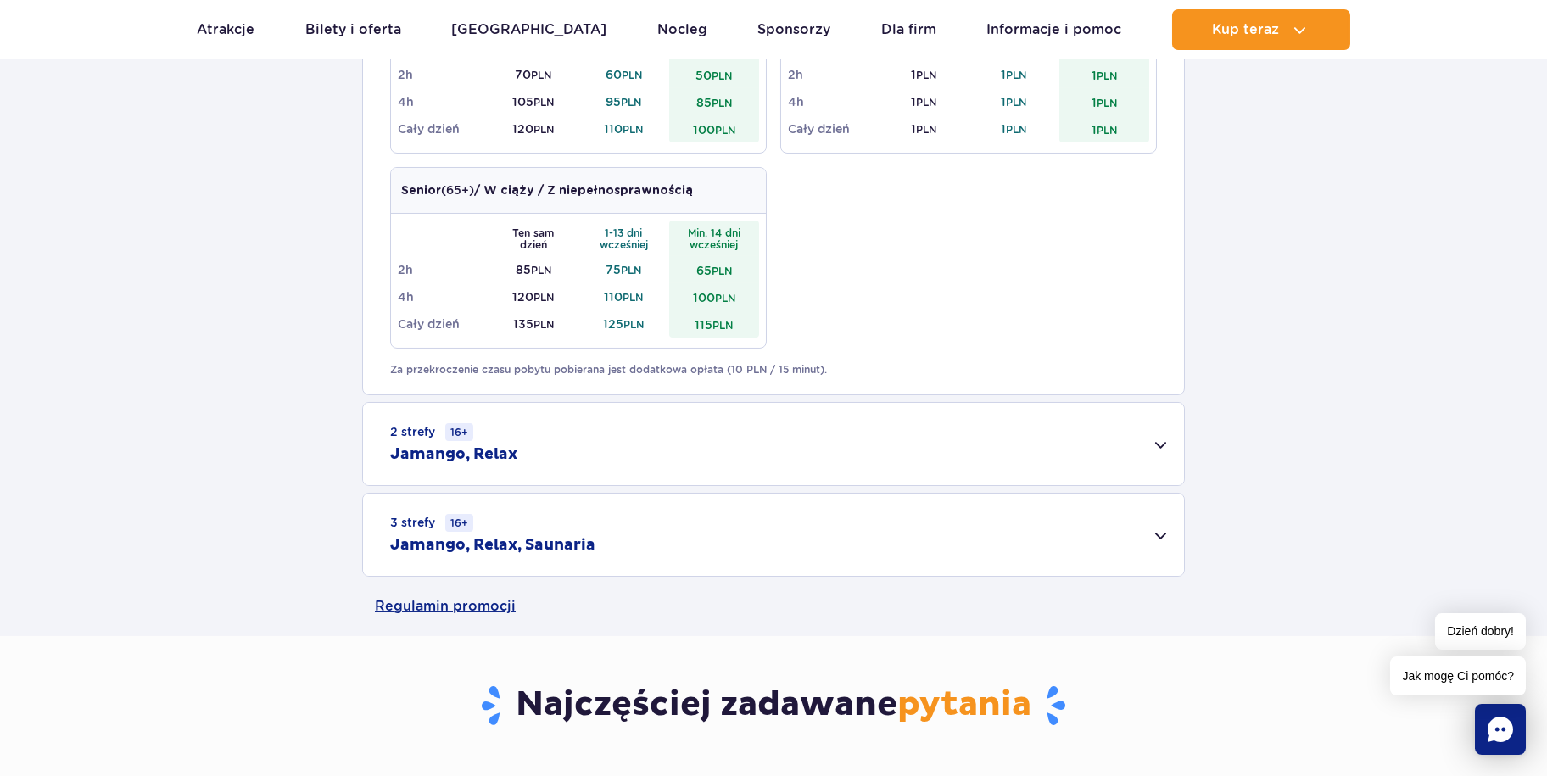
scroll to position [1018, 0]
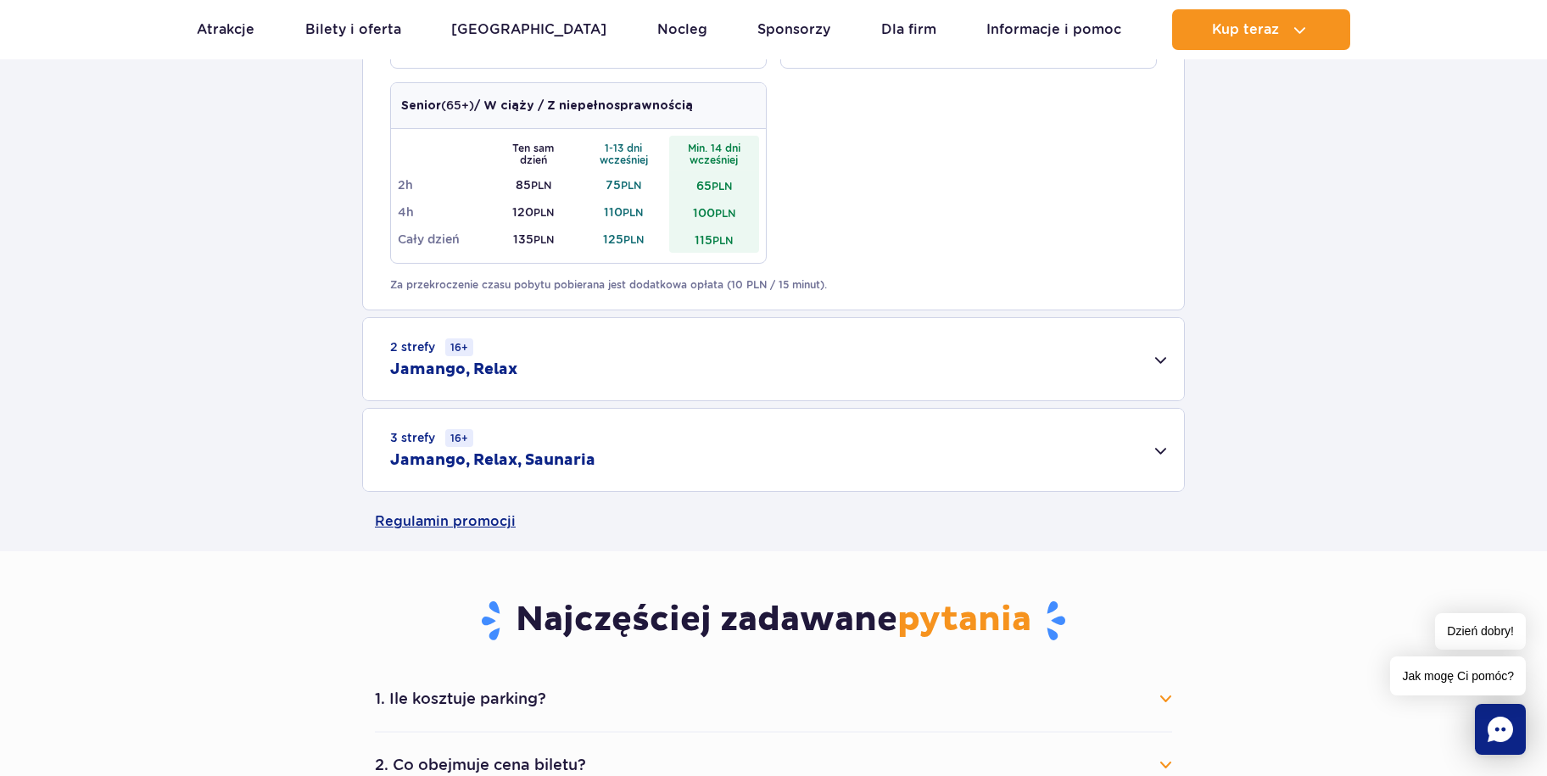
click at [1164, 454] on div "3 strefy 16+ Jamango, Relax, Saunaria" at bounding box center [773, 450] width 821 height 82
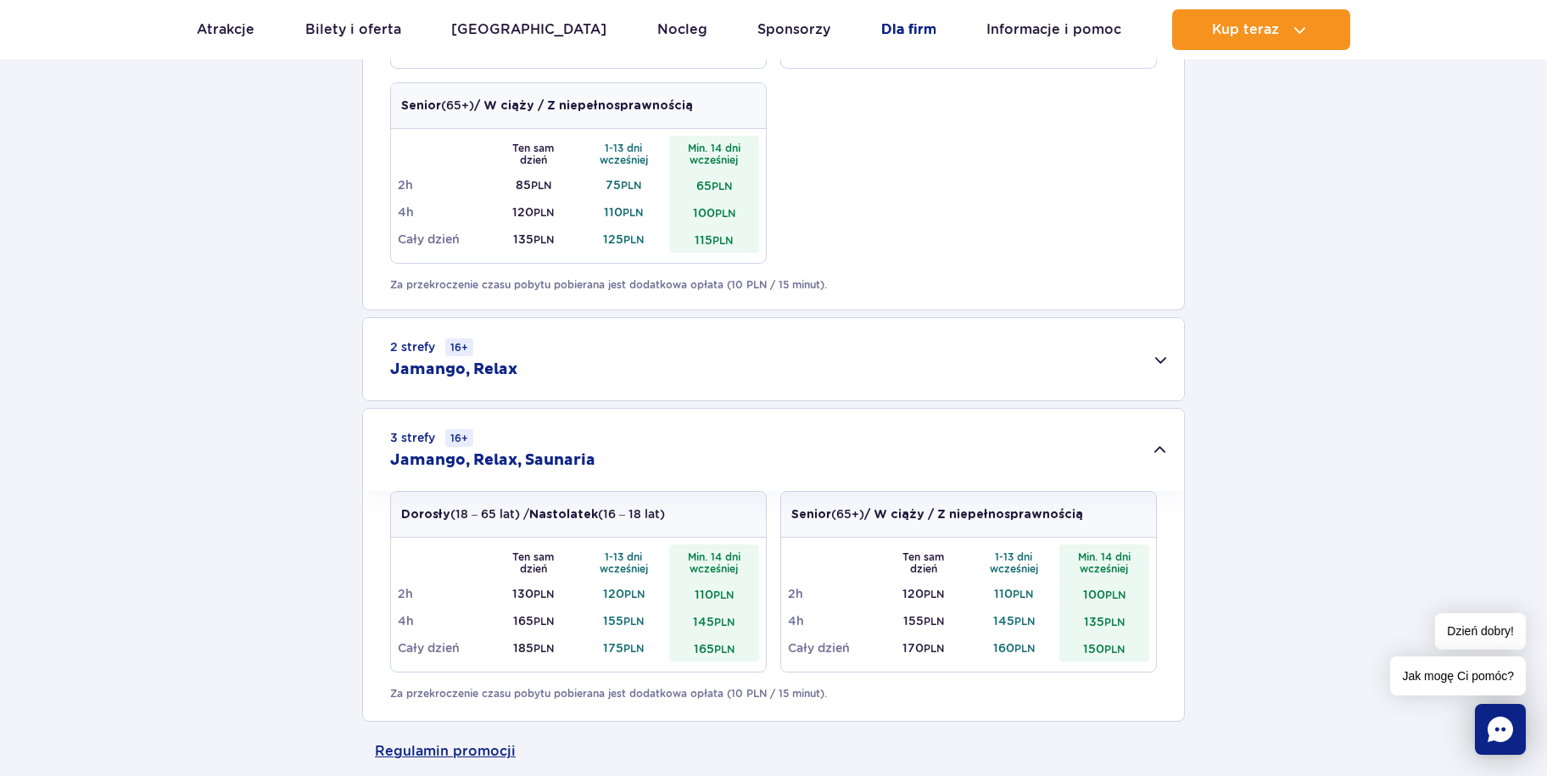
click at [892, 23] on link "Dla firm" at bounding box center [908, 29] width 55 height 41
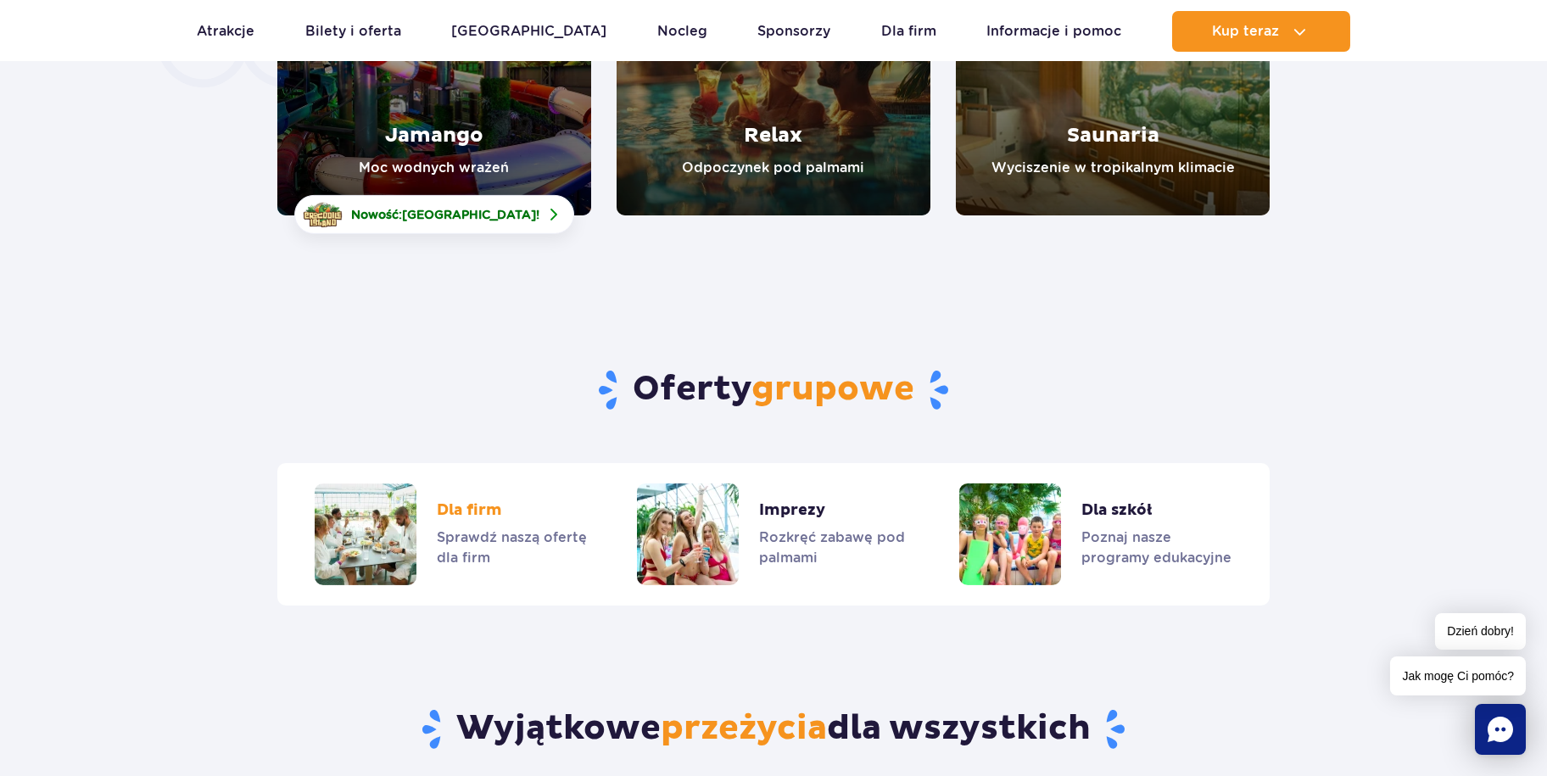
click at [483, 483] on link "Dla firm" at bounding box center [451, 534] width 273 height 102
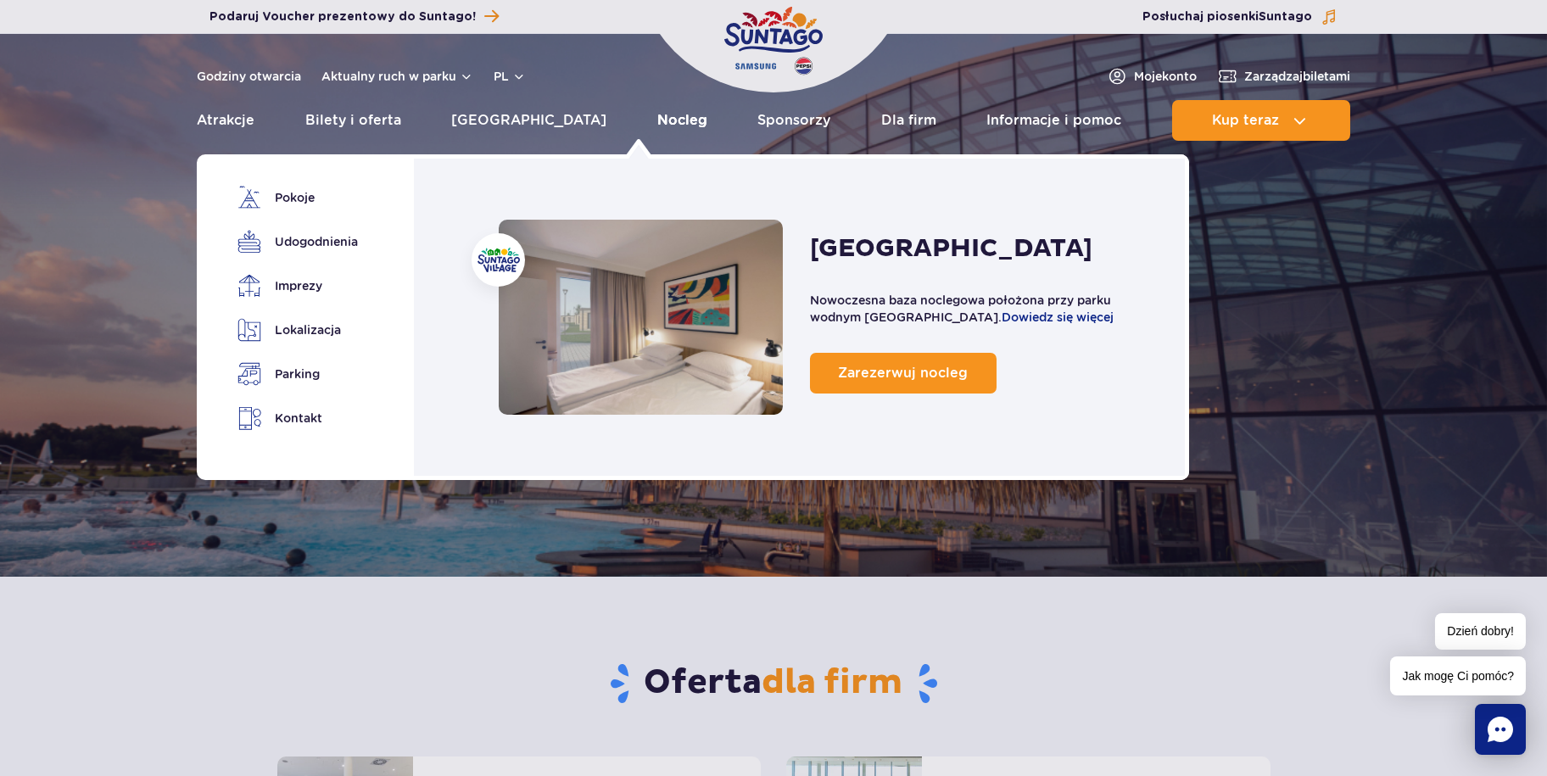
click at [657, 125] on link "Nocleg" at bounding box center [682, 120] width 50 height 41
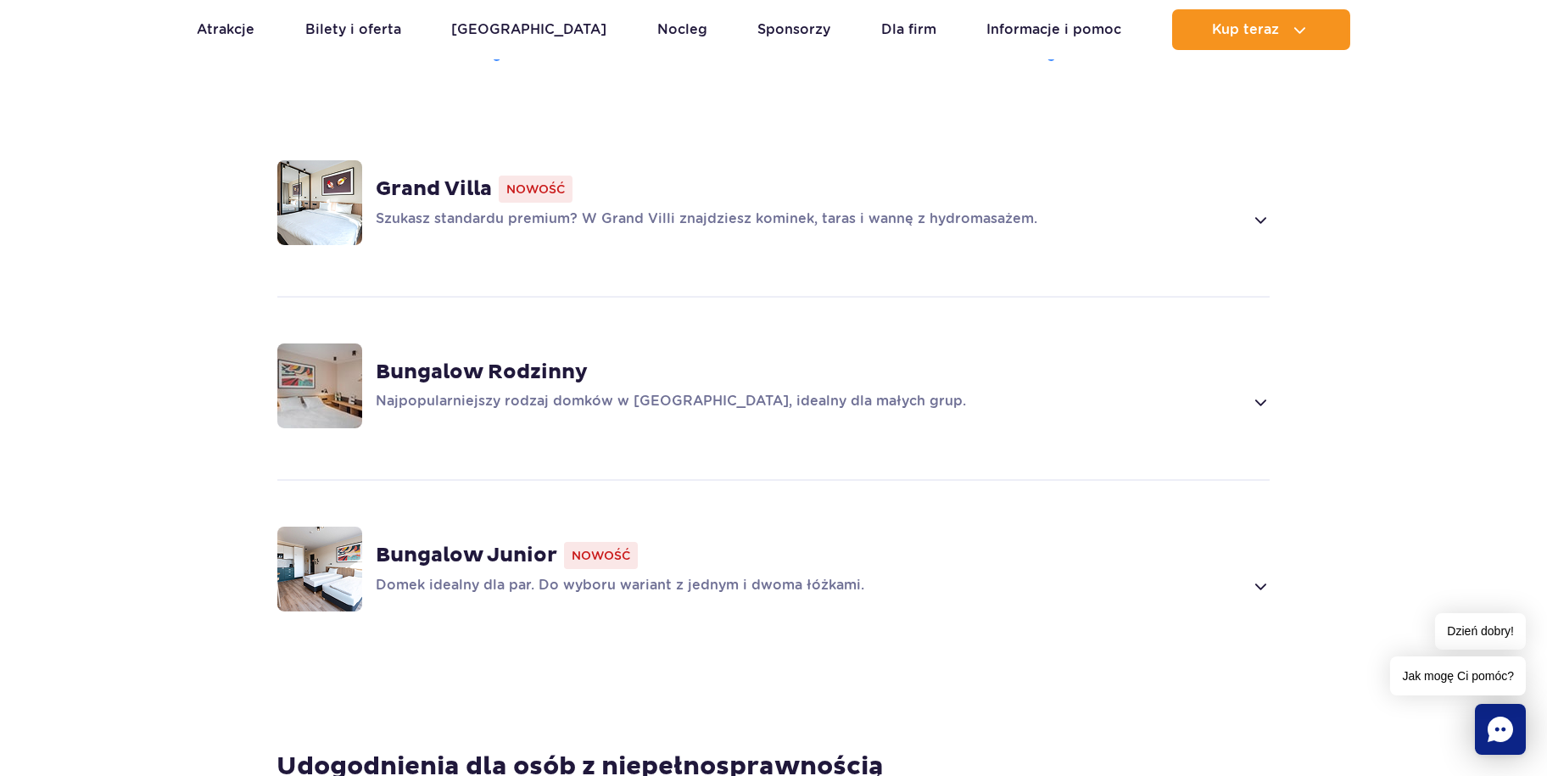
scroll to position [1187, 0]
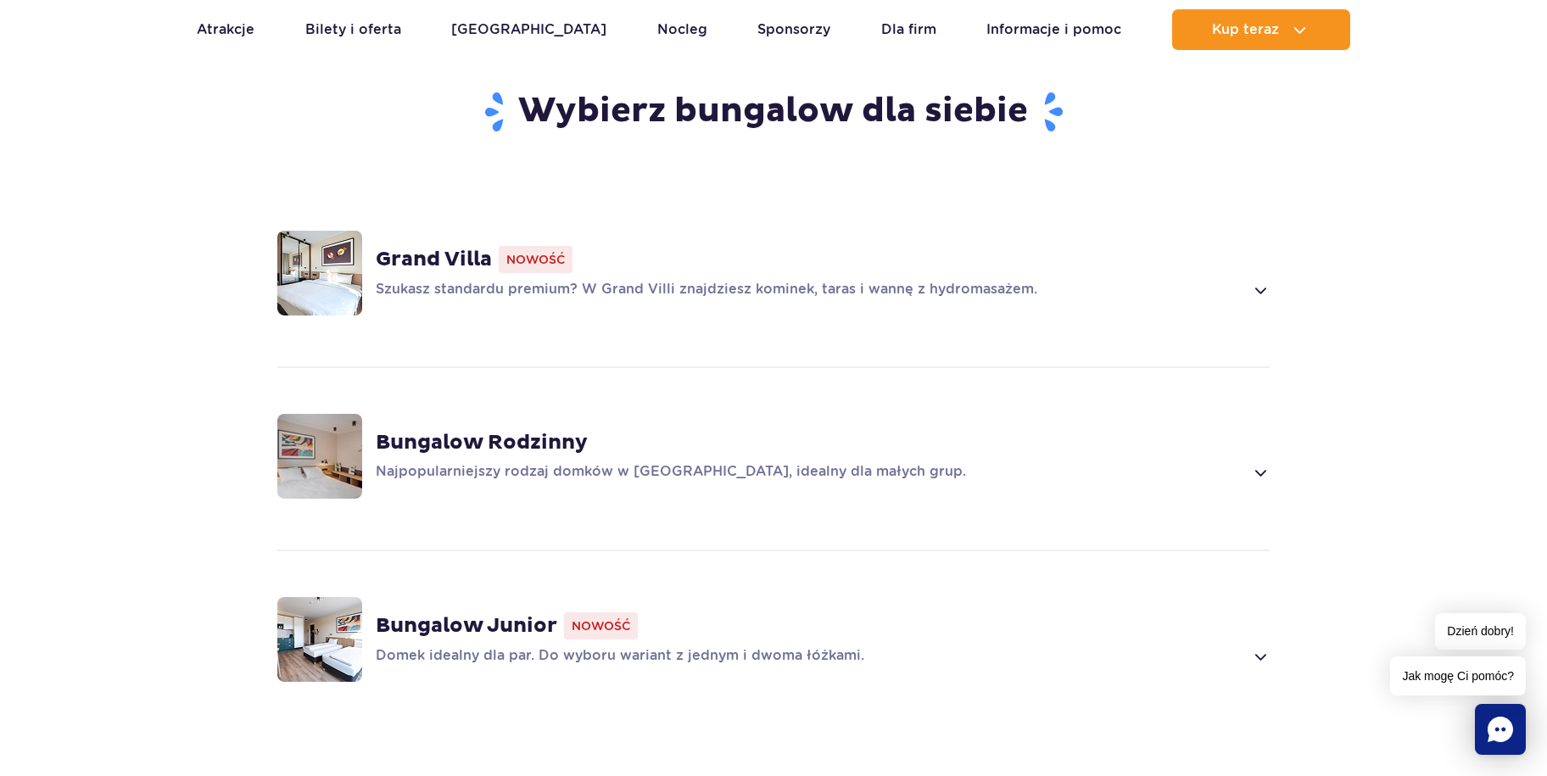
click at [574, 430] on strong "Bungalow Rodzinny" at bounding box center [482, 442] width 212 height 25
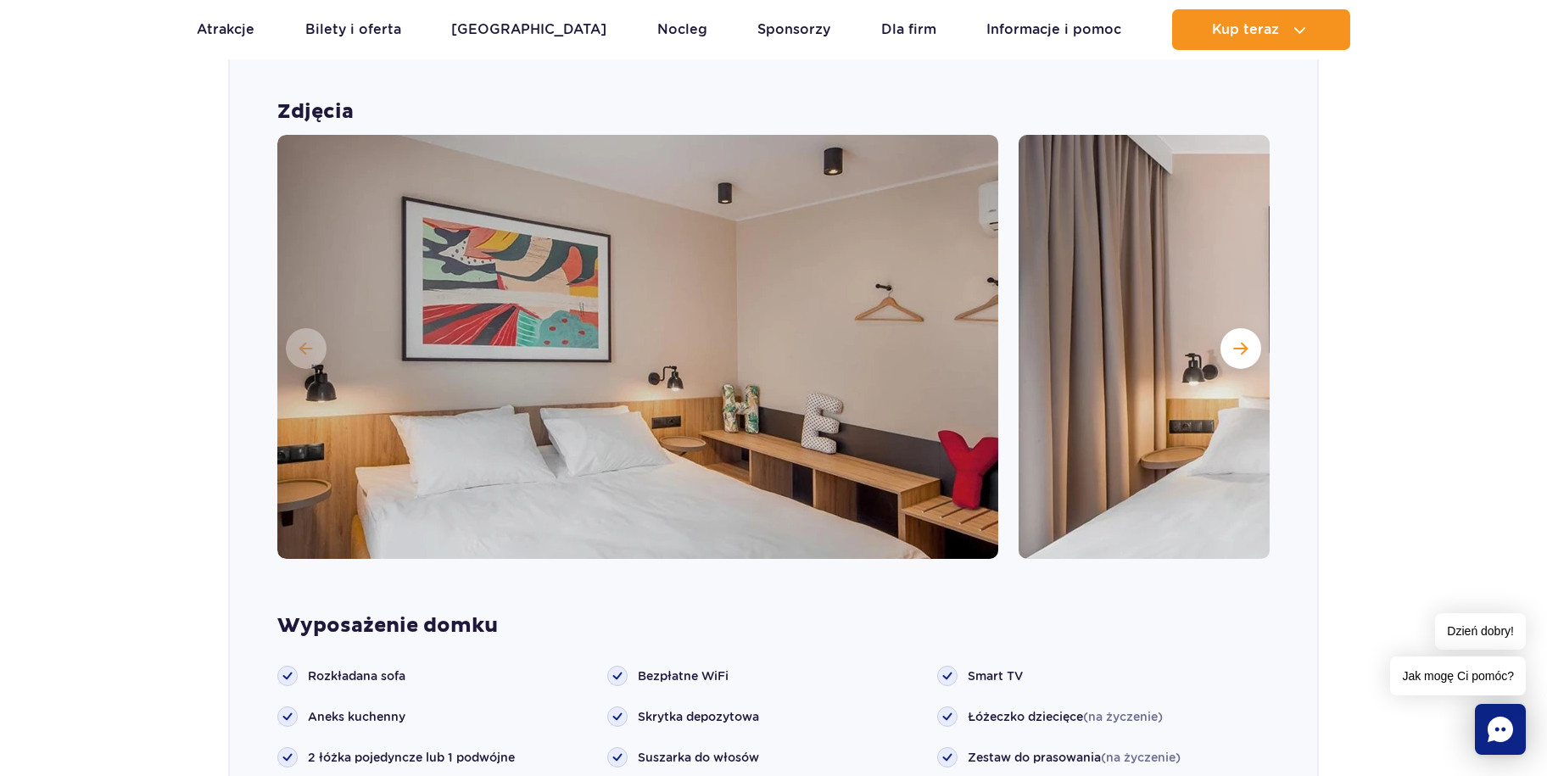
scroll to position [1617, 0]
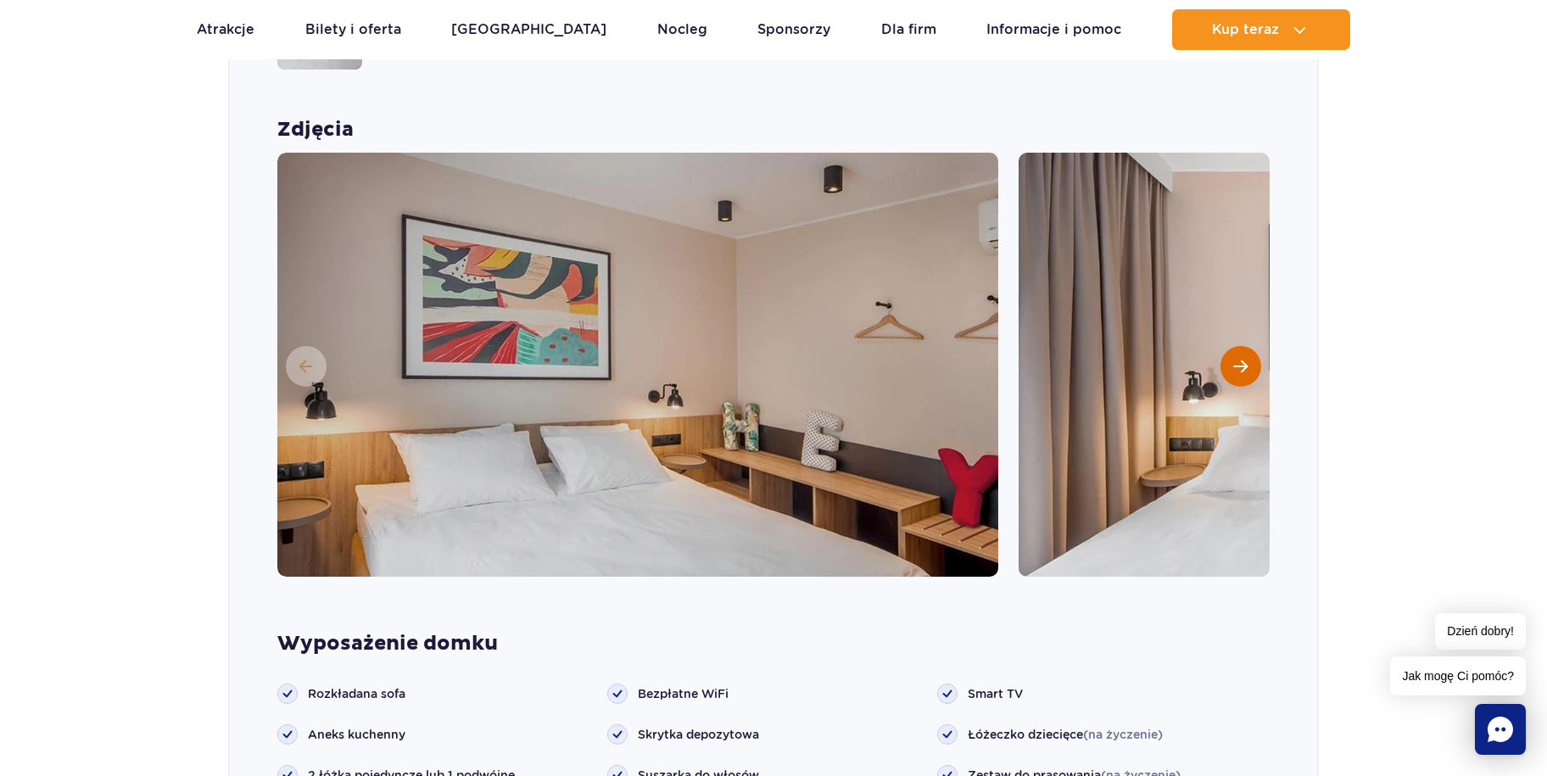
click at [1248, 346] on button "Następny slajd" at bounding box center [1241, 366] width 41 height 41
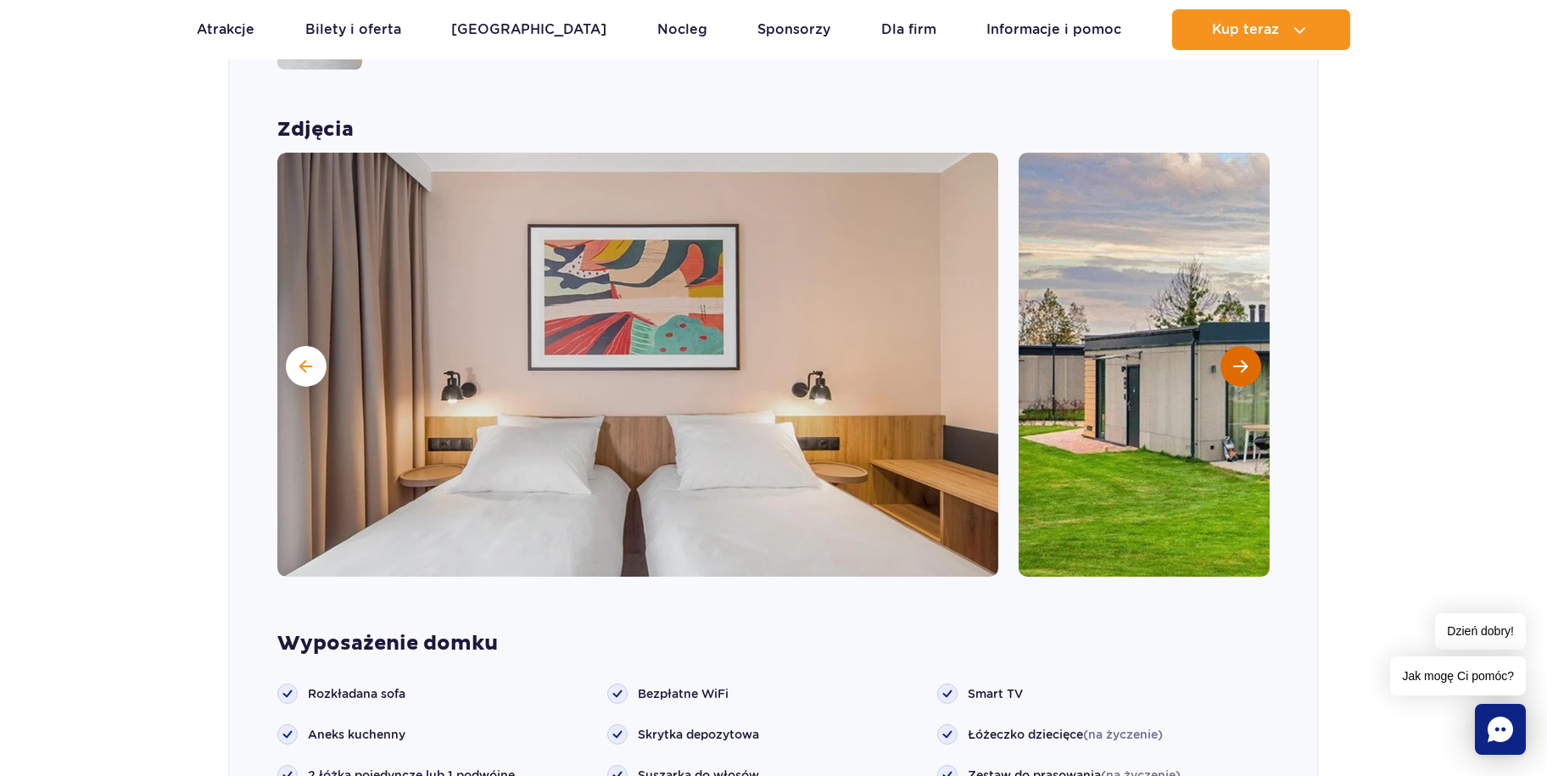
click at [1248, 346] on button "Następny slajd" at bounding box center [1241, 366] width 41 height 41
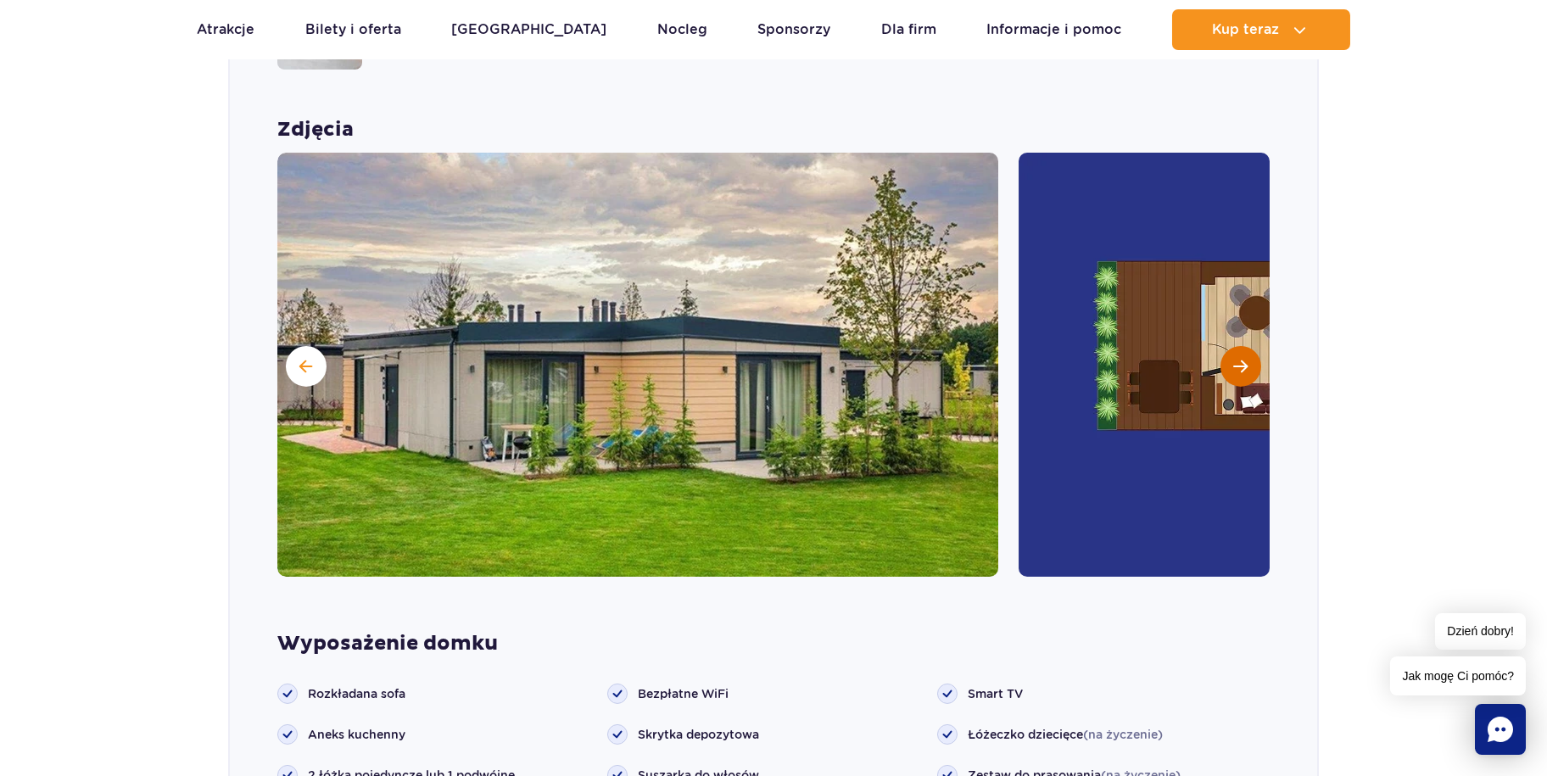
click at [1248, 346] on button "Następny slajd" at bounding box center [1241, 366] width 41 height 41
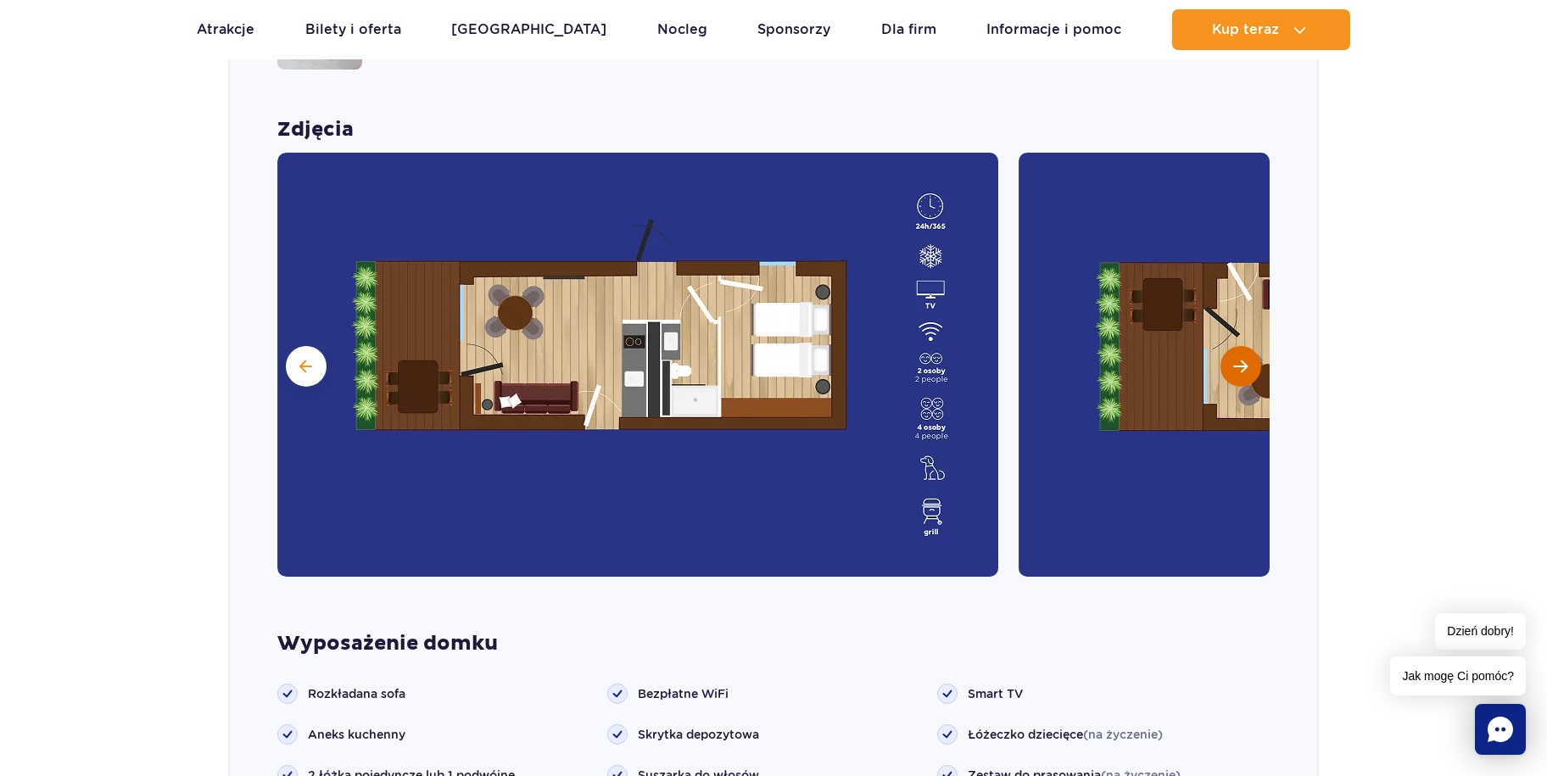
click at [1248, 346] on button "Następny slajd" at bounding box center [1241, 366] width 41 height 41
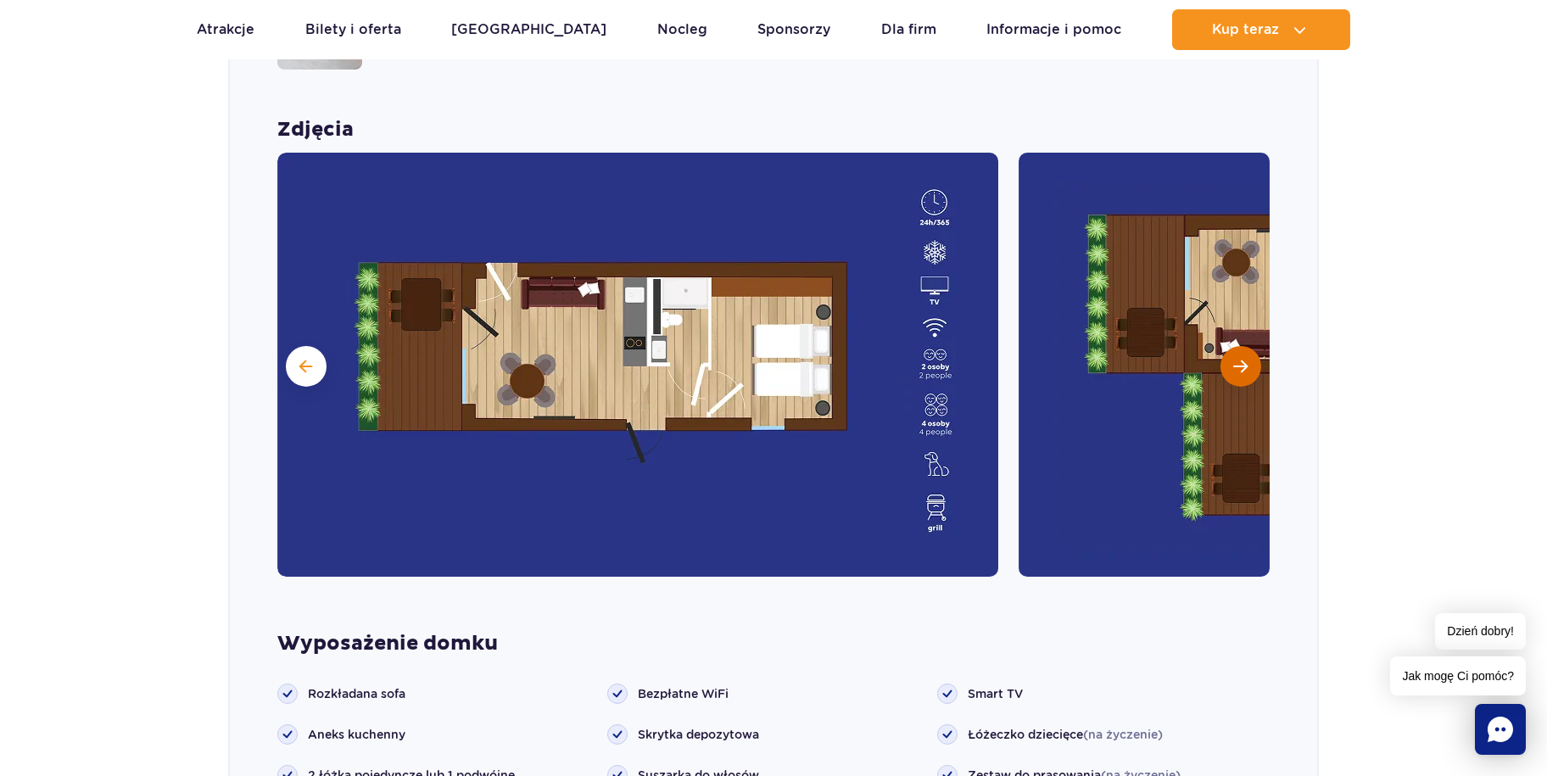
click at [1248, 346] on button "Następny slajd" at bounding box center [1241, 366] width 41 height 41
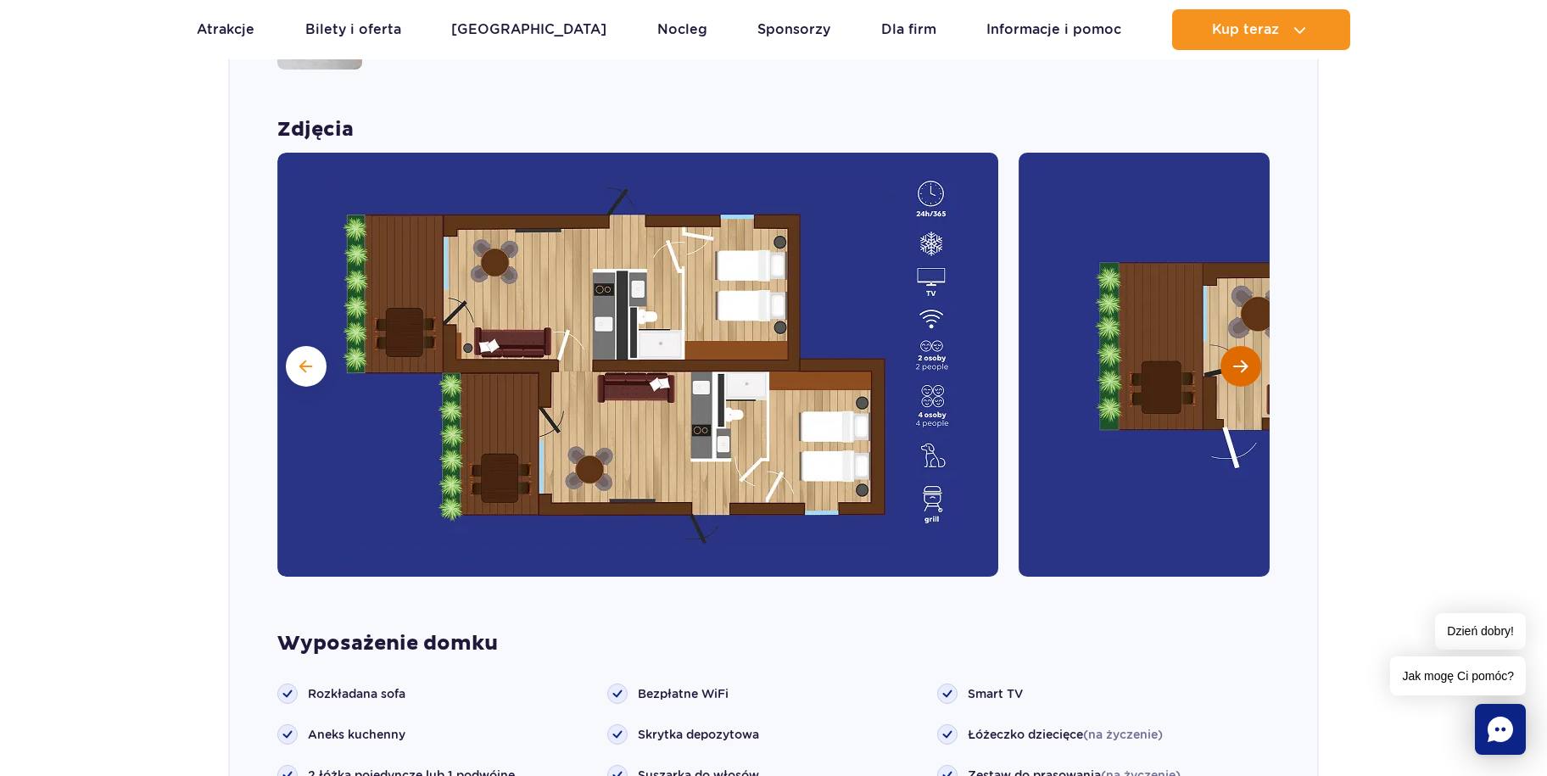
click at [1248, 346] on button "Następny slajd" at bounding box center [1241, 366] width 41 height 41
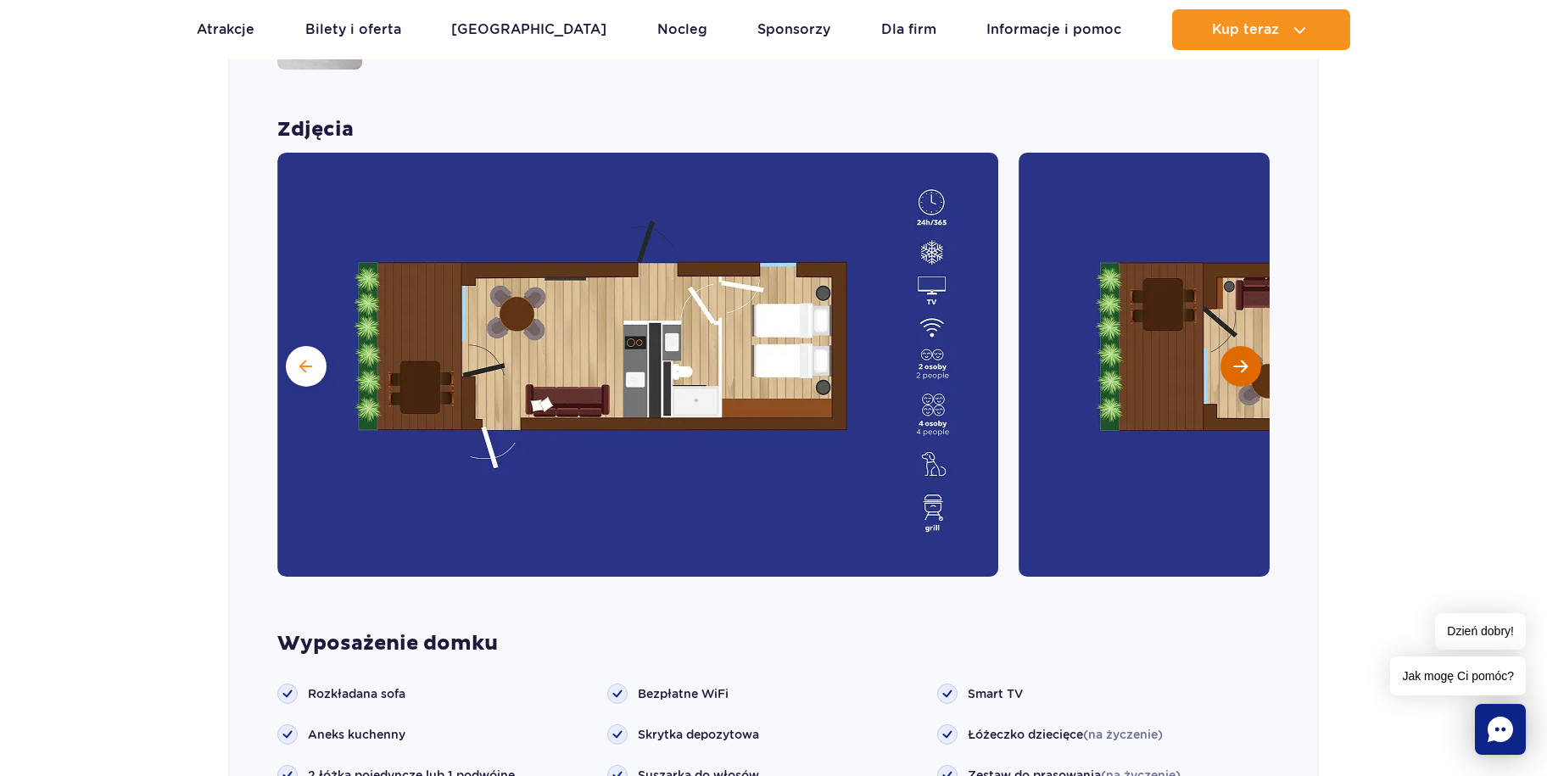
click at [1248, 346] on button "Następny slajd" at bounding box center [1241, 366] width 41 height 41
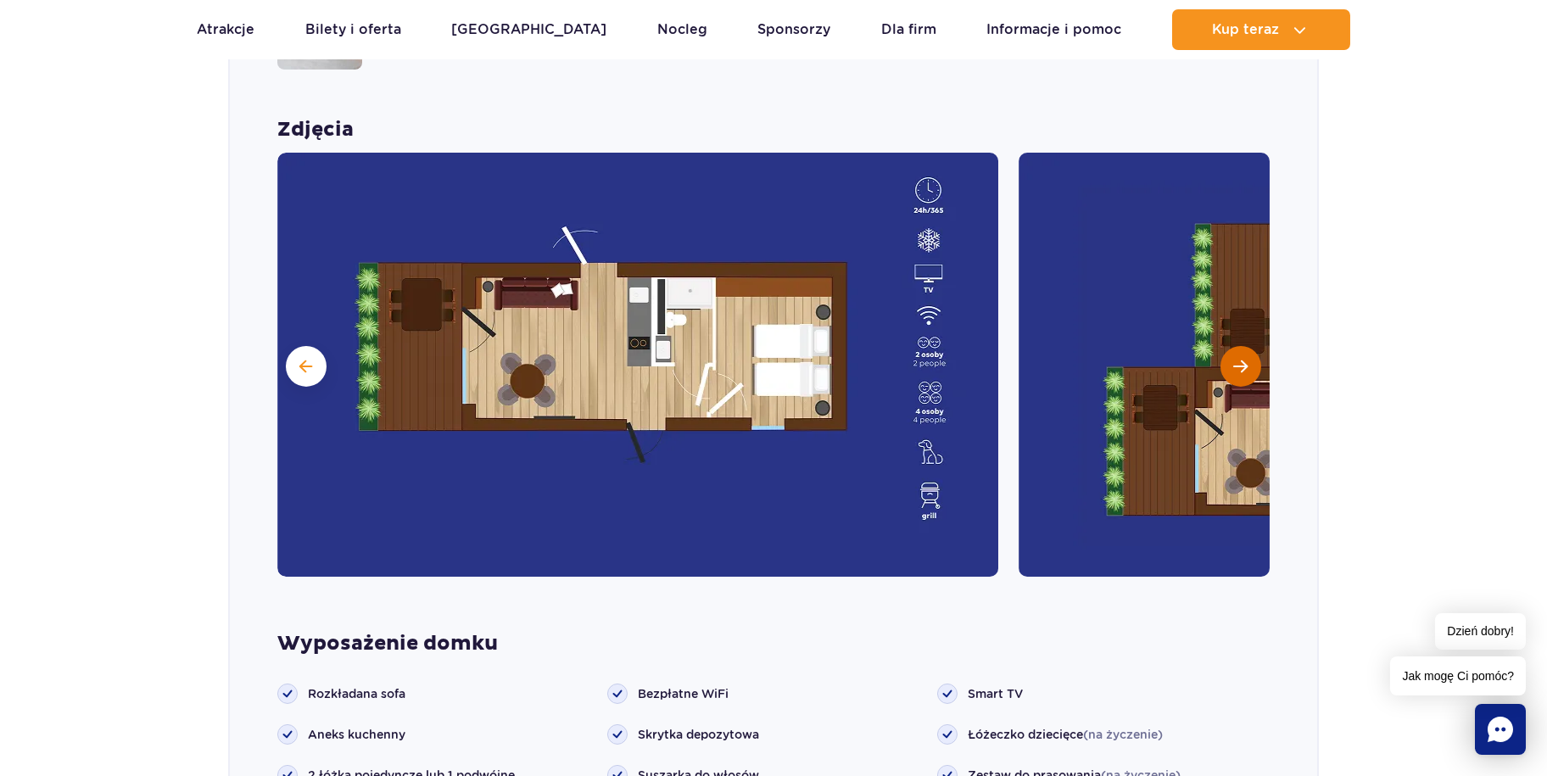
click at [1248, 346] on button "Następny slajd" at bounding box center [1241, 366] width 41 height 41
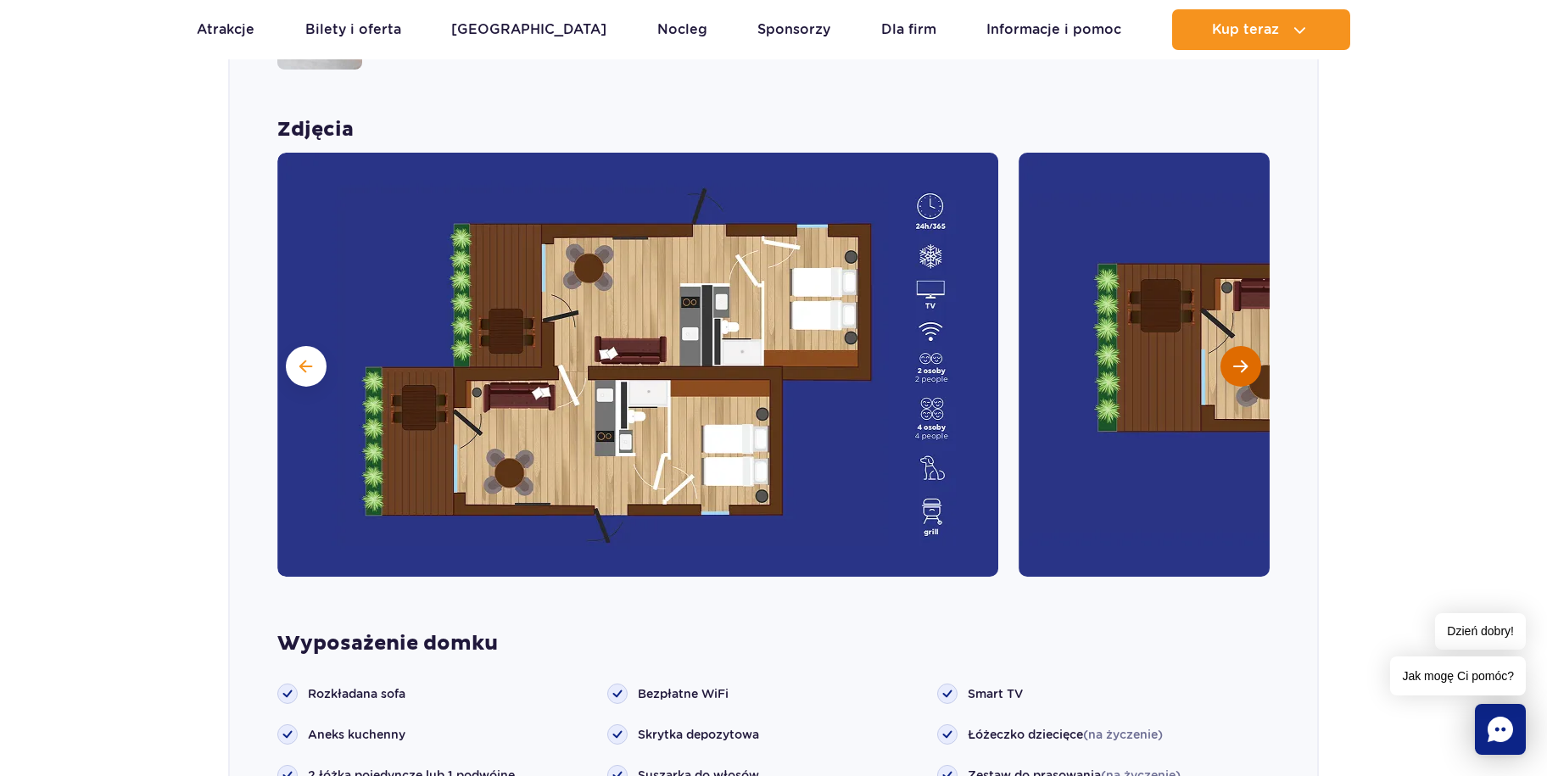
click at [1248, 346] on button "Następny slajd" at bounding box center [1241, 366] width 41 height 41
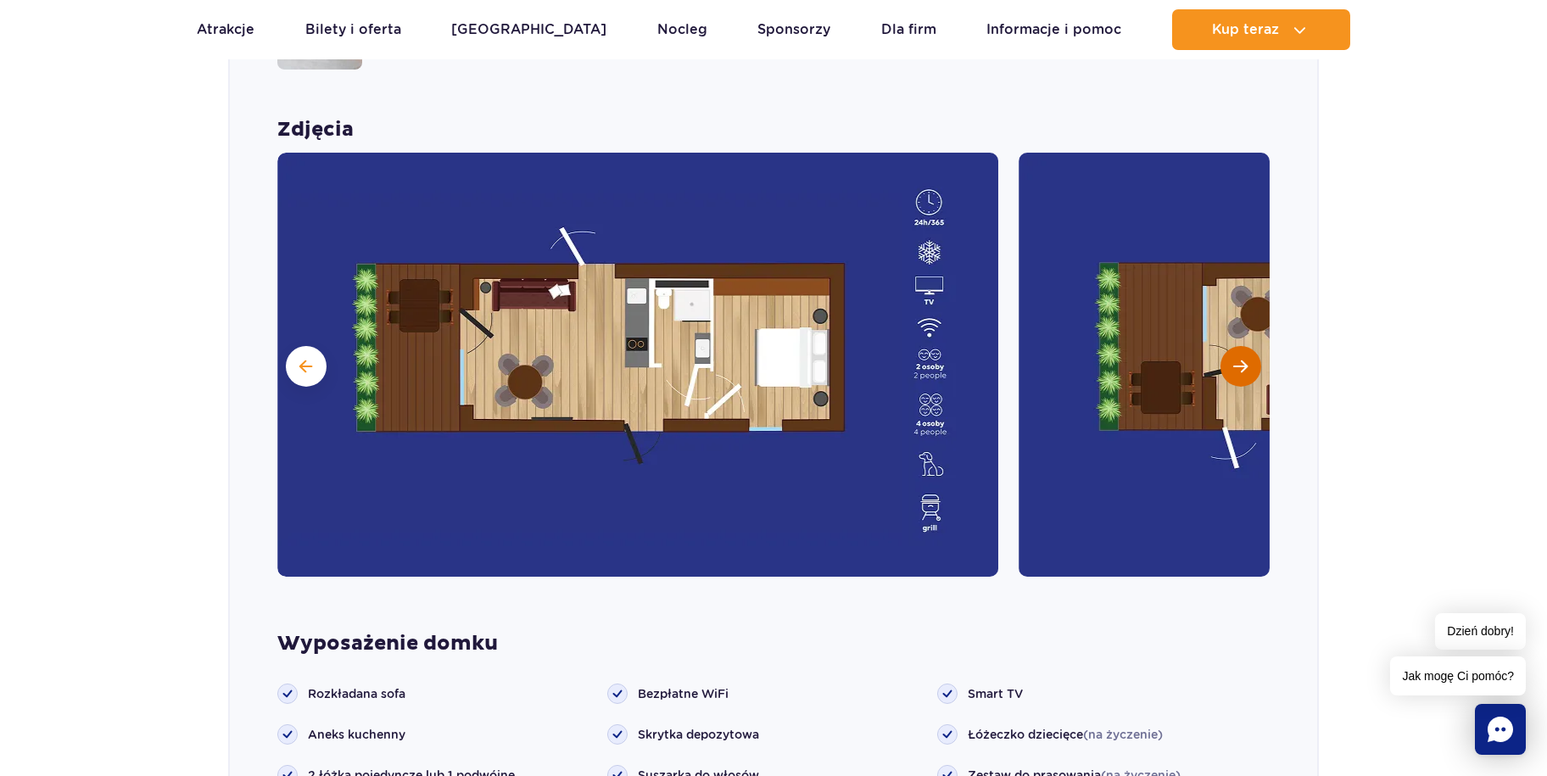
click at [1248, 346] on button "Następny slajd" at bounding box center [1241, 366] width 41 height 41
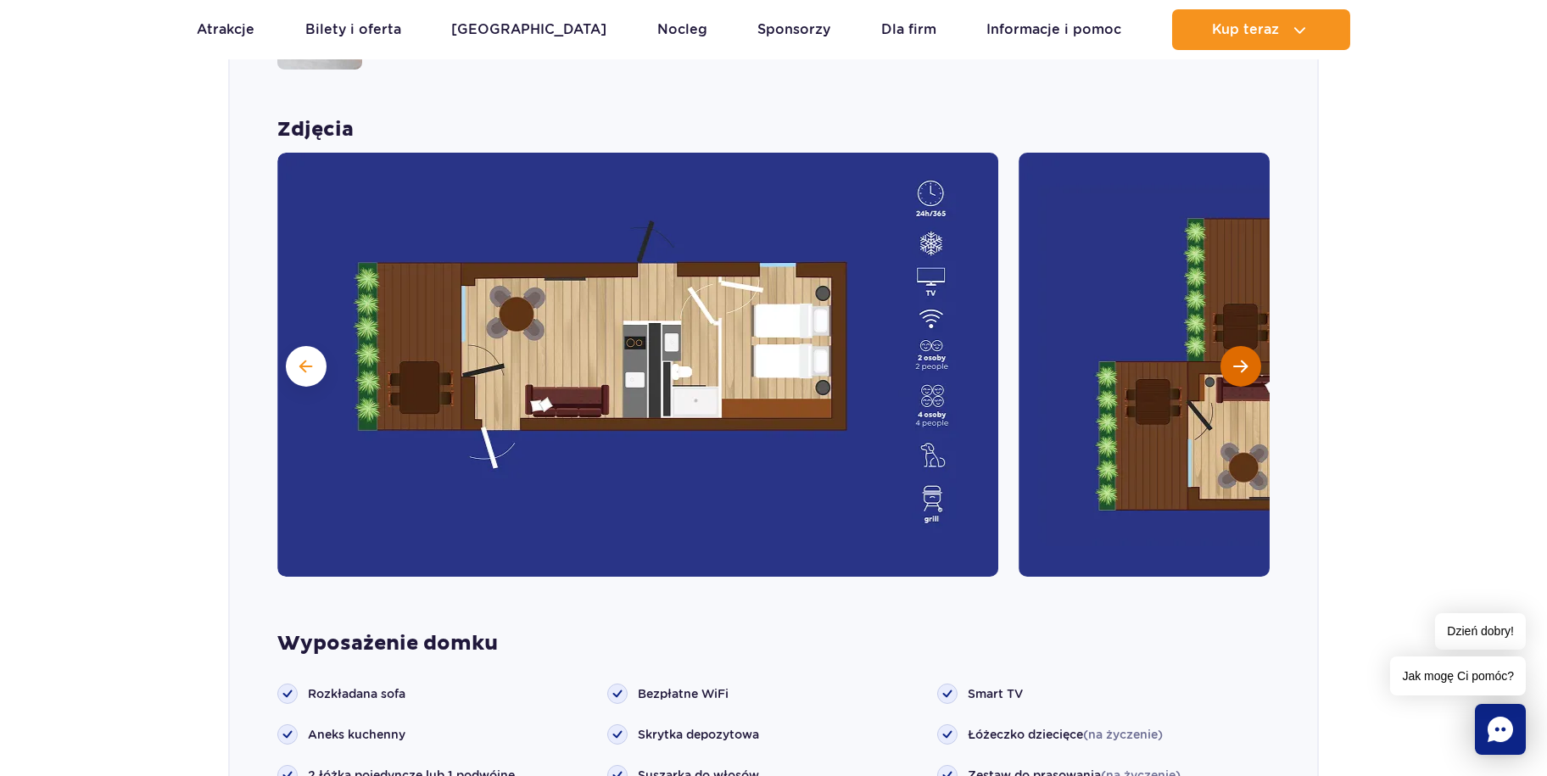
click at [1248, 346] on button "Następny slajd" at bounding box center [1241, 366] width 41 height 41
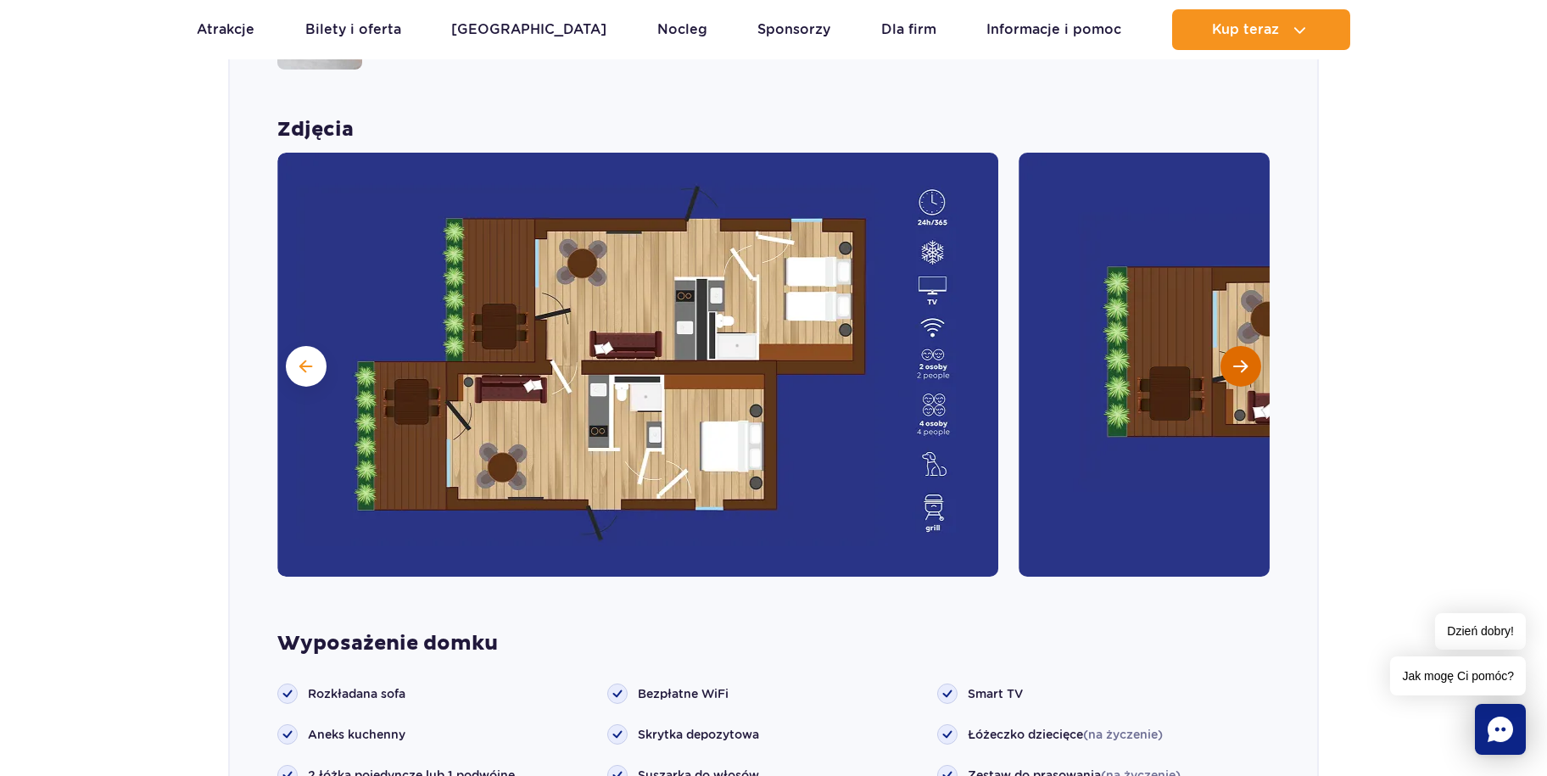
click at [1248, 346] on button "Następny slajd" at bounding box center [1241, 366] width 41 height 41
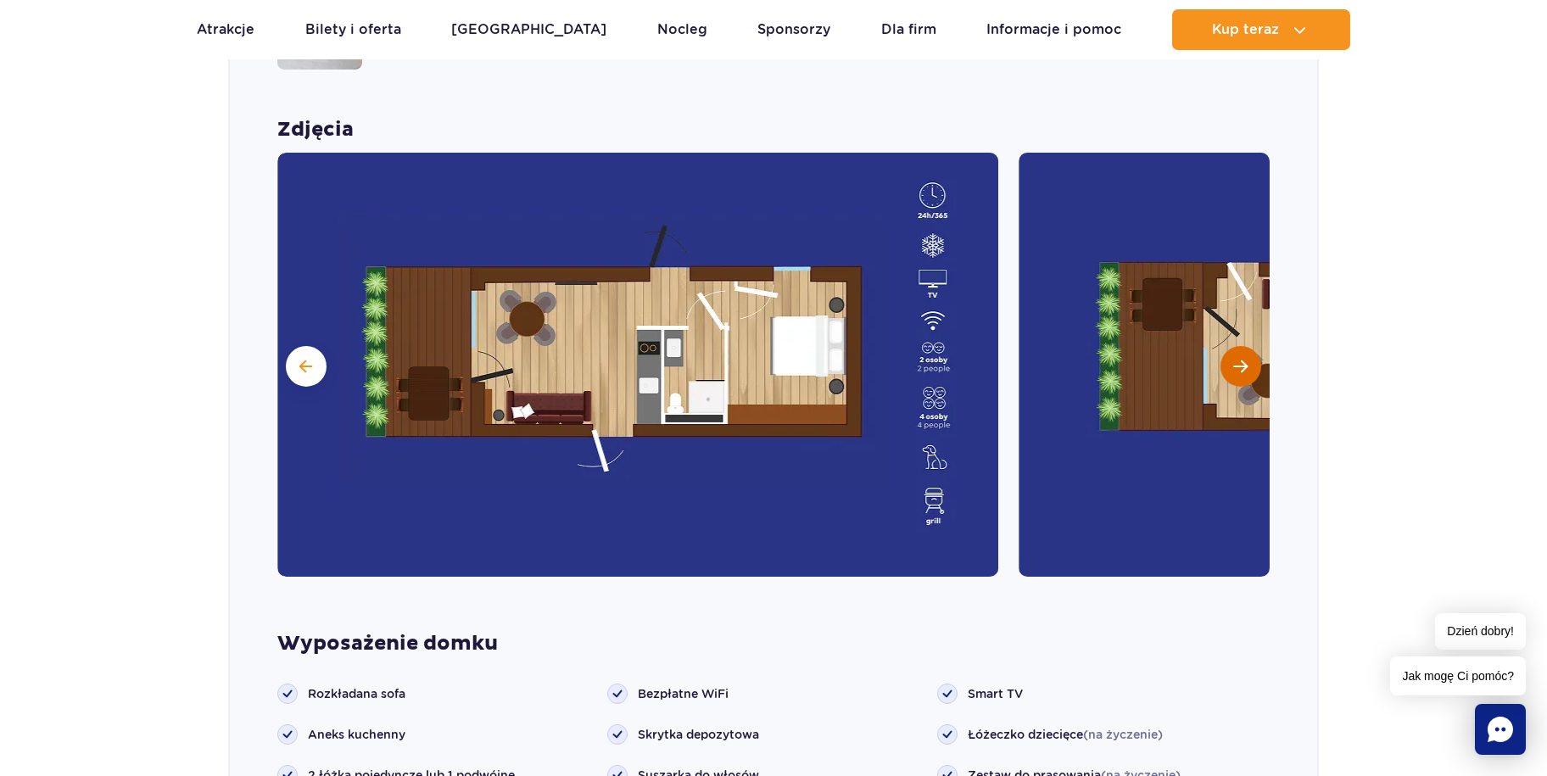
click at [1248, 346] on button "Następny slajd" at bounding box center [1241, 366] width 41 height 41
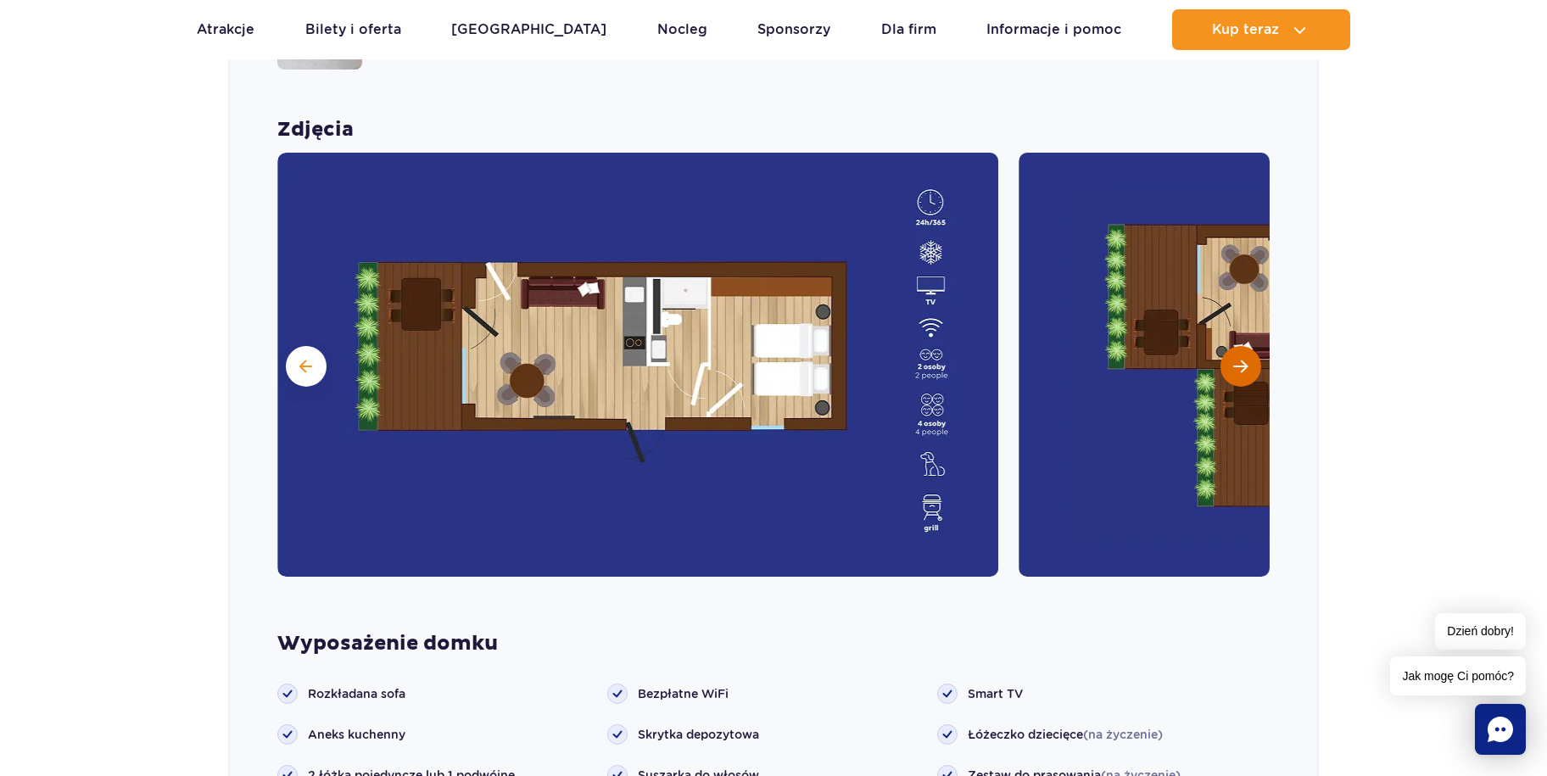
click at [1248, 346] on button "Następny slajd" at bounding box center [1241, 366] width 41 height 41
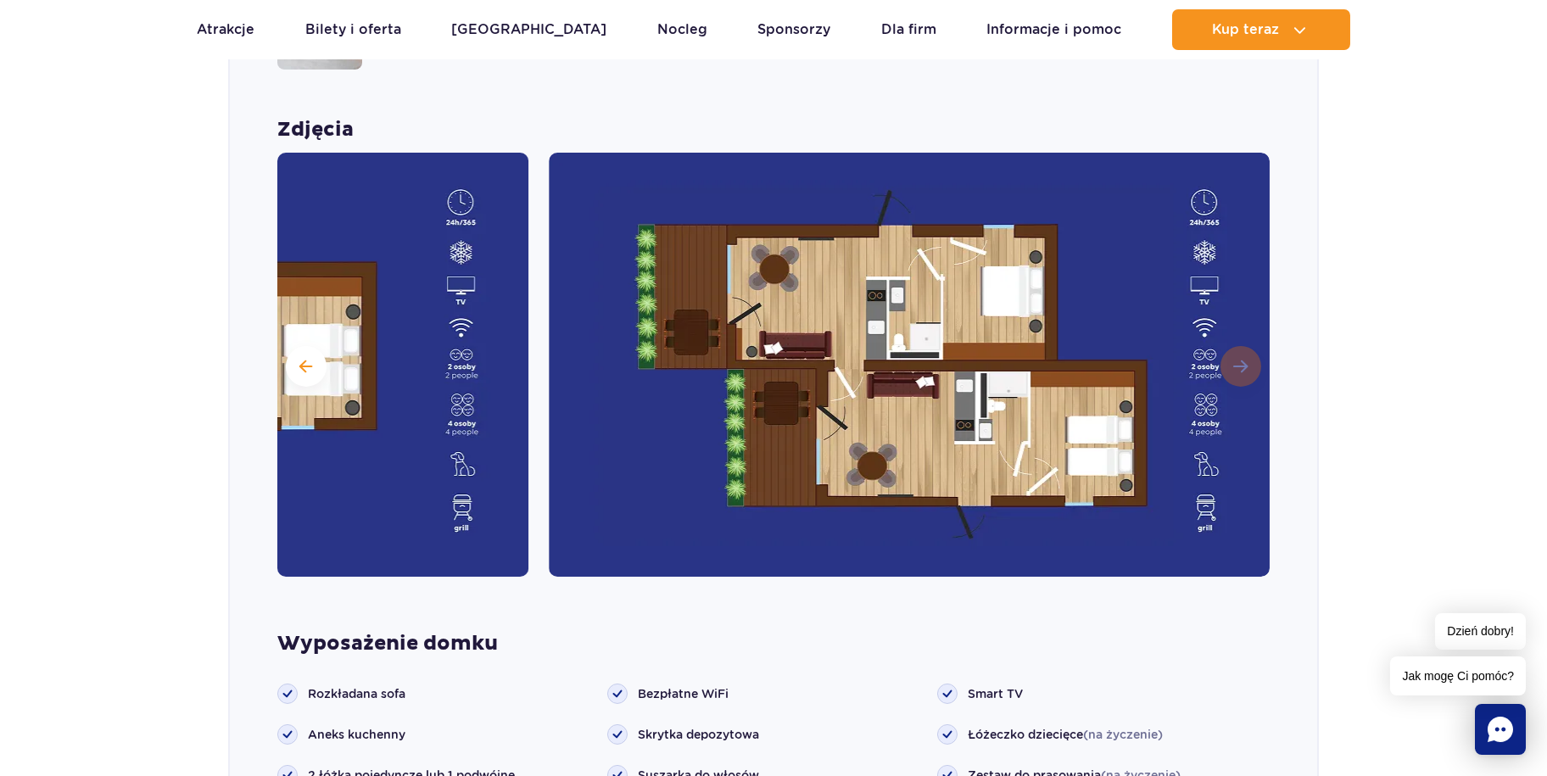
click at [1248, 346] on img at bounding box center [909, 365] width 721 height 424
click at [1377, 310] on section "Wybierz bungalow dla siebie Grand Villa Nowość Szukasz standardu premium? W Gra…" at bounding box center [773, 456] width 1547 height 1700
click at [757, 36] on link "Sponsorzy" at bounding box center [793, 29] width 73 height 41
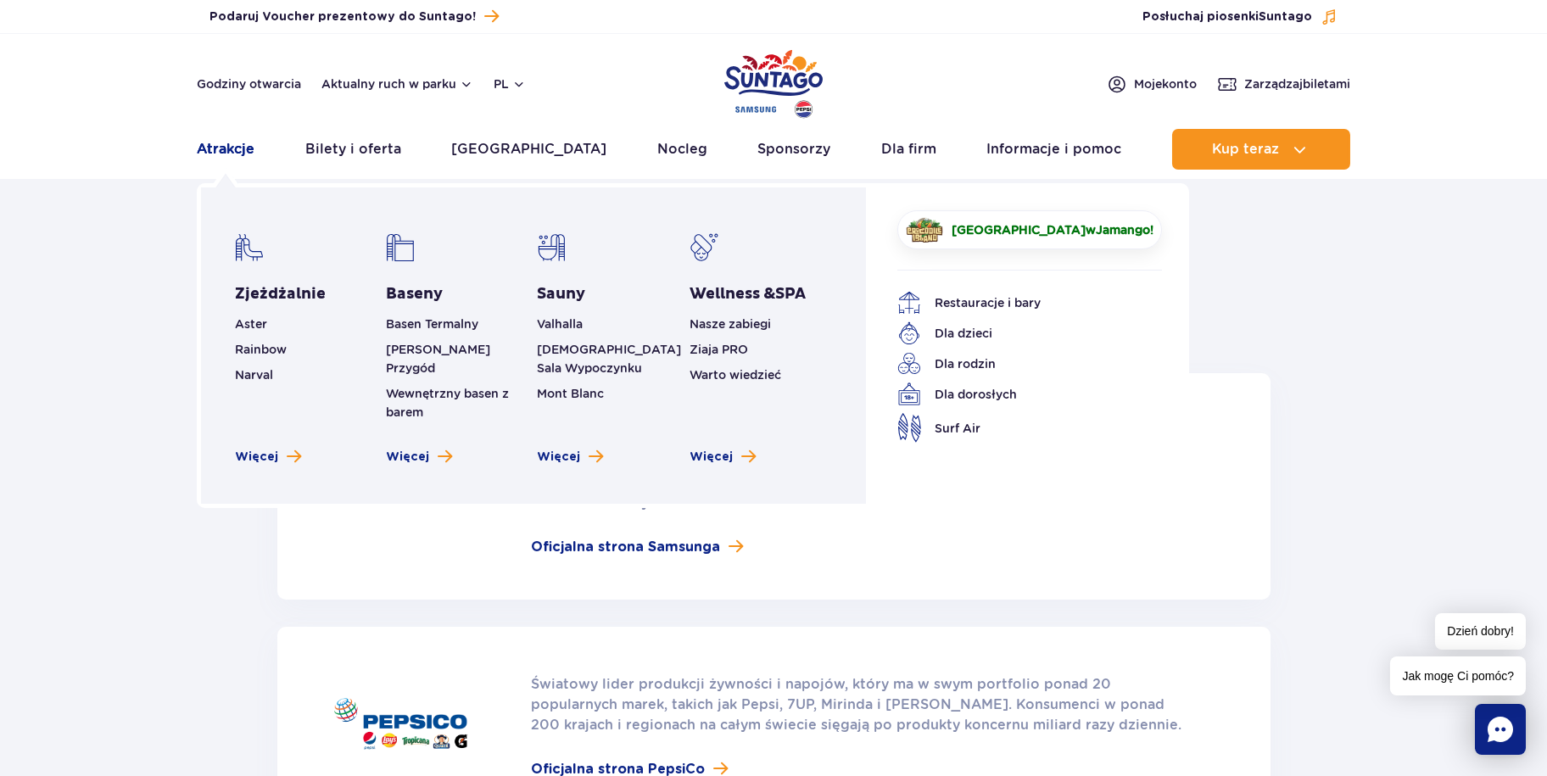
click at [228, 149] on link "Atrakcje" at bounding box center [226, 149] width 58 height 41
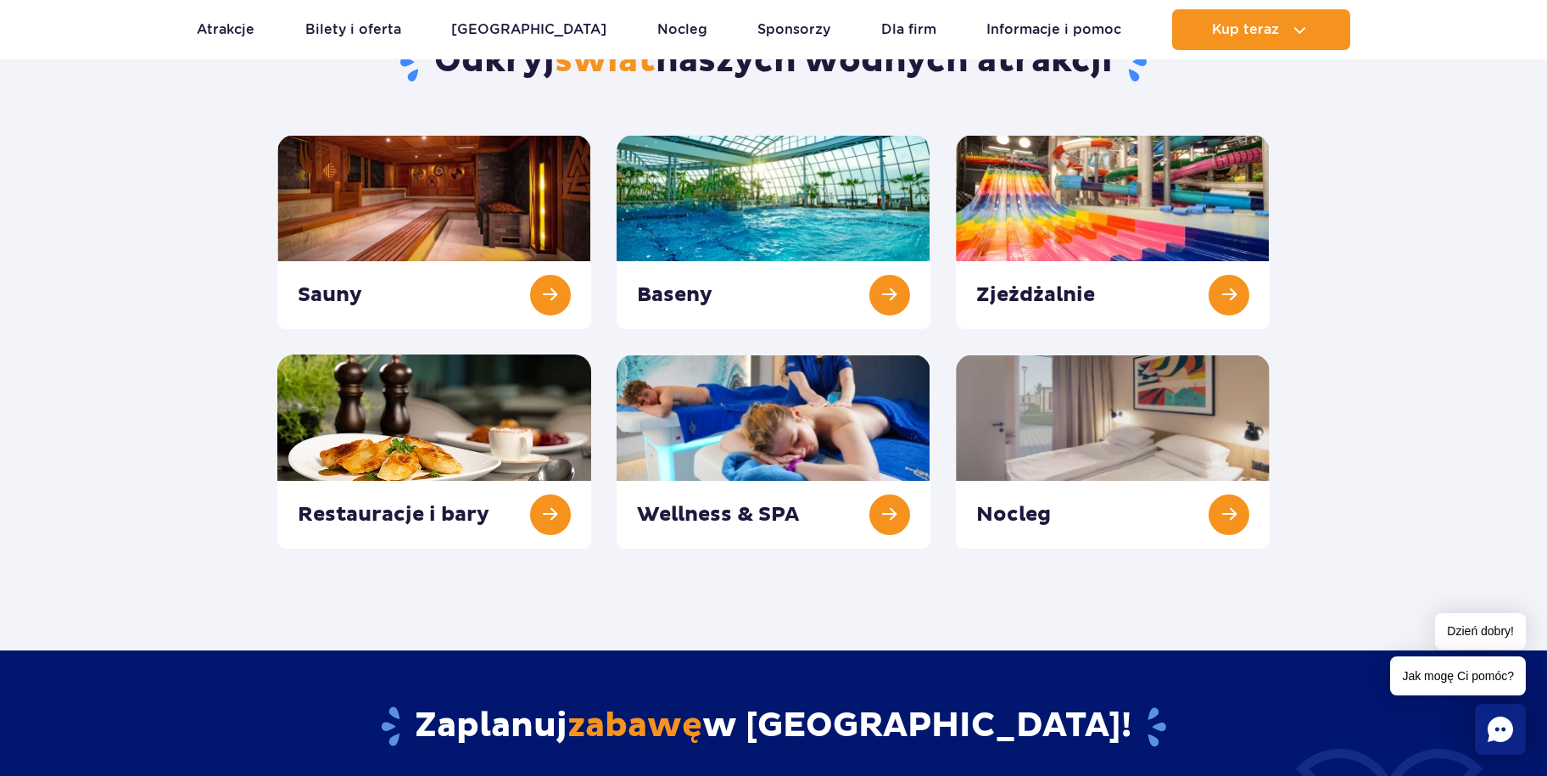
scroll to position [254, 0]
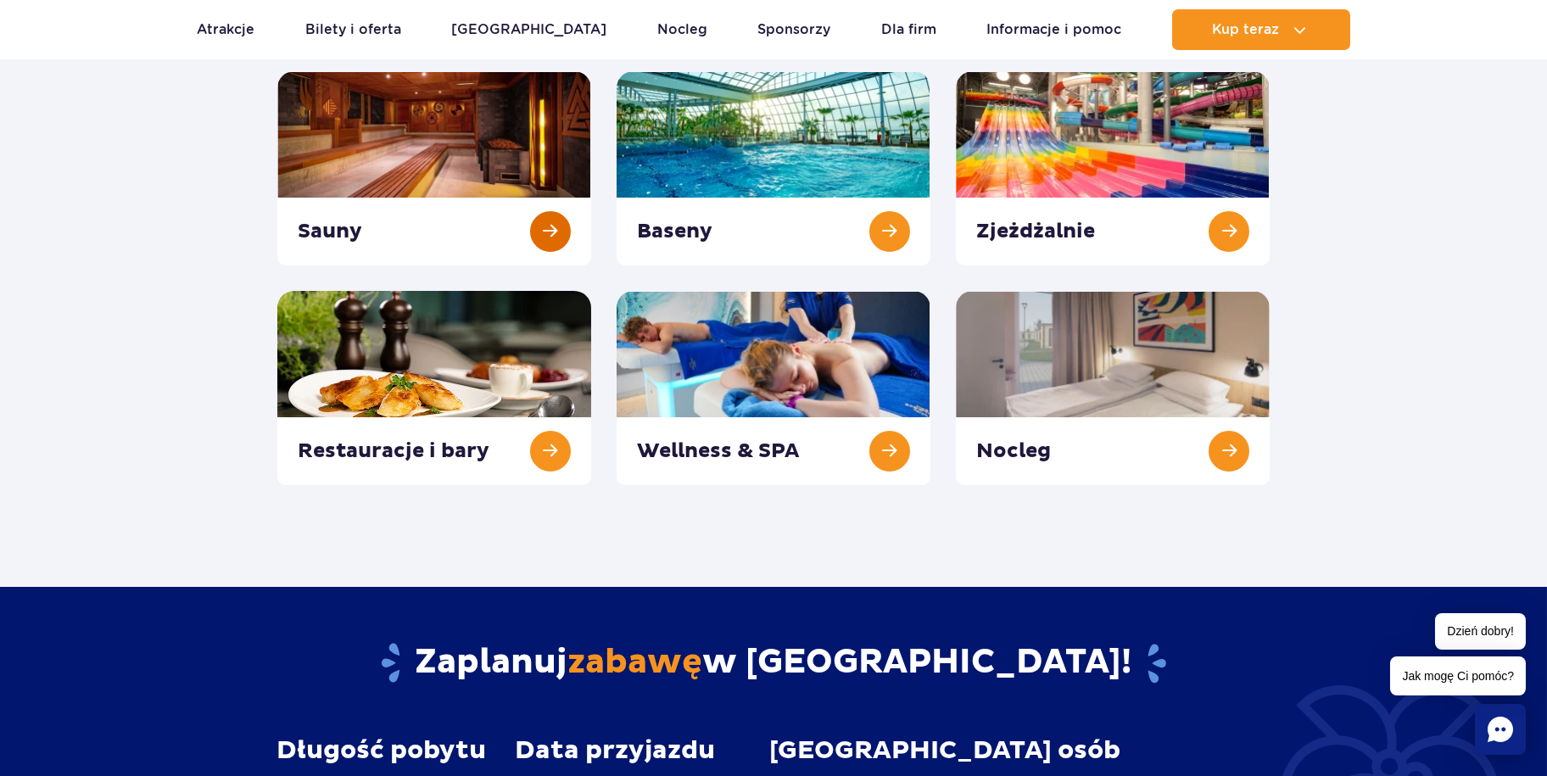
click at [552, 234] on link at bounding box center [434, 168] width 314 height 194
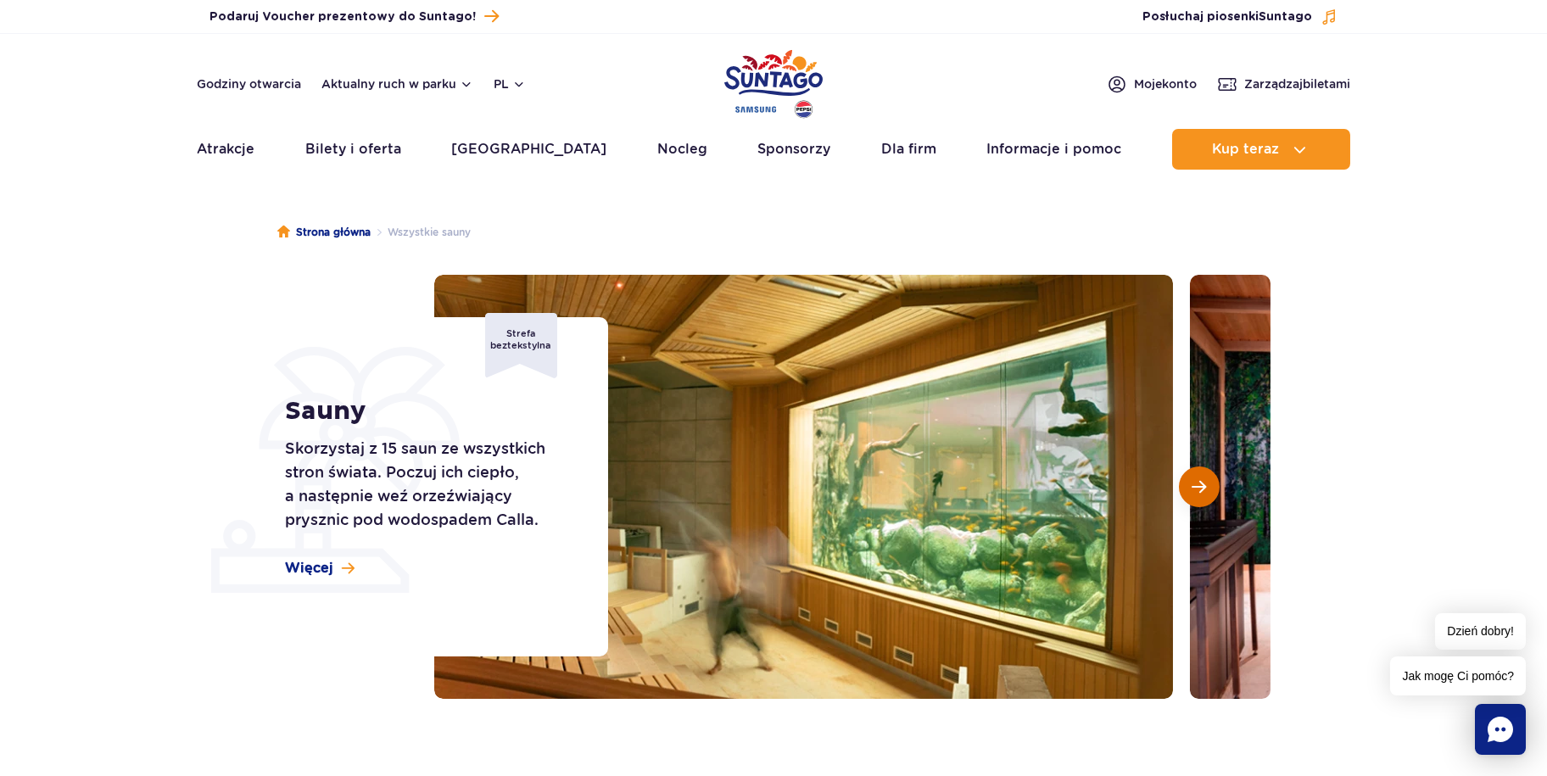
click at [1205, 503] on button "Następny slajd" at bounding box center [1199, 486] width 41 height 41
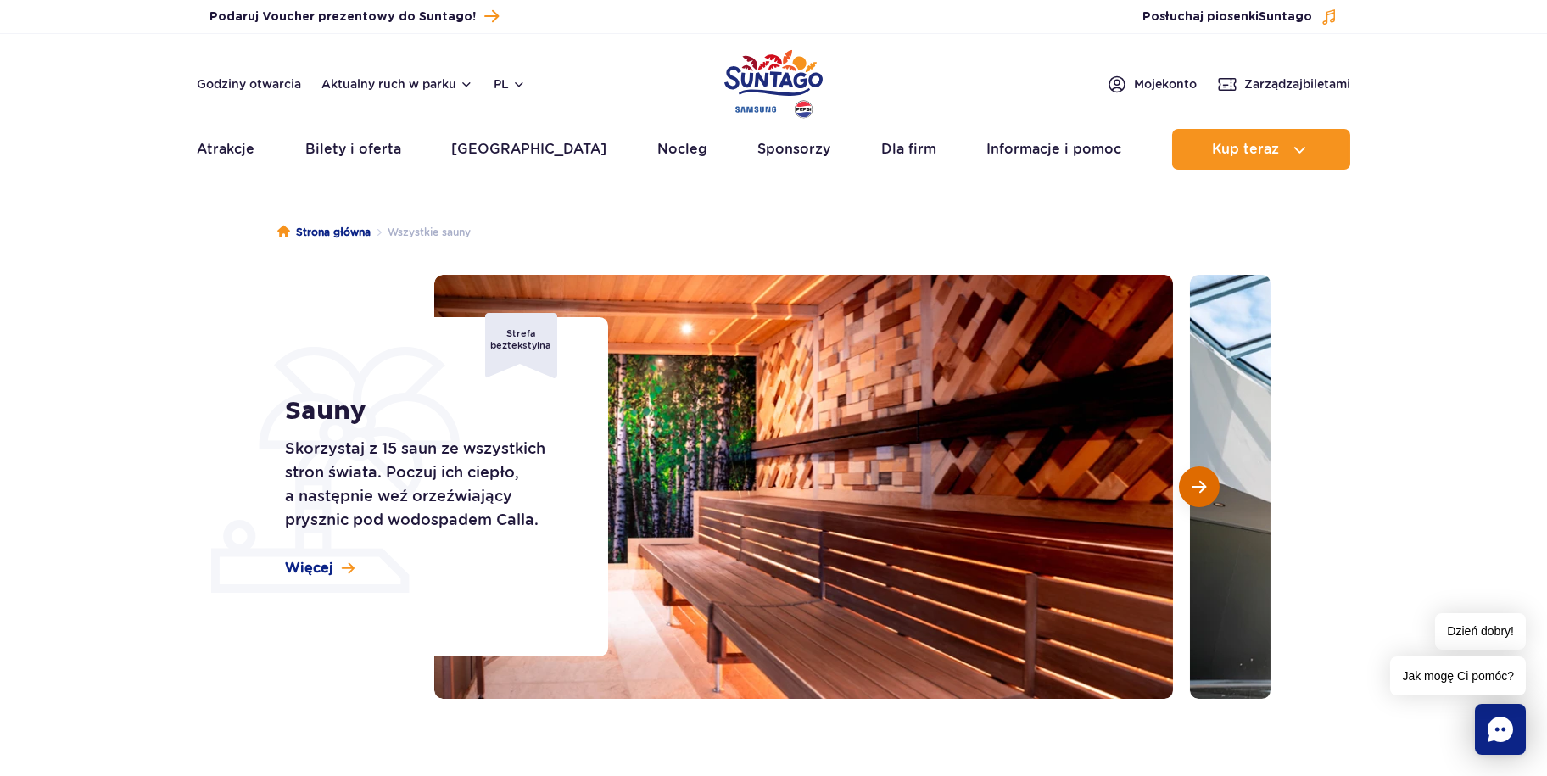
click at [1205, 503] on button "Następny slajd" at bounding box center [1199, 486] width 41 height 41
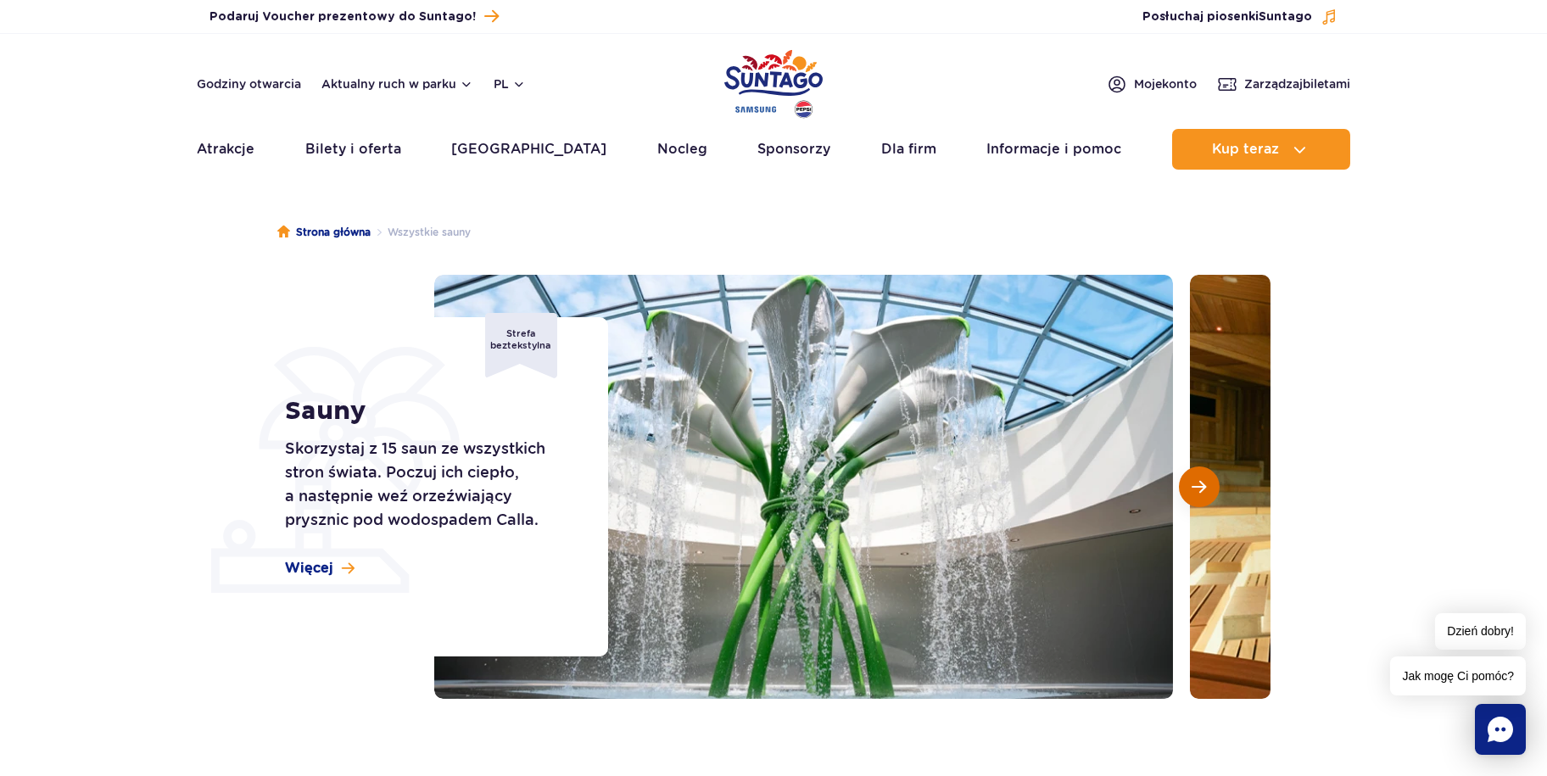
click at [1205, 503] on button "Następny slajd" at bounding box center [1199, 486] width 41 height 41
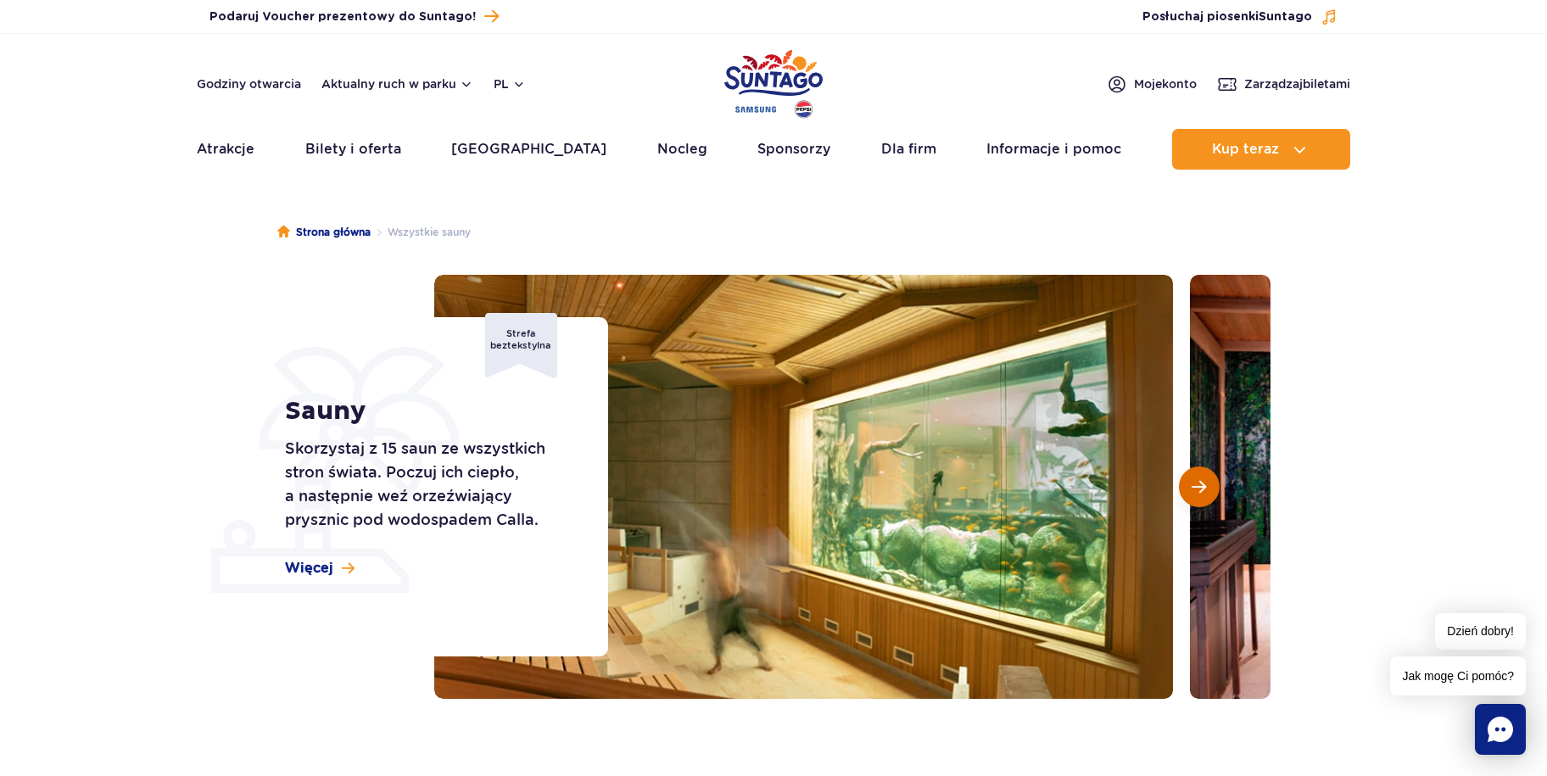
click at [1205, 503] on button "Następny slajd" at bounding box center [1199, 486] width 41 height 41
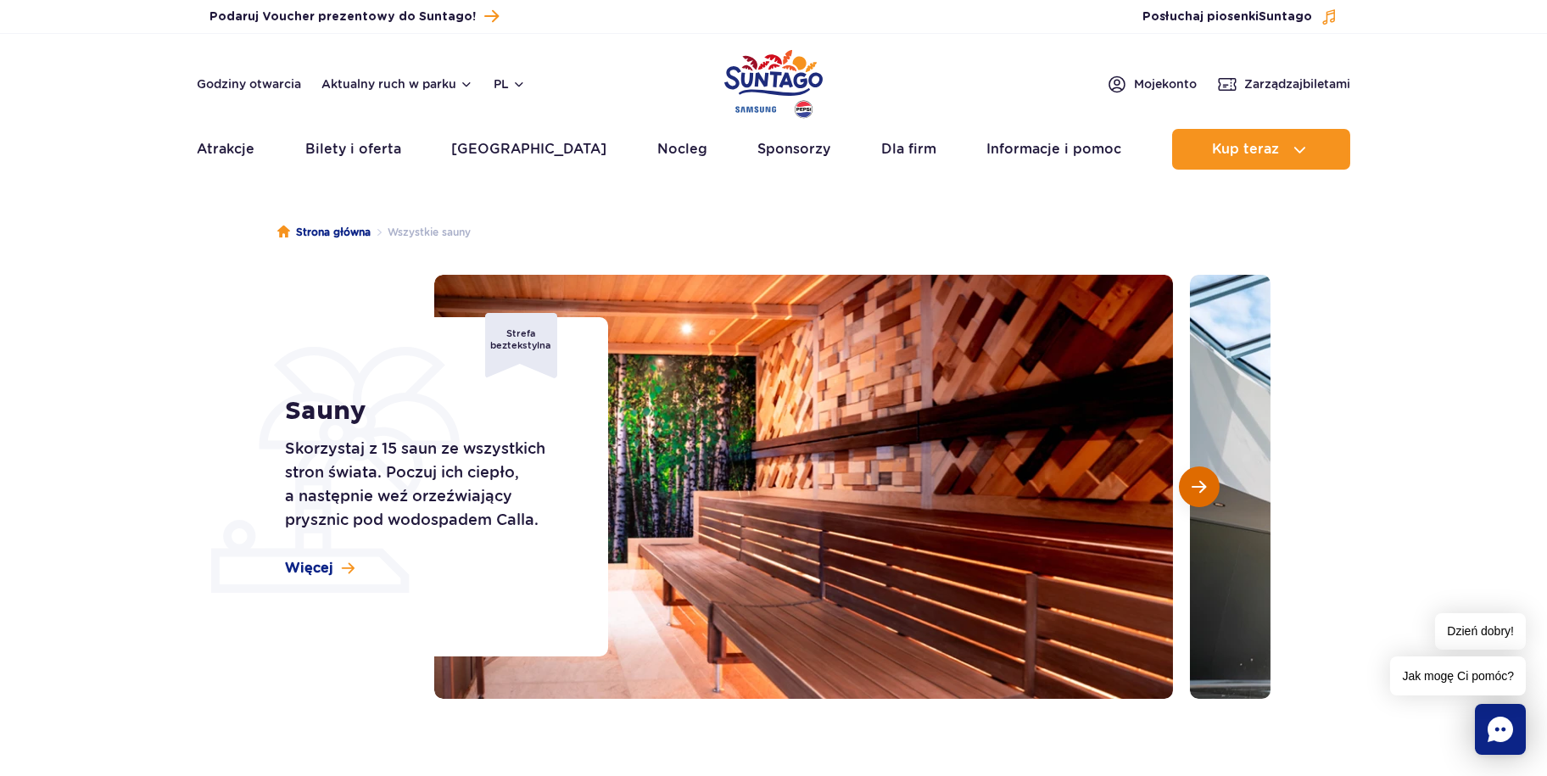
click at [1205, 503] on button "Następny slajd" at bounding box center [1199, 486] width 41 height 41
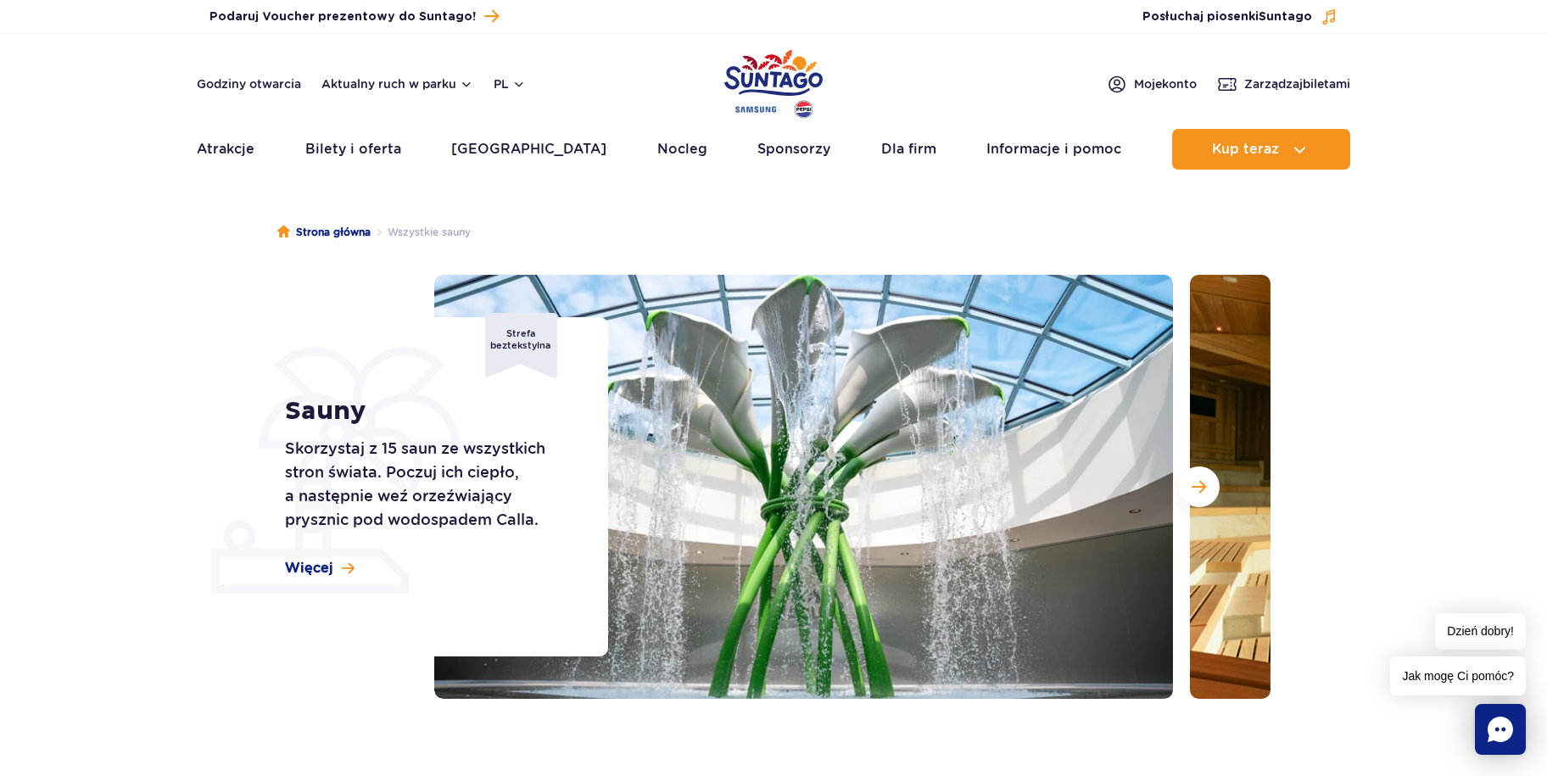
click at [1454, 394] on section "Sauny Skorzystaj z 15 saun ze wszystkich stron świata. Poczuj ich ciepło, a nas…" at bounding box center [773, 487] width 1547 height 424
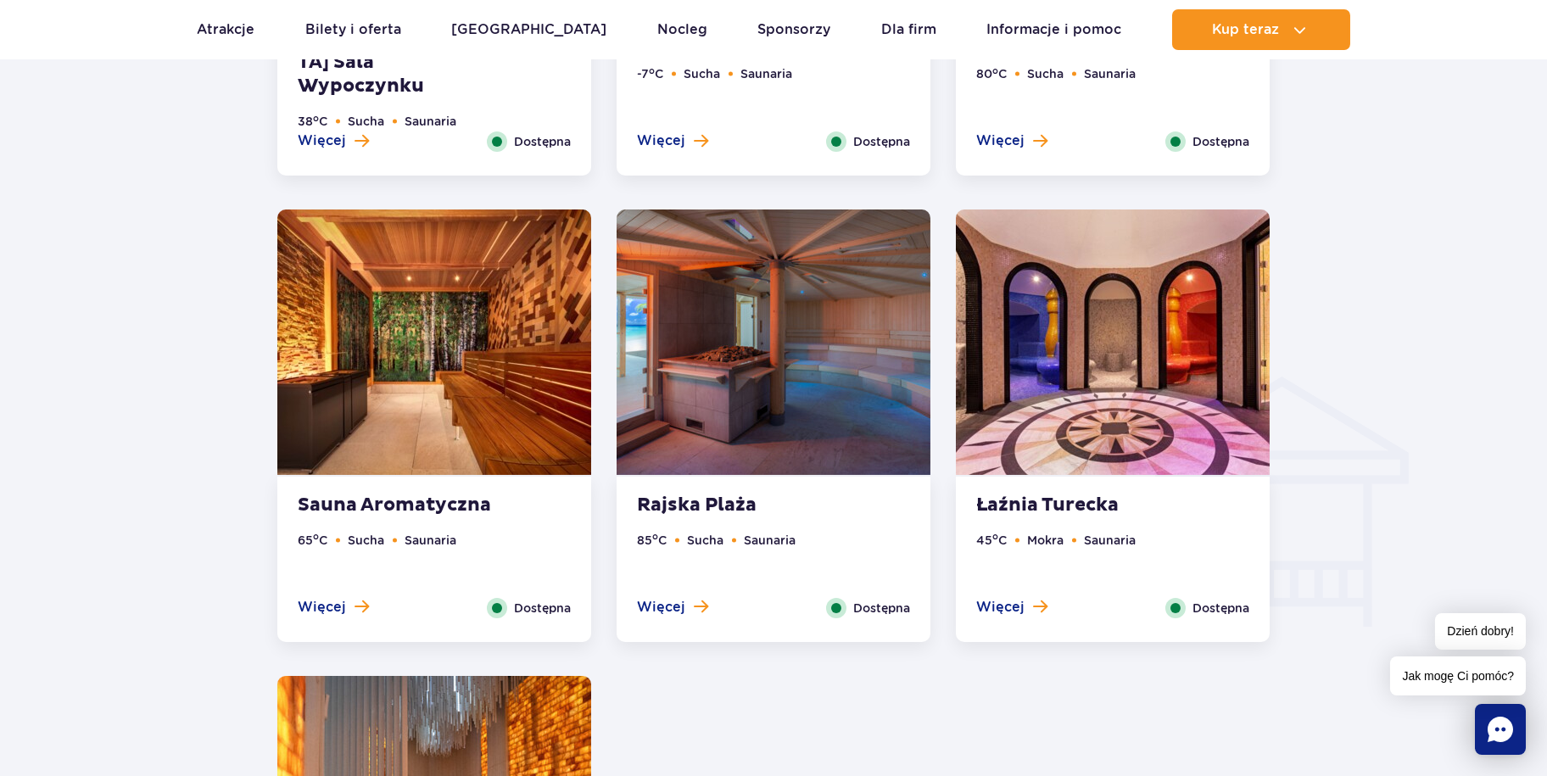
scroll to position [1781, 0]
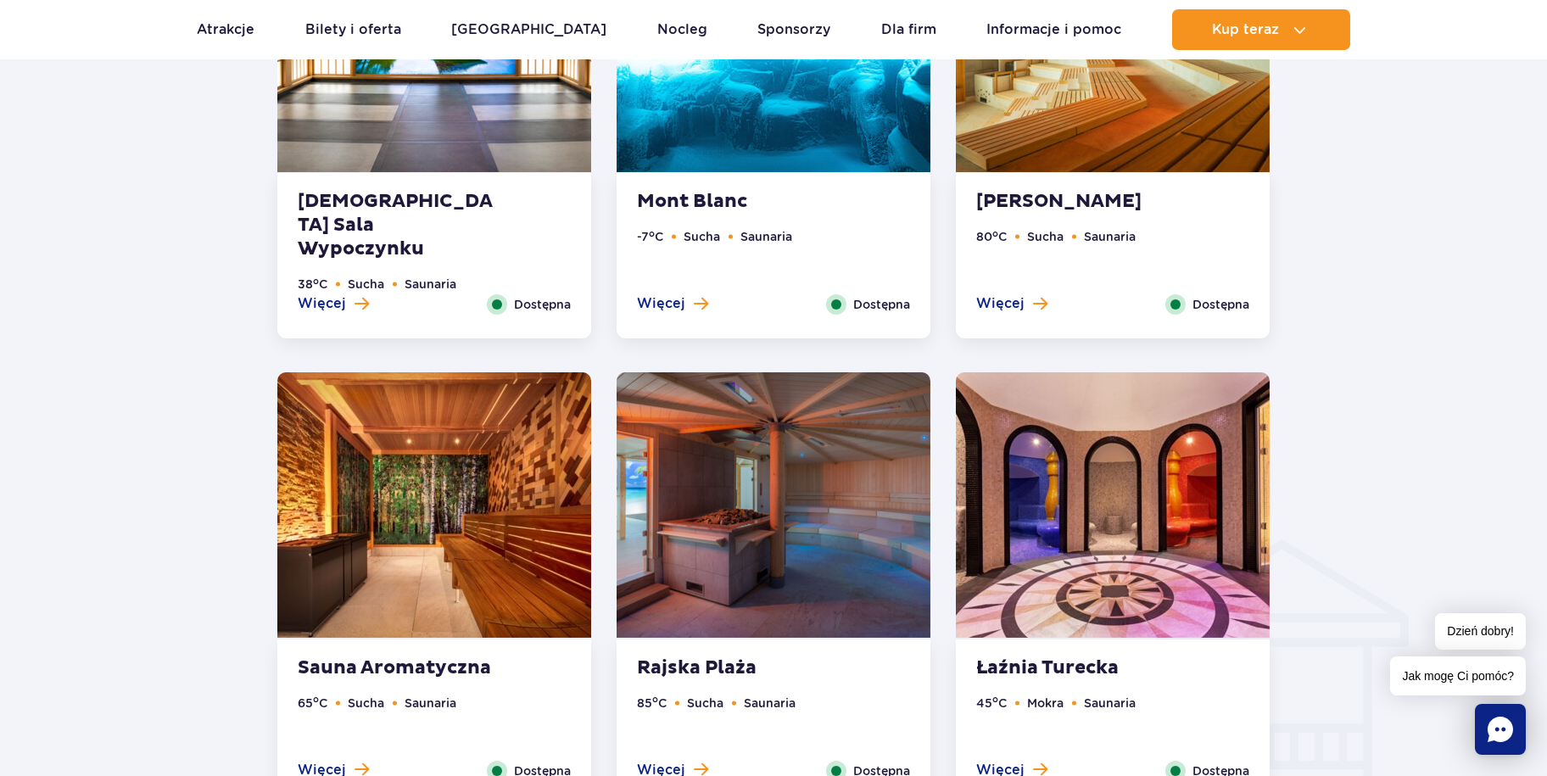
click at [472, 511] on img at bounding box center [434, 504] width 314 height 265
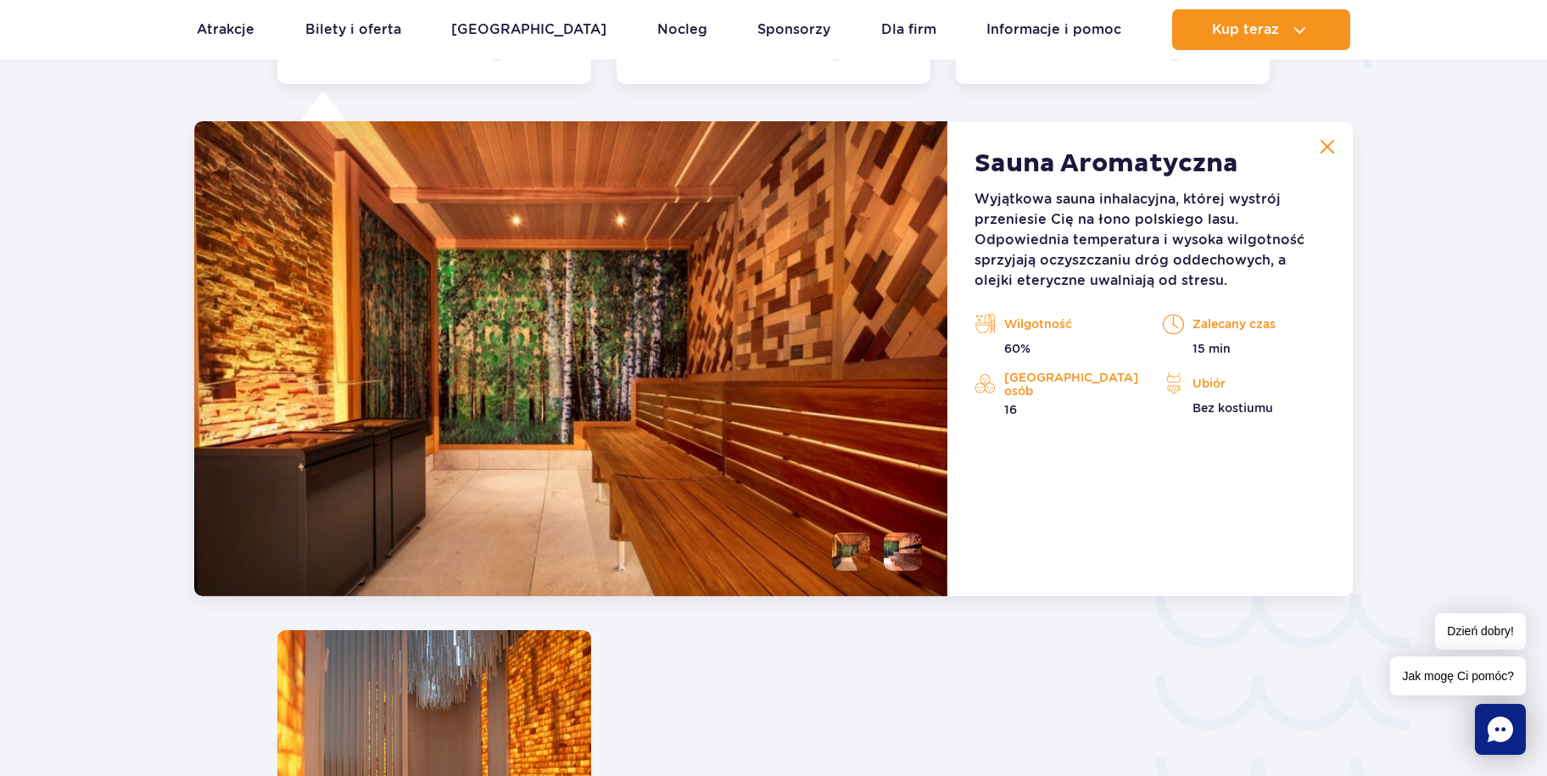
scroll to position [2351, 0]
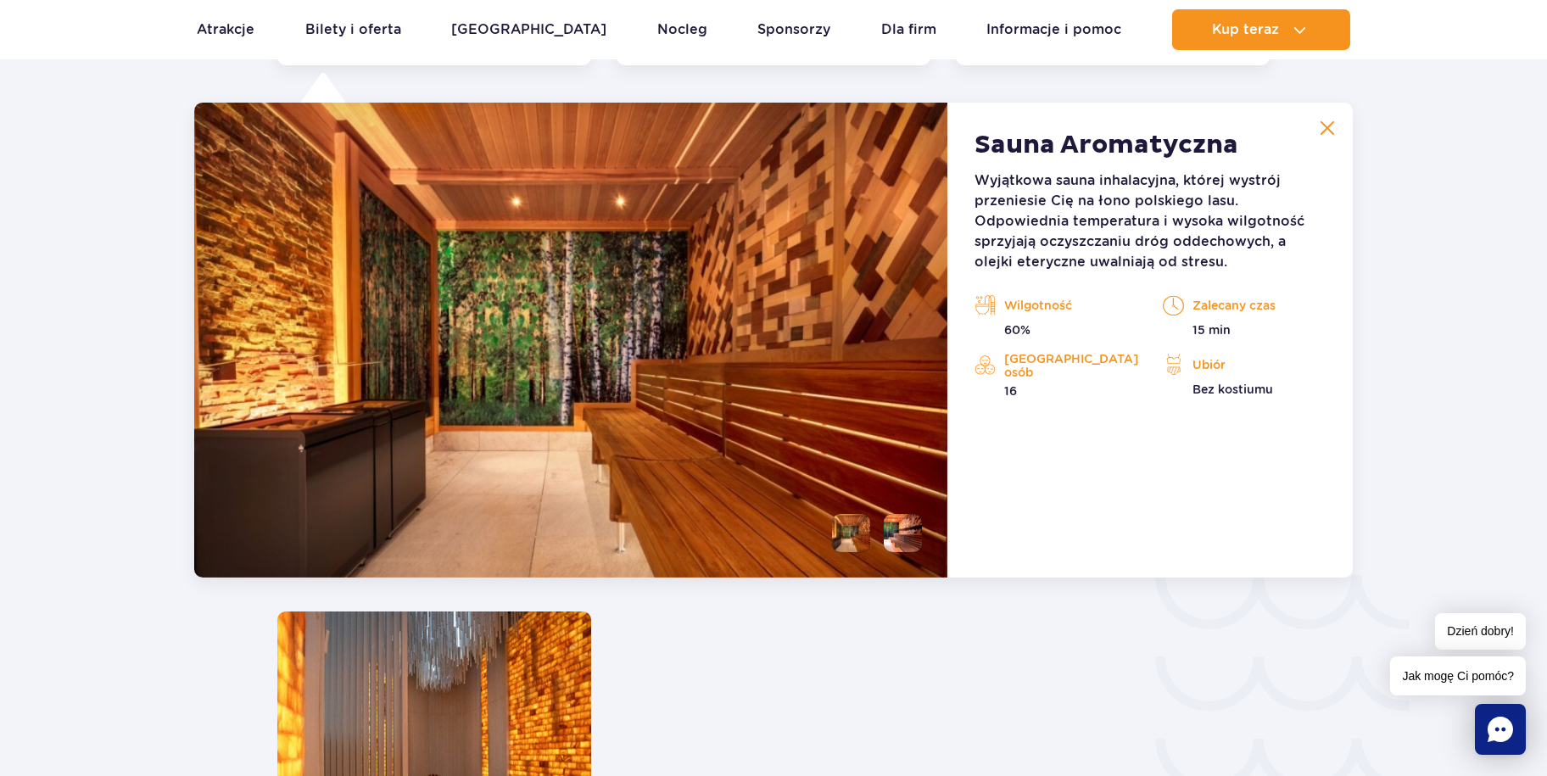
click at [472, 512] on img at bounding box center [570, 340] width 753 height 475
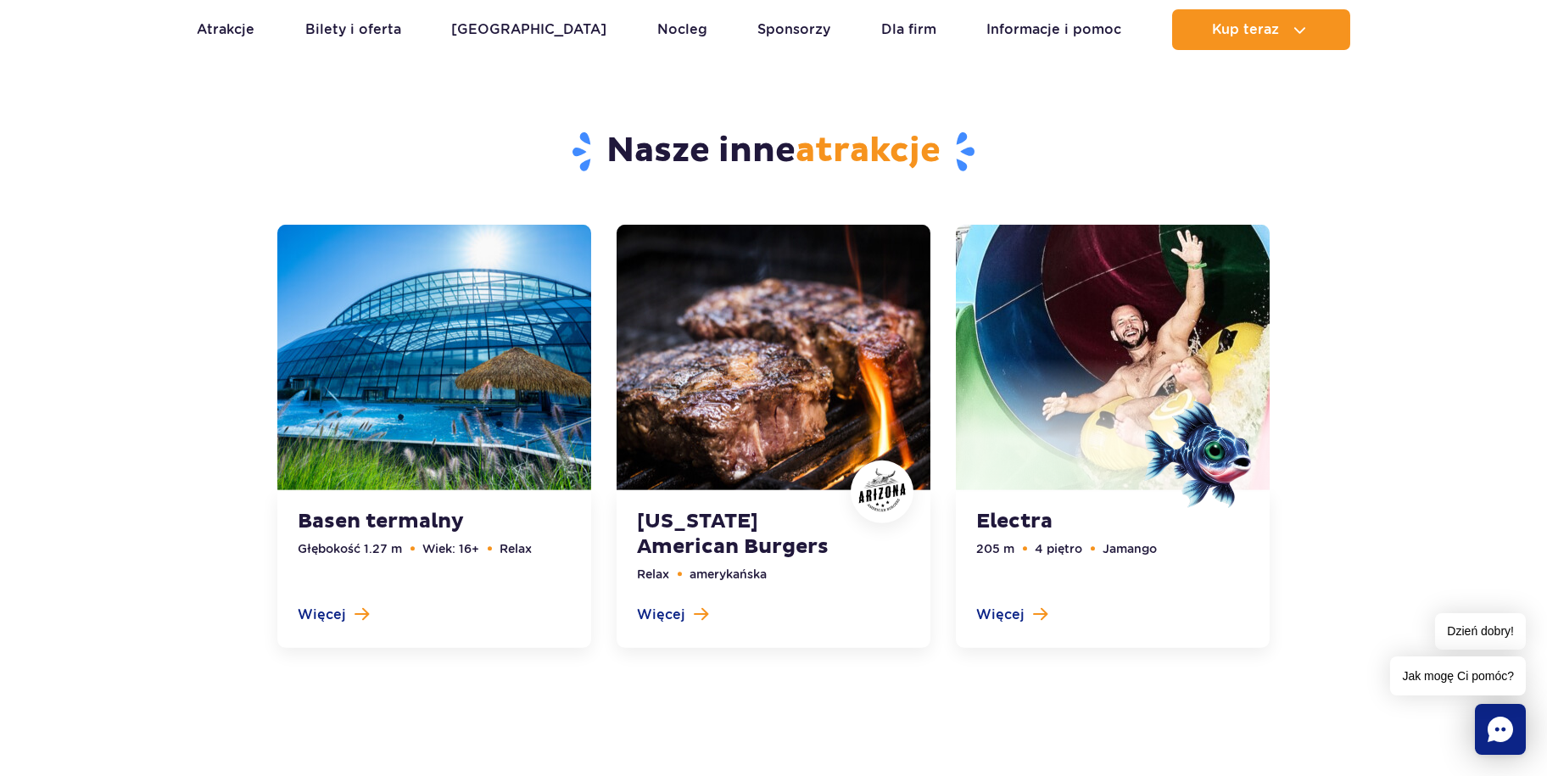
scroll to position [5320, 0]
click at [404, 454] on link at bounding box center [434, 435] width 314 height 423
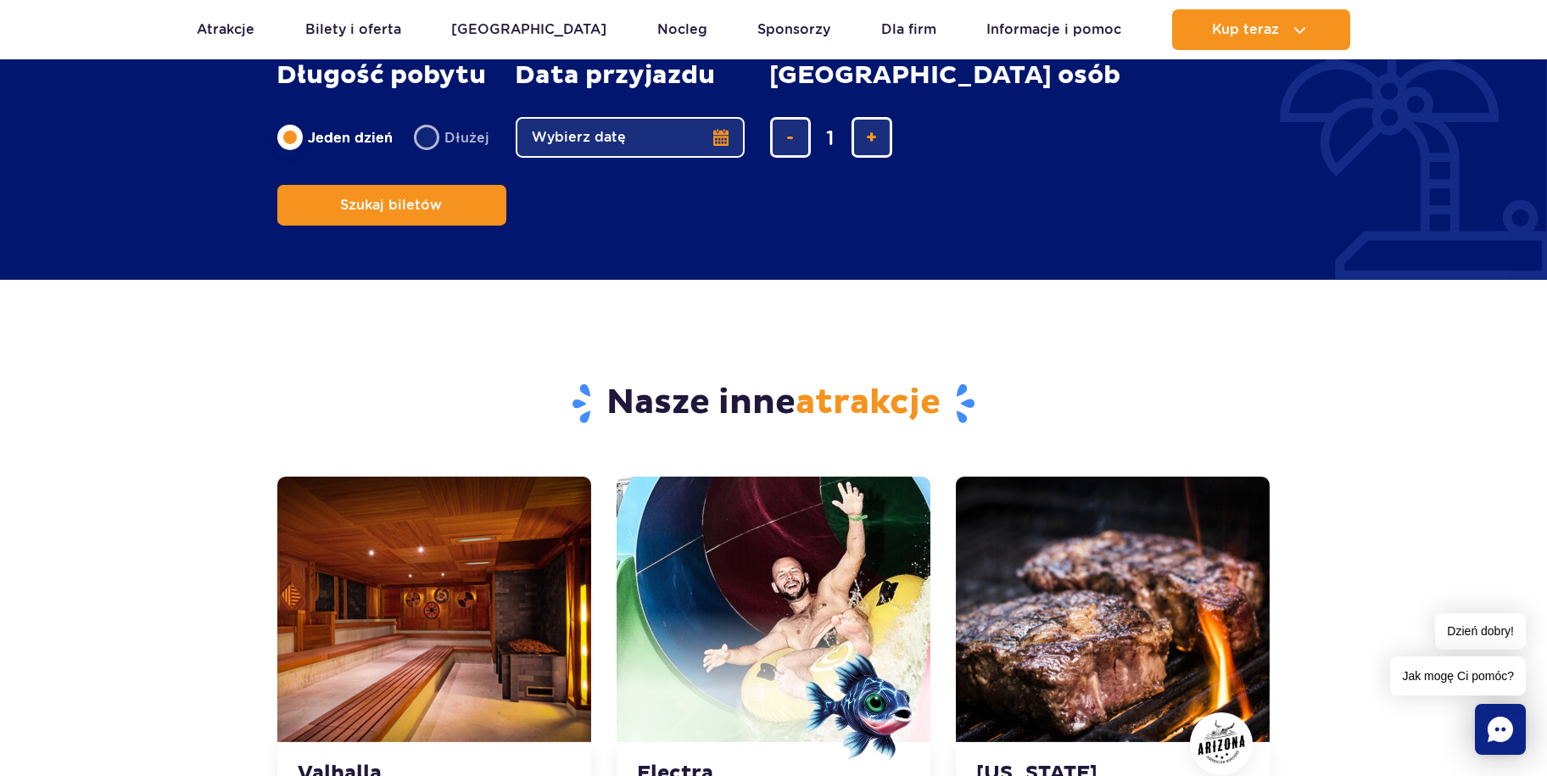
scroll to position [4289, 0]
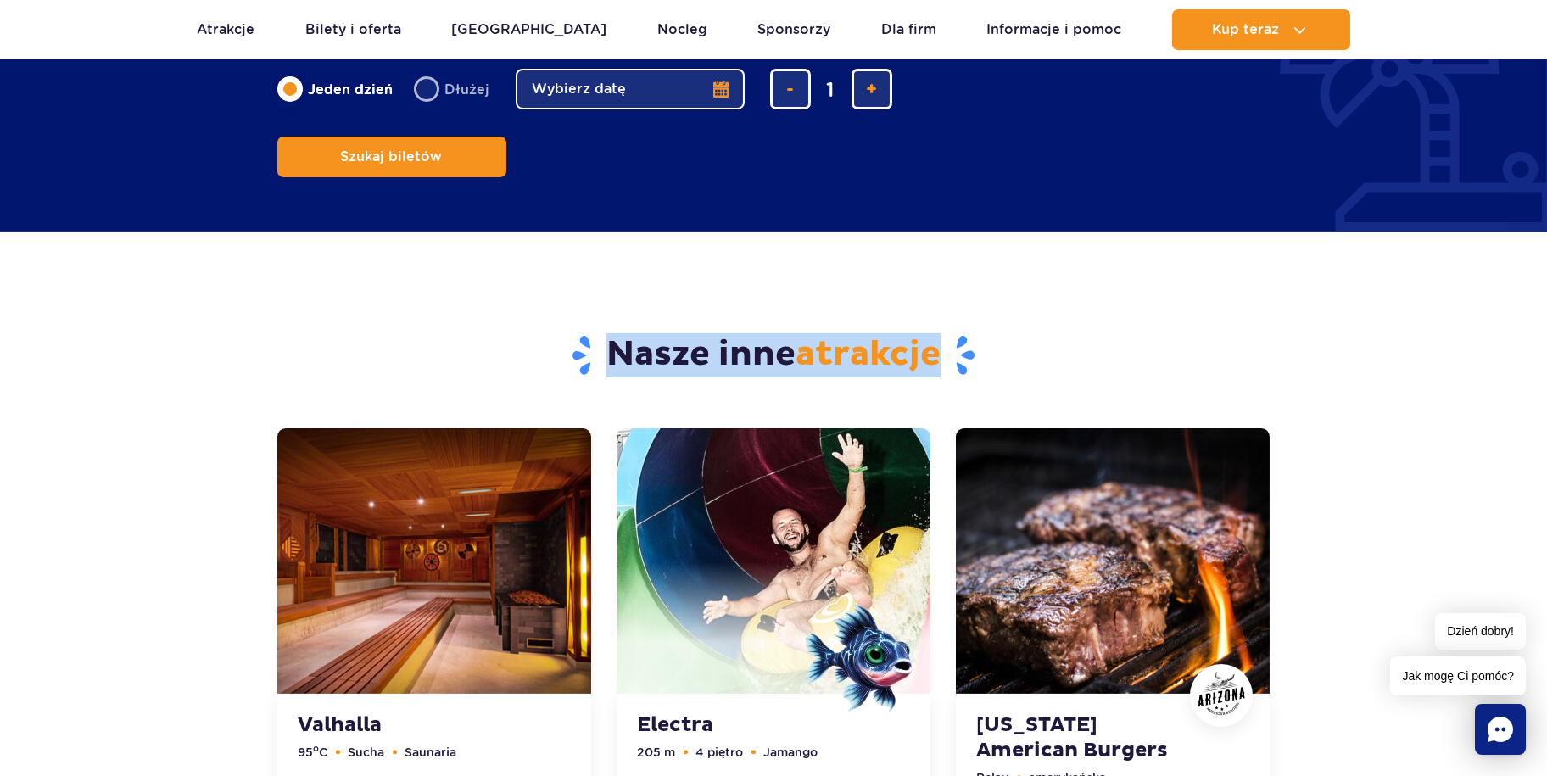
drag, startPoint x: 941, startPoint y: 287, endPoint x: 615, endPoint y: 280, distance: 325.8
click at [615, 333] on h3 "Nasze inne atrakcje" at bounding box center [773, 355] width 993 height 44
click at [1094, 333] on h3 "Nasze inne atrakcje" at bounding box center [773, 355] width 993 height 44
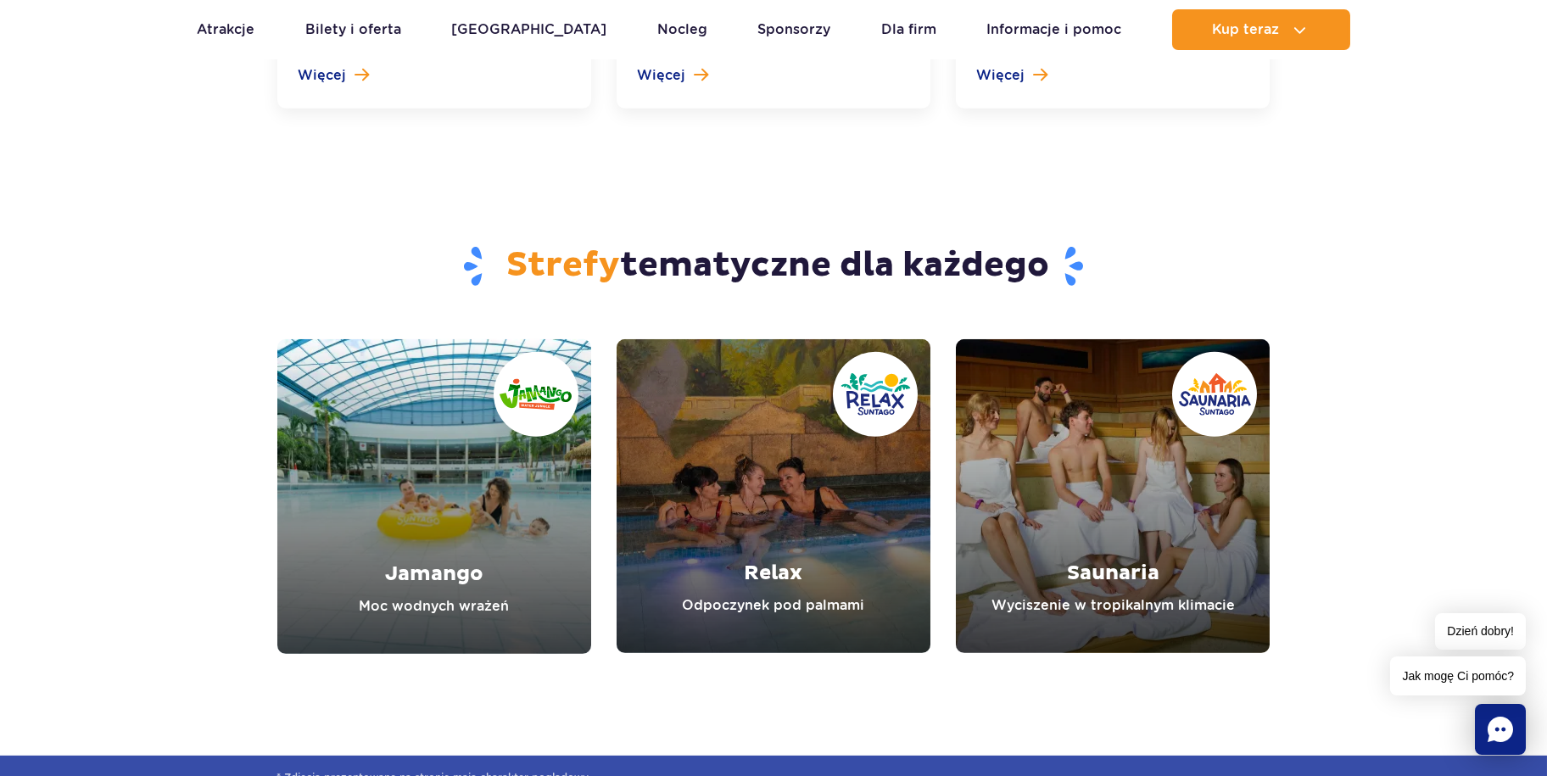
scroll to position [4883, 0]
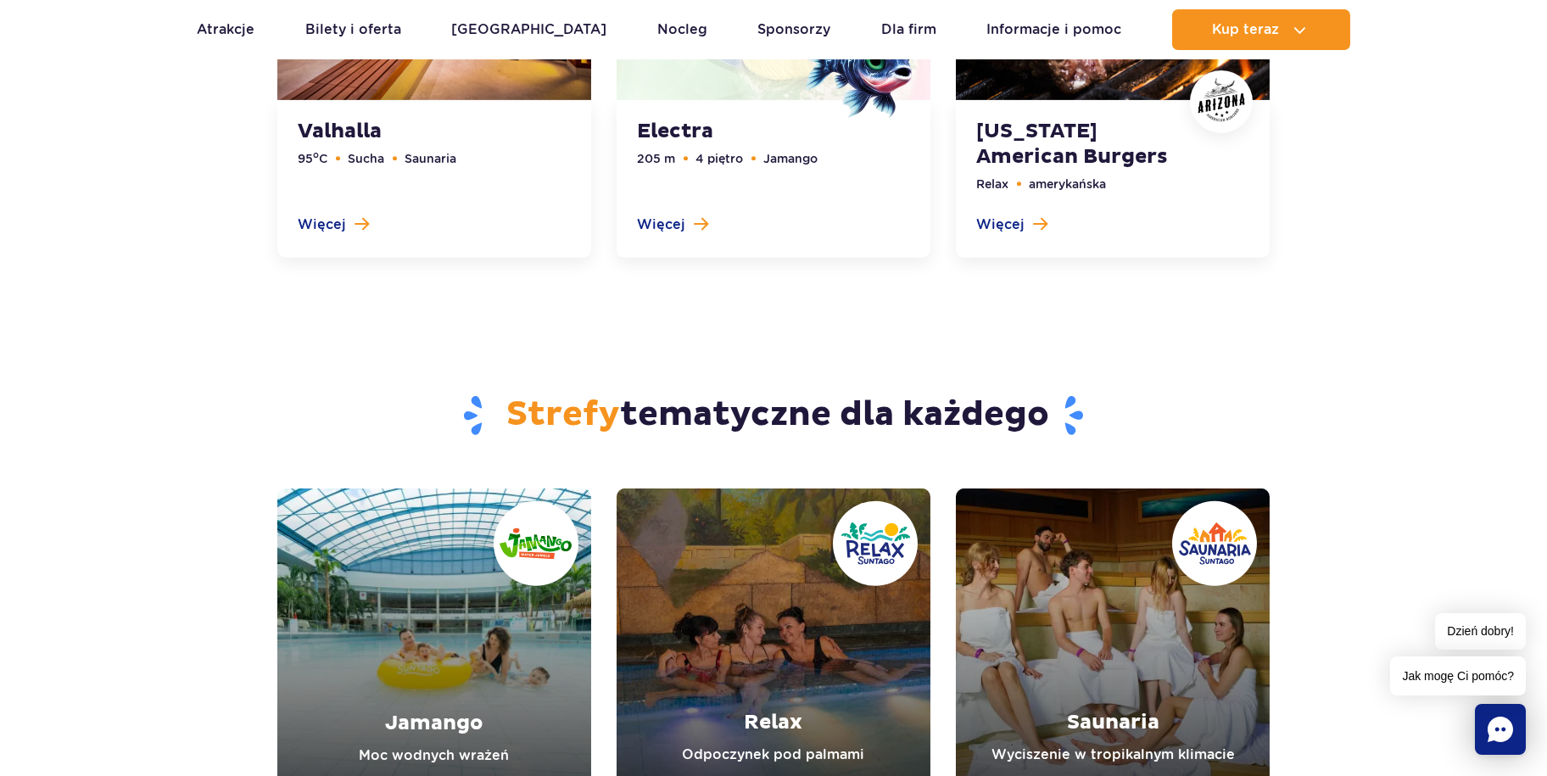
click at [1421, 305] on section "Strefy tematyczne dla każdego Jamango Moc wodnych wrażeń Relax Odpoczynek pod p…" at bounding box center [773, 547] width 1547 height 511
drag, startPoint x: 1049, startPoint y: 345, endPoint x: 499, endPoint y: 357, distance: 550.6
click at [499, 394] on h2 "Strefy tematyczne dla każdego" at bounding box center [773, 416] width 993 height 44
click at [1198, 292] on div "Strefy tematyczne dla każdego" at bounding box center [774, 390] width 1019 height 197
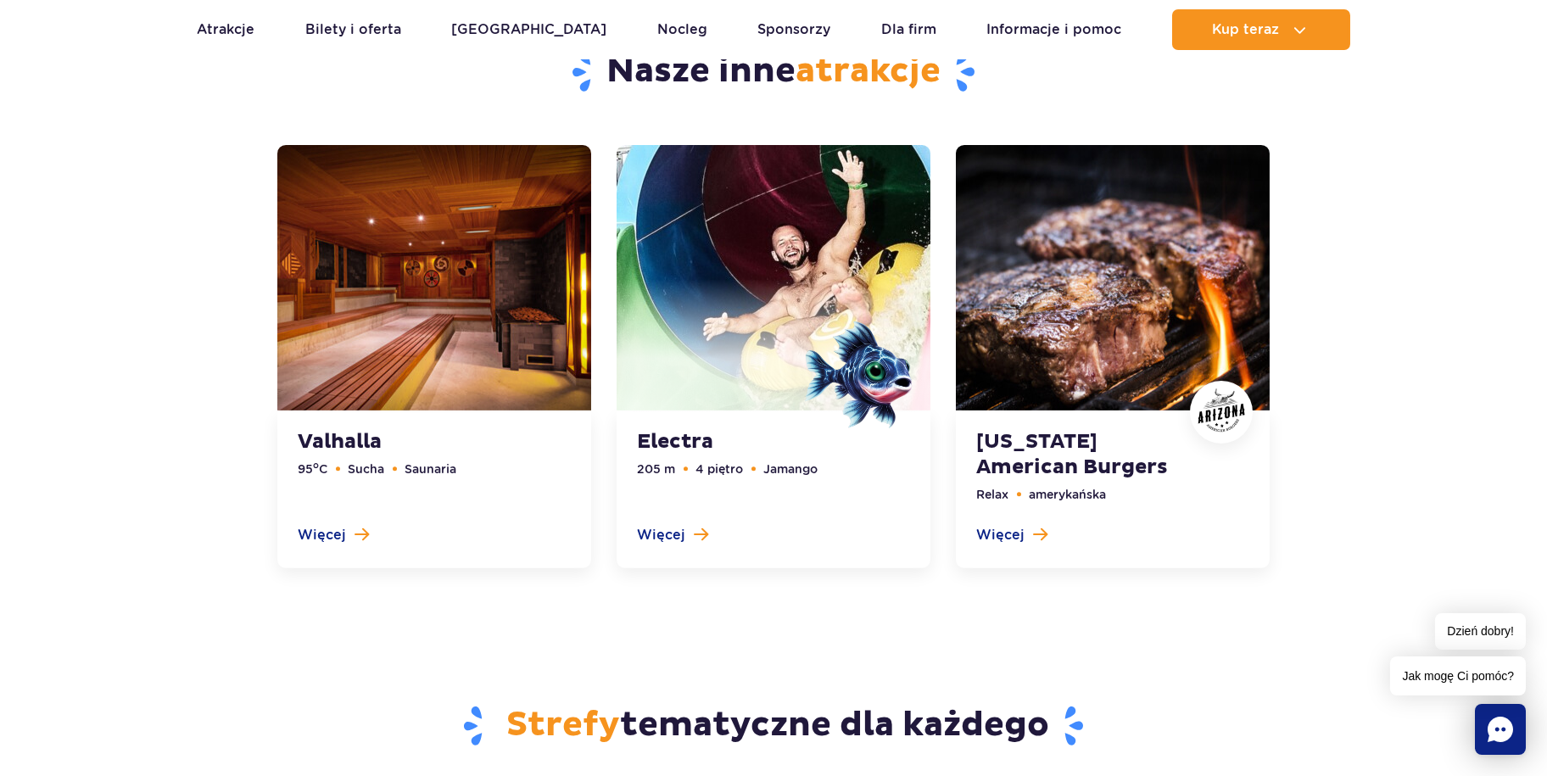
scroll to position [4628, 0]
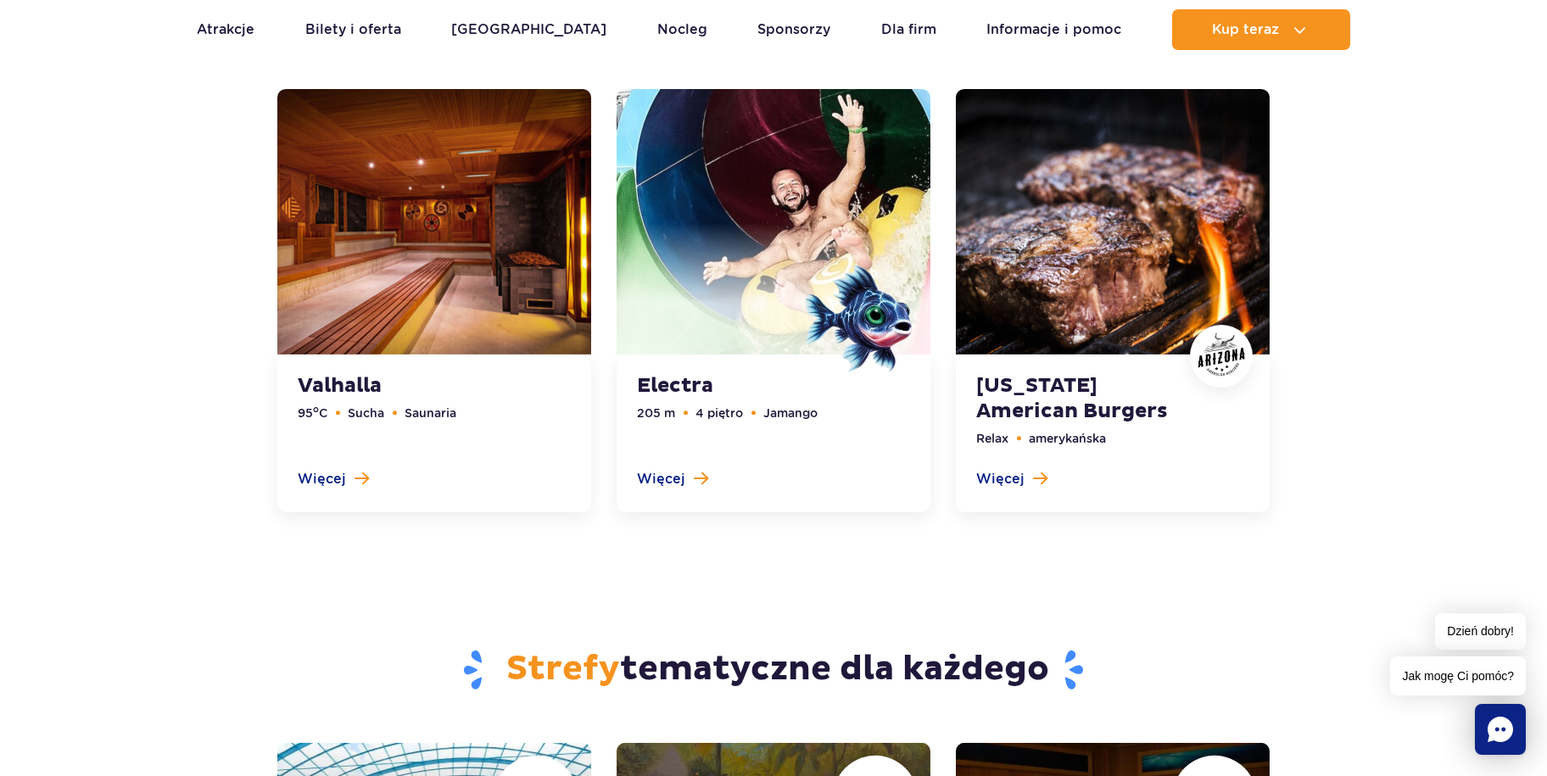
click at [1009, 409] on link at bounding box center [1113, 300] width 314 height 423
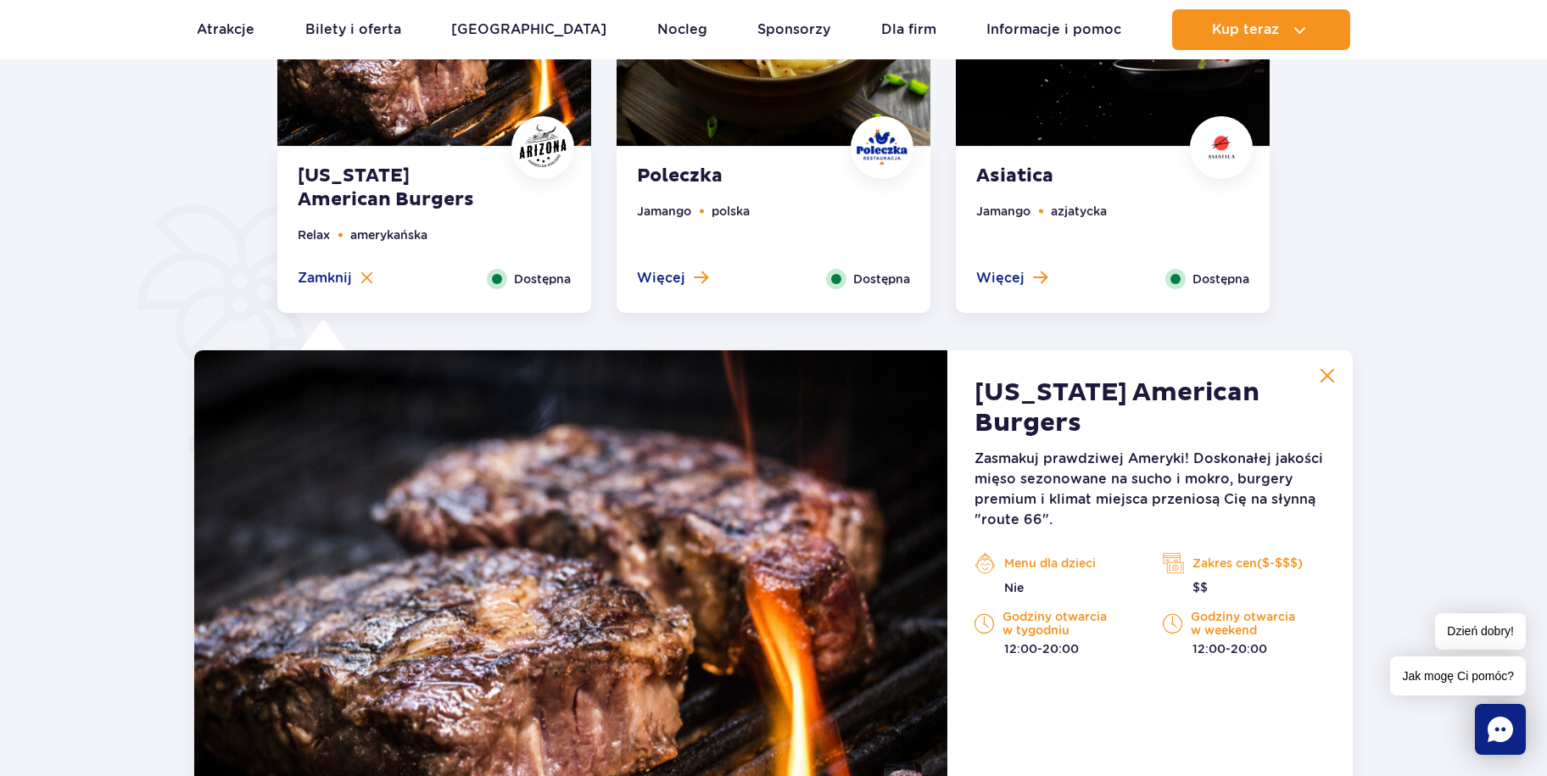
scroll to position [1317, 0]
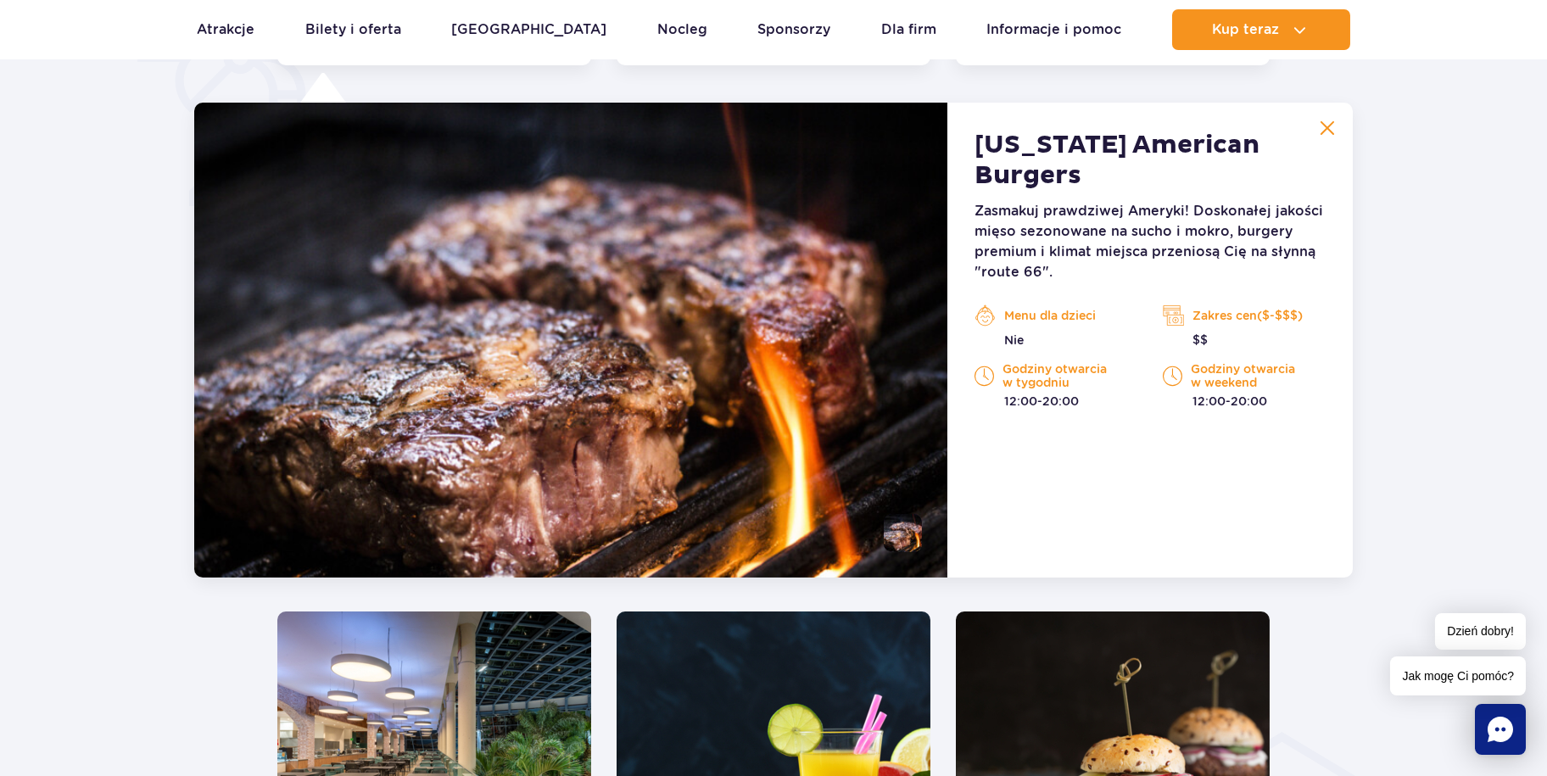
click at [889, 546] on li at bounding box center [903, 533] width 38 height 38
drag, startPoint x: 1077, startPoint y: 374, endPoint x: 972, endPoint y: 335, distance: 112.2
click at [972, 362] on div "Godziny otwarcia w tygodniu 12:00-20:00" at bounding box center [1056, 385] width 188 height 47
drag, startPoint x: 972, startPoint y: 335, endPoint x: 1096, endPoint y: 456, distance: 173.3
click at [1090, 456] on div "Arizona American Burgers Zasmakuj prawdziwej Ameryki! Doskonałej jakości mięso …" at bounding box center [1149, 340] width 405 height 475
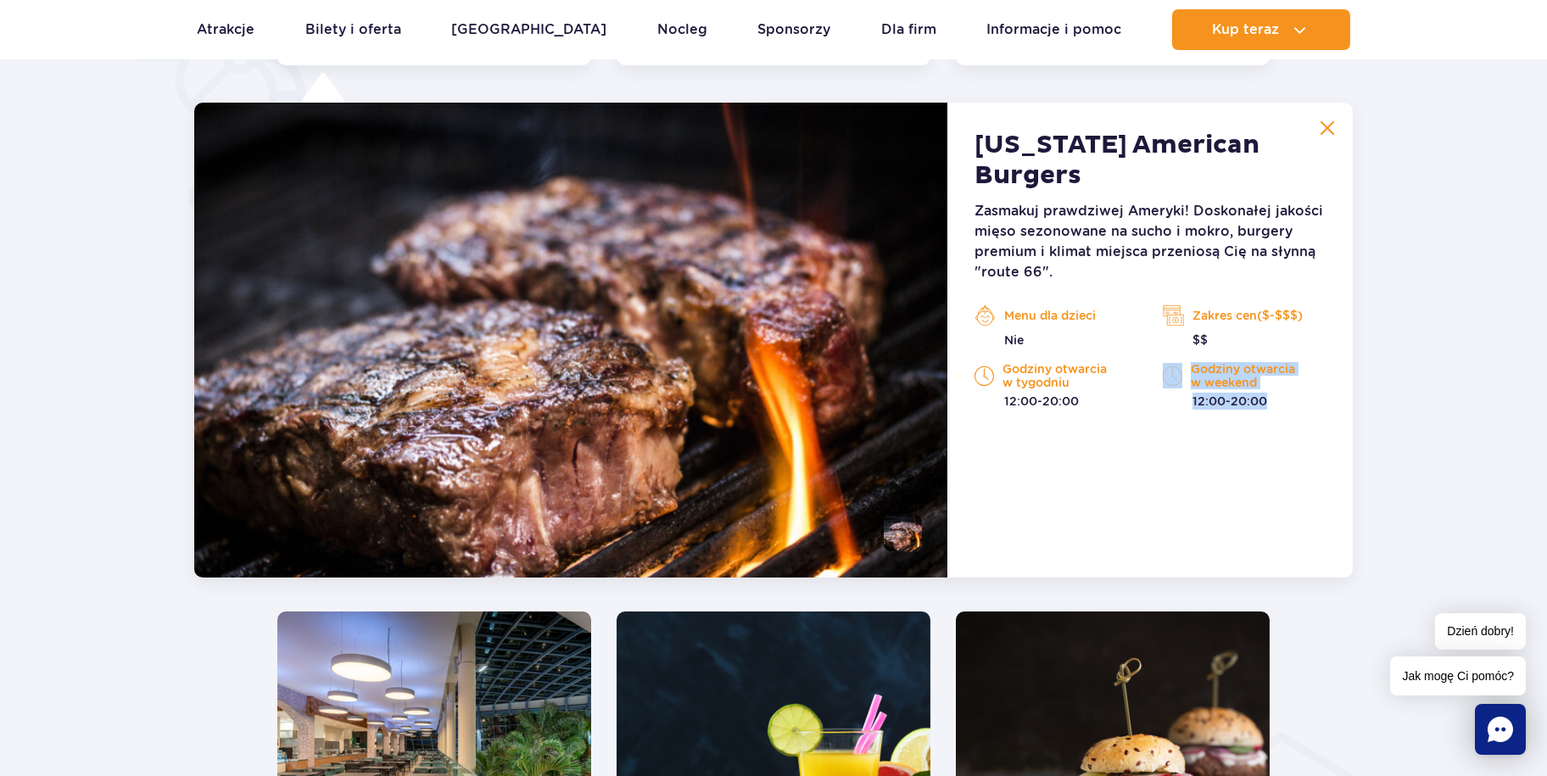
drag, startPoint x: 1282, startPoint y: 364, endPoint x: 1158, endPoint y: 335, distance: 128.0
click at [1158, 362] on div "Godziny otwarcia w weekend 12:00-20:00" at bounding box center [1244, 385] width 188 height 47
drag, startPoint x: 1158, startPoint y: 334, endPoint x: 1421, endPoint y: 313, distance: 263.8
click at [1421, 313] on div at bounding box center [773, 257] width 1701 height 1642
drag, startPoint x: 1210, startPoint y: 310, endPoint x: 1098, endPoint y: 293, distance: 113.1
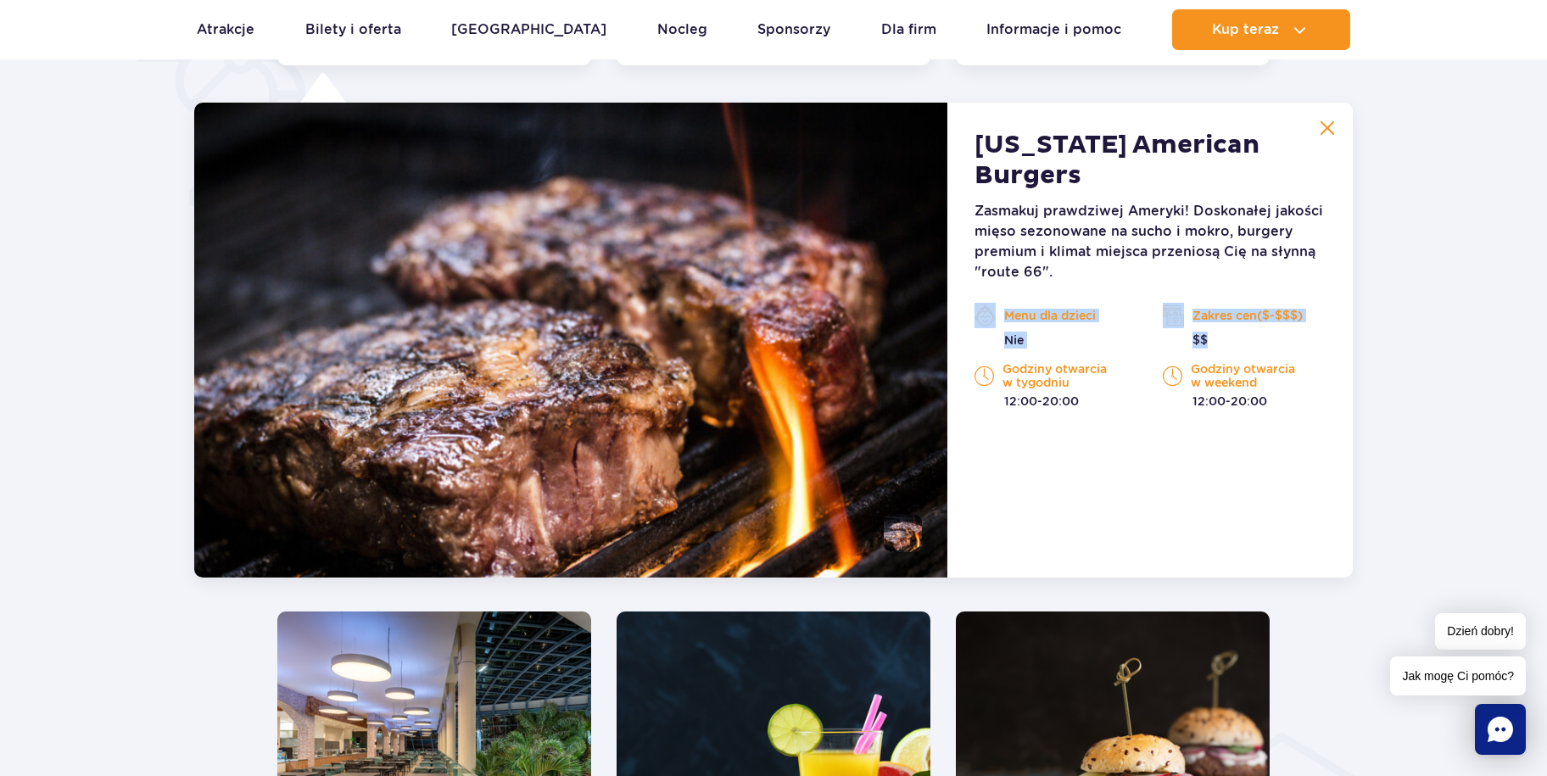
click at [1113, 303] on div "Menu dla dzieci Nie Zakres cen($-$$$) $$ Godziny otwarcia w tygodniu 12:00-20:0…" at bounding box center [1150, 356] width 377 height 107
drag, startPoint x: 1098, startPoint y: 293, endPoint x: 1034, endPoint y: 304, distance: 65.4
click at [1034, 332] on p "Nie" at bounding box center [1056, 340] width 163 height 17
click at [1481, 265] on div at bounding box center [773, 257] width 1701 height 1642
click at [1337, 128] on button at bounding box center [1327, 128] width 34 height 34
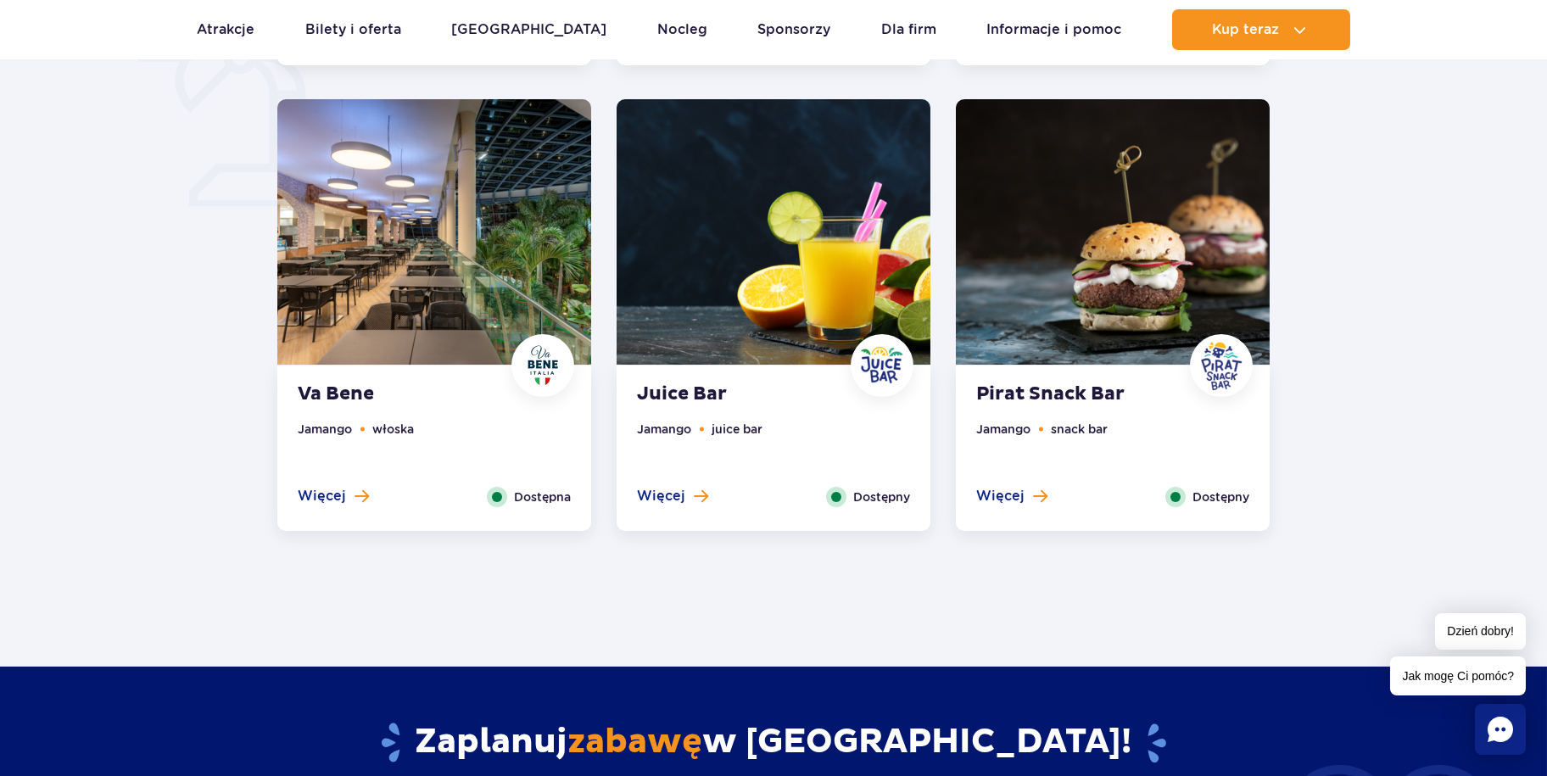
click at [1353, 300] on div at bounding box center [773, 0] width 1701 height 1129
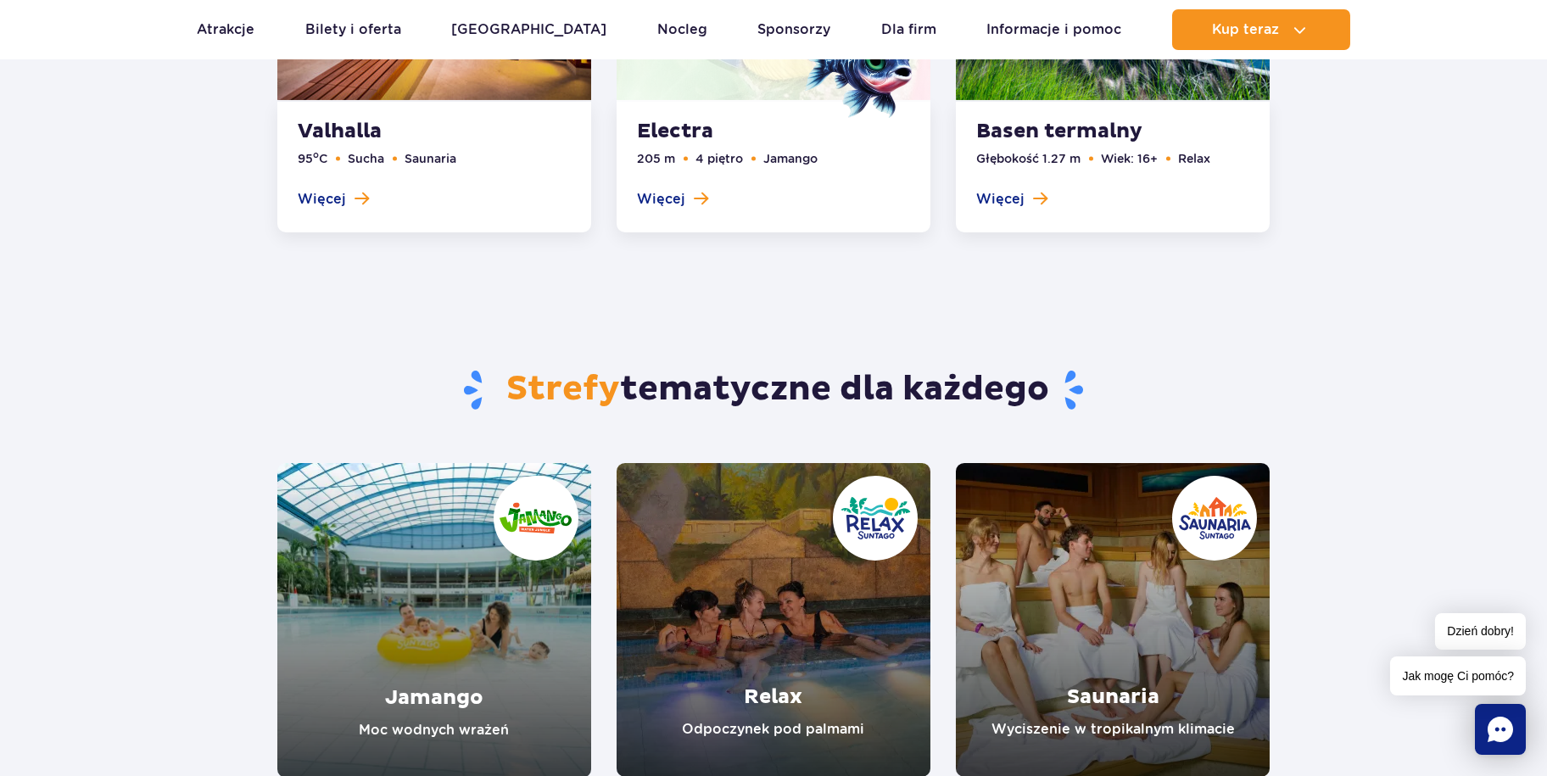
scroll to position [2290, 0]
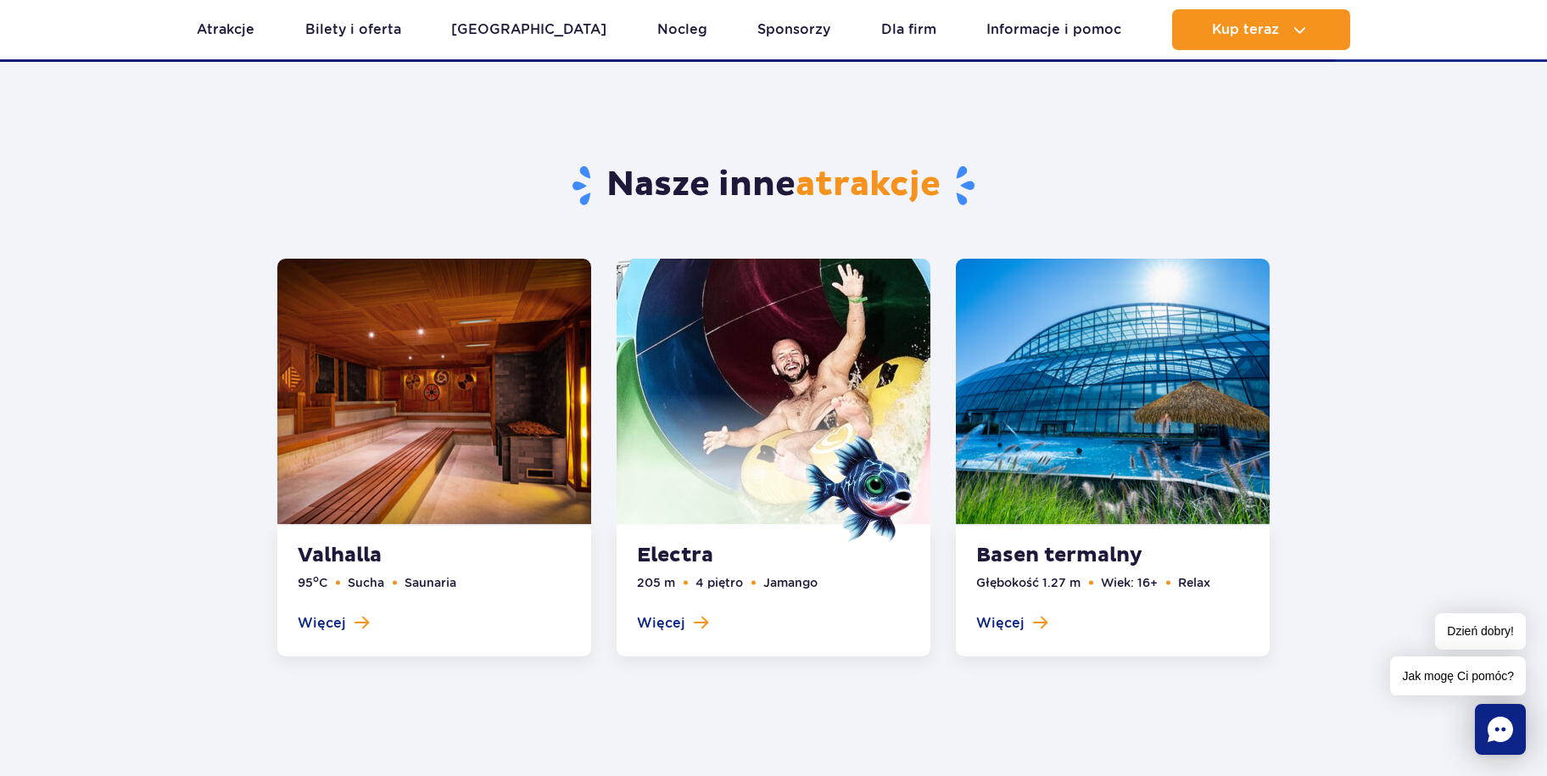
click at [798, 396] on span at bounding box center [774, 459] width 314 height 133
click at [798, 409] on span at bounding box center [774, 459] width 314 height 133
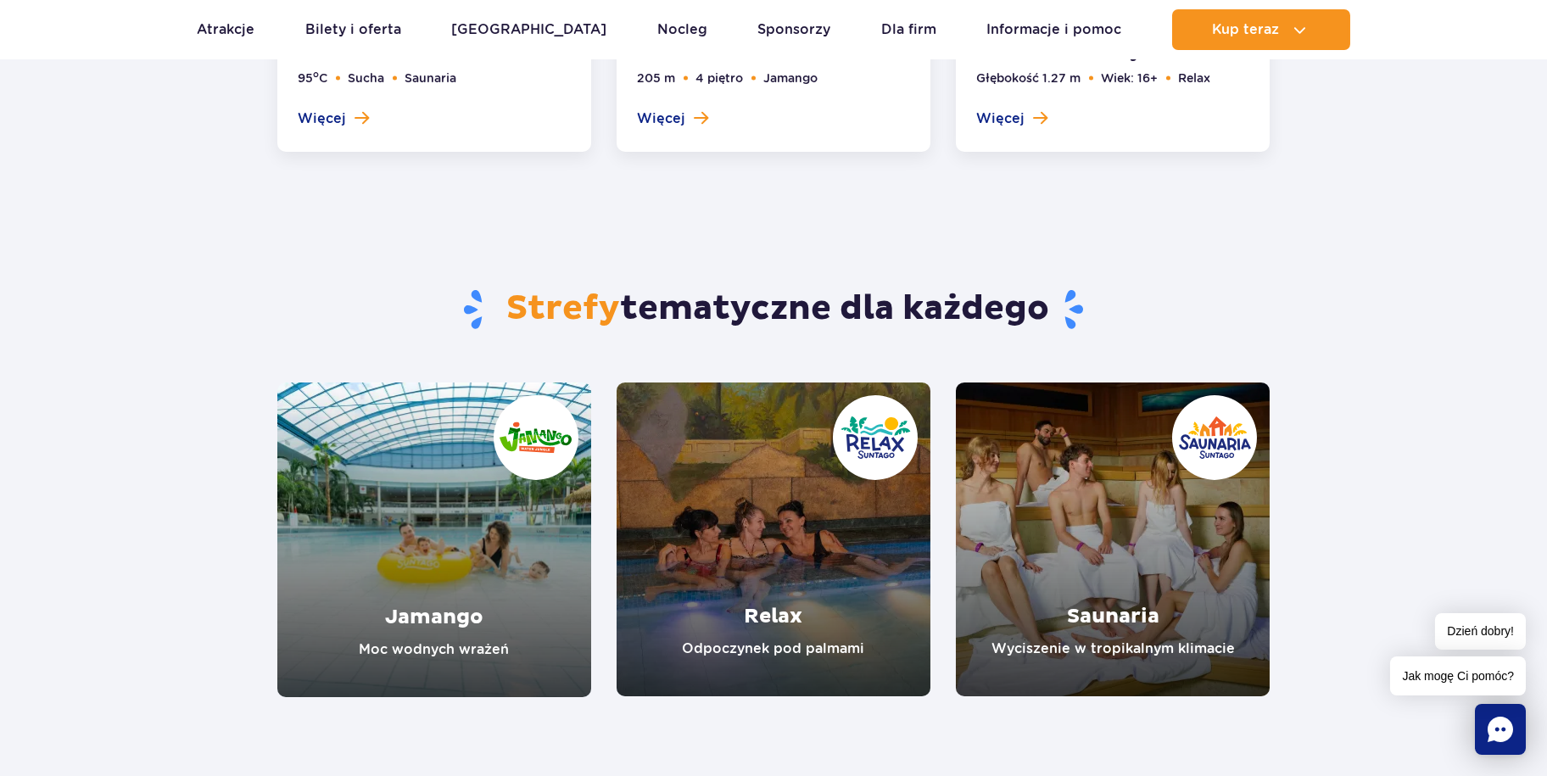
scroll to position [2799, 0]
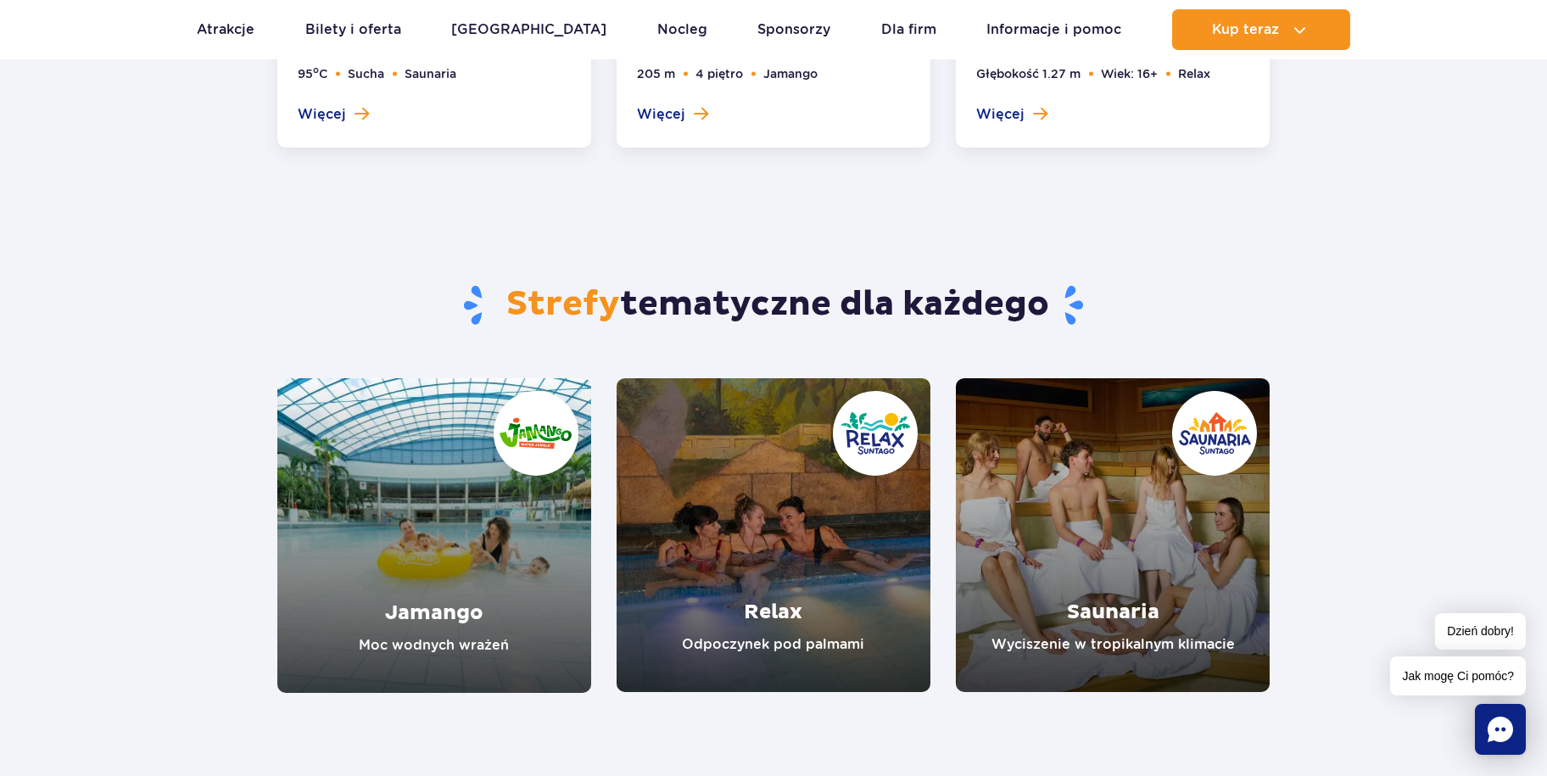
click at [1370, 333] on section "Strefy tematyczne dla każdego Jamango Moc wodnych wrażeń Relax Odpoczynek pod p…" at bounding box center [773, 437] width 1547 height 511
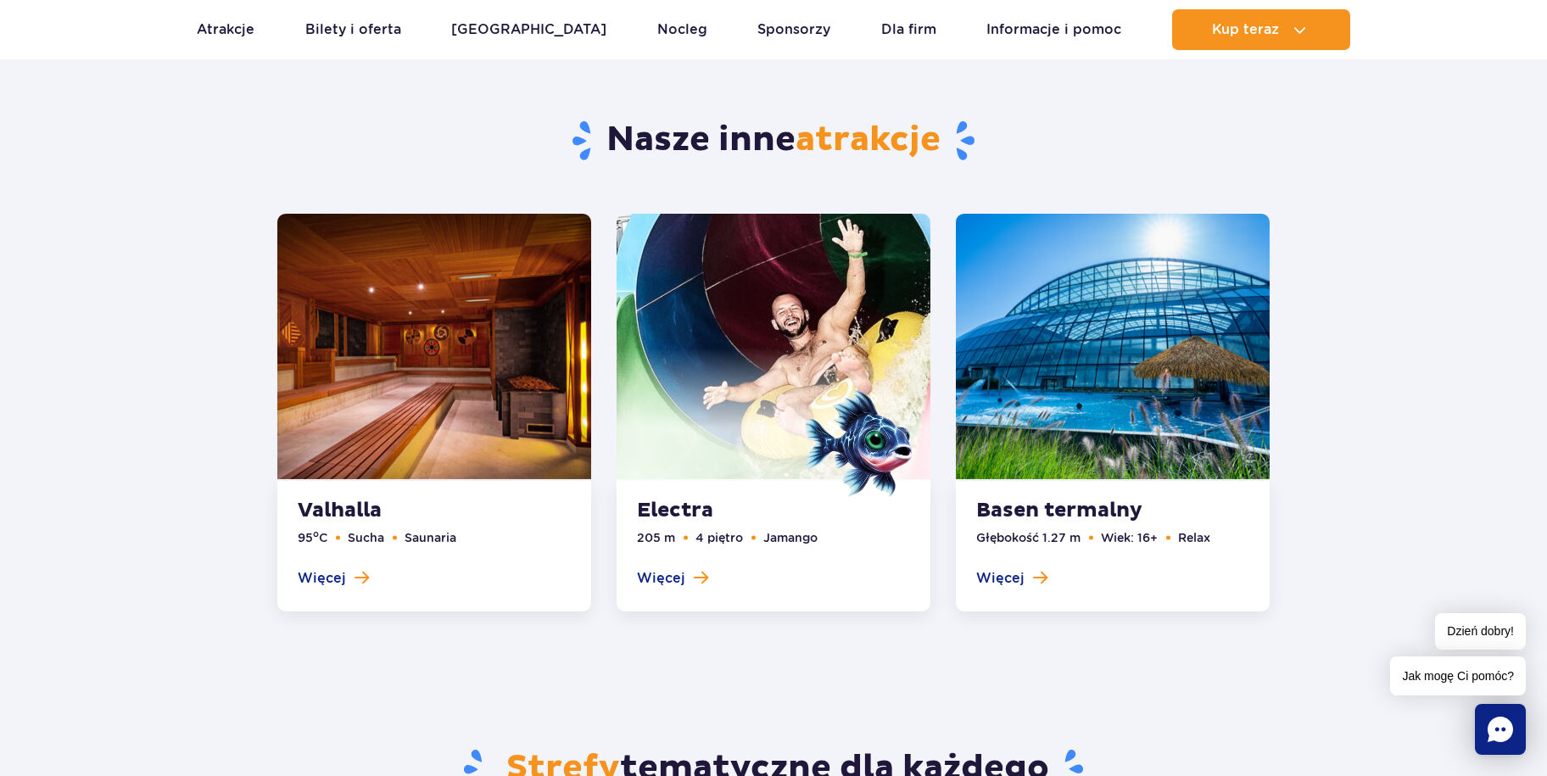
scroll to position [2290, 0]
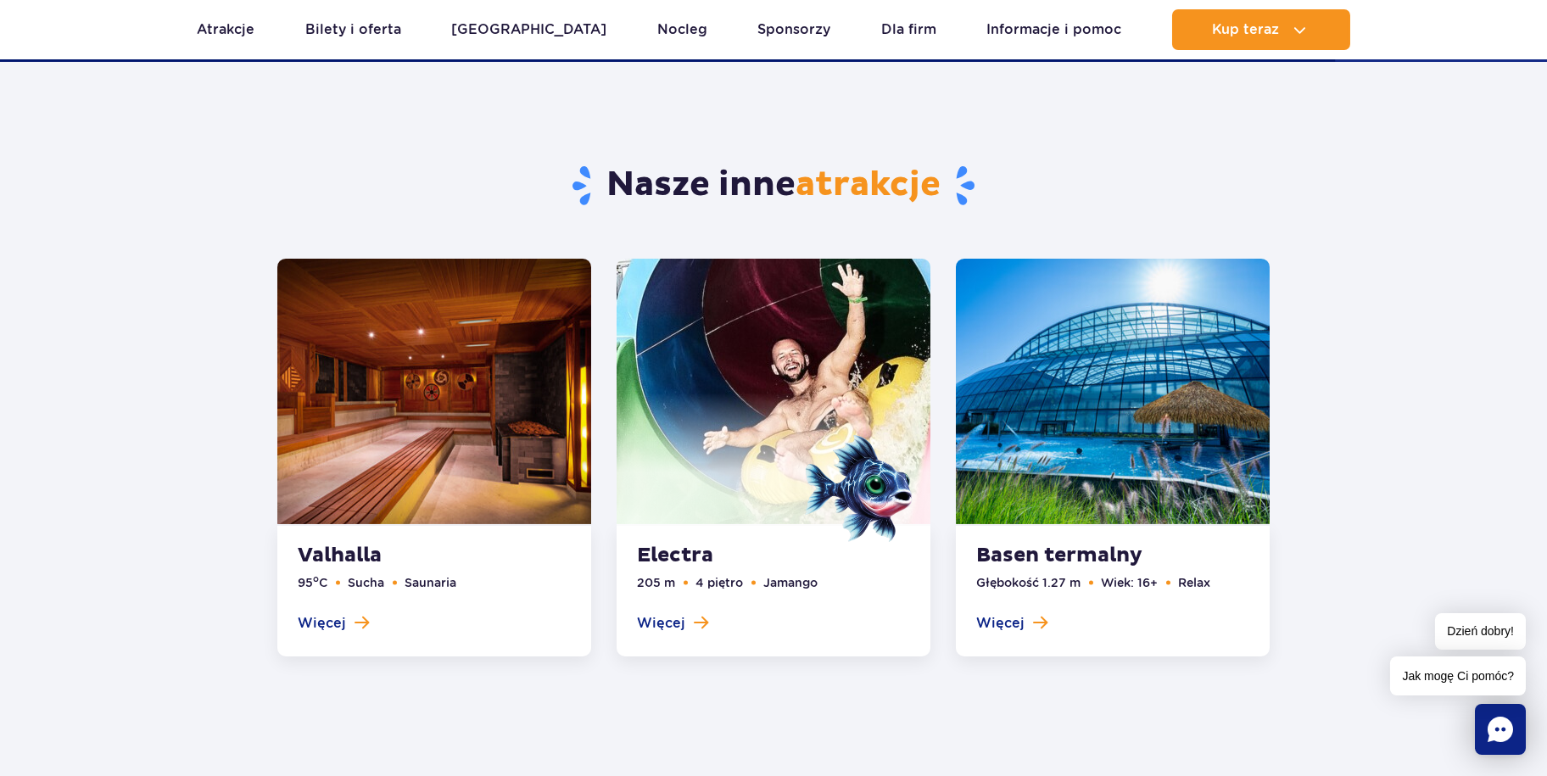
click at [1185, 353] on link at bounding box center [1113, 458] width 314 height 398
click at [1353, 310] on section "Nasze inne atrakcje Valhalla 95 o C Sucha Saunaria Więcej Zamknij Electra 205 m…" at bounding box center [773, 376] width 1547 height 628
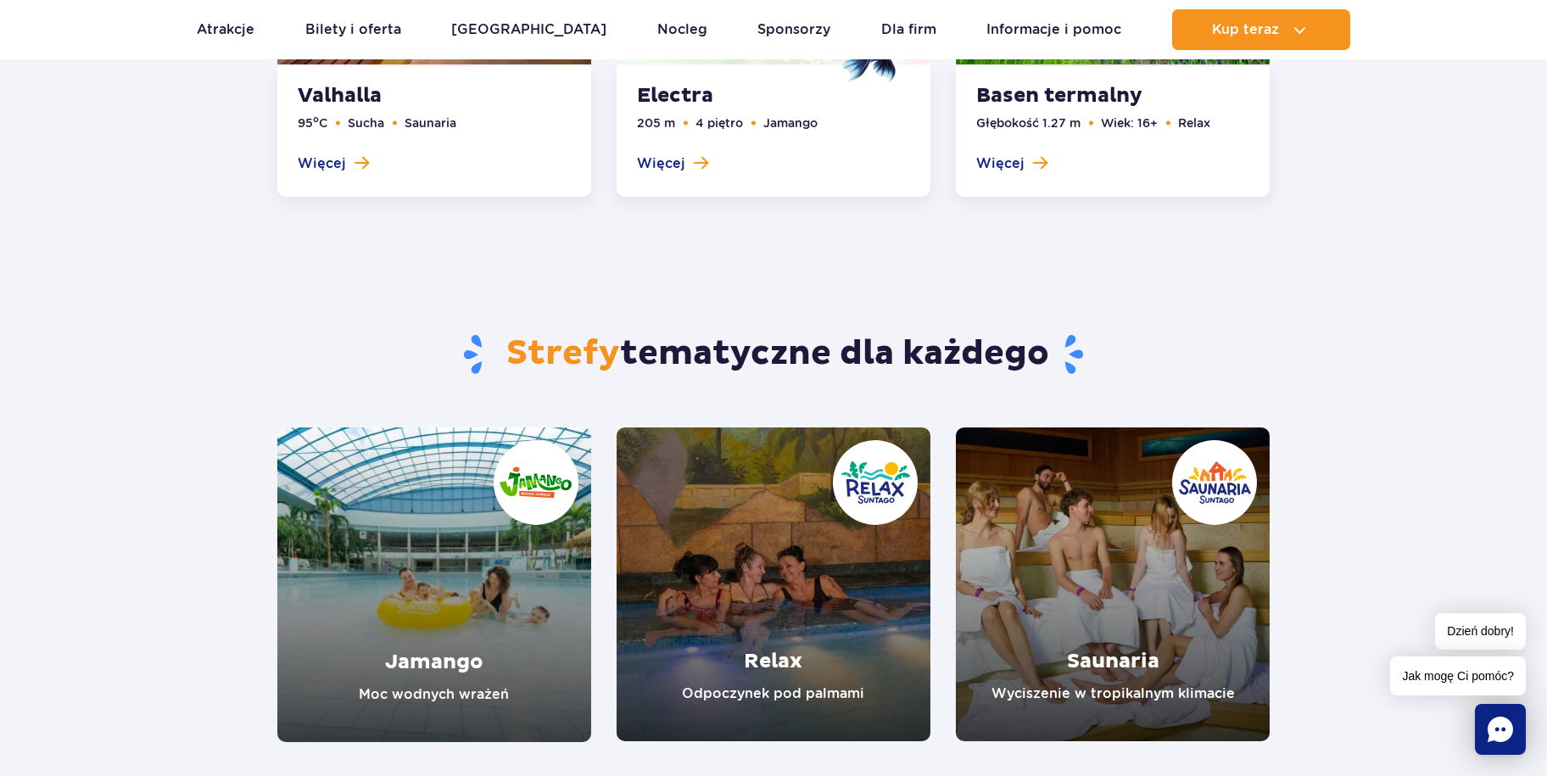
scroll to position [2629, 0]
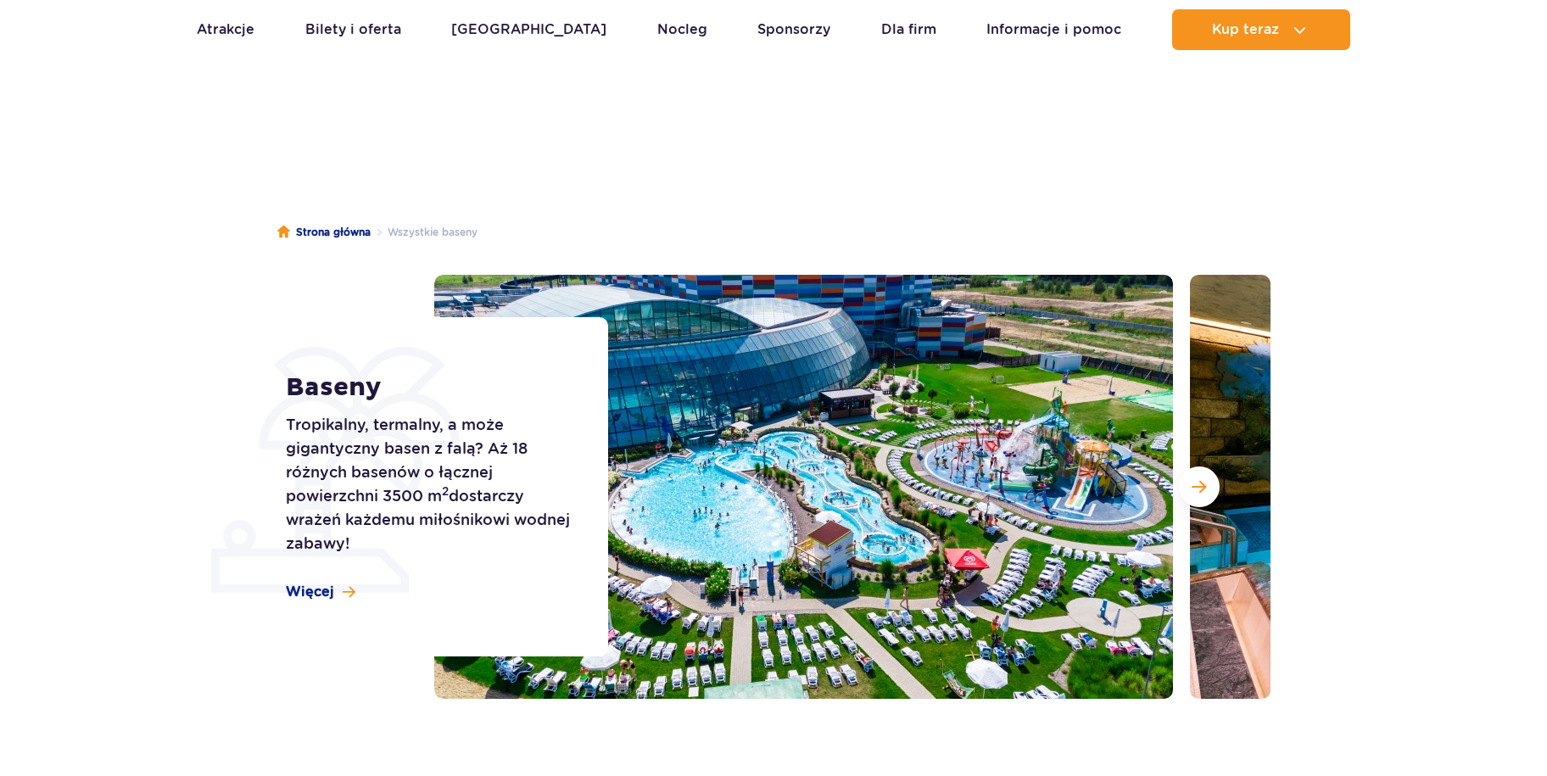
scroll to position [1207, 0]
